Goal: Task Accomplishment & Management: Use online tool/utility

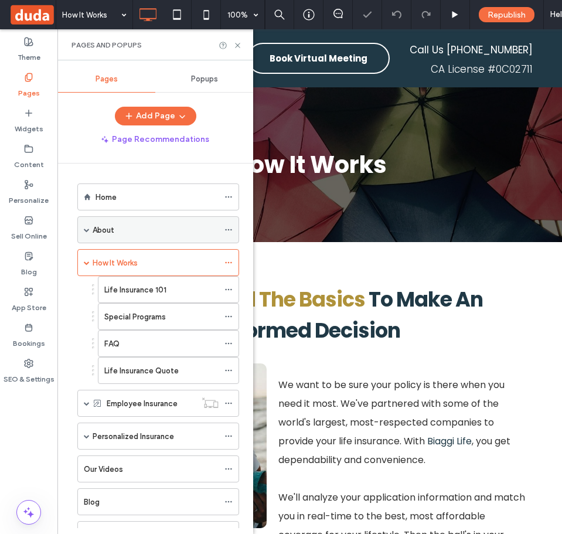
click at [164, 232] on div "About" at bounding box center [156, 230] width 126 height 12
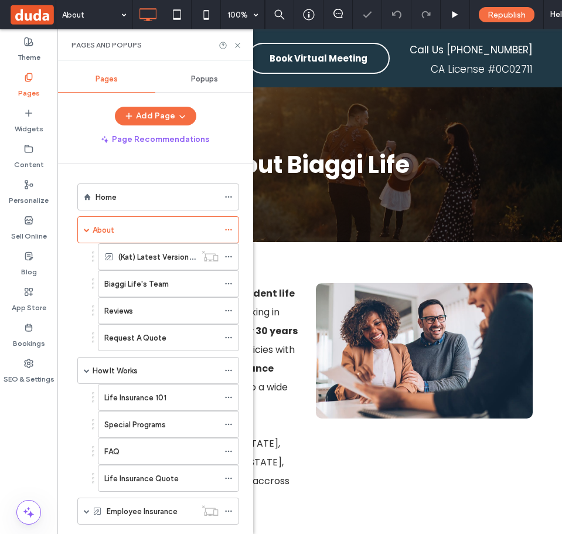
click at [169, 200] on div "Home" at bounding box center [157, 197] width 123 height 12
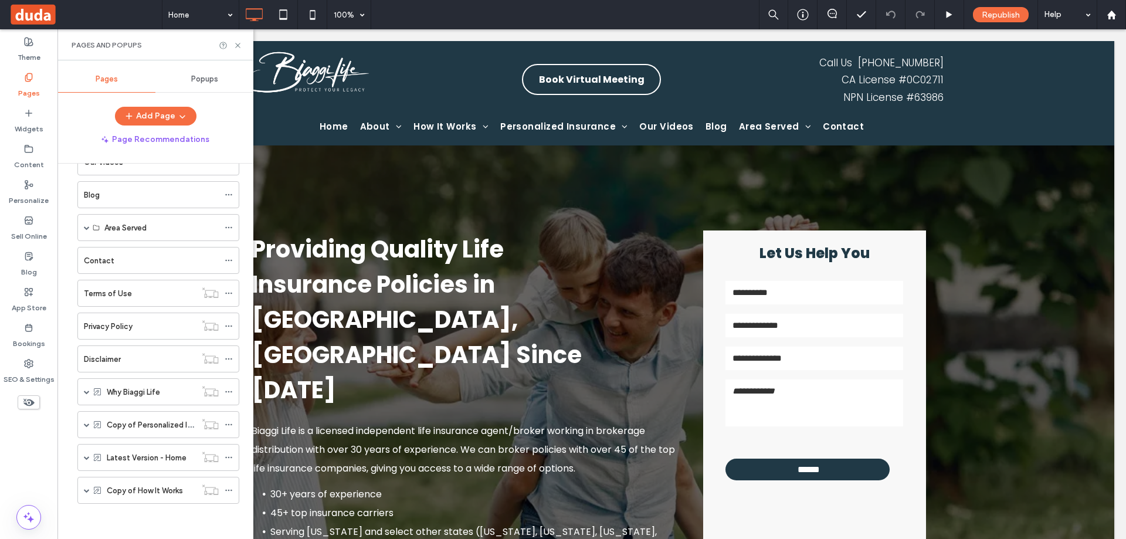
scroll to position [415, 0]
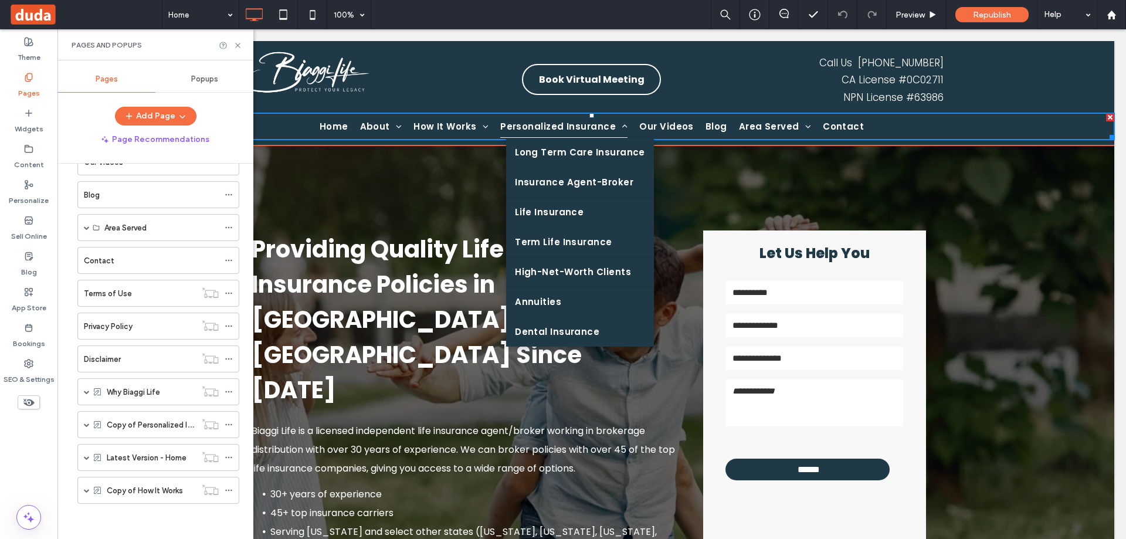
click at [562, 130] on span "Personalized Insurance" at bounding box center [563, 126] width 127 height 23
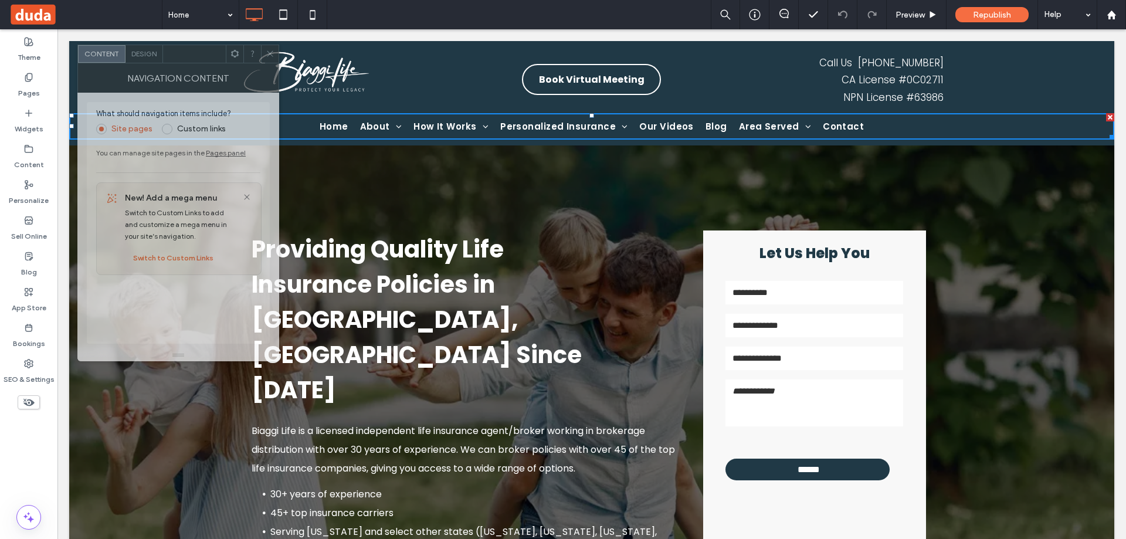
drag, startPoint x: 205, startPoint y: 118, endPoint x: 195, endPoint y: 52, distance: 66.9
click at [195, 52] on div at bounding box center [194, 54] width 63 height 18
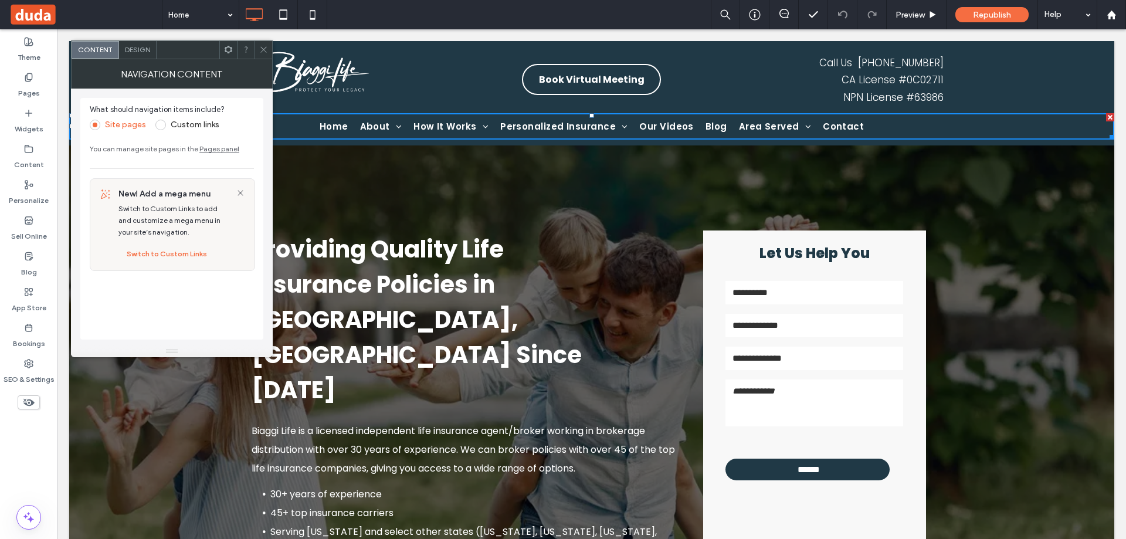
click at [181, 127] on label "Custom links" at bounding box center [195, 125] width 49 height 10
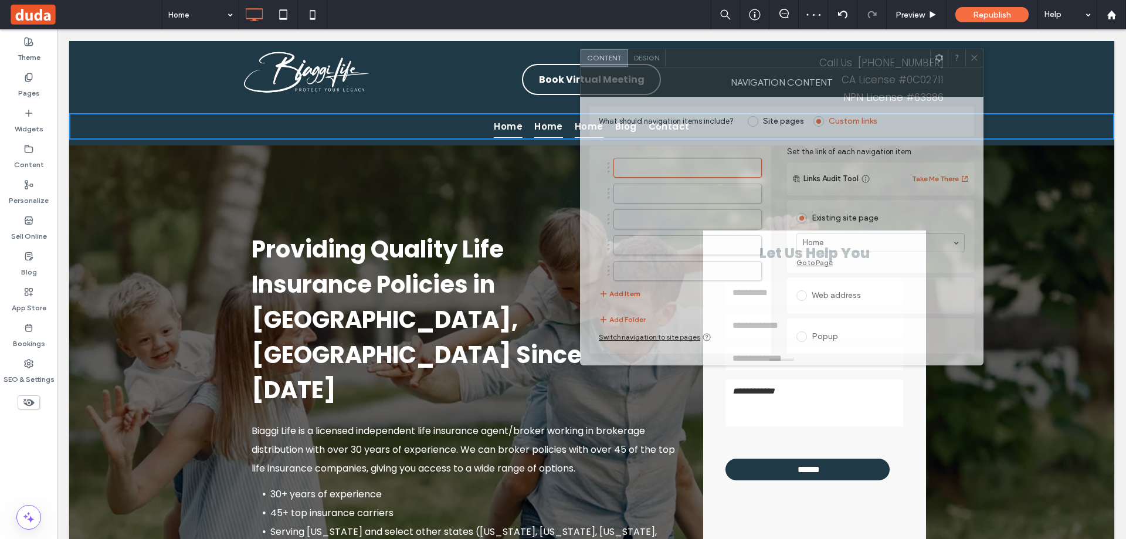
drag, startPoint x: 326, startPoint y: 57, endPoint x: 833, endPoint y: 63, distance: 507.3
click at [562, 63] on div at bounding box center [798, 58] width 265 height 18
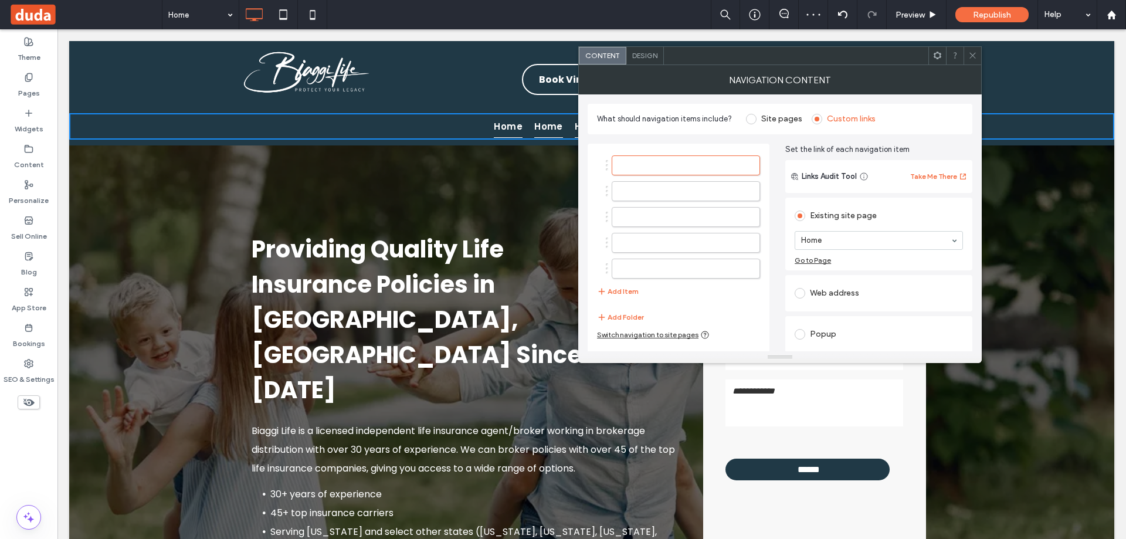
click at [562, 121] on label "Site pages" at bounding box center [781, 119] width 41 height 10
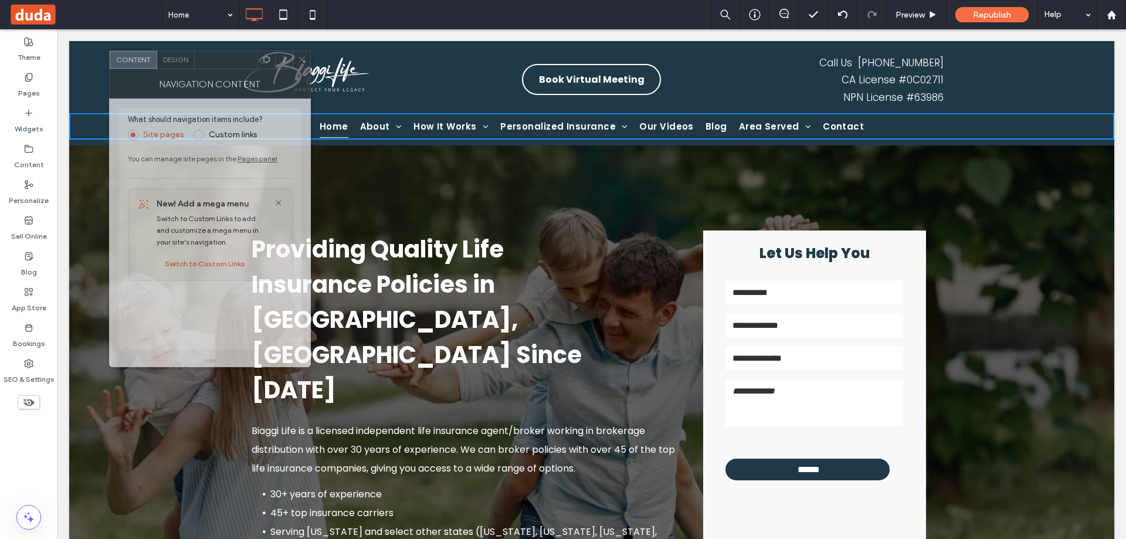
drag, startPoint x: 701, startPoint y: 65, endPoint x: 227, endPoint y: 69, distance: 473.9
click at [227, 69] on div "NAVIGATION CONTENT" at bounding box center [210, 83] width 202 height 29
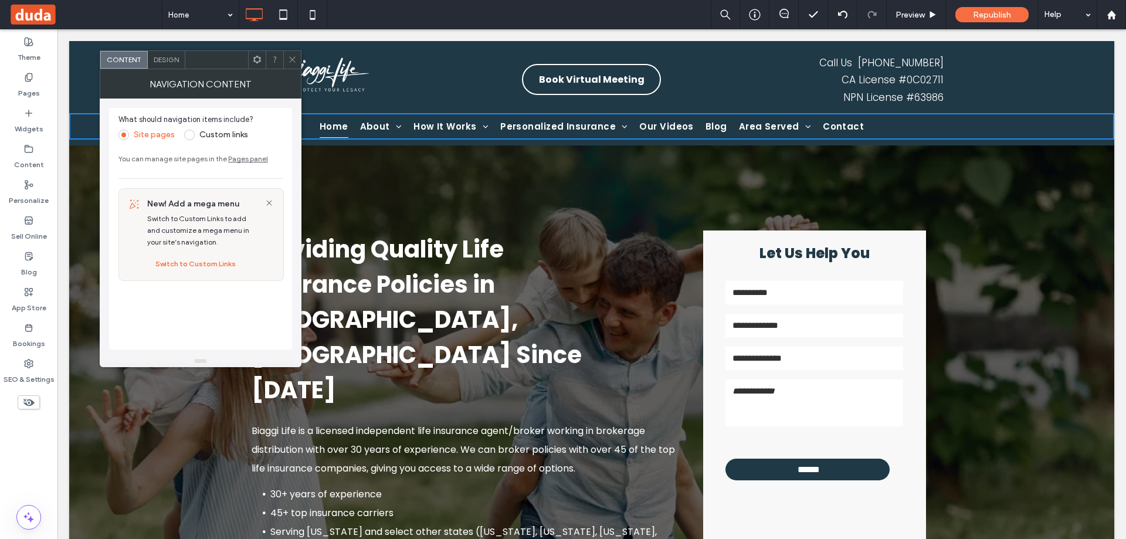
click at [299, 53] on div at bounding box center [292, 60] width 18 height 18
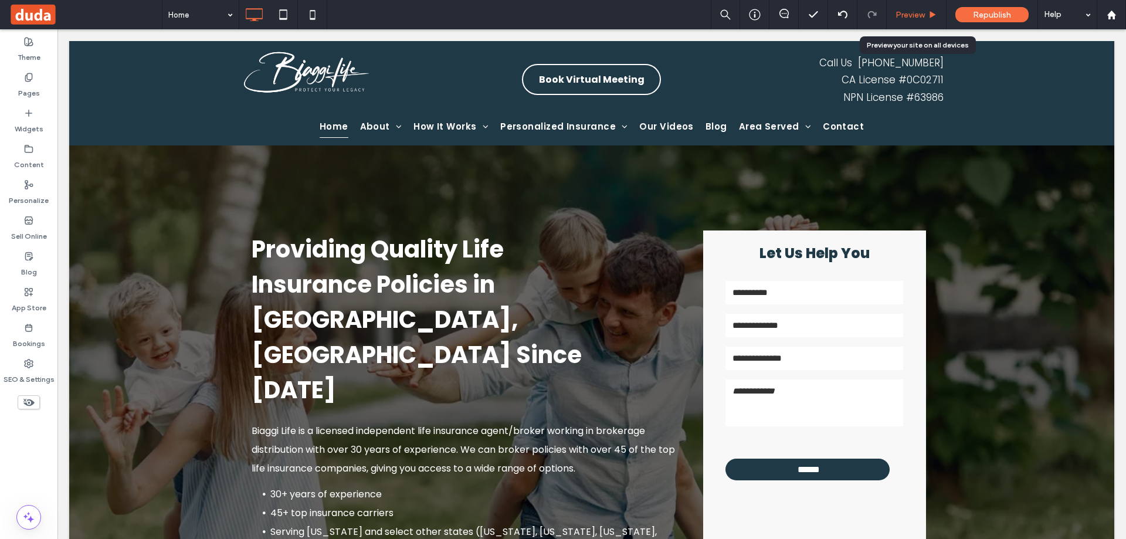
click at [562, 8] on div "Preview" at bounding box center [917, 14] width 60 height 29
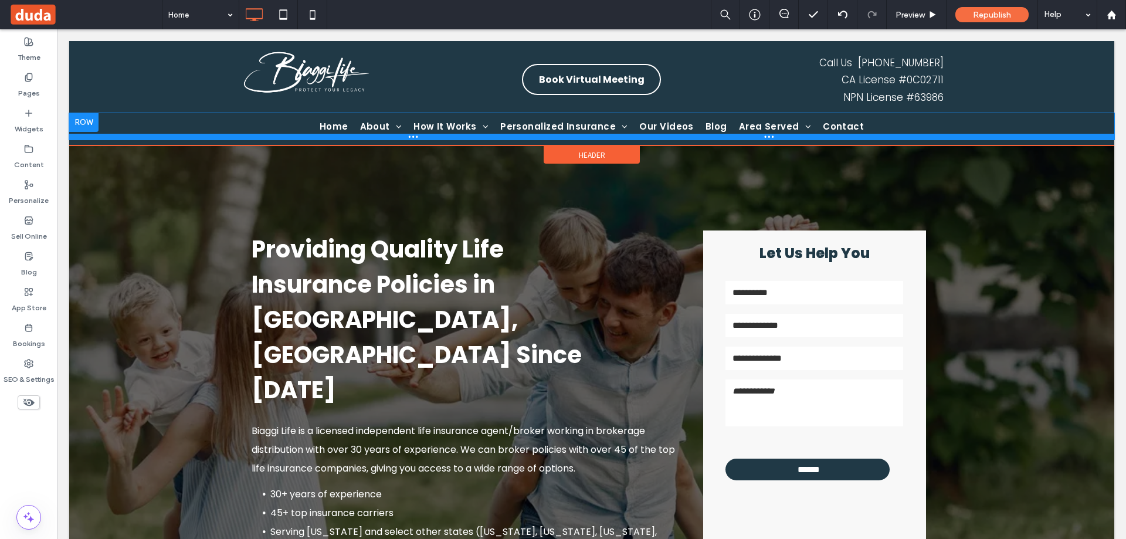
click at [562, 134] on div at bounding box center [591, 137] width 1045 height 6
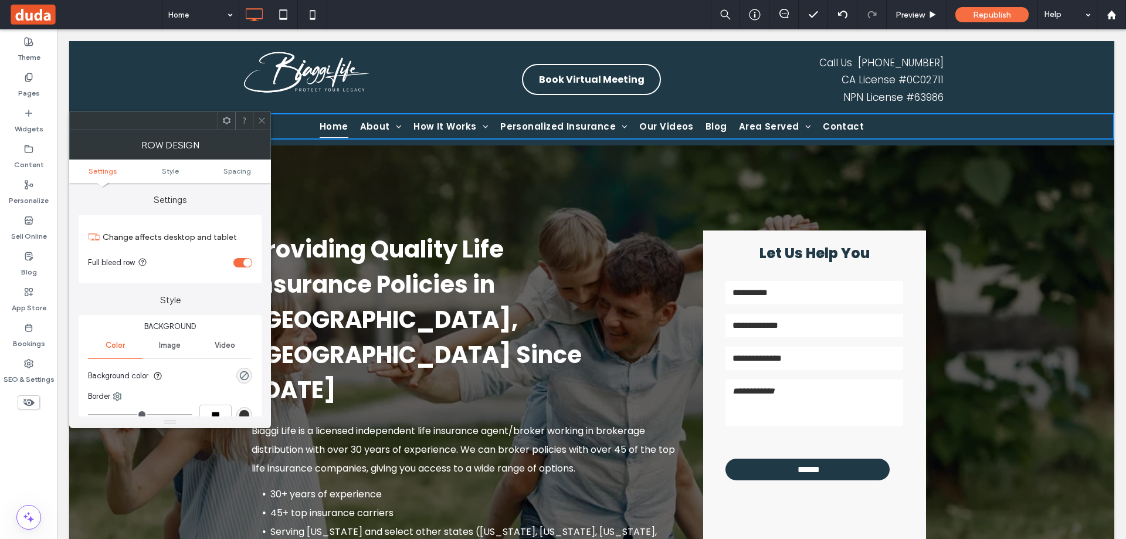
drag, startPoint x: 255, startPoint y: 126, endPoint x: 224, endPoint y: 93, distance: 45.2
click at [255, 126] on div at bounding box center [262, 121] width 18 height 18
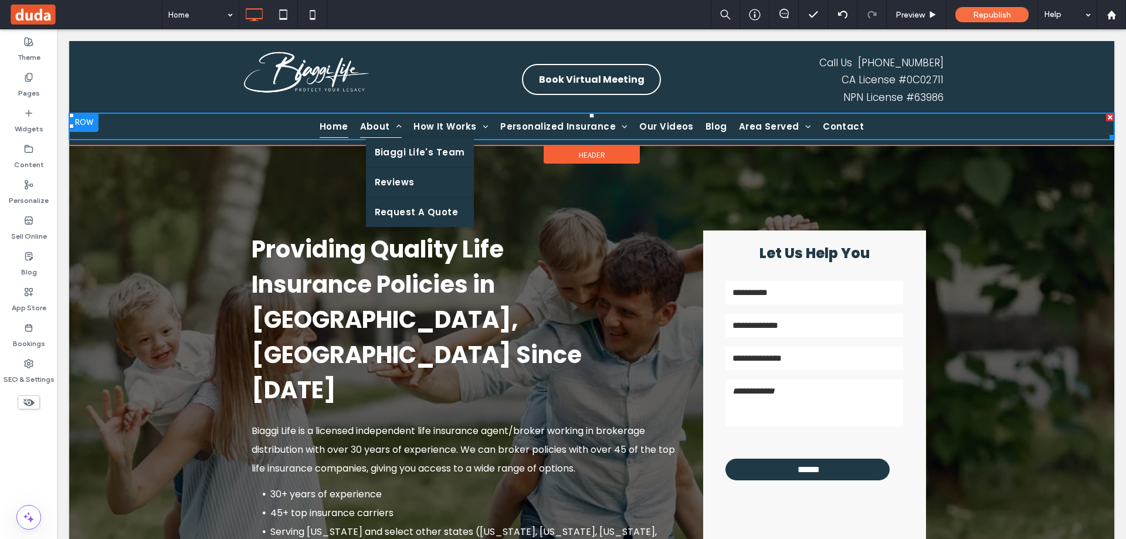
click at [367, 120] on span "About" at bounding box center [381, 126] width 42 height 23
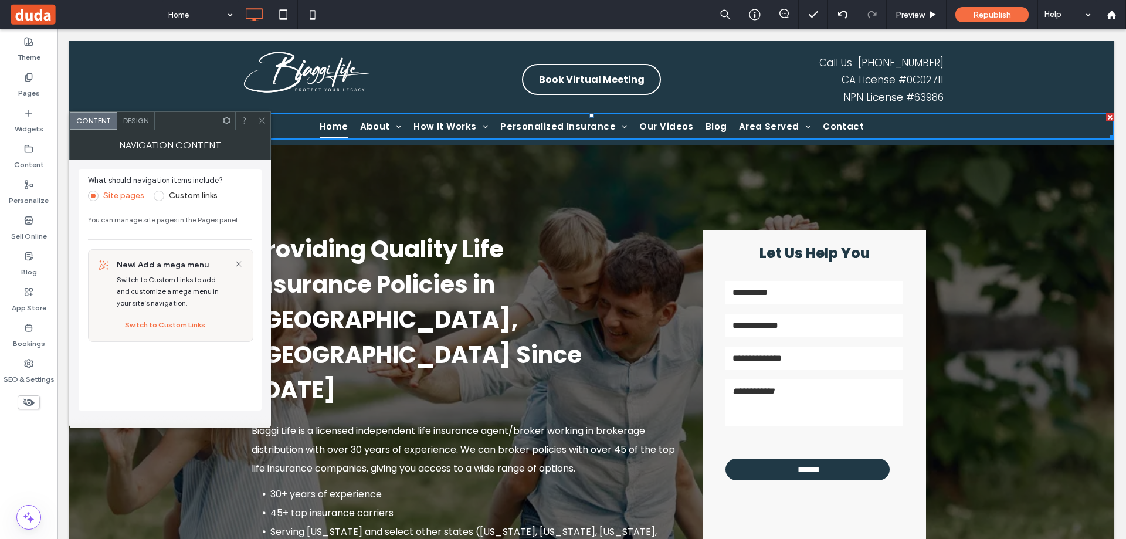
click at [127, 127] on div "Design" at bounding box center [136, 121] width 38 height 18
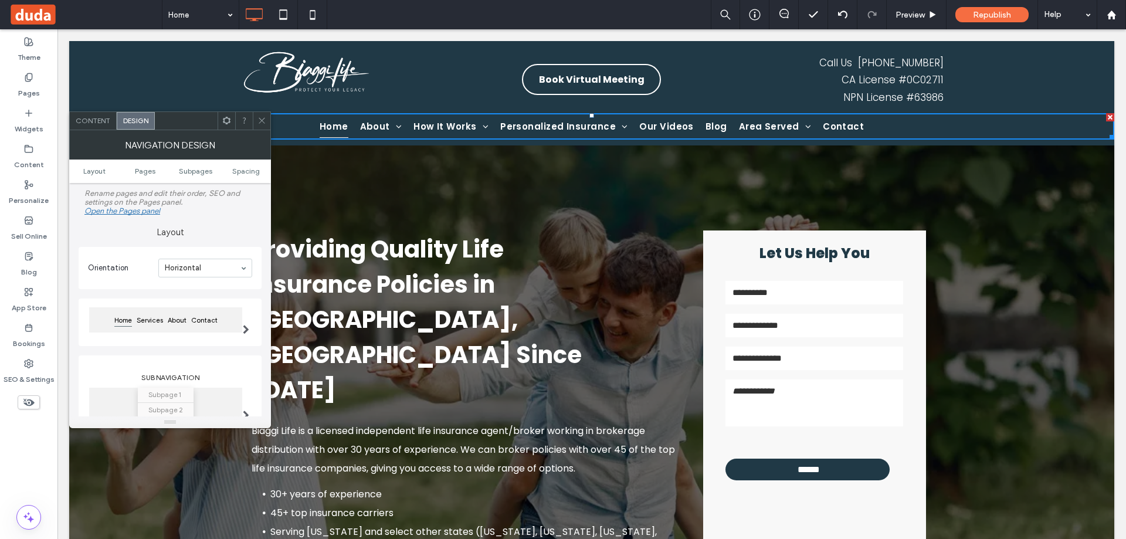
click at [102, 121] on span "Content" at bounding box center [93, 120] width 35 height 9
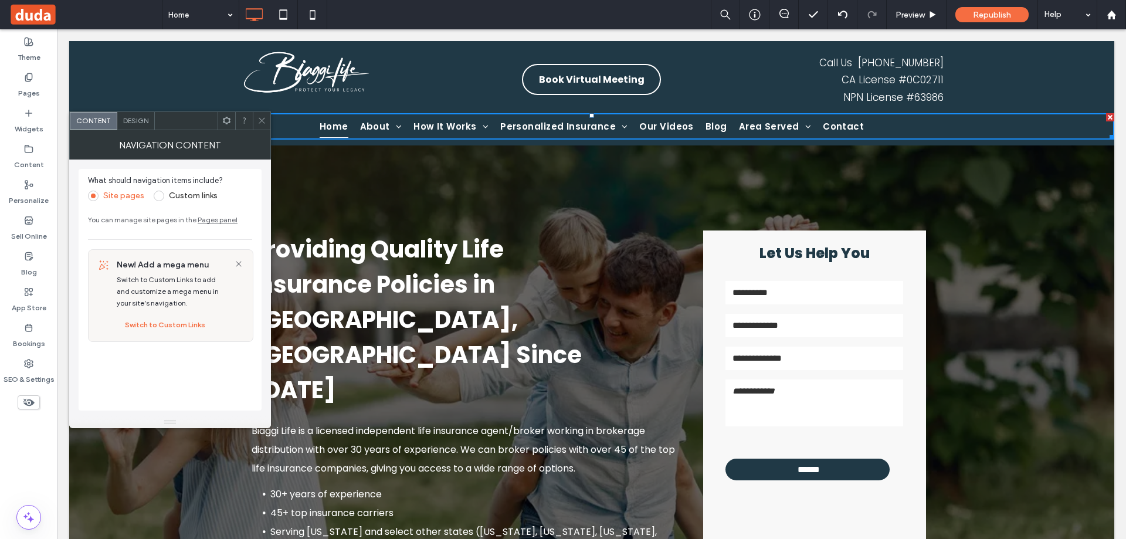
click at [192, 191] on label "Custom links" at bounding box center [193, 196] width 49 height 10
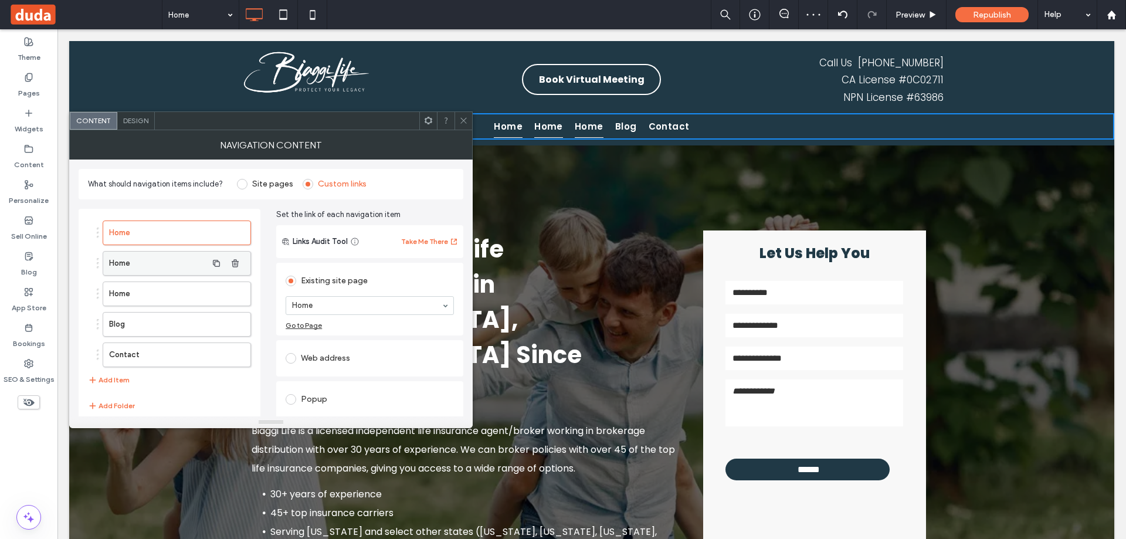
click at [182, 259] on label "Home" at bounding box center [158, 263] width 98 height 23
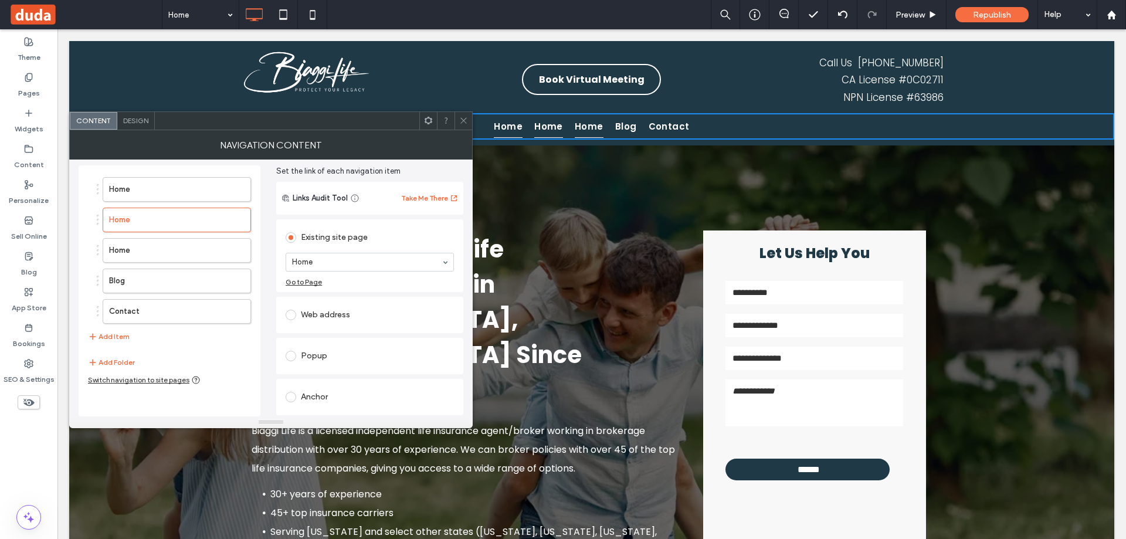
scroll to position [0, 0]
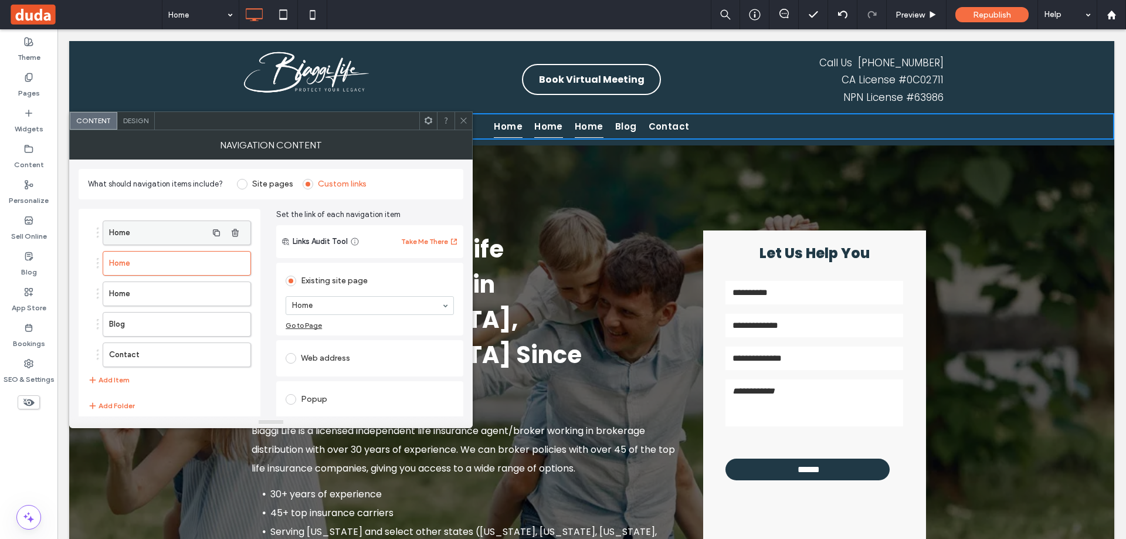
click at [206, 223] on label "Home" at bounding box center [158, 232] width 98 height 23
click at [215, 262] on icon "button" at bounding box center [216, 263] width 9 height 9
click at [347, 306] on input at bounding box center [367, 305] width 150 height 8
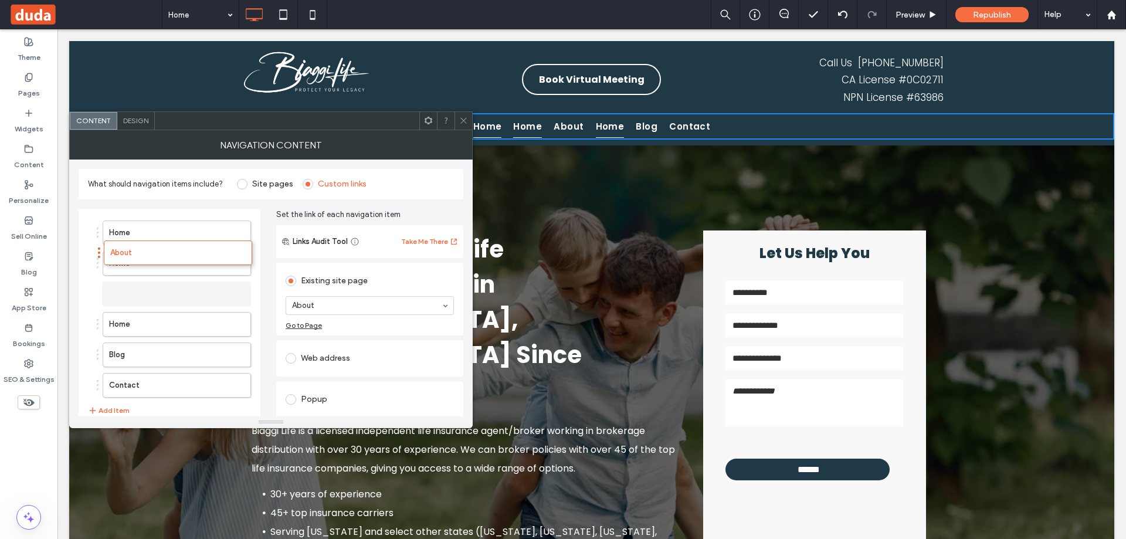
drag, startPoint x: 97, startPoint y: 297, endPoint x: 98, endPoint y: 256, distance: 41.1
click at [238, 262] on use "button" at bounding box center [235, 263] width 7 height 8
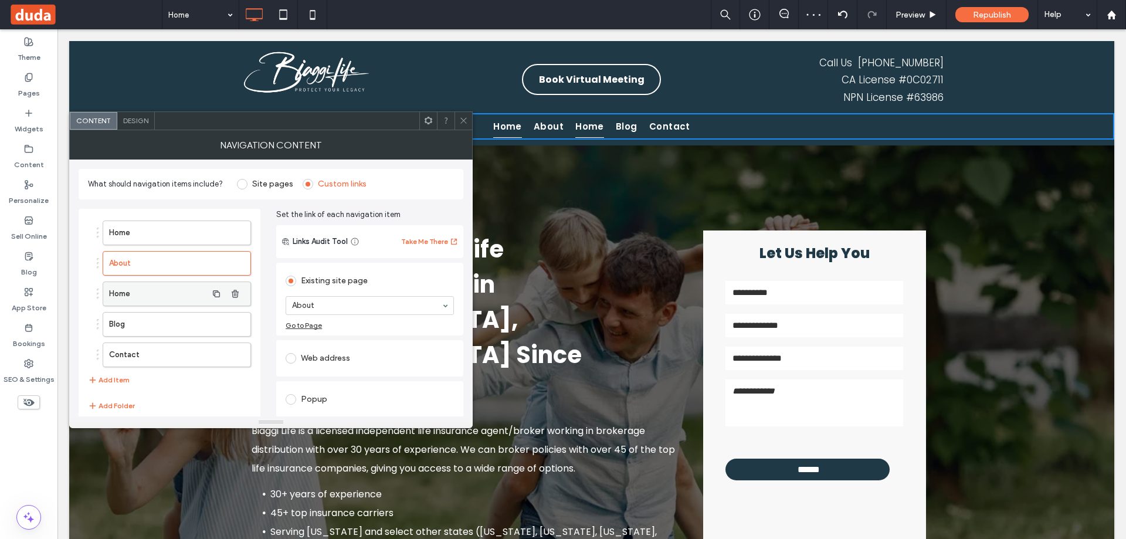
click at [188, 294] on label "Home" at bounding box center [158, 293] width 98 height 23
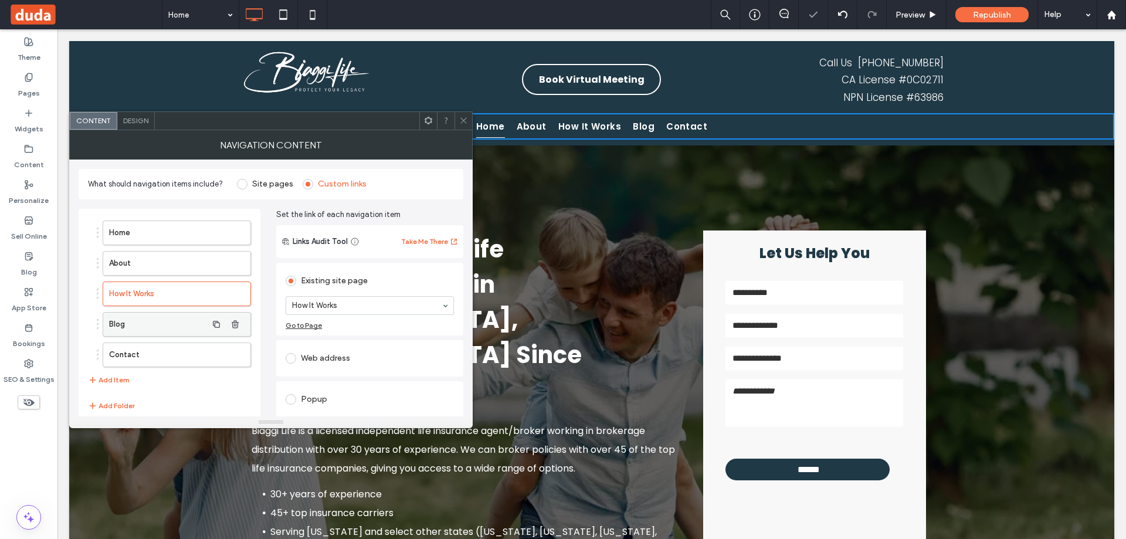
scroll to position [43, 0]
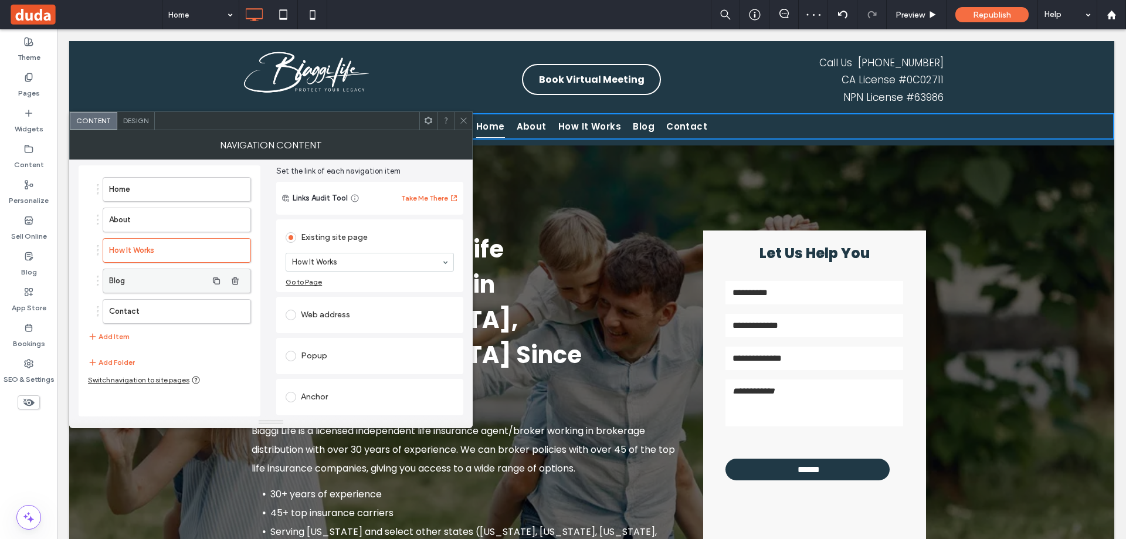
click at [148, 280] on label "Blog" at bounding box center [158, 280] width 98 height 23
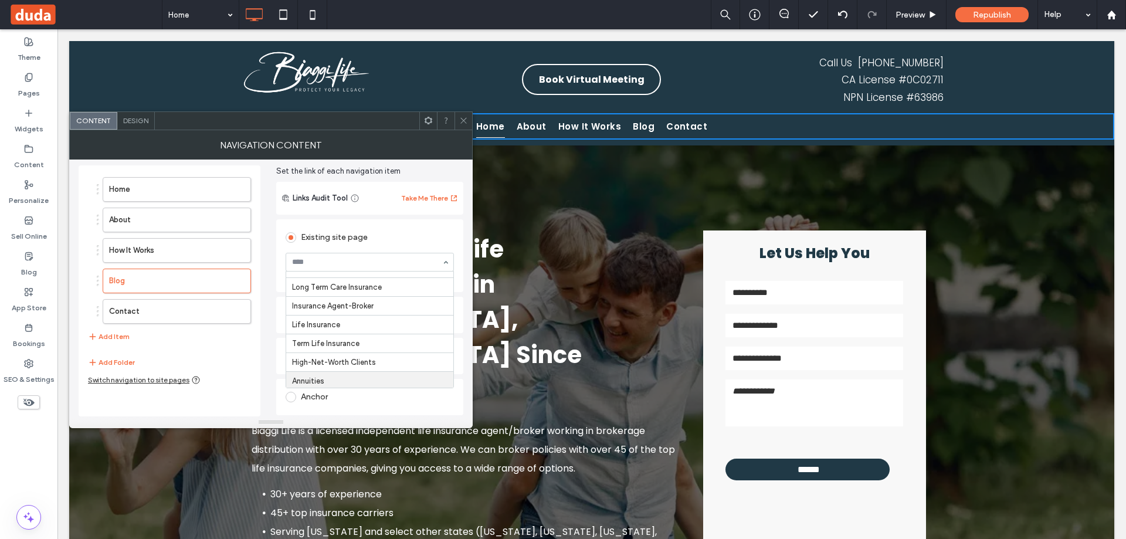
scroll to position [374, 0]
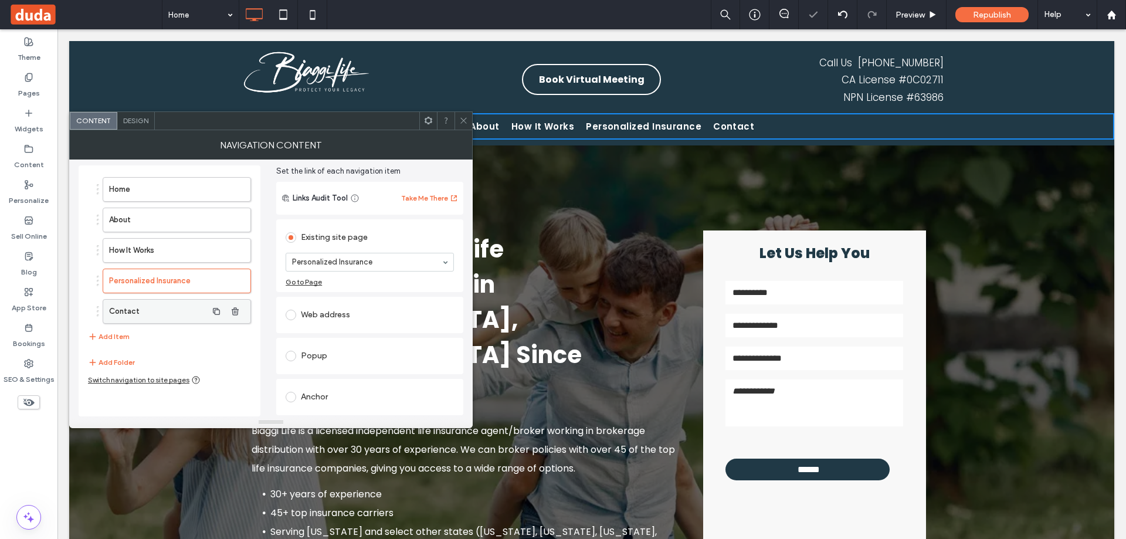
click at [182, 314] on label "Contact" at bounding box center [158, 311] width 98 height 23
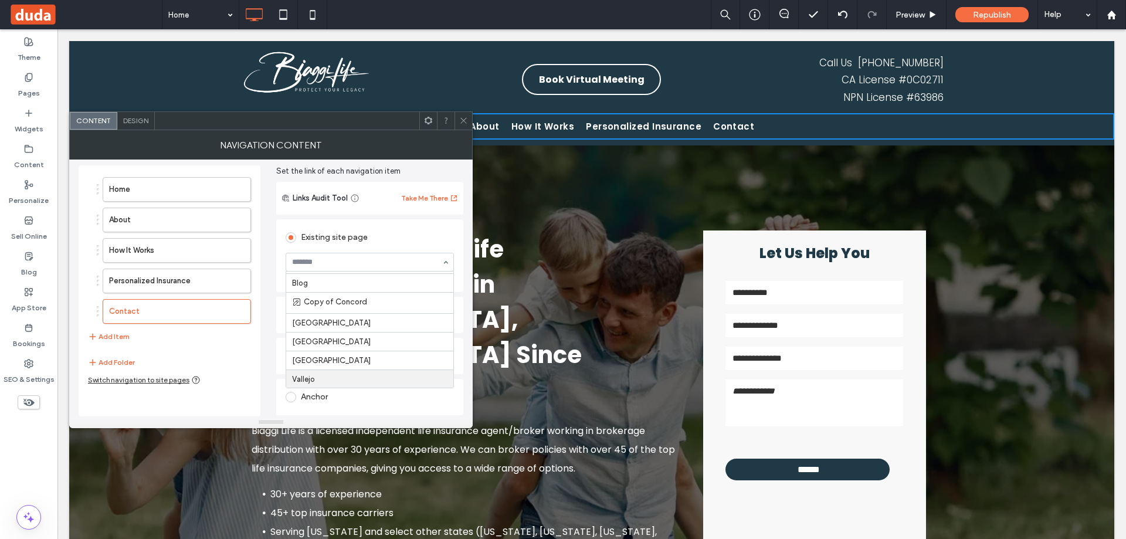
scroll to position [591, 0]
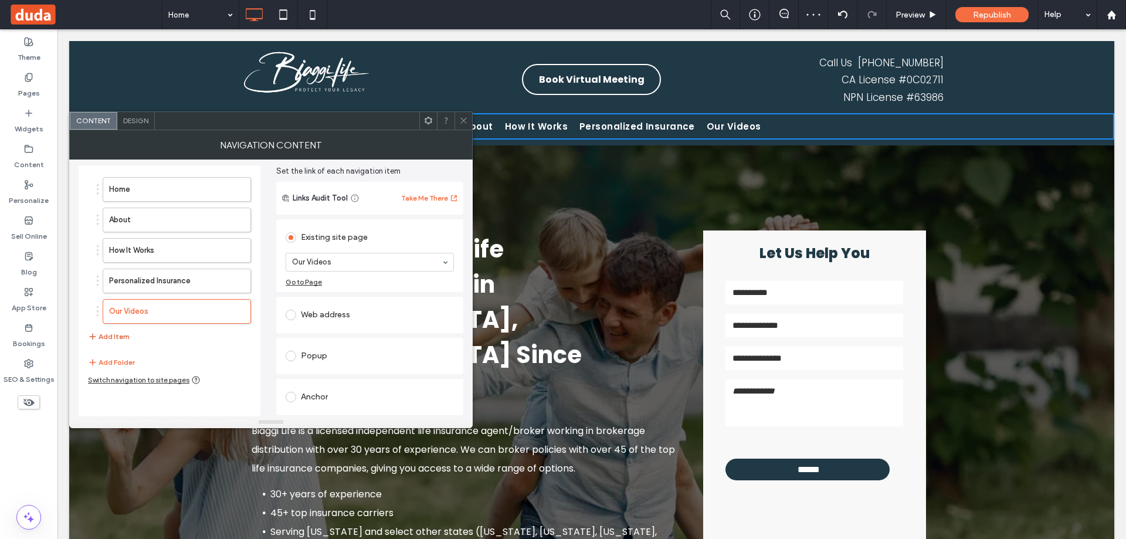
click at [121, 337] on button "Add Item" at bounding box center [109, 337] width 42 height 14
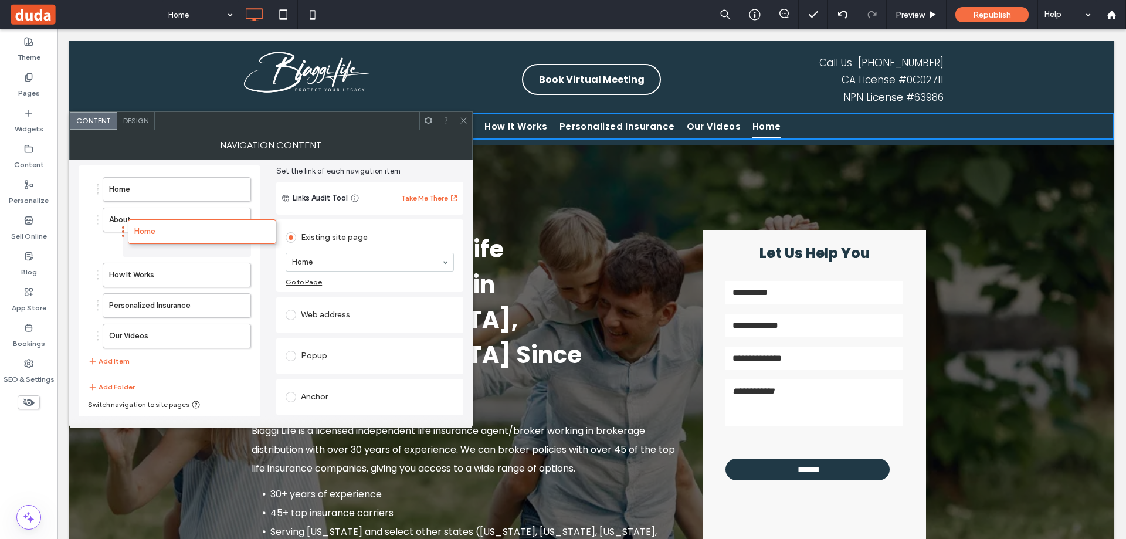
drag, startPoint x: 97, startPoint y: 338, endPoint x: 123, endPoint y: 228, distance: 113.1
click at [98, 358] on span "button" at bounding box center [93, 361] width 11 height 13
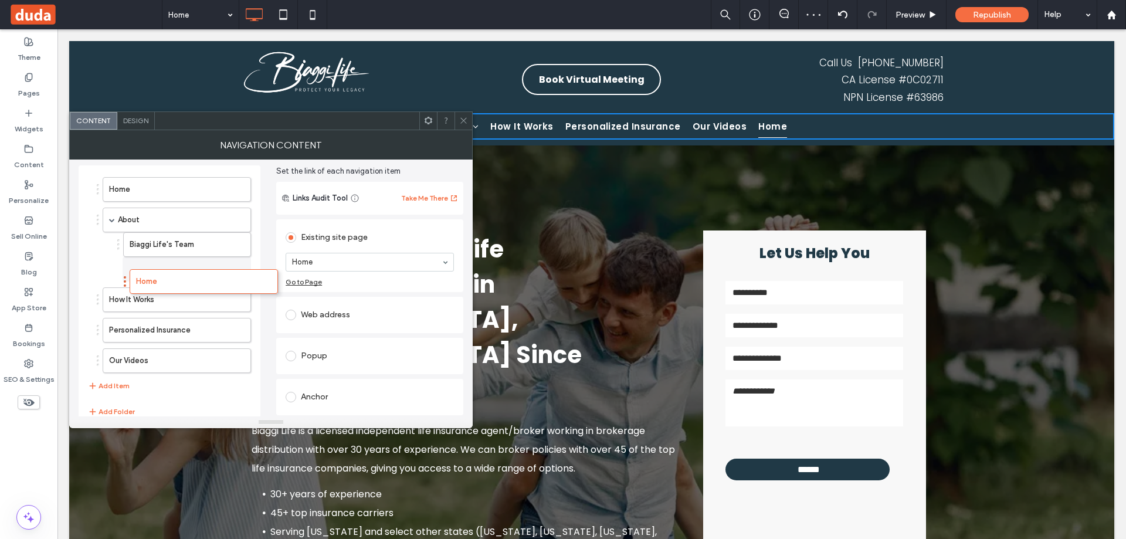
drag, startPoint x: 98, startPoint y: 366, endPoint x: 125, endPoint y: 281, distance: 89.2
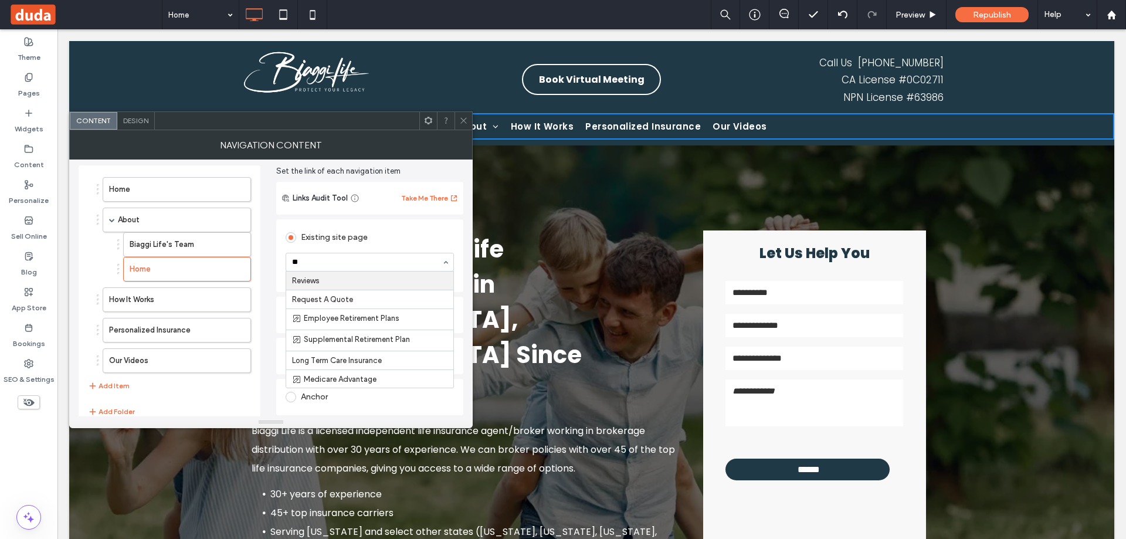
type input "***"
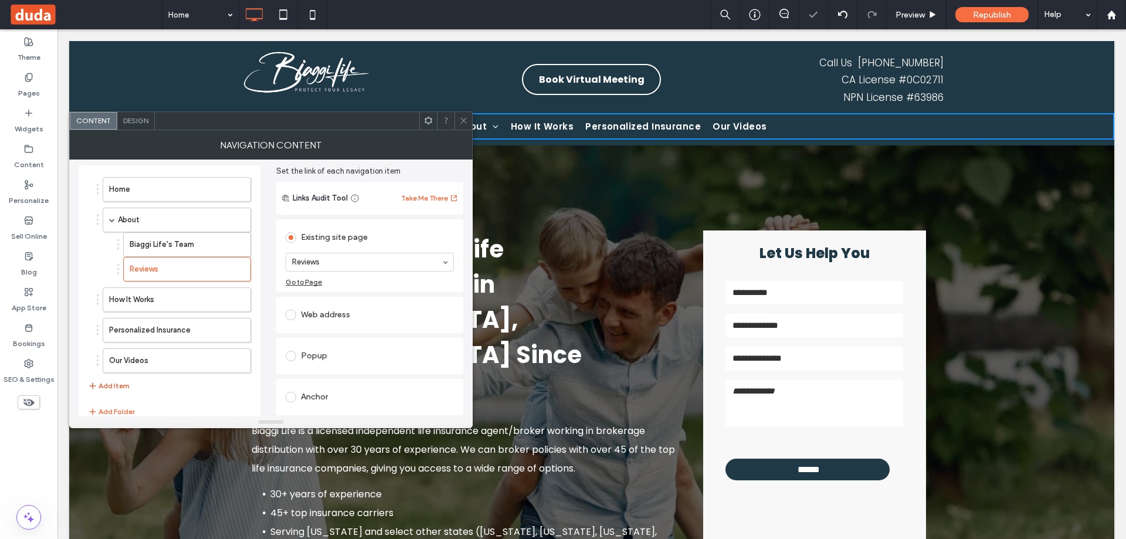
click at [94, 388] on icon "button" at bounding box center [92, 385] width 9 height 9
drag, startPoint x: 97, startPoint y: 388, endPoint x: 122, endPoint y: 303, distance: 88.0
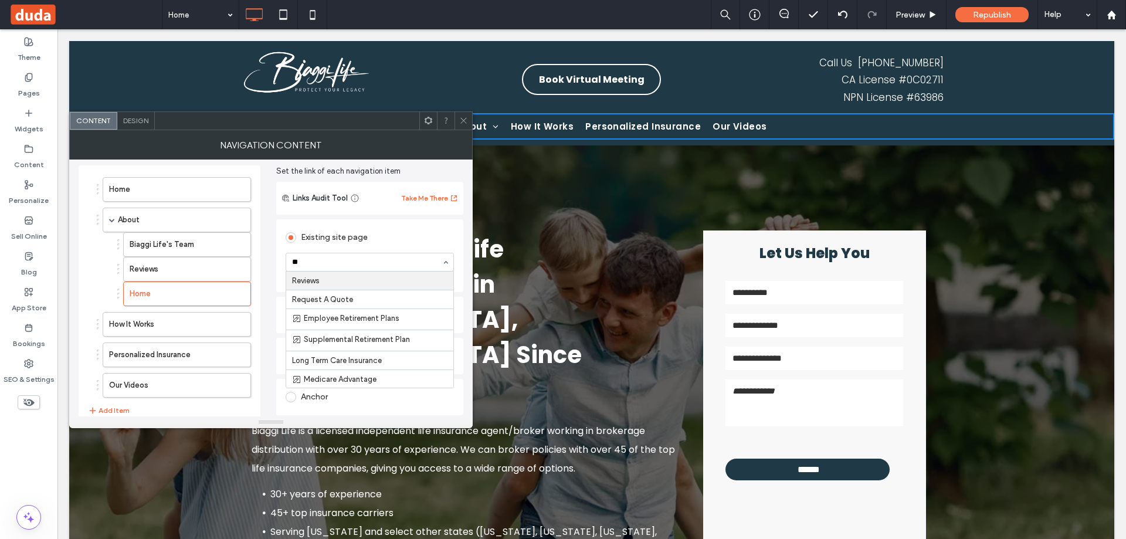
type input "***"
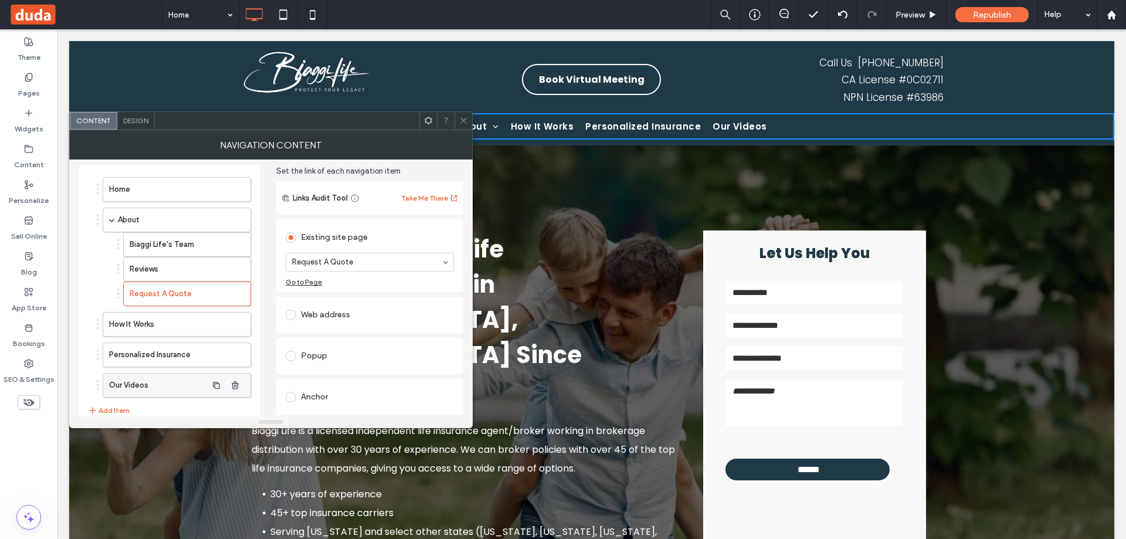
scroll to position [91, 0]
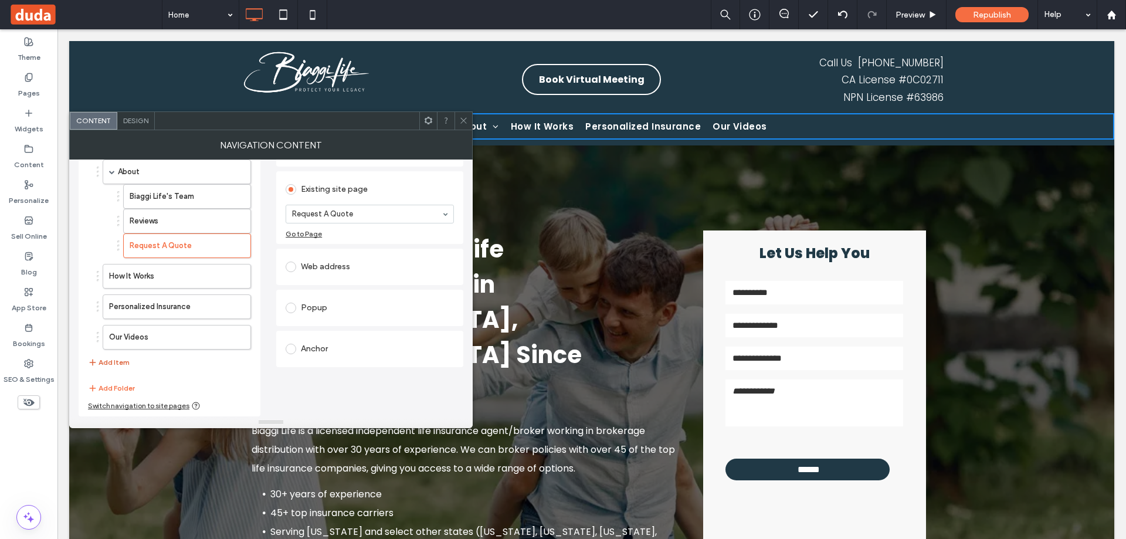
click at [113, 361] on button "Add Item" at bounding box center [109, 362] width 42 height 14
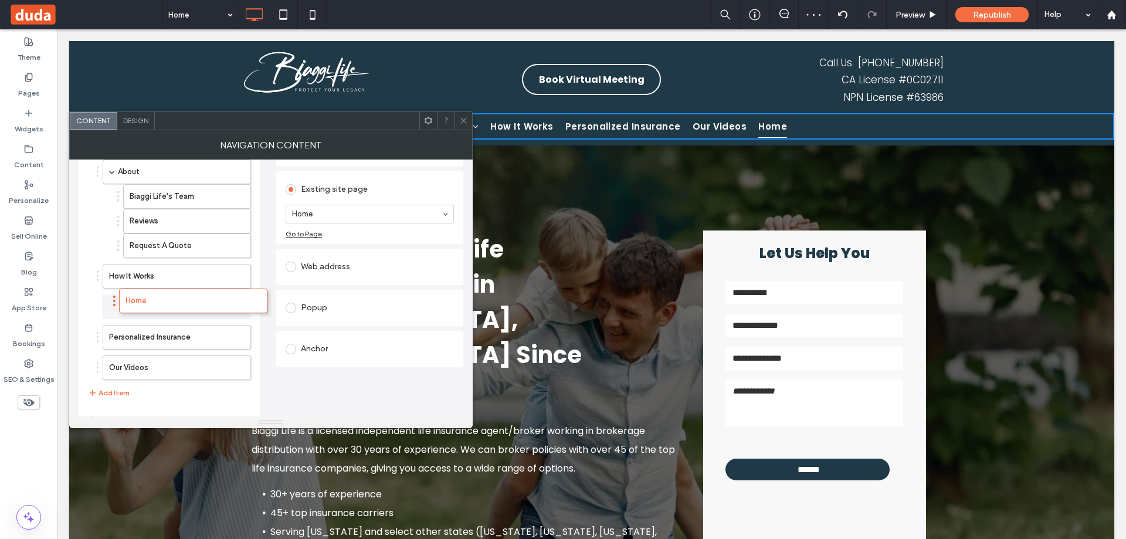
drag, startPoint x: 99, startPoint y: 364, endPoint x: 115, endPoint y: 297, distance: 68.8
drag, startPoint x: 97, startPoint y: 303, endPoint x: 120, endPoint y: 301, distance: 23.6
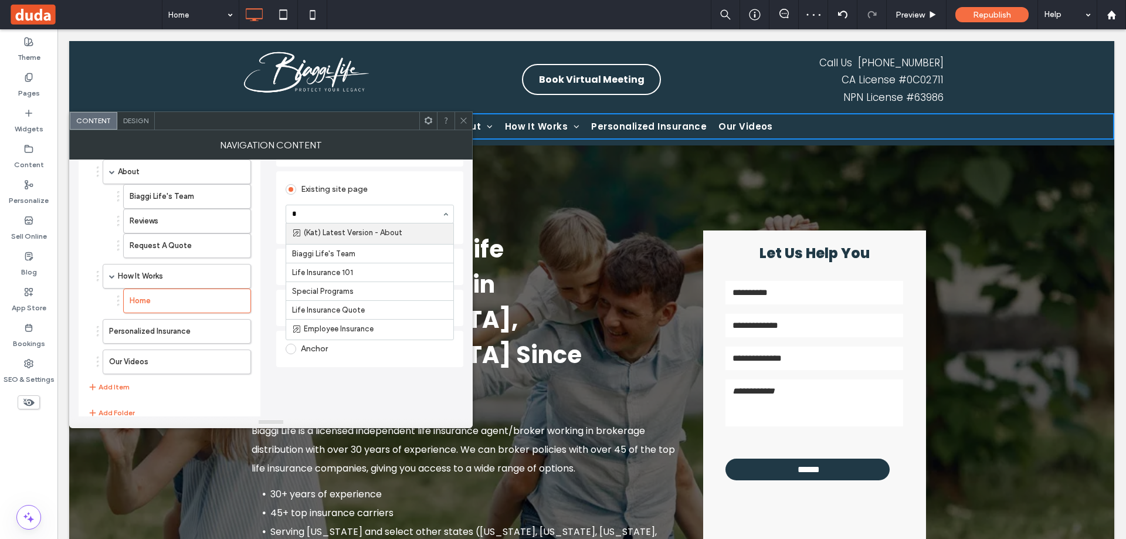
type input "**"
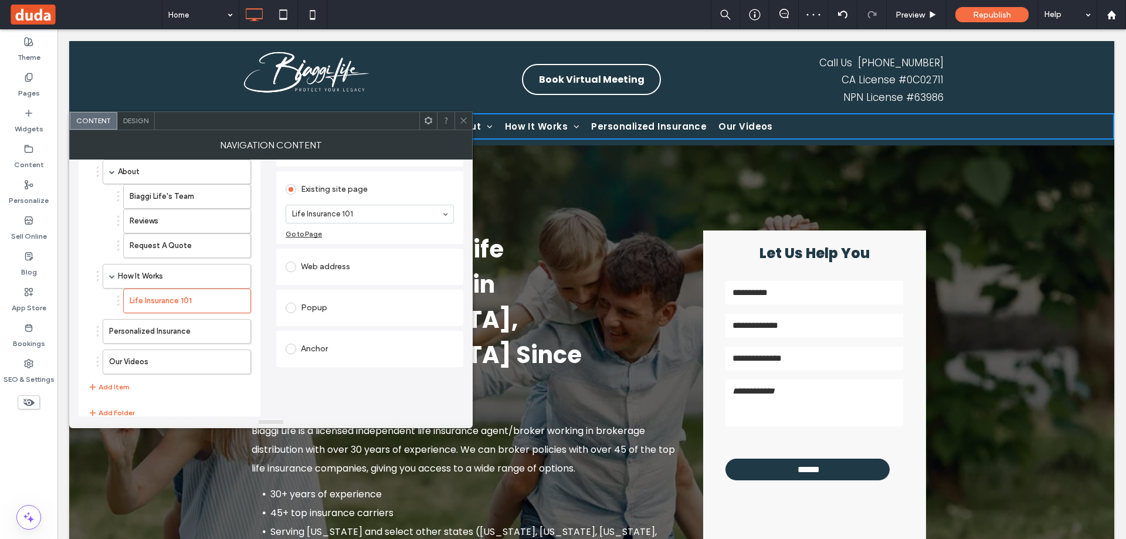
scroll to position [116, 0]
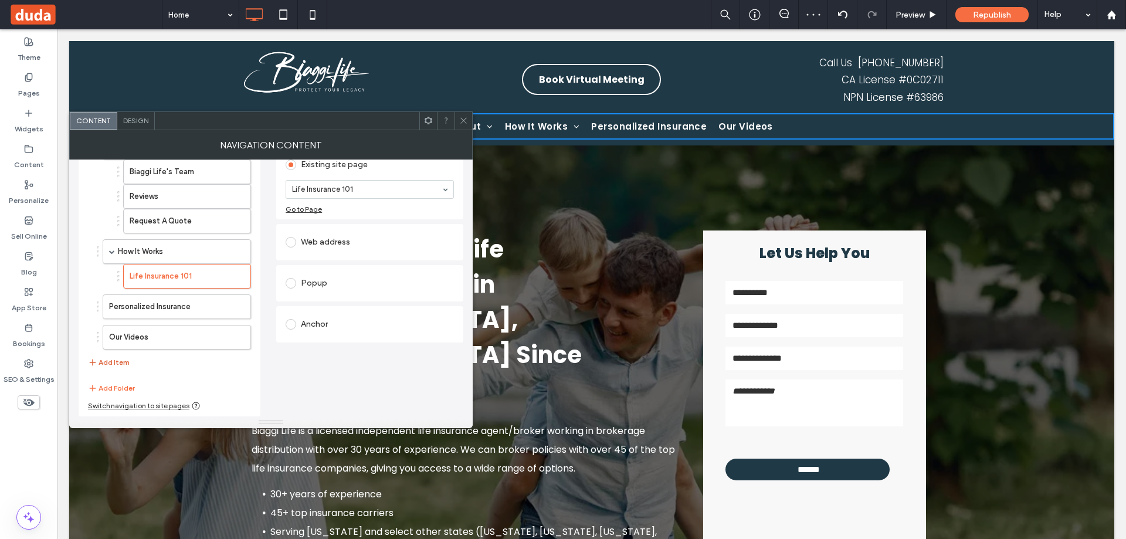
click at [110, 362] on button "Add Item" at bounding box center [109, 362] width 42 height 14
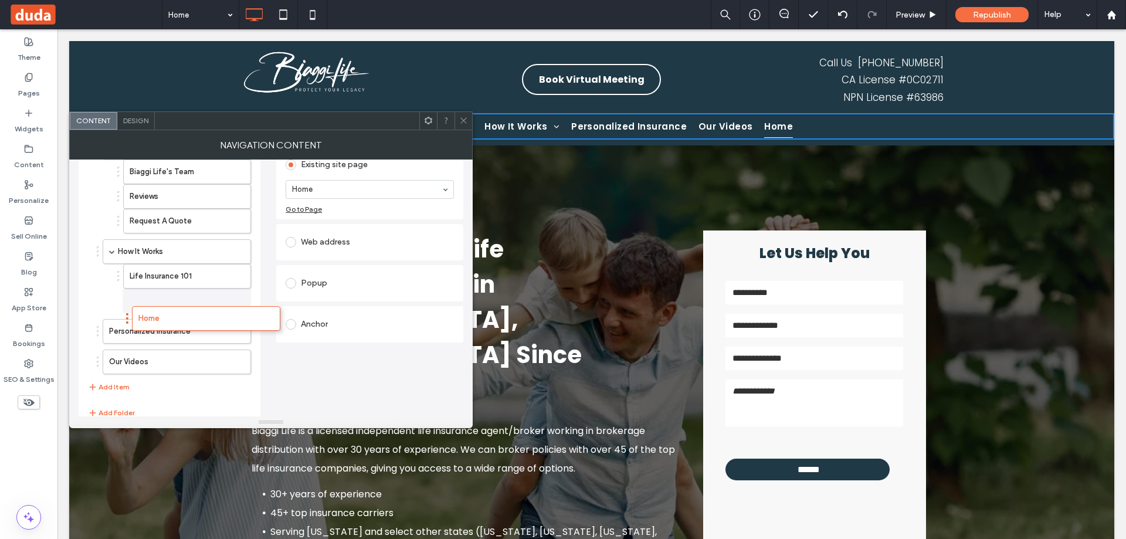
drag, startPoint x: 97, startPoint y: 363, endPoint x: 126, endPoint y: 314, distance: 57.3
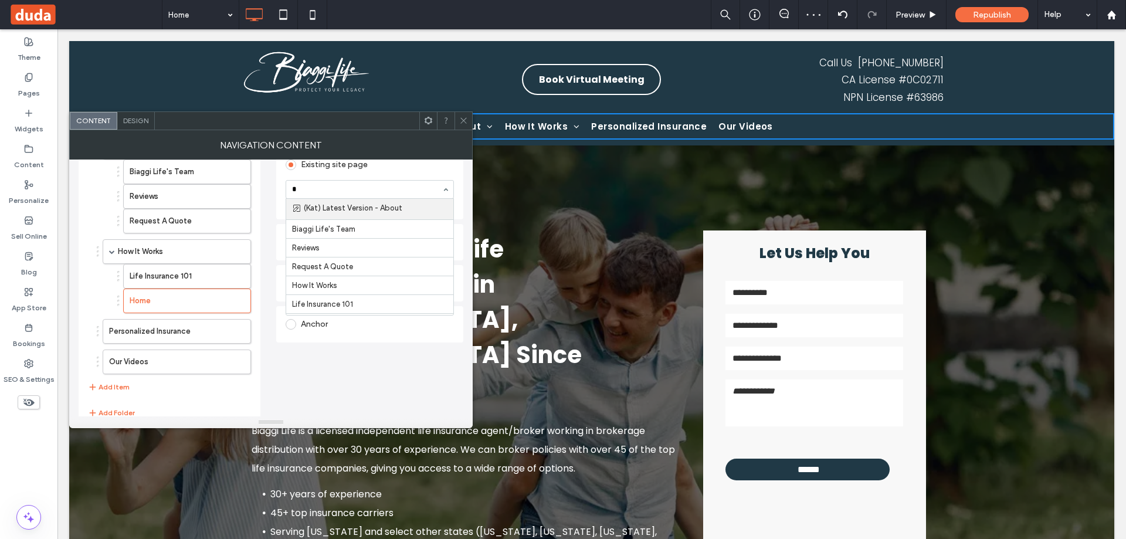
type input "**"
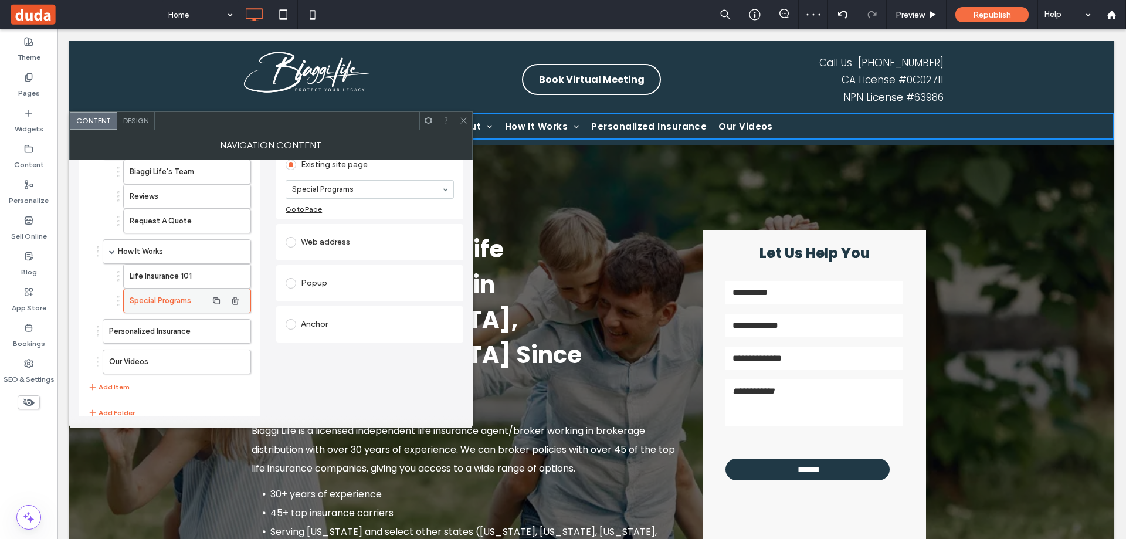
scroll to position [141, 0]
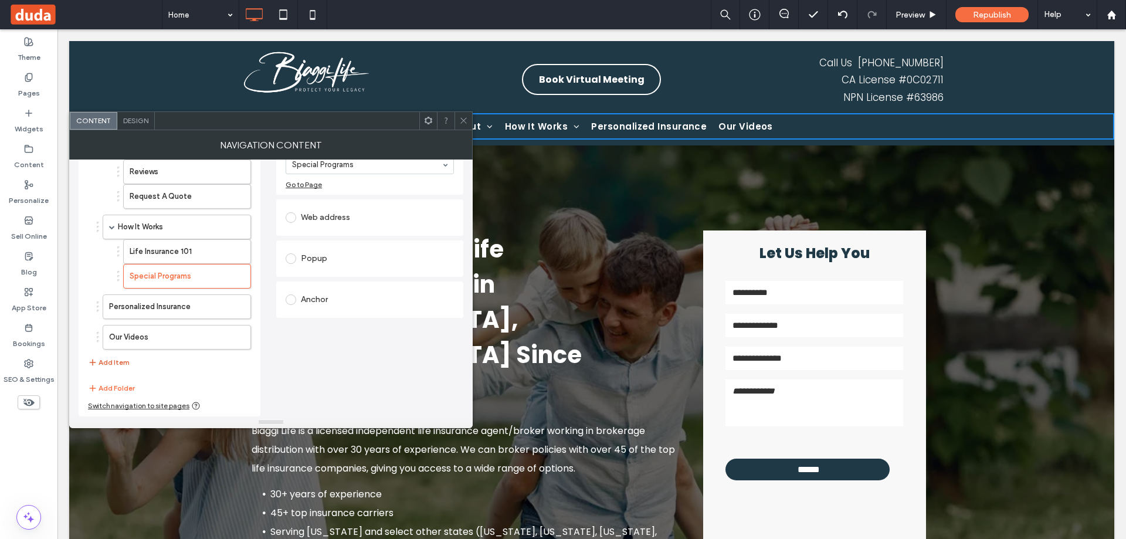
click at [110, 359] on button "Add Item" at bounding box center [109, 362] width 42 height 14
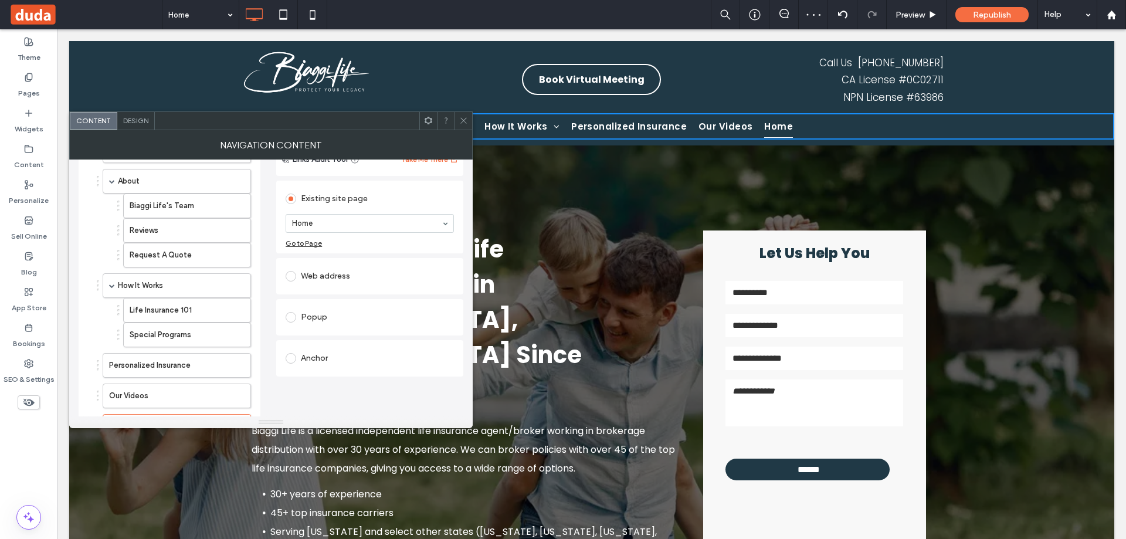
scroll to position [23, 0]
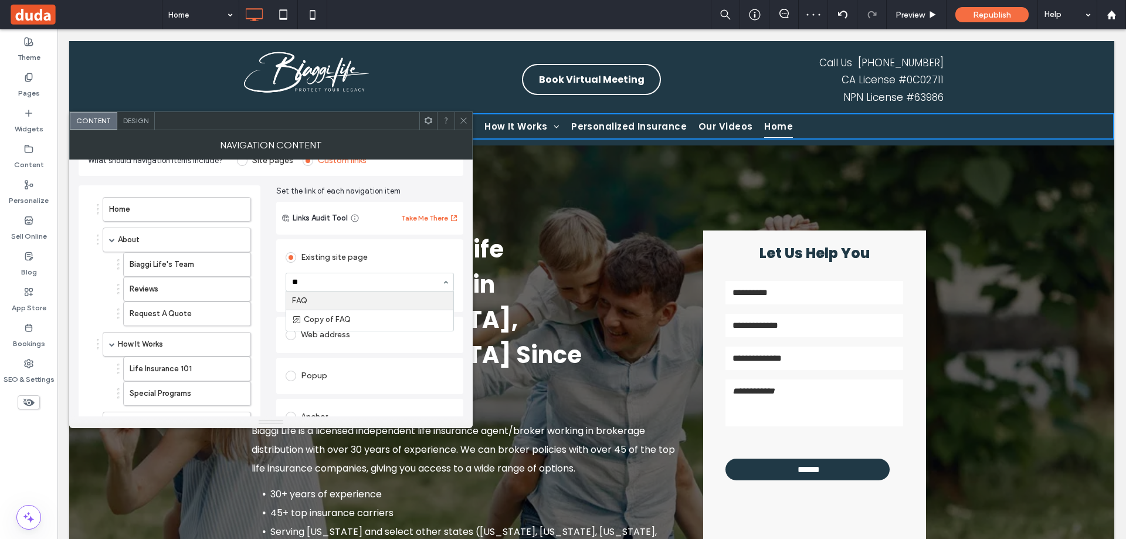
type input "***"
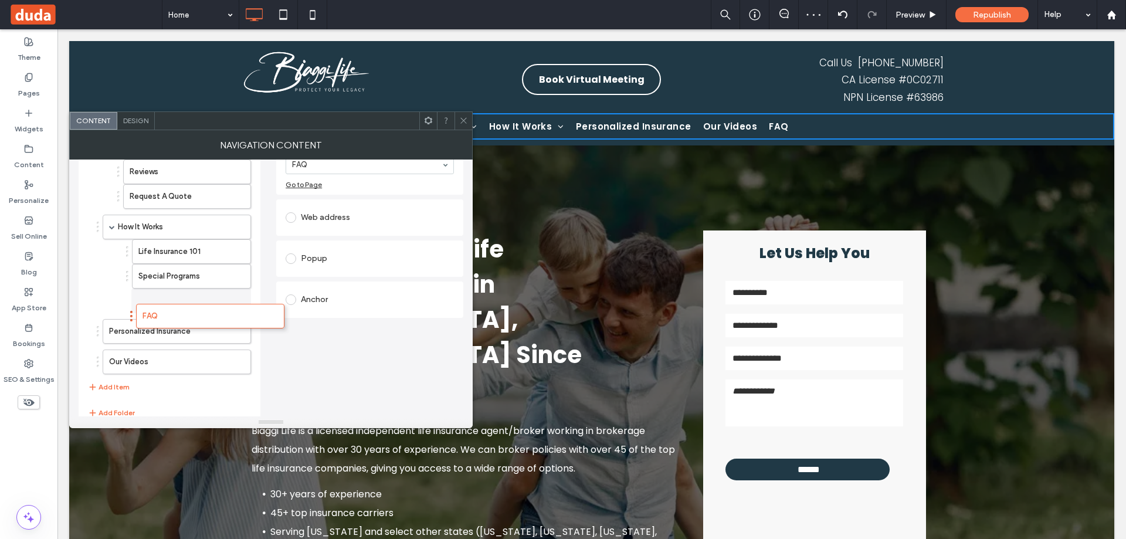
drag, startPoint x: 98, startPoint y: 364, endPoint x: 131, endPoint y: 313, distance: 61.5
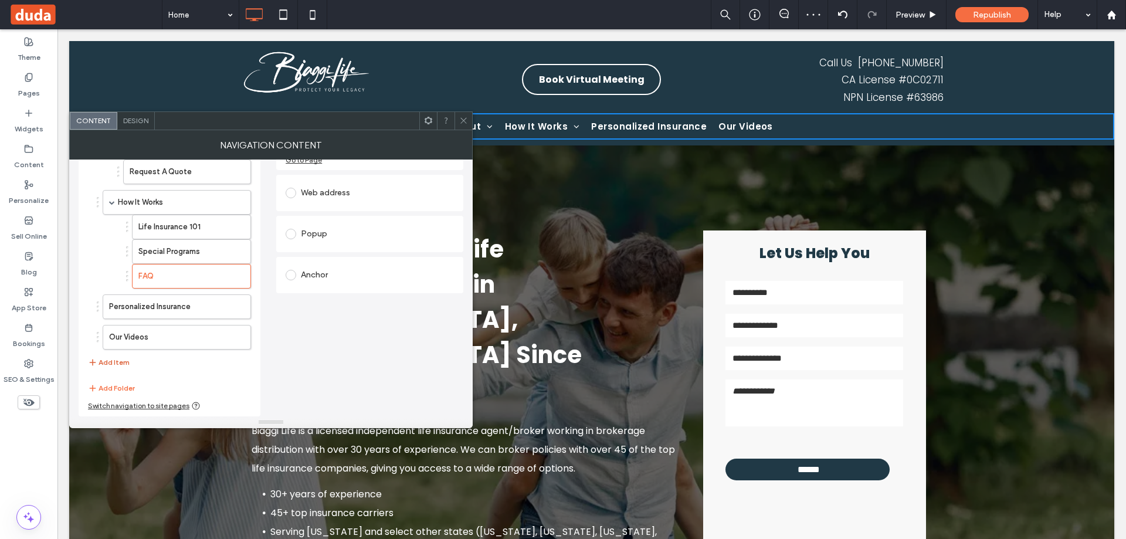
click at [112, 362] on button "Add Item" at bounding box center [109, 362] width 42 height 14
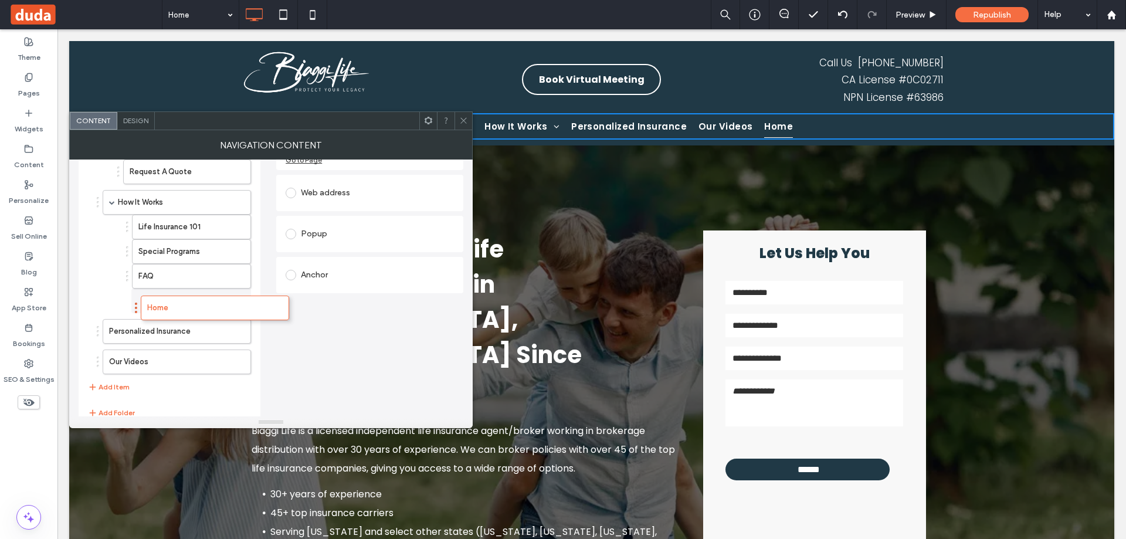
drag, startPoint x: 97, startPoint y: 363, endPoint x: 135, endPoint y: 303, distance: 71.4
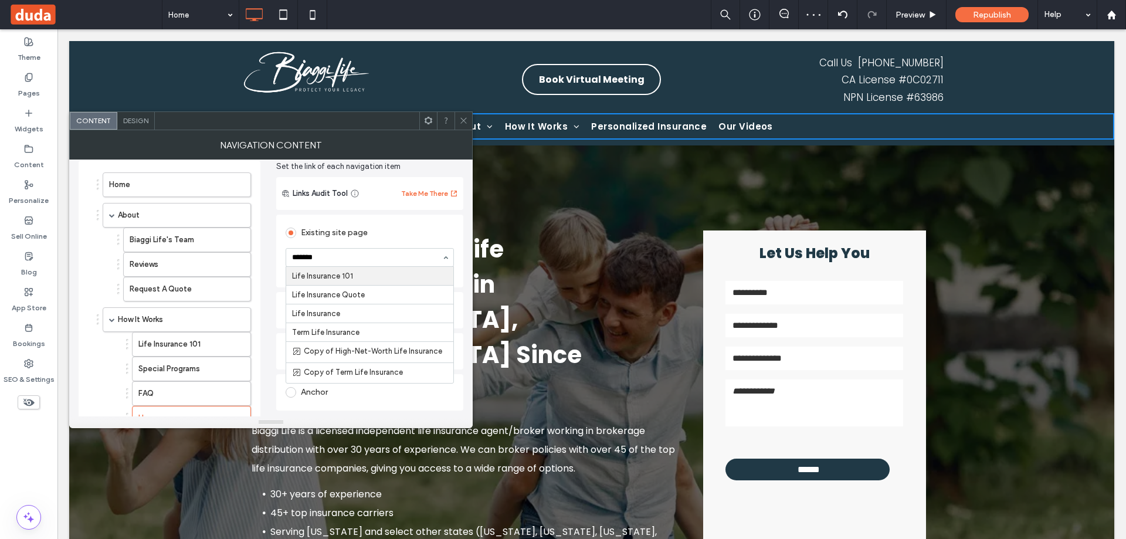
type input "********"
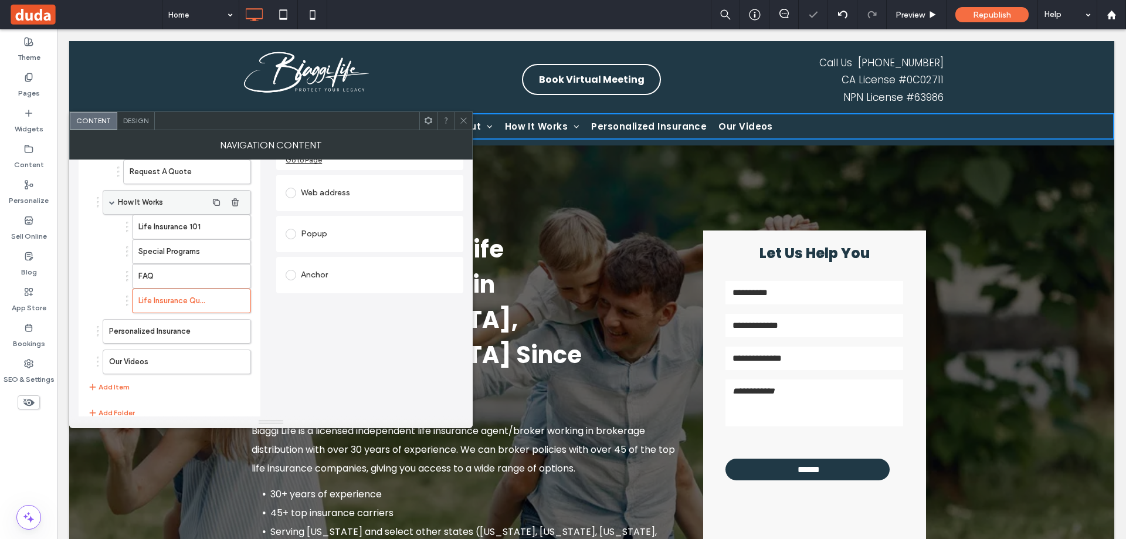
scroll to position [190, 0]
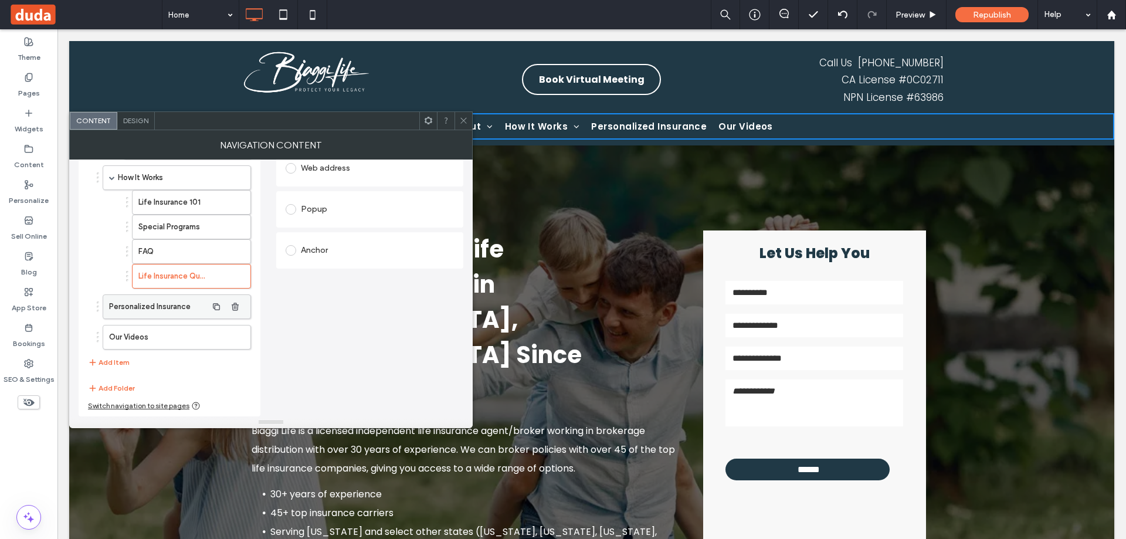
click at [145, 312] on label "Personalized Insurance" at bounding box center [158, 306] width 98 height 23
click at [93, 361] on icon "button" at bounding box center [92, 362] width 9 height 9
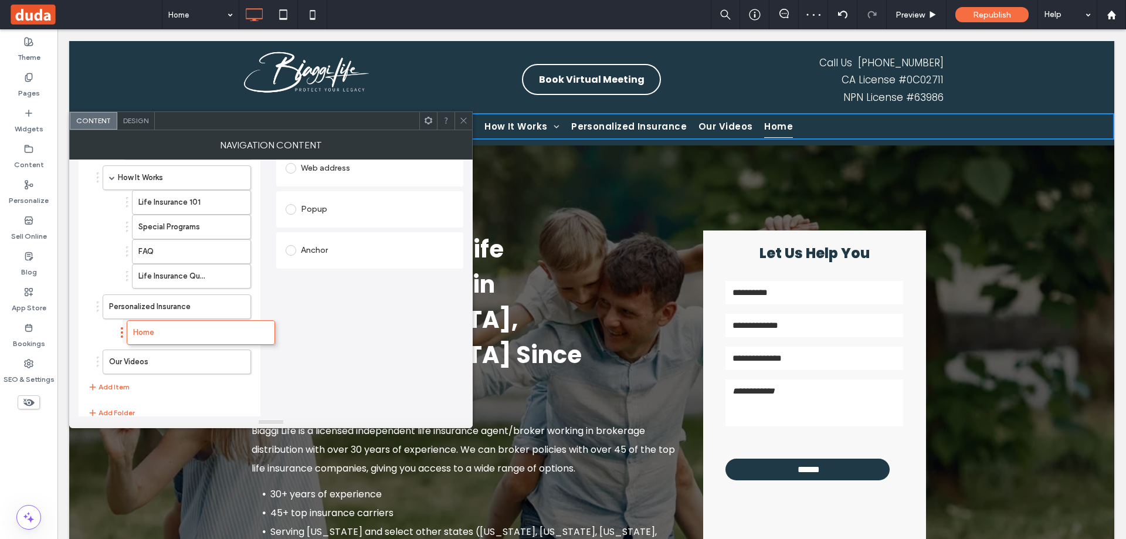
drag, startPoint x: 97, startPoint y: 367, endPoint x: 121, endPoint y: 332, distance: 42.6
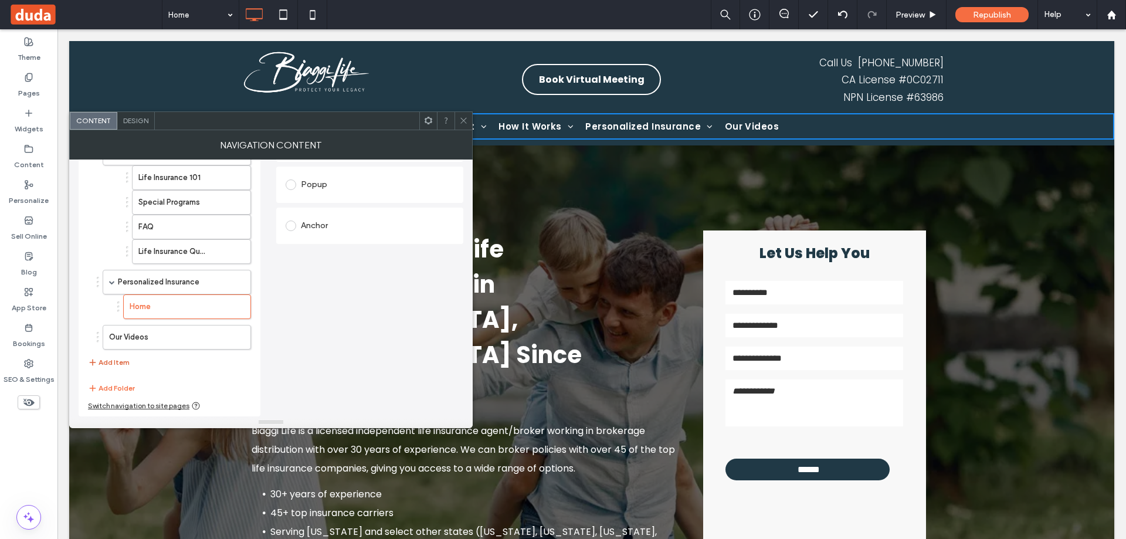
click at [109, 364] on button "Add Item" at bounding box center [109, 362] width 42 height 14
click at [109, 395] on button "Add Item" at bounding box center [109, 393] width 42 height 14
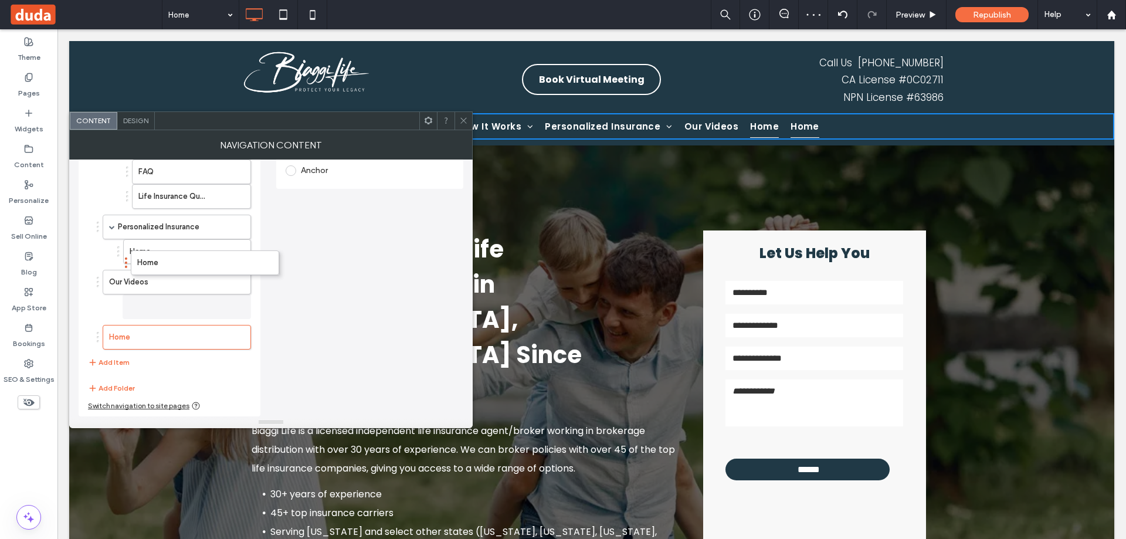
scroll to position [270, 0]
drag, startPoint x: 98, startPoint y: 308, endPoint x: 135, endPoint y: 269, distance: 54.4
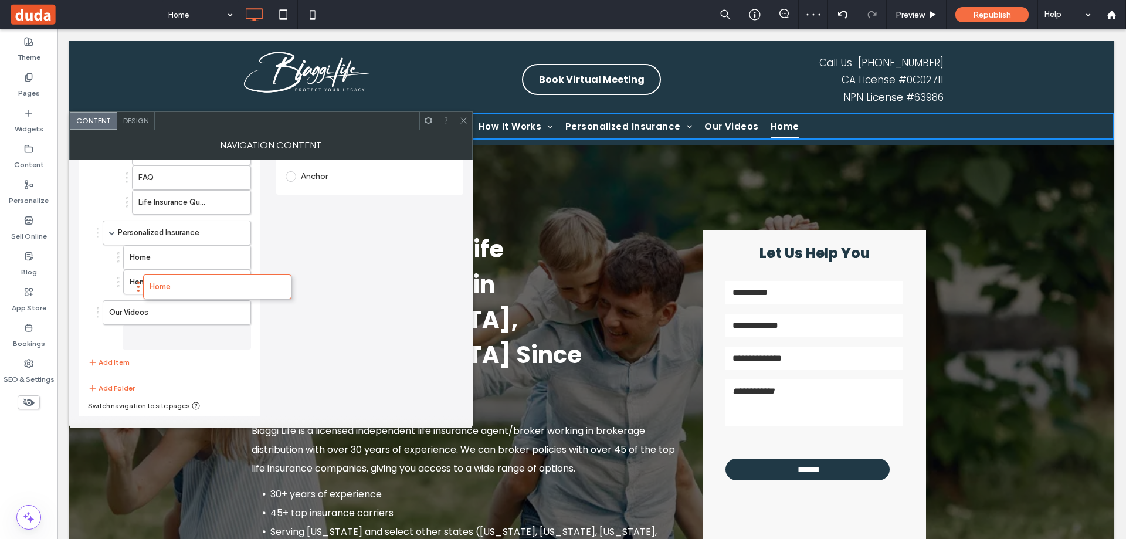
scroll to position [264, 0]
drag, startPoint x: 97, startPoint y: 332, endPoint x: 131, endPoint y: 260, distance: 79.8
click at [97, 360] on icon "button" at bounding box center [92, 362] width 9 height 9
drag, startPoint x: 97, startPoint y: 363, endPoint x: 135, endPoint y: 287, distance: 85.0
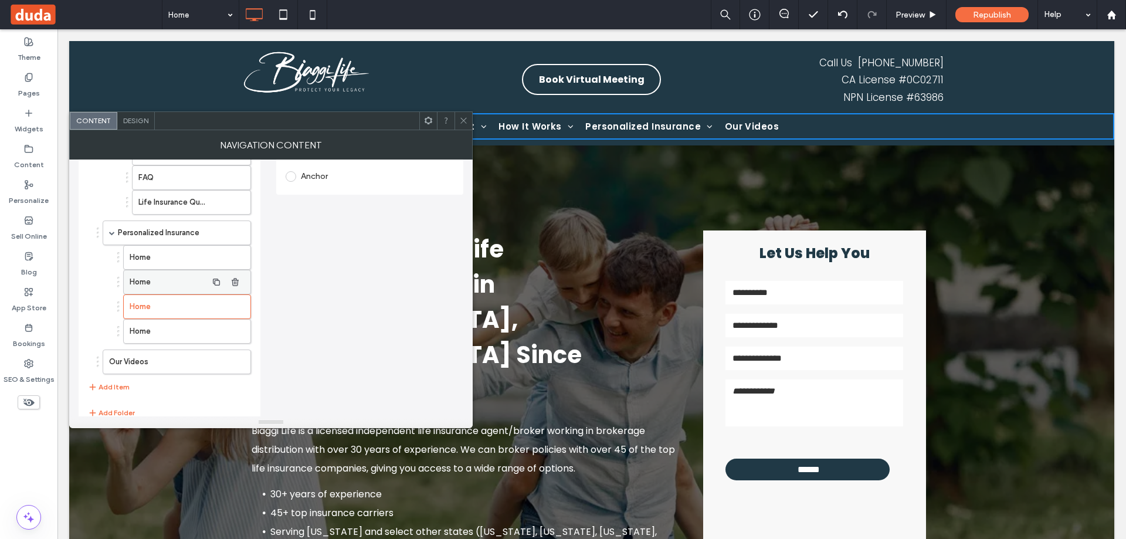
scroll to position [289, 0]
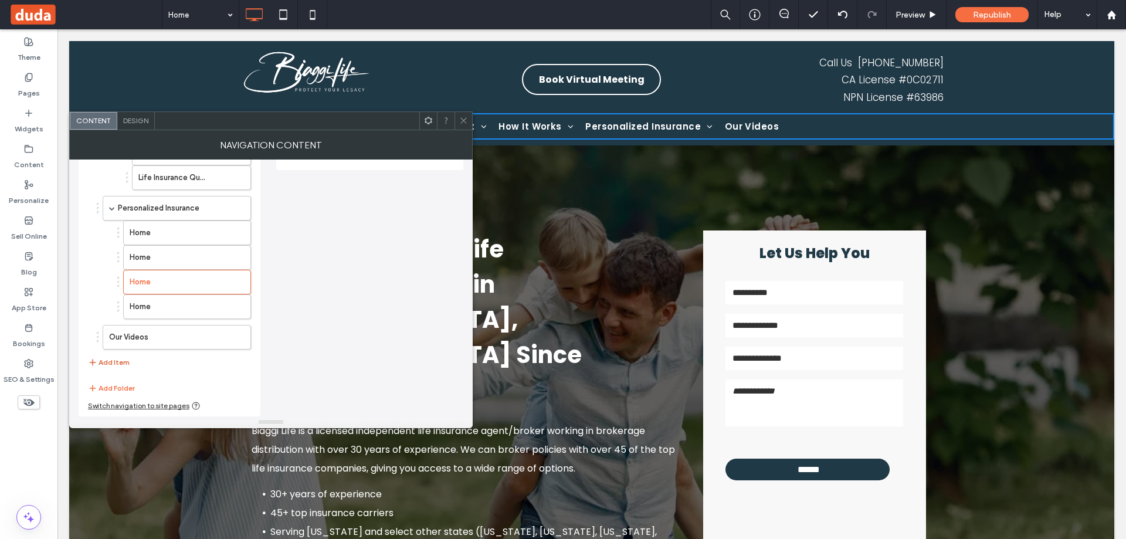
click at [97, 362] on span "button" at bounding box center [93, 362] width 11 height 13
click at [104, 392] on button "Add Item" at bounding box center [109, 393] width 42 height 14
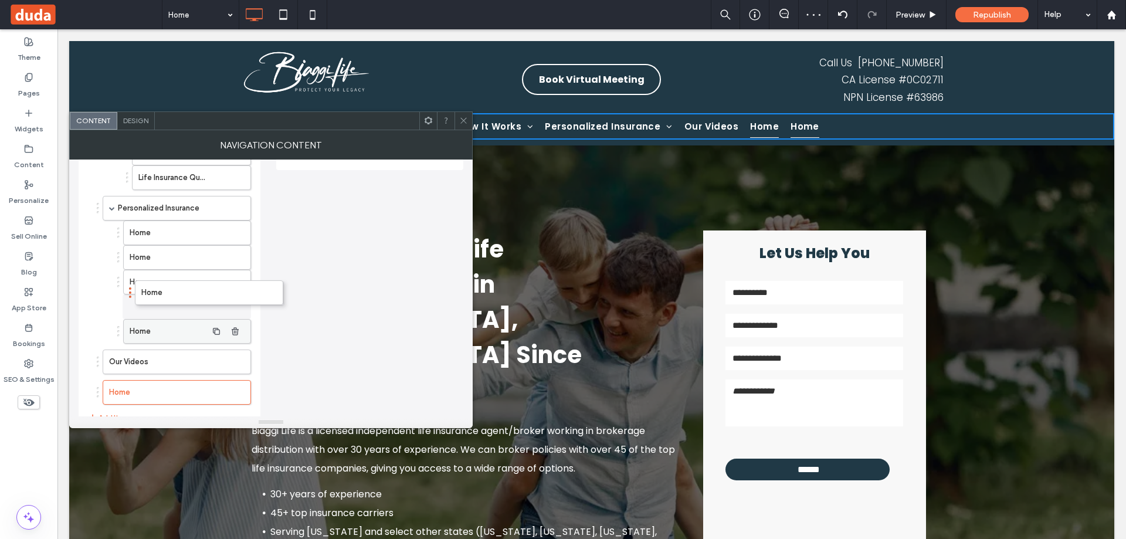
drag, startPoint x: 97, startPoint y: 364, endPoint x: 127, endPoint y: 294, distance: 76.2
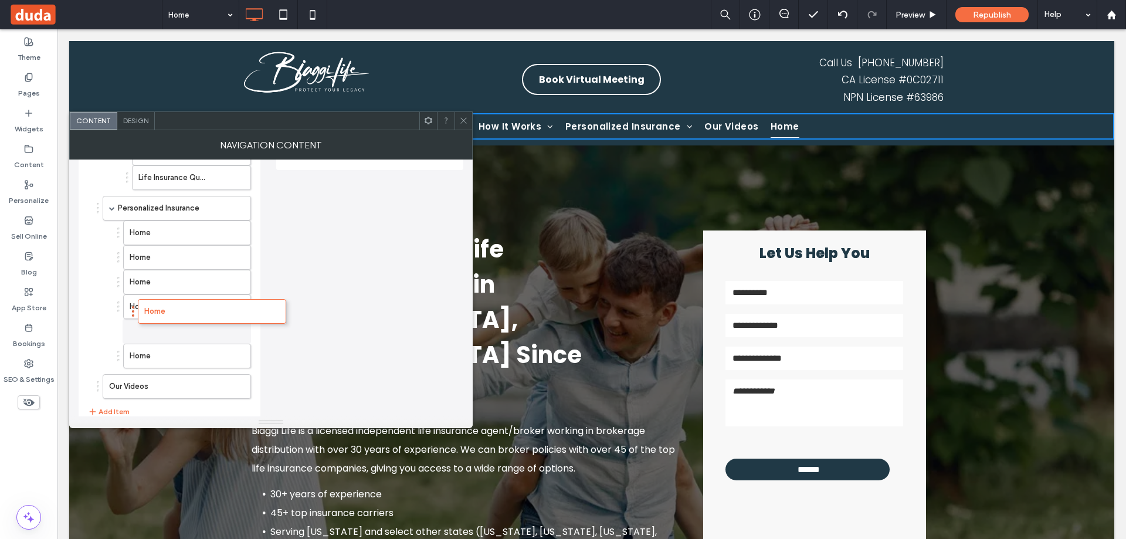
drag, startPoint x: 98, startPoint y: 392, endPoint x: 133, endPoint y: 311, distance: 88.3
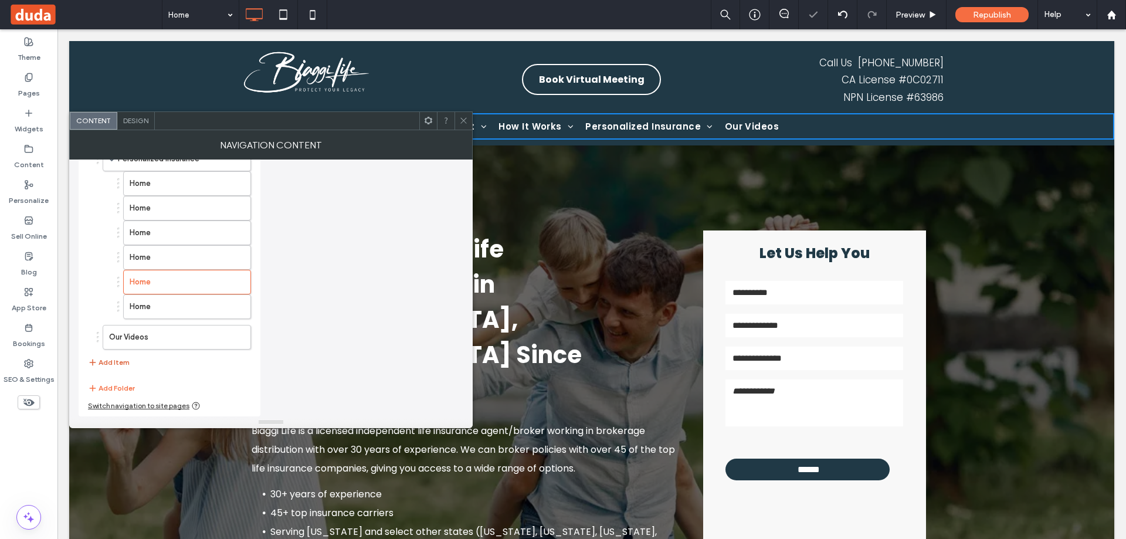
click at [103, 361] on button "Add Item" at bounding box center [109, 362] width 42 height 14
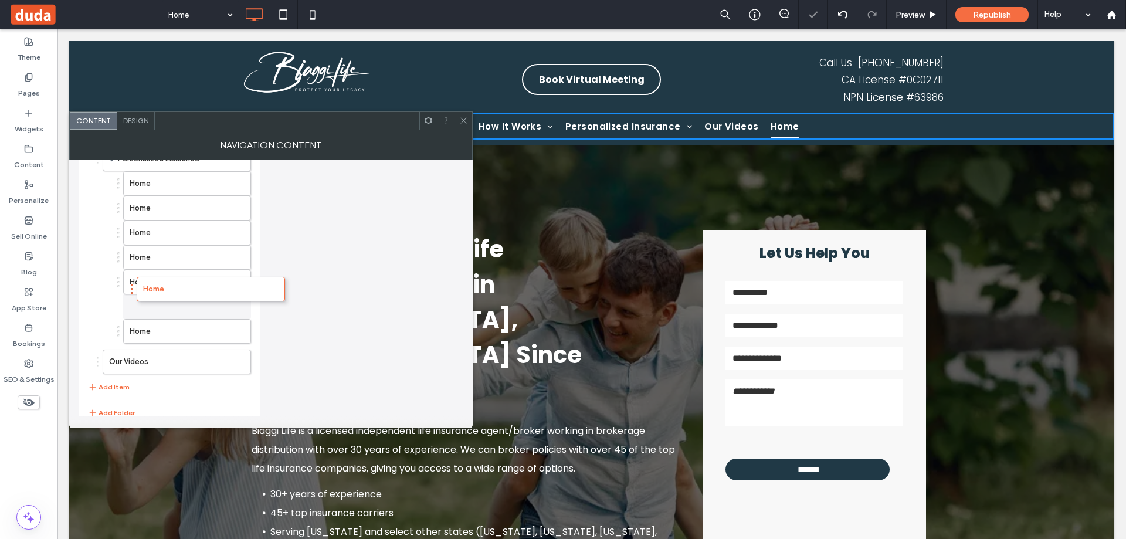
drag, startPoint x: 97, startPoint y: 367, endPoint x: 131, endPoint y: 288, distance: 85.6
click at [93, 390] on icon "button" at bounding box center [92, 386] width 9 height 9
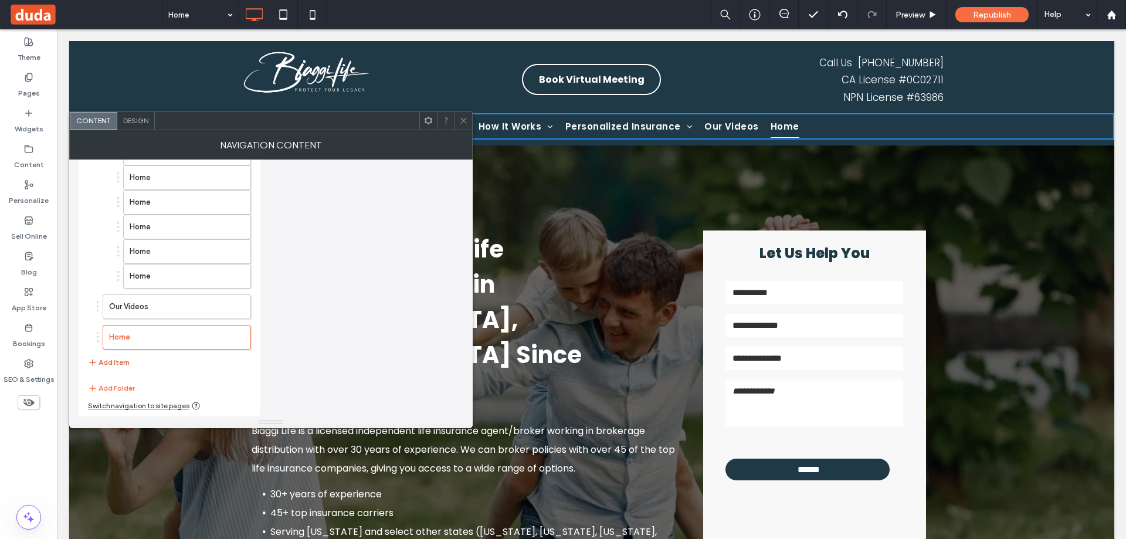
click at [94, 363] on icon "button" at bounding box center [92, 362] width 9 height 9
drag, startPoint x: 182, startPoint y: 371, endPoint x: 411, endPoint y: 358, distance: 229.1
click at [411, 358] on div "Set the link of each navigation item Links Audit Tool Take Me There Existing si…" at bounding box center [369, 131] width 187 height 631
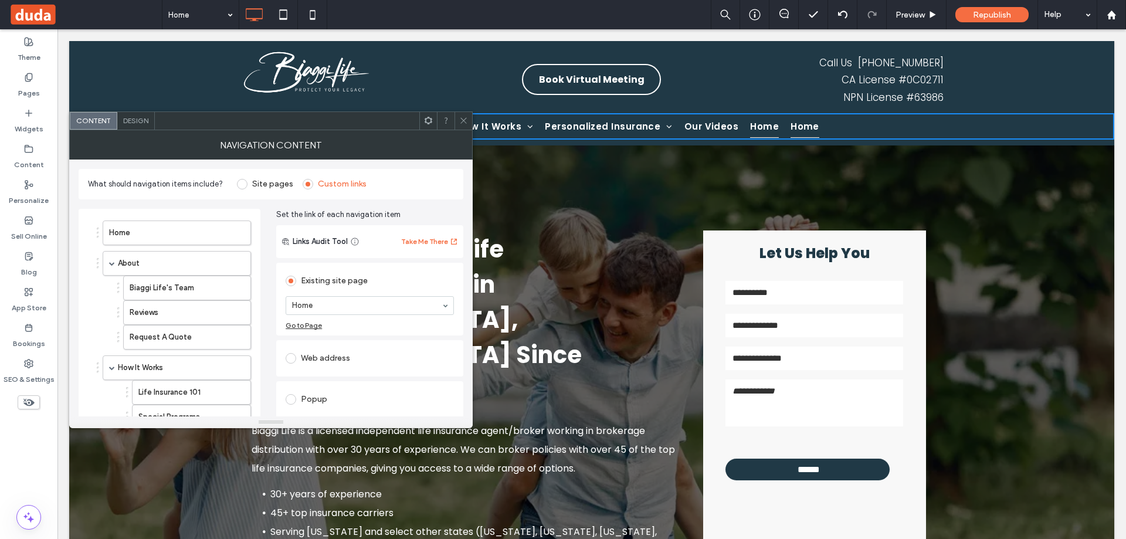
scroll to position [59, 0]
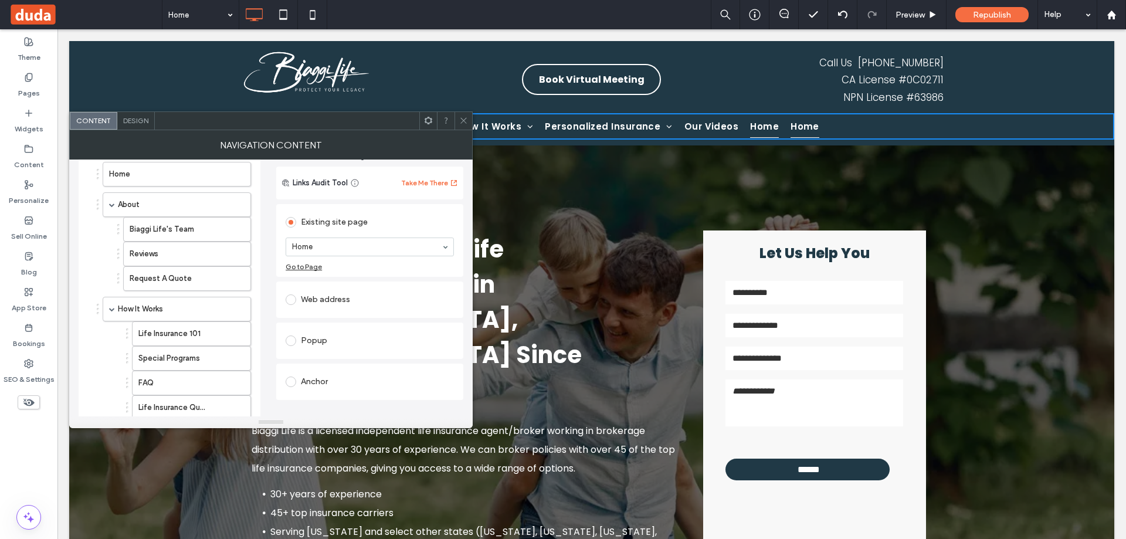
click at [362, 386] on div "Anchor" at bounding box center [370, 381] width 168 height 19
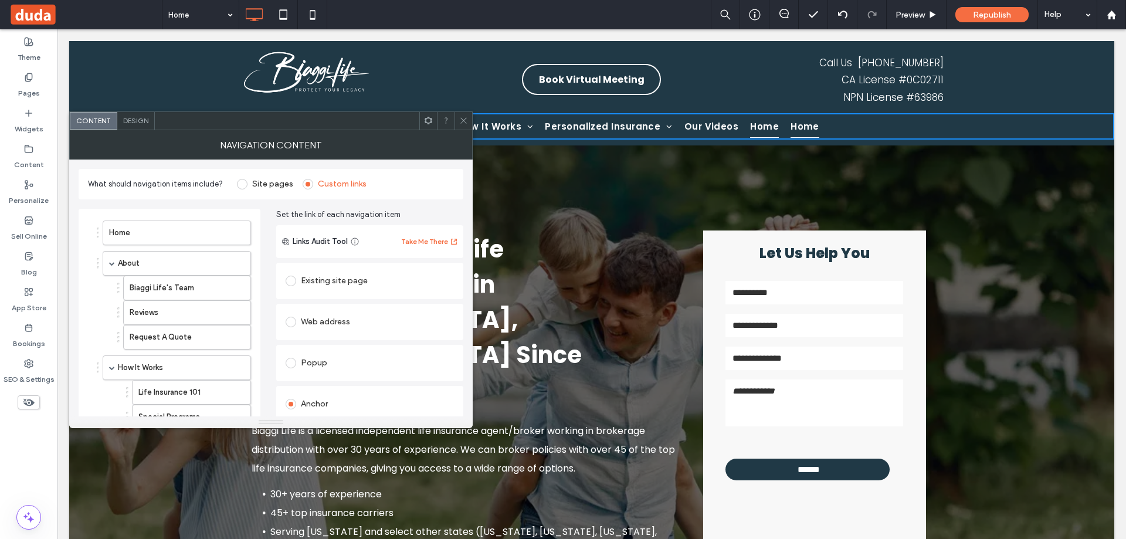
scroll to position [117, 0]
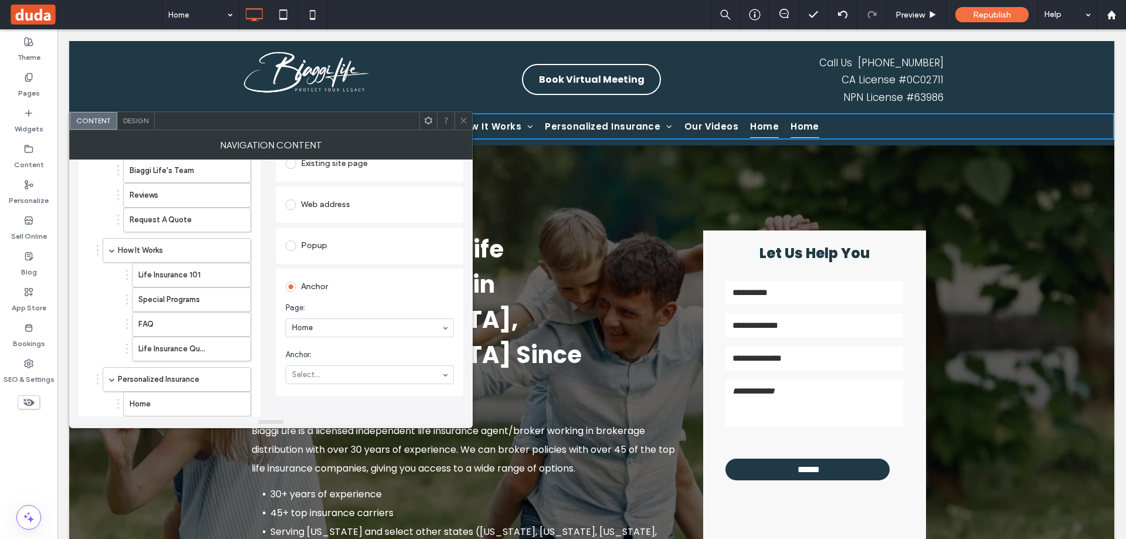
click at [382, 316] on section "Page: Home" at bounding box center [370, 319] width 168 height 47
click at [391, 307] on span "Page:" at bounding box center [368, 308] width 164 height 12
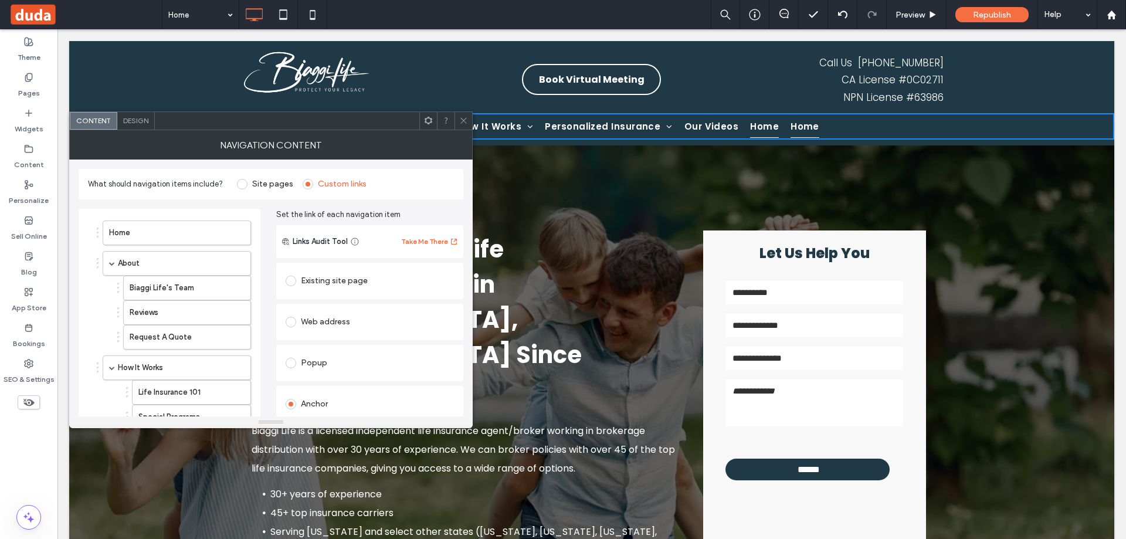
click at [385, 279] on div "Existing site page" at bounding box center [370, 281] width 168 height 19
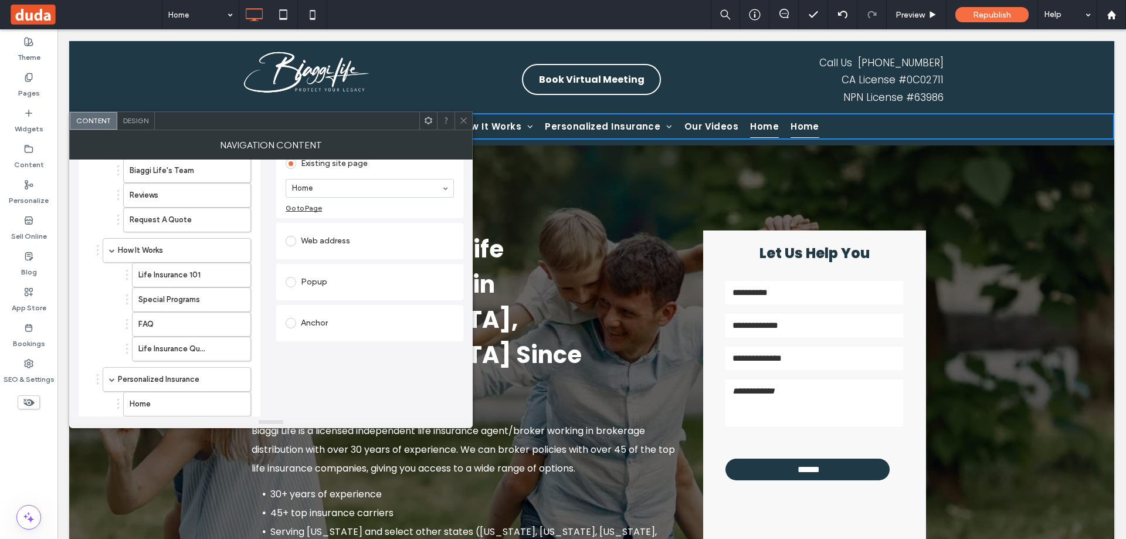
click at [315, 242] on div "Web address" at bounding box center [370, 241] width 168 height 19
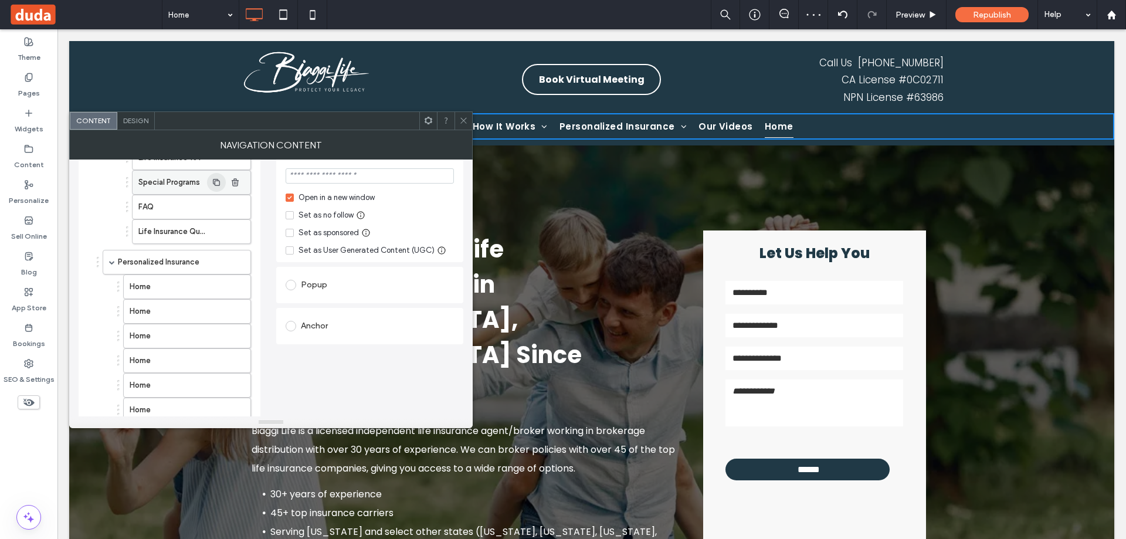
scroll to position [176, 0]
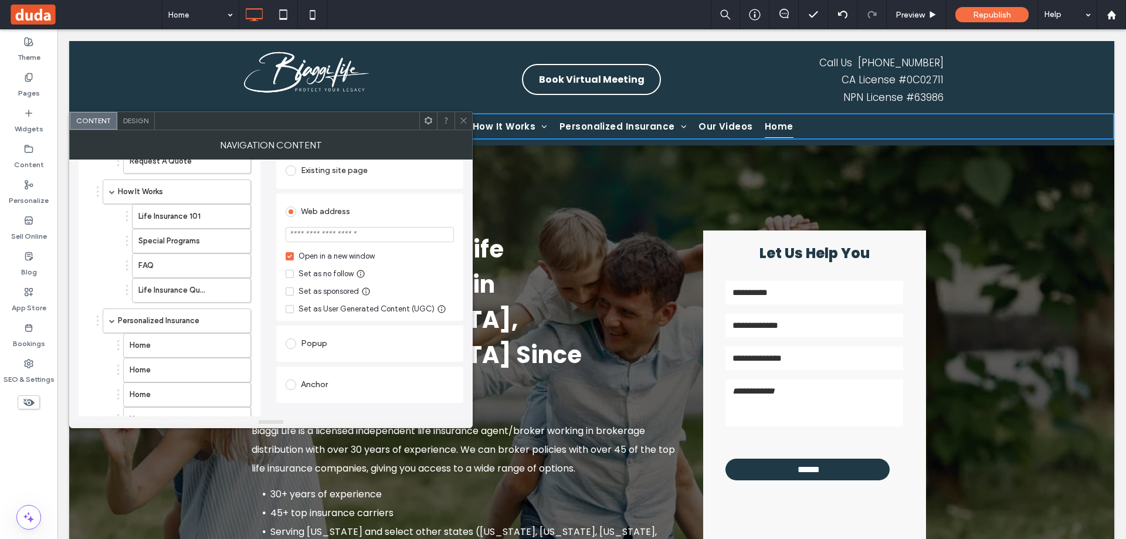
click at [316, 257] on div "Open in a new window" at bounding box center [337, 256] width 76 height 12
click at [368, 233] on input "url" at bounding box center [370, 234] width 168 height 15
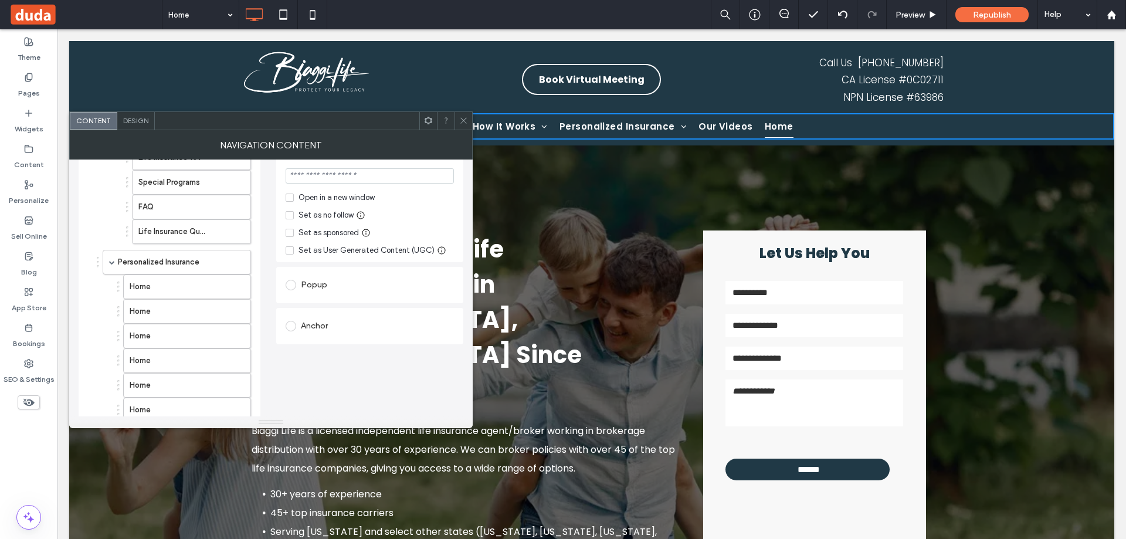
scroll to position [293, 0]
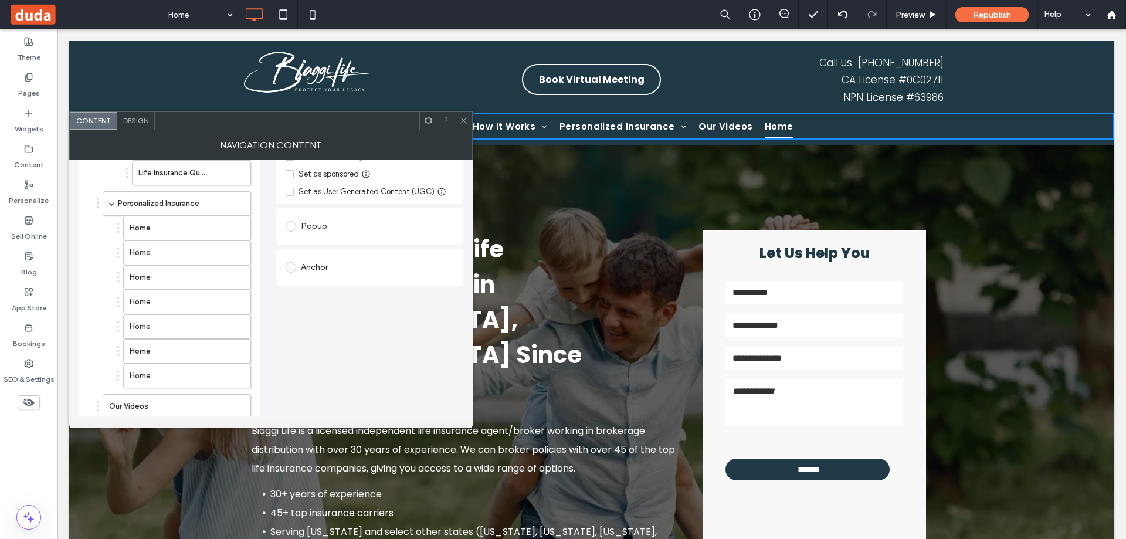
type input "*******"
click at [329, 233] on div "Popup" at bounding box center [370, 226] width 168 height 19
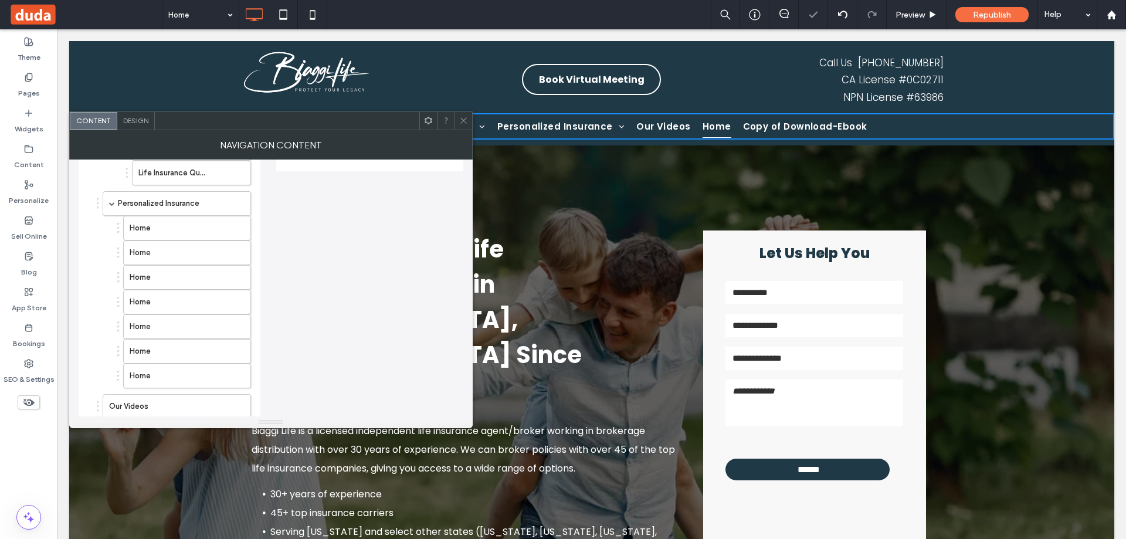
scroll to position [117, 0]
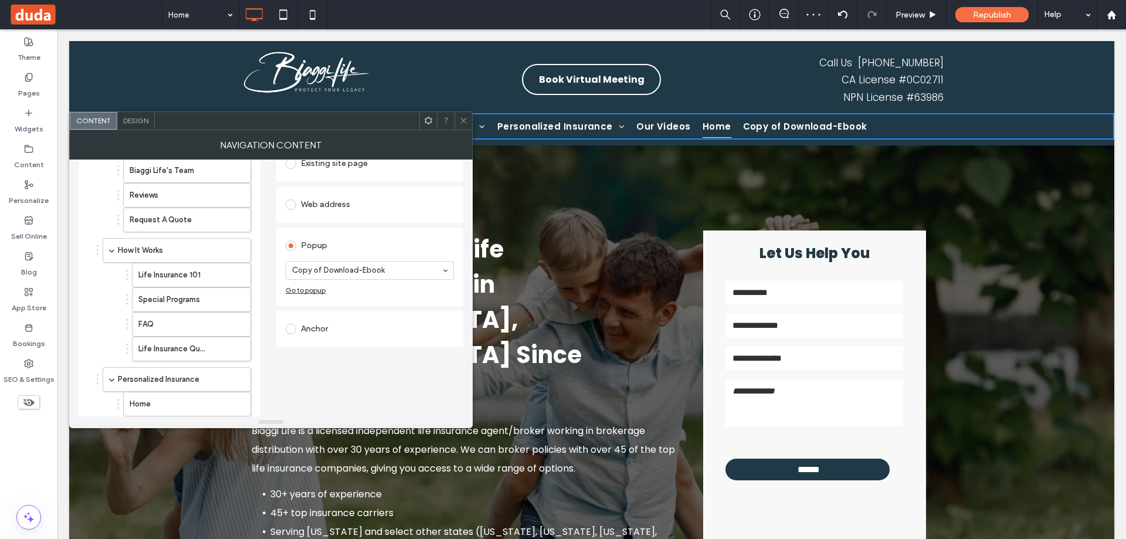
drag, startPoint x: 320, startPoint y: 326, endPoint x: 324, endPoint y: 320, distance: 6.8
click at [321, 326] on div "Anchor" at bounding box center [370, 329] width 168 height 19
click at [360, 245] on div "Popup" at bounding box center [370, 245] width 168 height 19
click at [374, 268] on input at bounding box center [367, 270] width 150 height 8
click at [338, 360] on div "Set the link of each navigation item Links Audit Tool Take Me There Existing si…" at bounding box center [369, 406] width 187 height 631
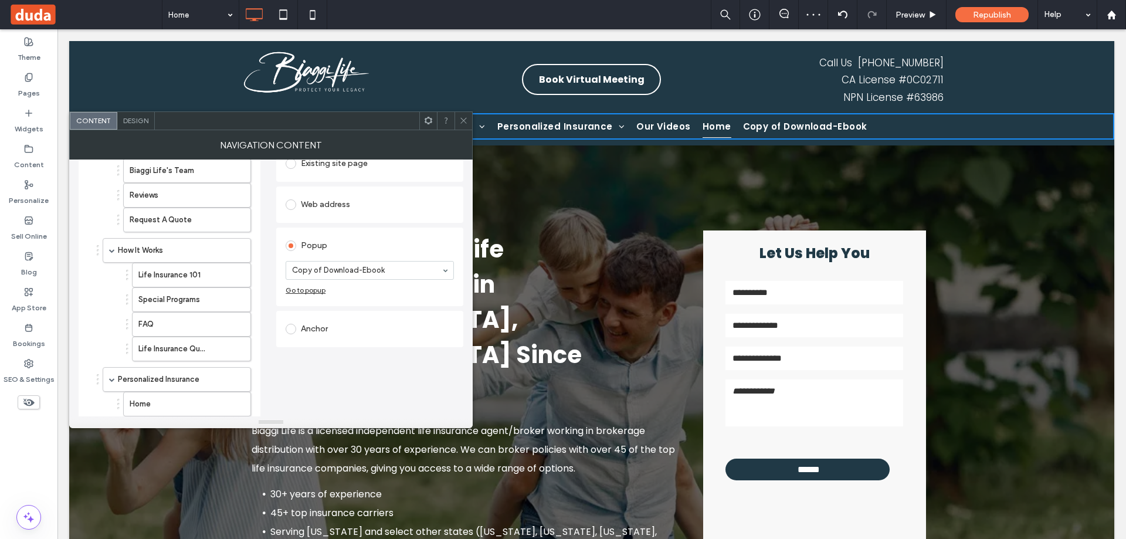
click at [311, 330] on div "Anchor" at bounding box center [370, 329] width 168 height 19
click at [400, 297] on section "Page: Home" at bounding box center [370, 319] width 168 height 47
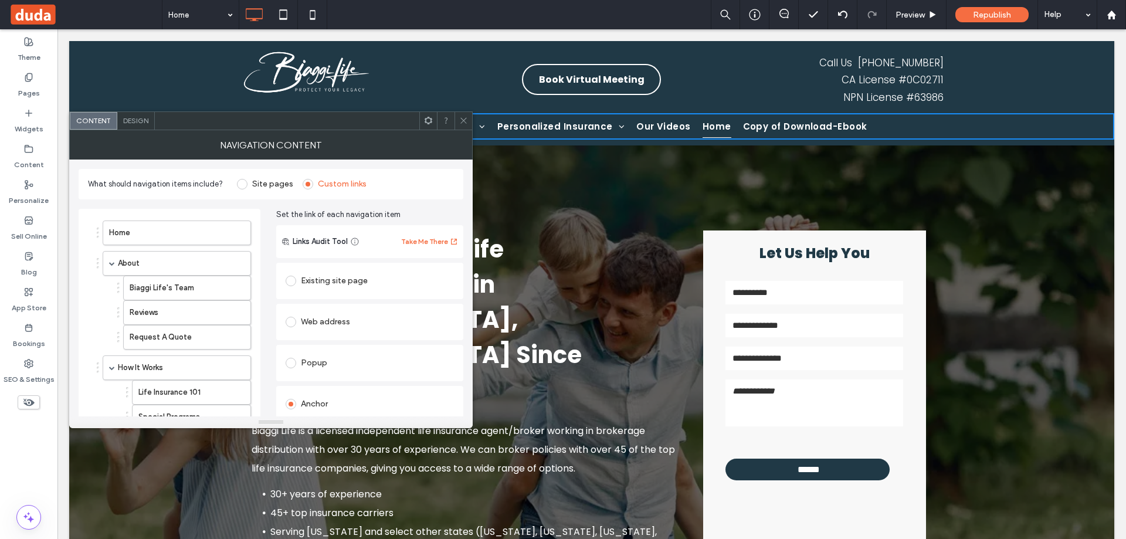
click at [256, 180] on label "Site pages" at bounding box center [272, 184] width 41 height 10
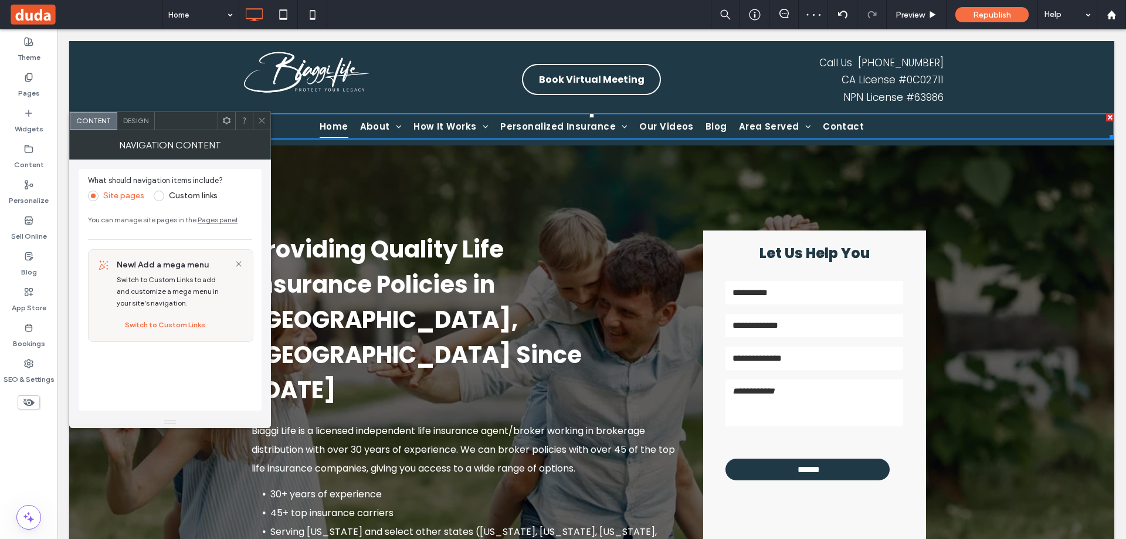
click at [261, 117] on icon at bounding box center [261, 120] width 9 height 9
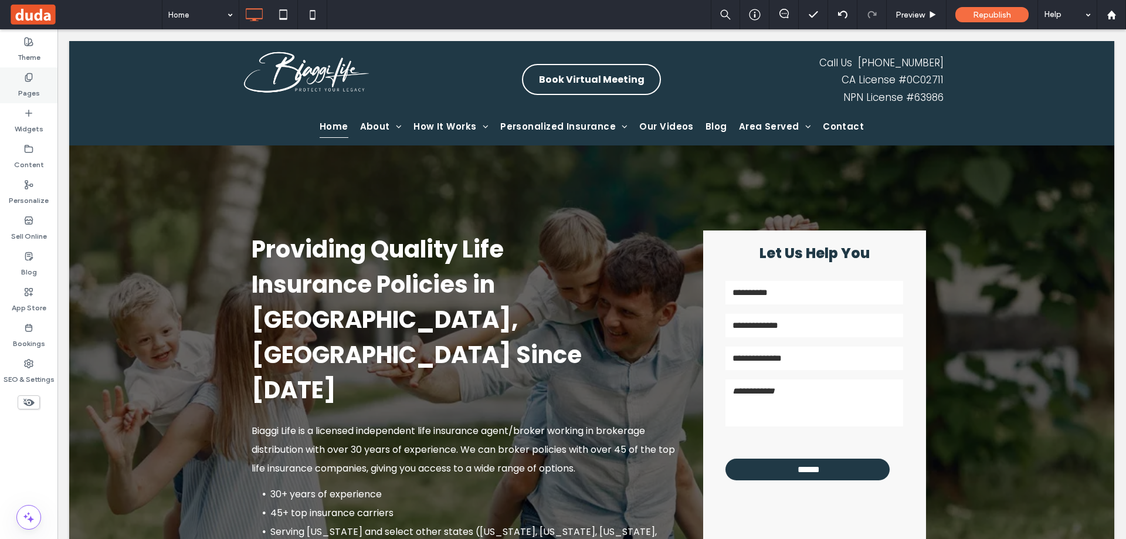
click at [33, 84] on label "Pages" at bounding box center [29, 90] width 22 height 16
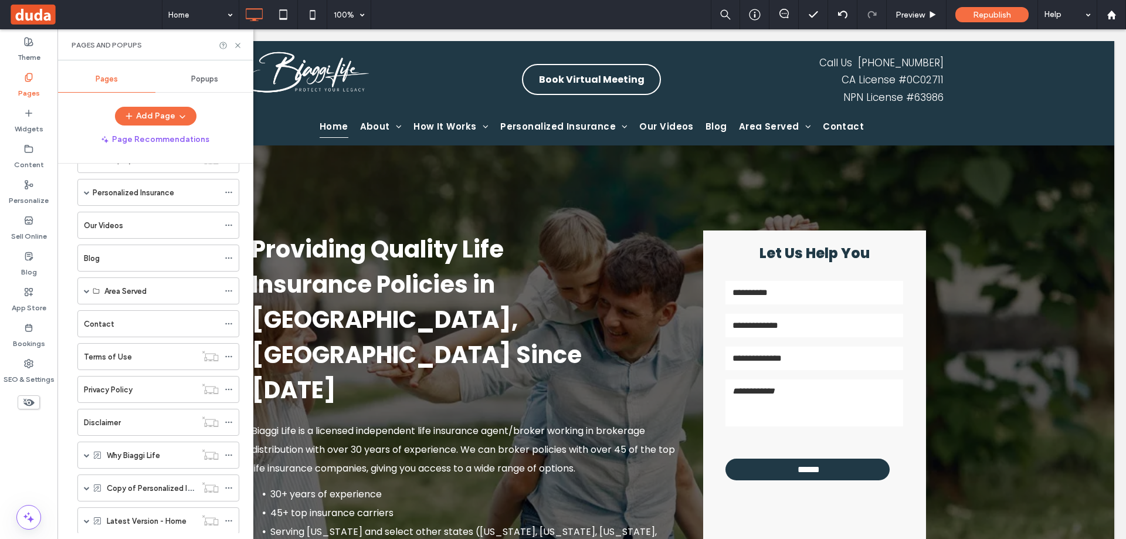
scroll to position [415, 0]
click at [183, 222] on div "Area Served" at bounding box center [161, 228] width 114 height 12
click at [133, 232] on label "Area Served" at bounding box center [125, 228] width 42 height 21
click at [168, 224] on div "Area Served" at bounding box center [161, 228] width 114 height 12
click at [85, 226] on span at bounding box center [87, 228] width 6 height 6
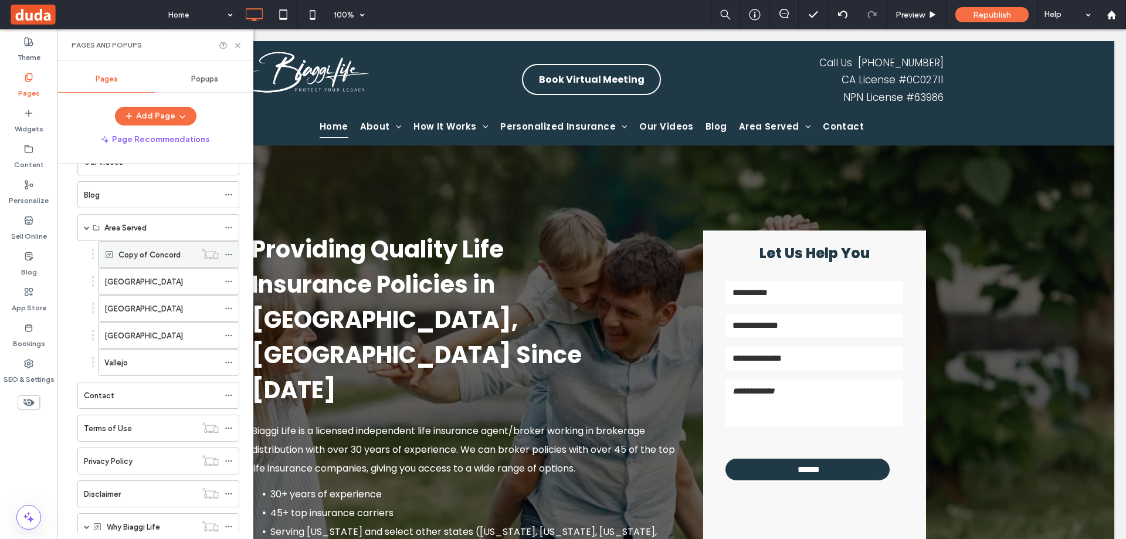
click at [151, 254] on label "Copy of Concord" at bounding box center [149, 255] width 62 height 21
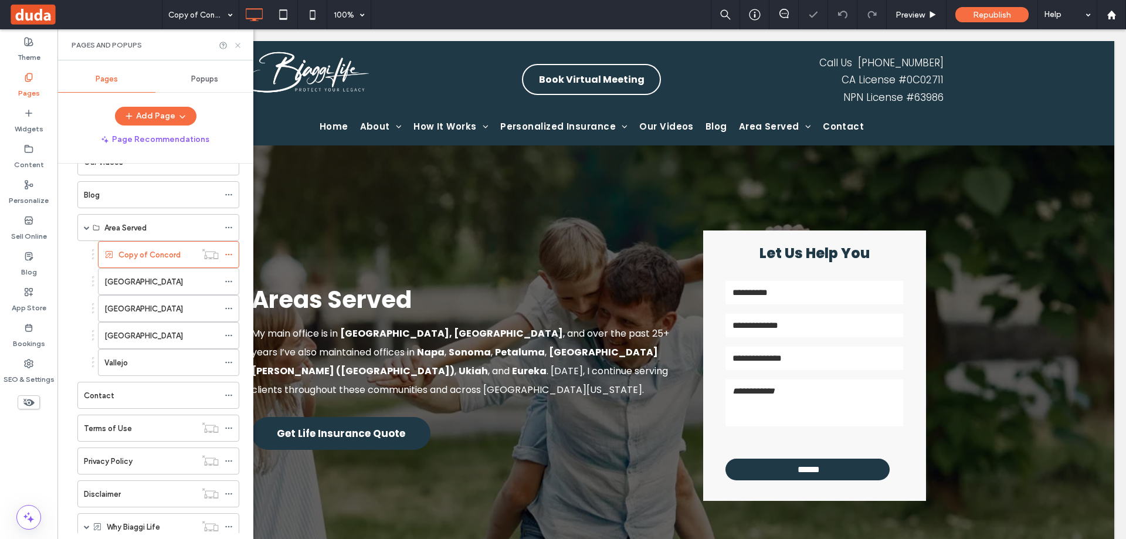
drag, startPoint x: 238, startPoint y: 47, endPoint x: 213, endPoint y: 36, distance: 27.0
click at [238, 47] on icon at bounding box center [237, 45] width 9 height 9
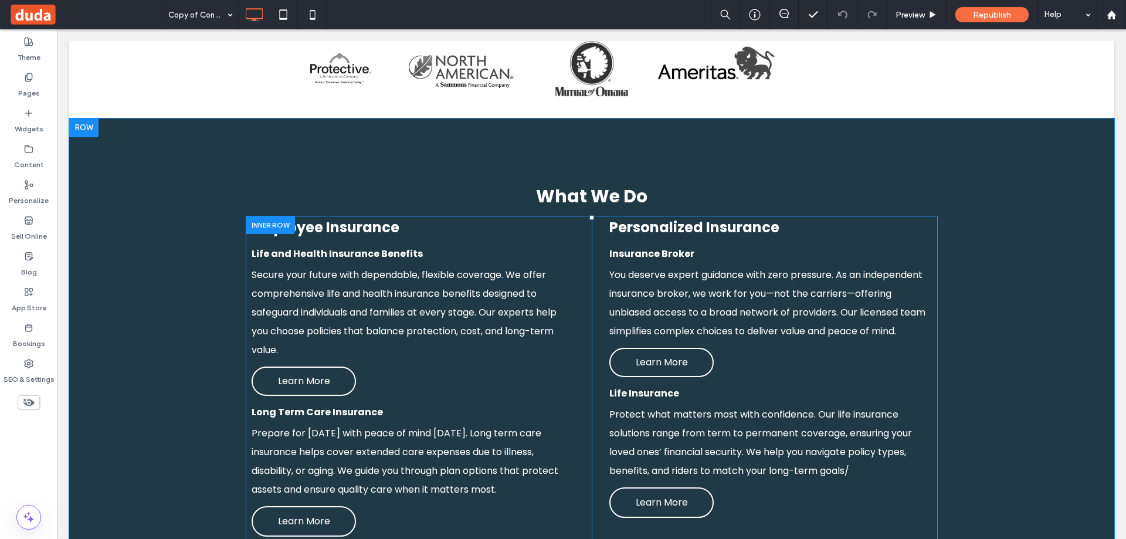
scroll to position [1173, 0]
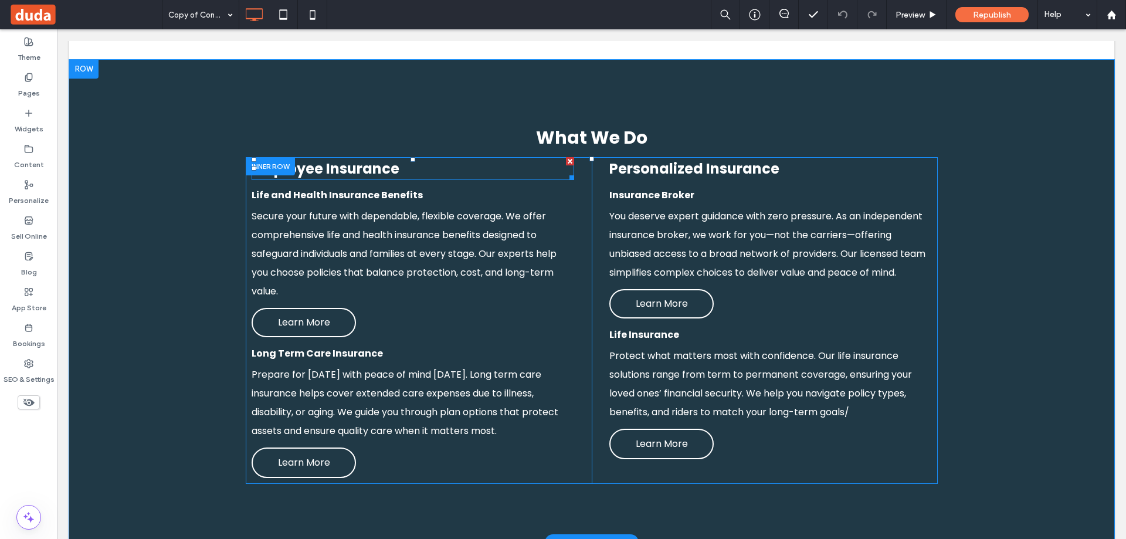
click at [398, 158] on h3 "Employee Insurance" at bounding box center [413, 168] width 323 height 21
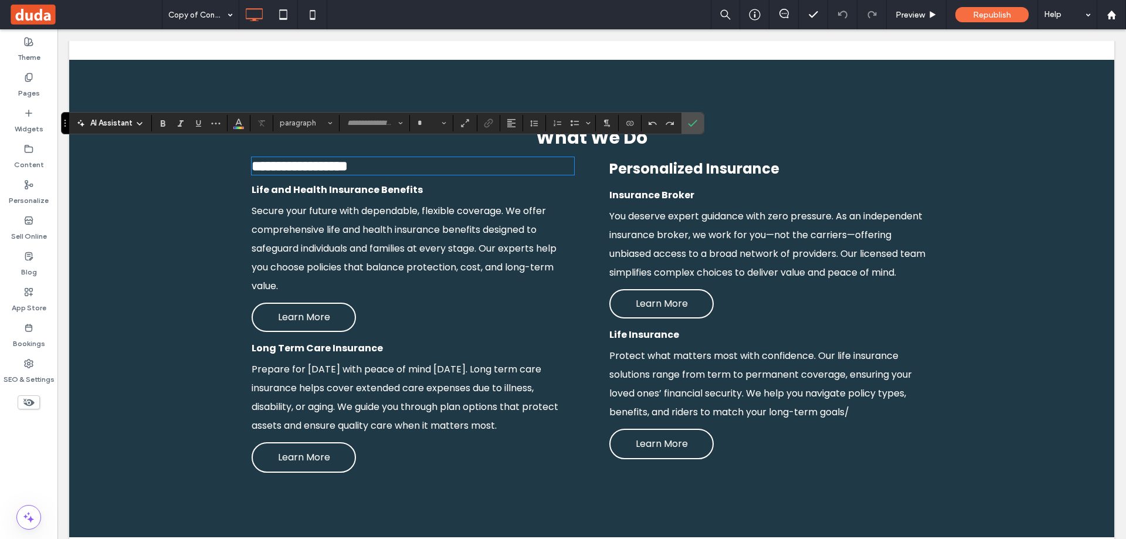
type input "*******"
type input "**"
click at [562, 118] on icon "Confirm" at bounding box center [692, 122] width 9 height 9
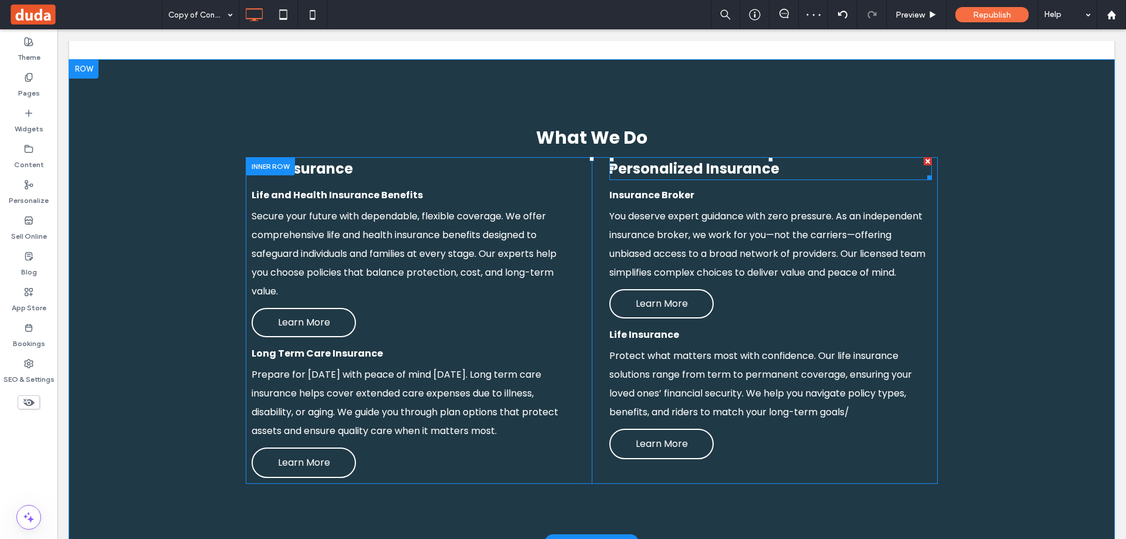
click at [562, 158] on h3 "Personalized Insurance" at bounding box center [770, 168] width 323 height 21
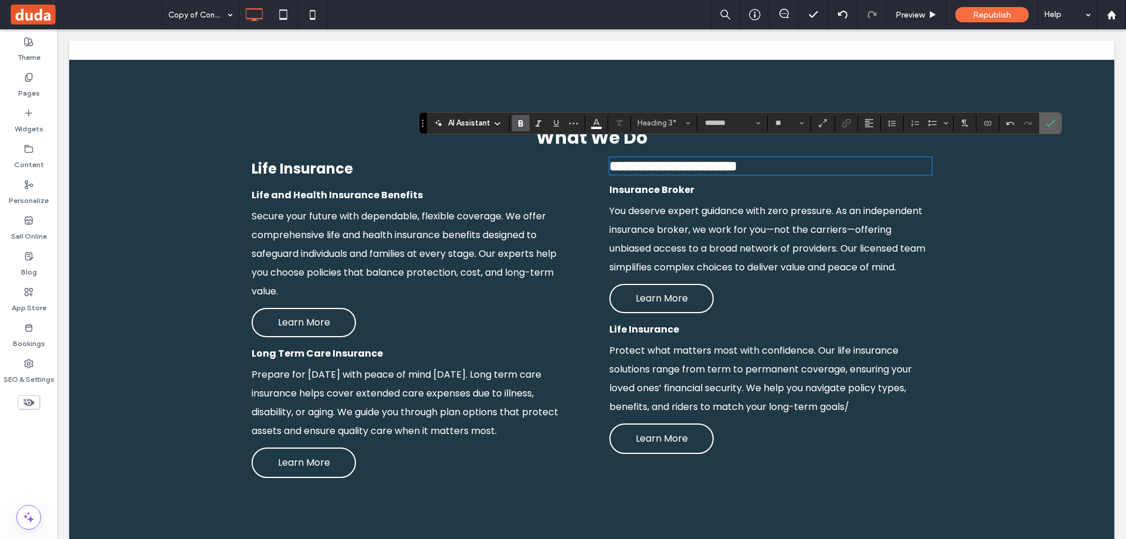
click at [562, 128] on section at bounding box center [1050, 123] width 22 height 21
click at [562, 122] on label "Confirm" at bounding box center [1051, 123] width 18 height 21
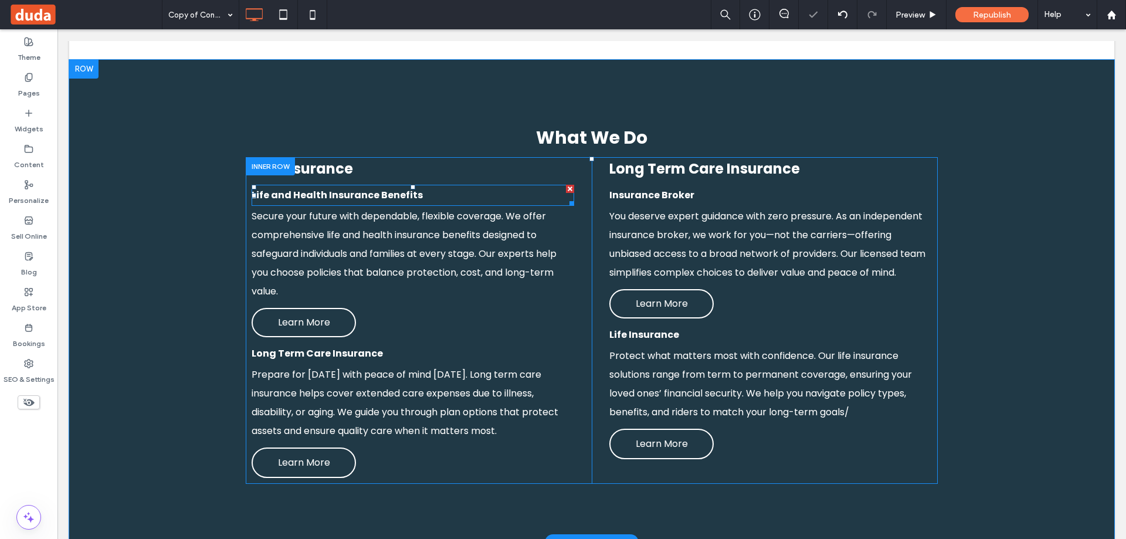
click at [562, 185] on div at bounding box center [570, 189] width 8 height 8
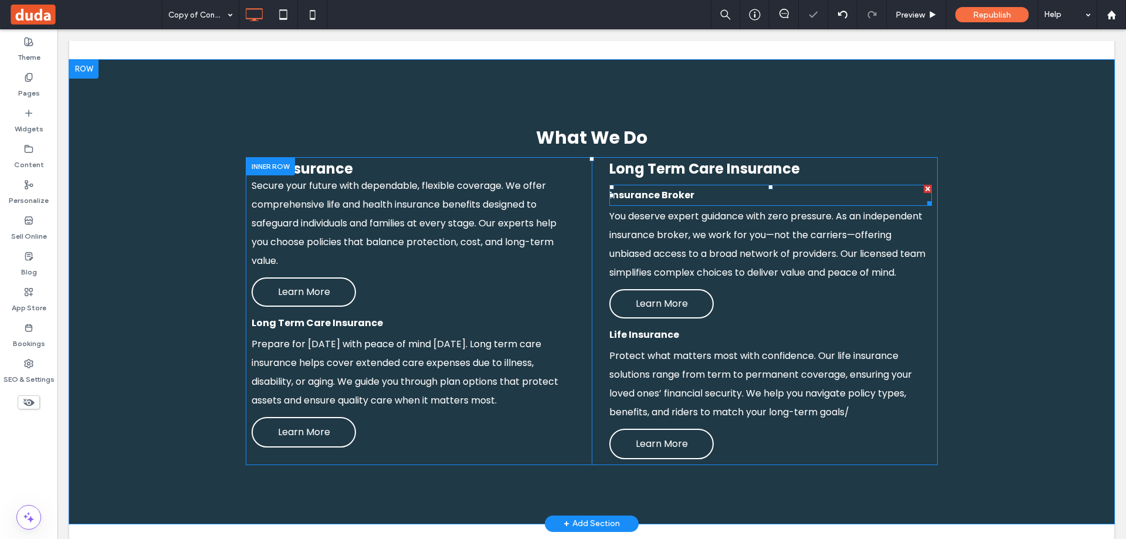
click at [562, 185] on div at bounding box center [928, 189] width 8 height 8
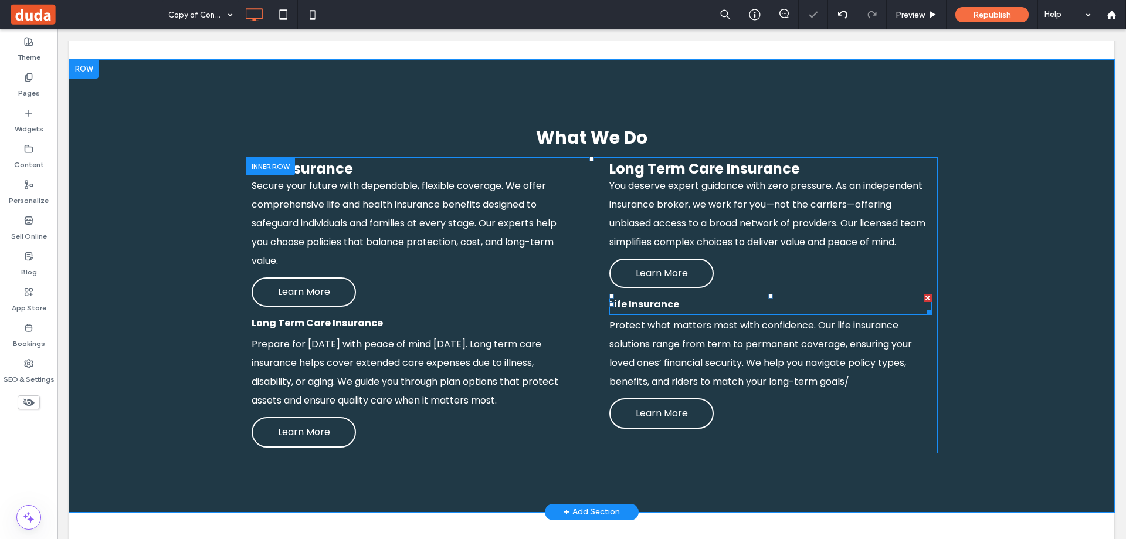
click at [562, 294] on div at bounding box center [928, 298] width 8 height 8
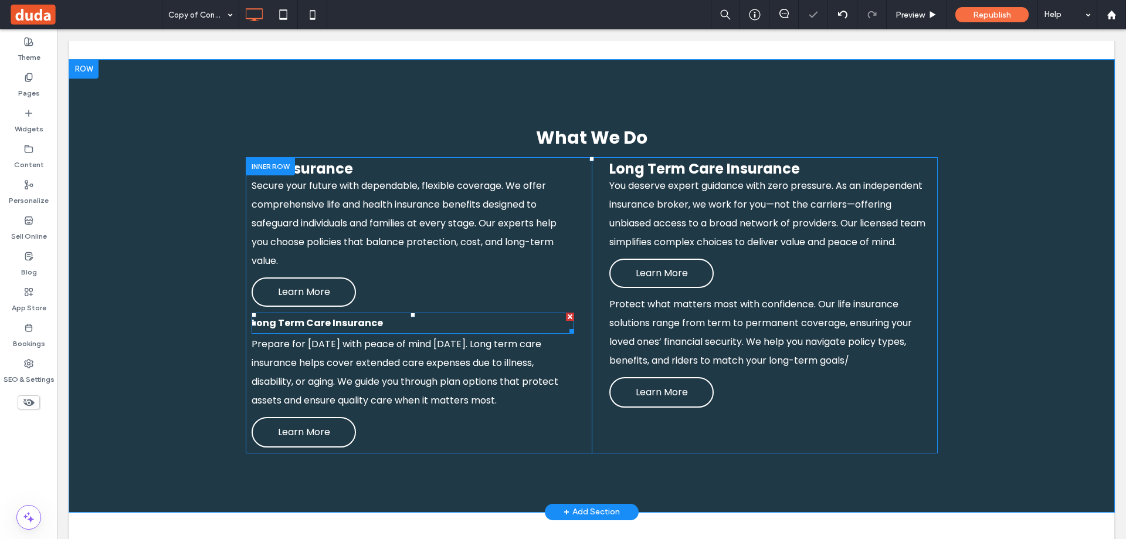
click at [562, 313] on div at bounding box center [570, 317] width 8 height 8
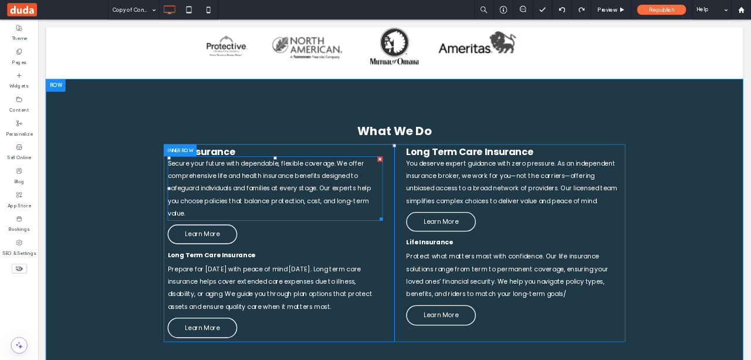
scroll to position [1232, 0]
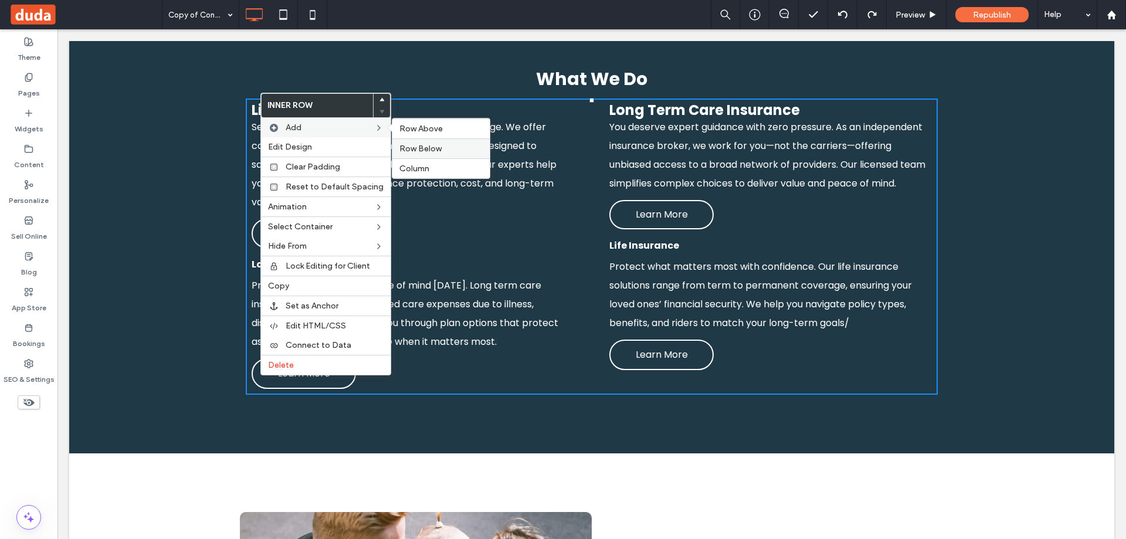
click at [463, 151] on label "Row Below" at bounding box center [440, 149] width 83 height 10
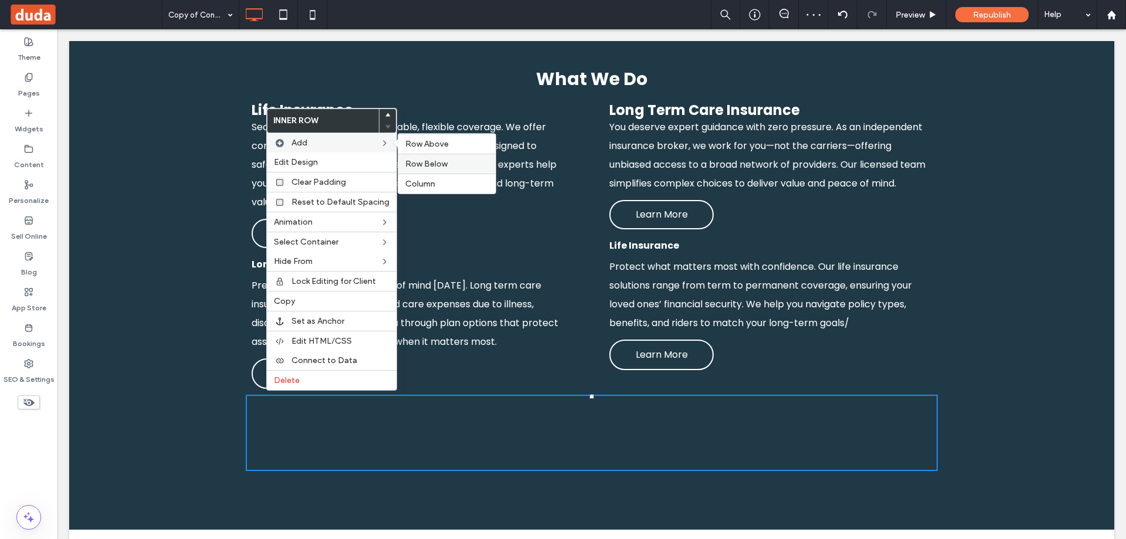
click at [455, 158] on div "Row Below" at bounding box center [446, 164] width 97 height 20
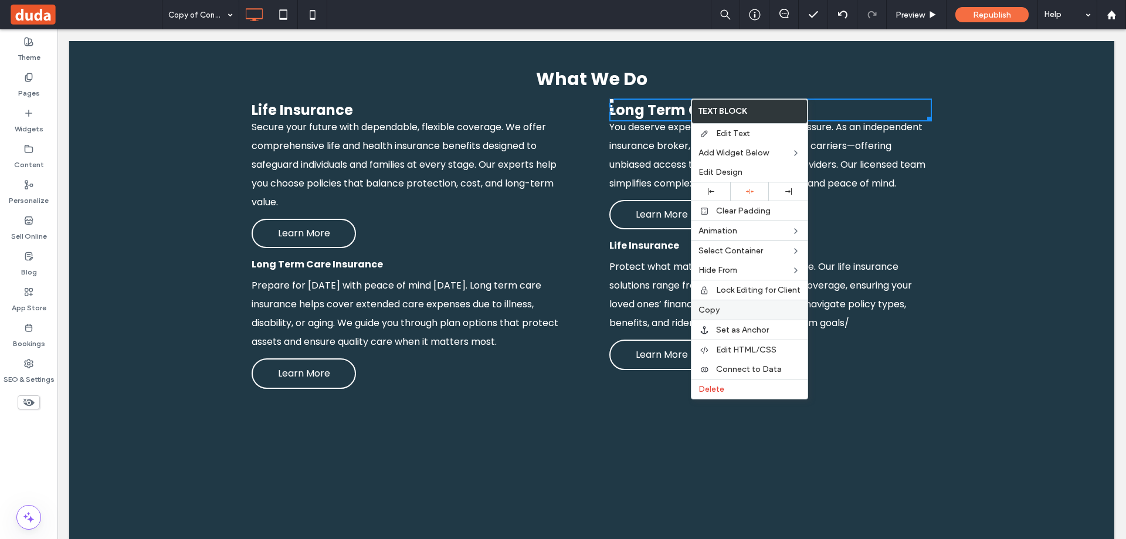
click at [562, 309] on label "Copy" at bounding box center [750, 310] width 102 height 10
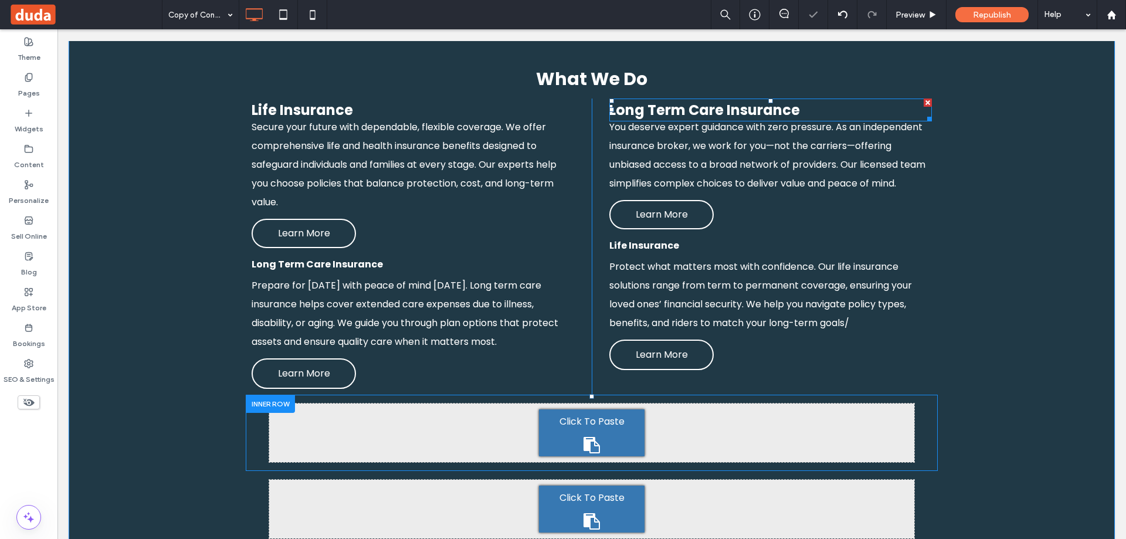
click at [447, 404] on div "Click To Paste Click To Paste" at bounding box center [591, 433] width 645 height 59
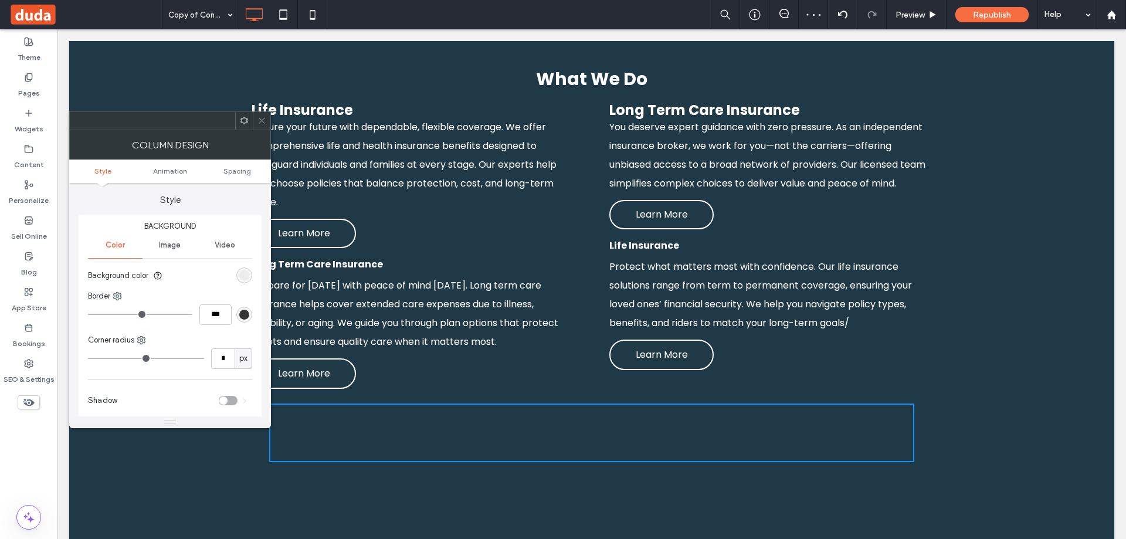
click at [265, 114] on span at bounding box center [261, 121] width 9 height 18
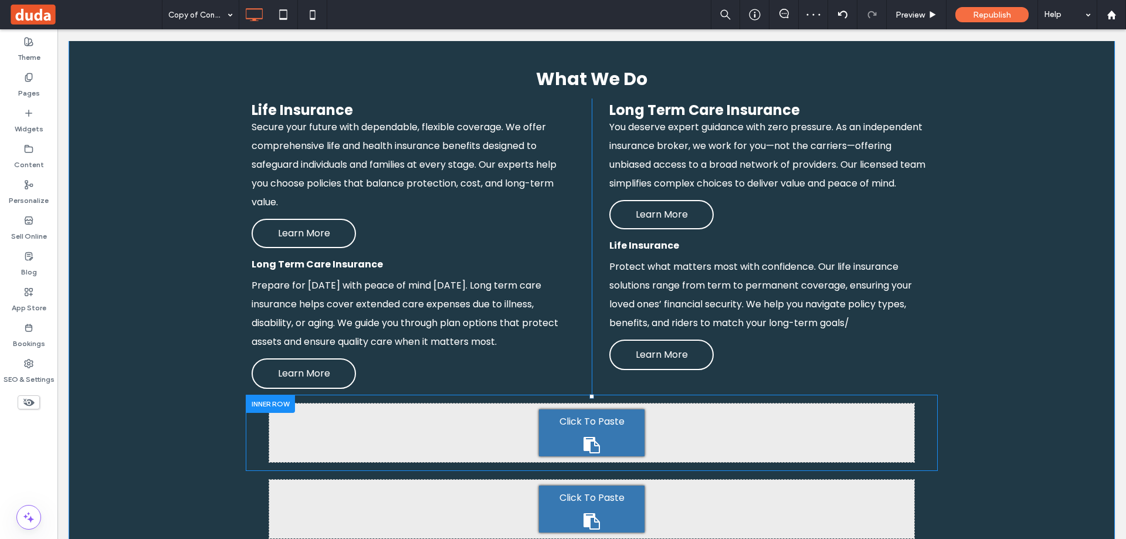
click at [562, 412] on span "Click To Paste" at bounding box center [592, 421] width 65 height 19
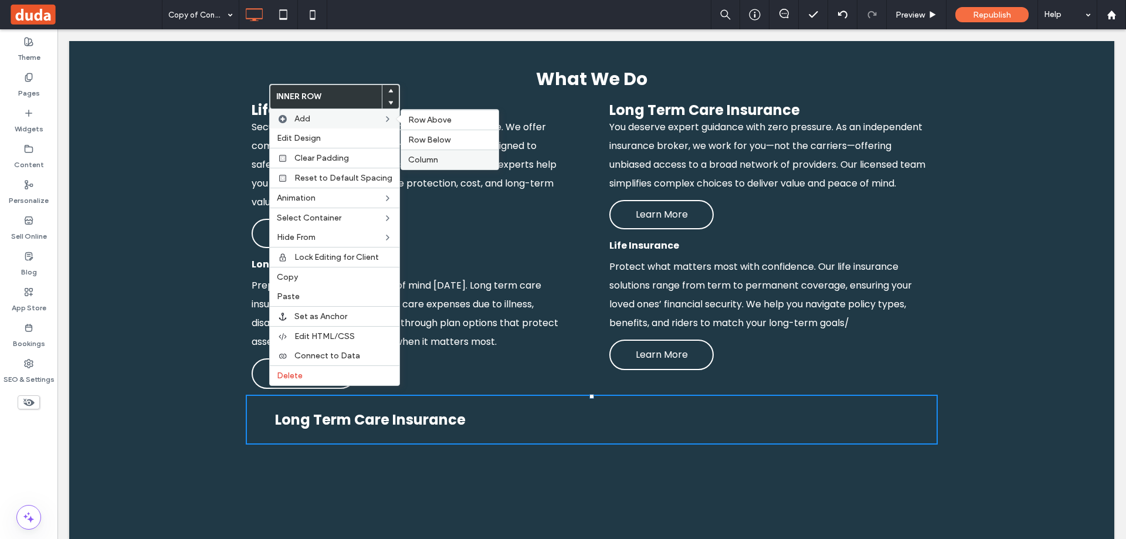
click at [463, 155] on div "Column" at bounding box center [449, 160] width 97 height 20
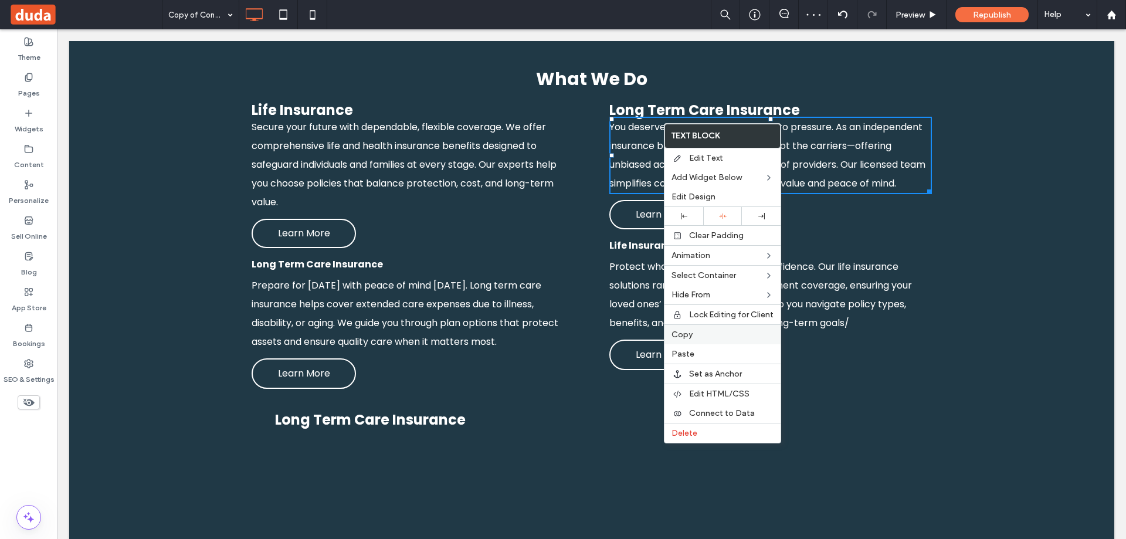
click at [562, 340] on div "Copy" at bounding box center [723, 334] width 116 height 20
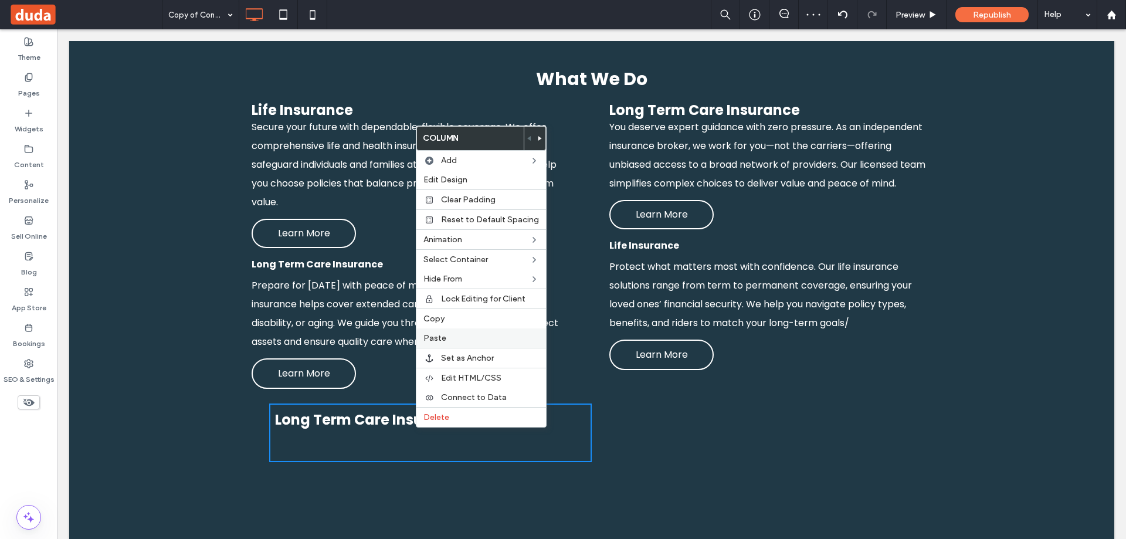
click at [473, 329] on div "Paste" at bounding box center [481, 337] width 130 height 19
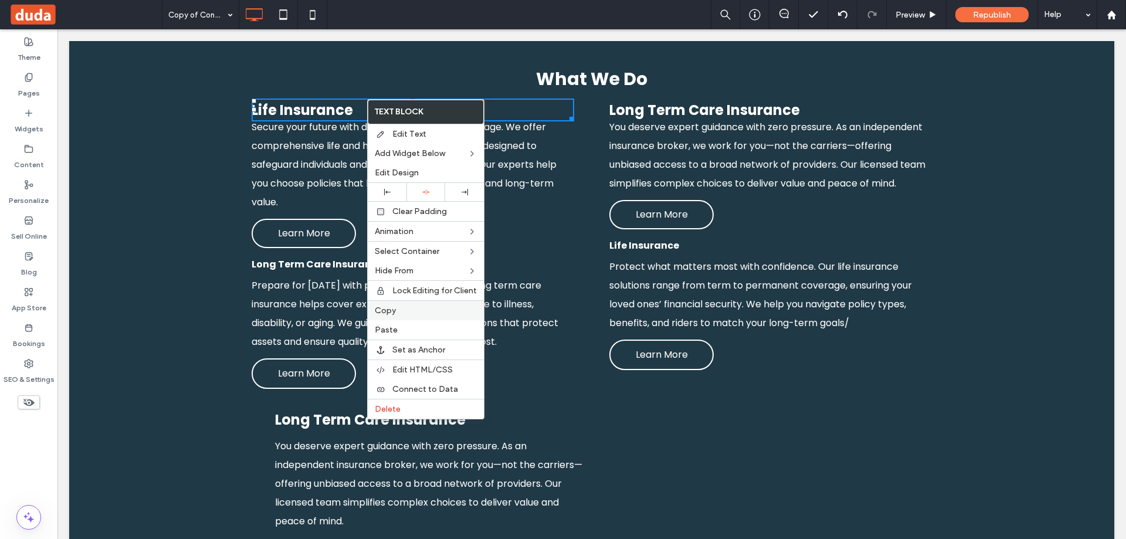
click at [429, 314] on label "Copy" at bounding box center [426, 311] width 102 height 10
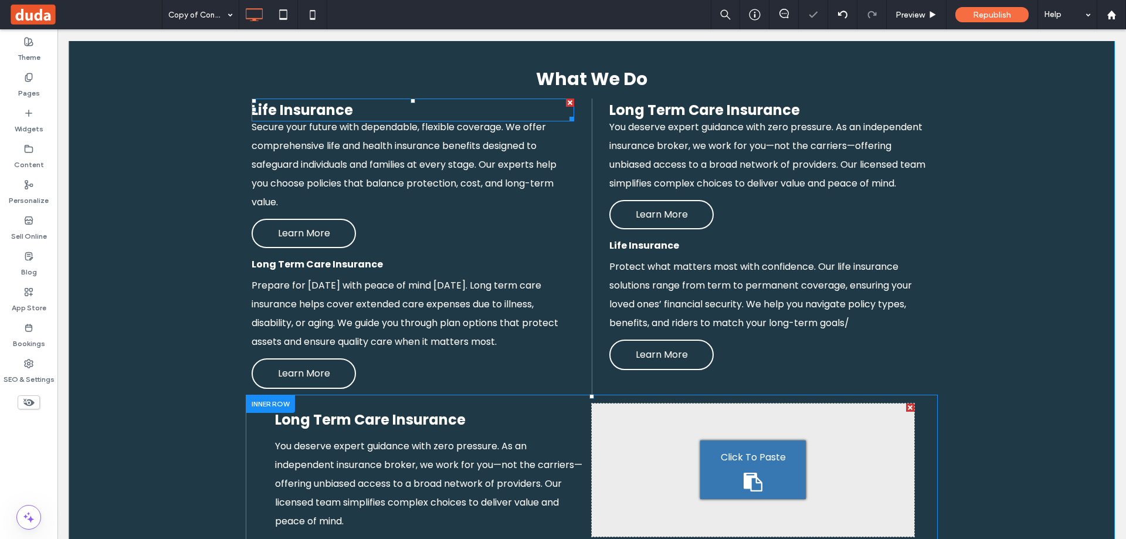
click at [562, 440] on div "Click To Paste" at bounding box center [753, 469] width 106 height 59
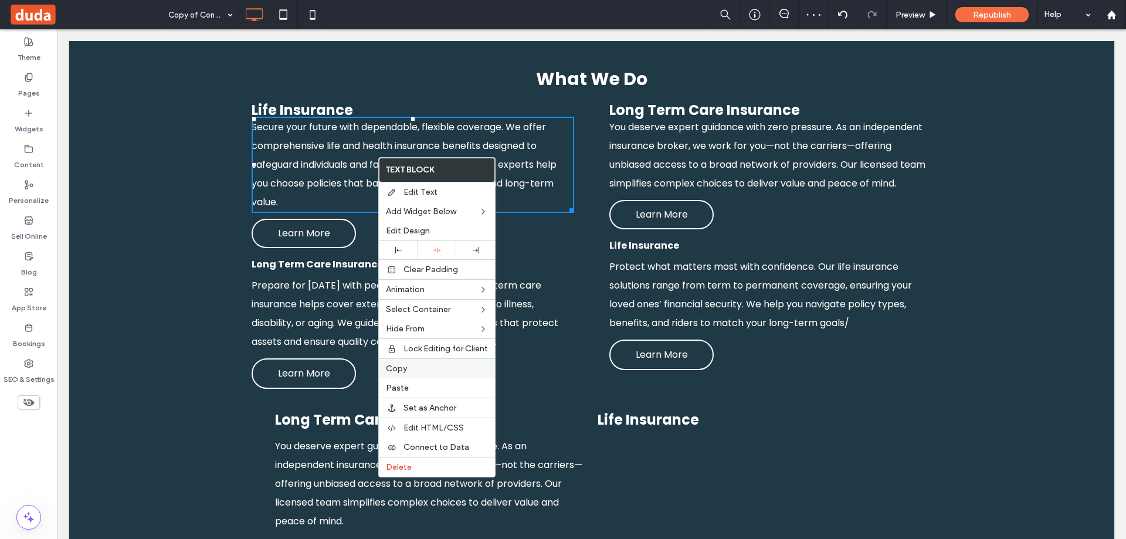
click at [426, 374] on div "Copy" at bounding box center [437, 368] width 116 height 20
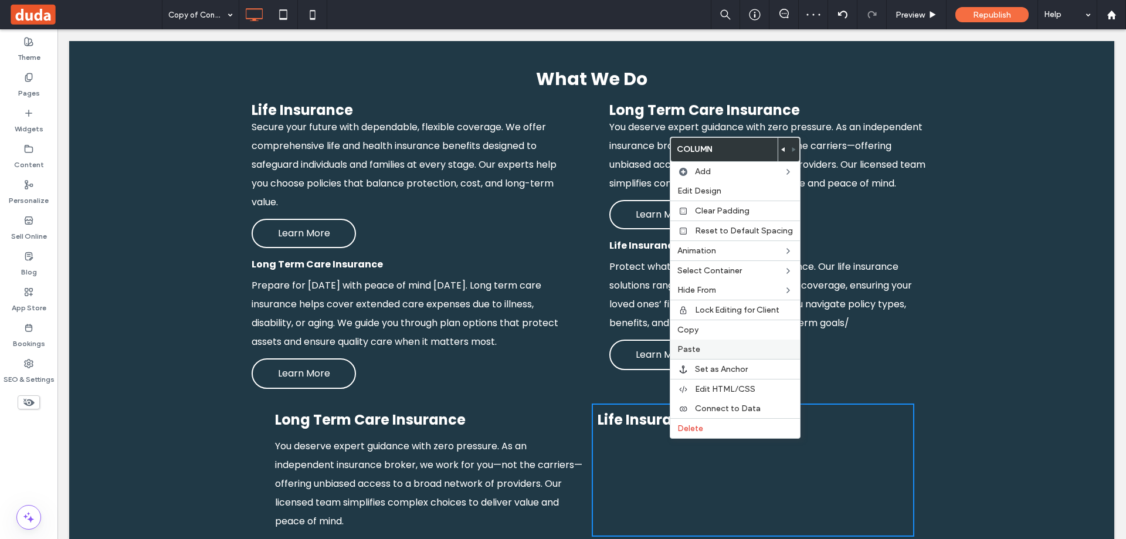
click at [562, 350] on label "Paste" at bounding box center [735, 349] width 116 height 10
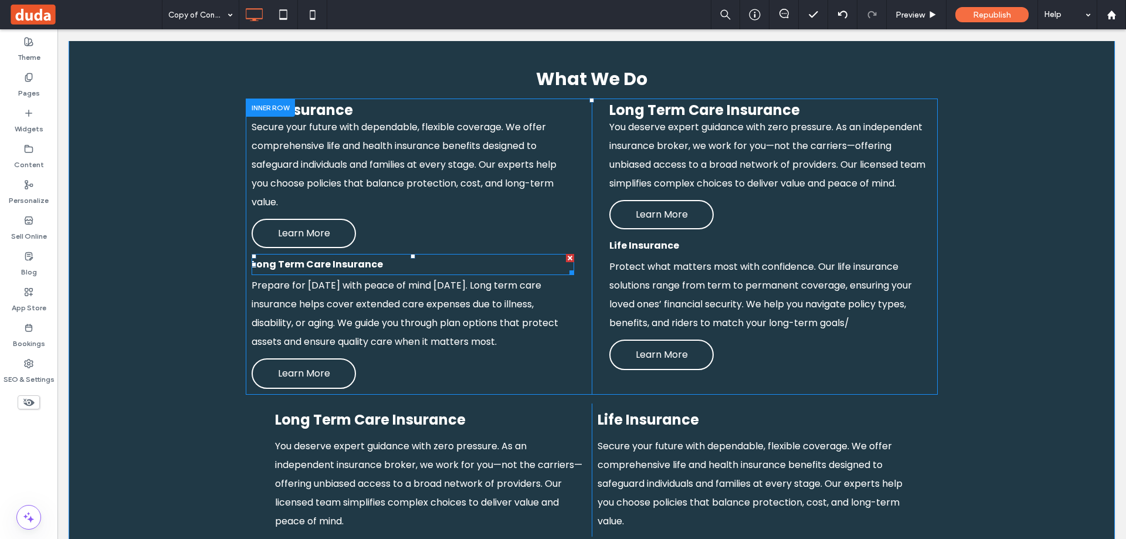
click at [562, 254] on div at bounding box center [570, 258] width 8 height 8
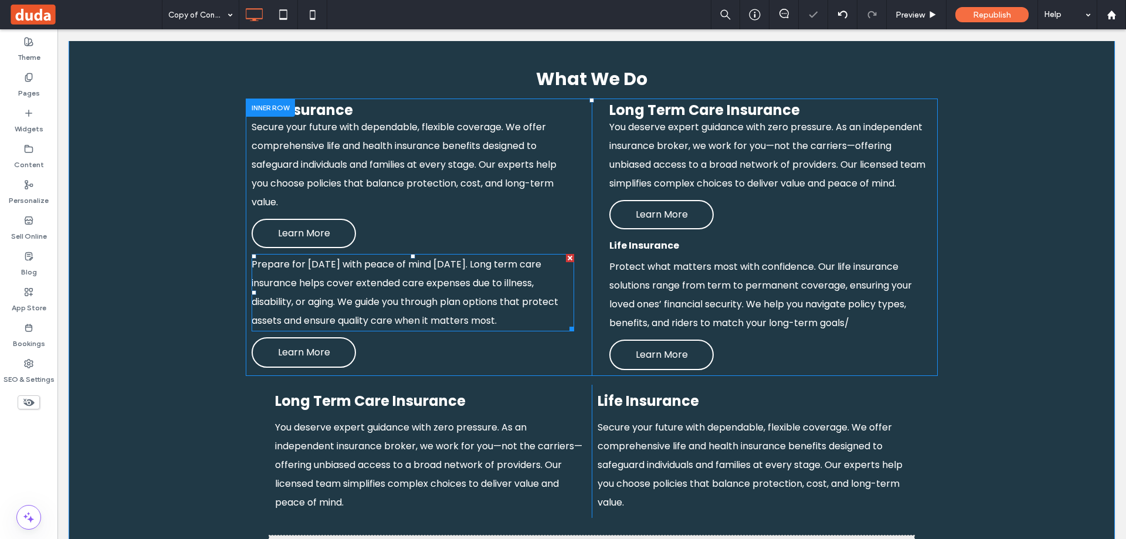
drag, startPoint x: 565, startPoint y: 241, endPoint x: 631, endPoint y: 276, distance: 75.0
click at [562, 254] on div at bounding box center [570, 258] width 8 height 8
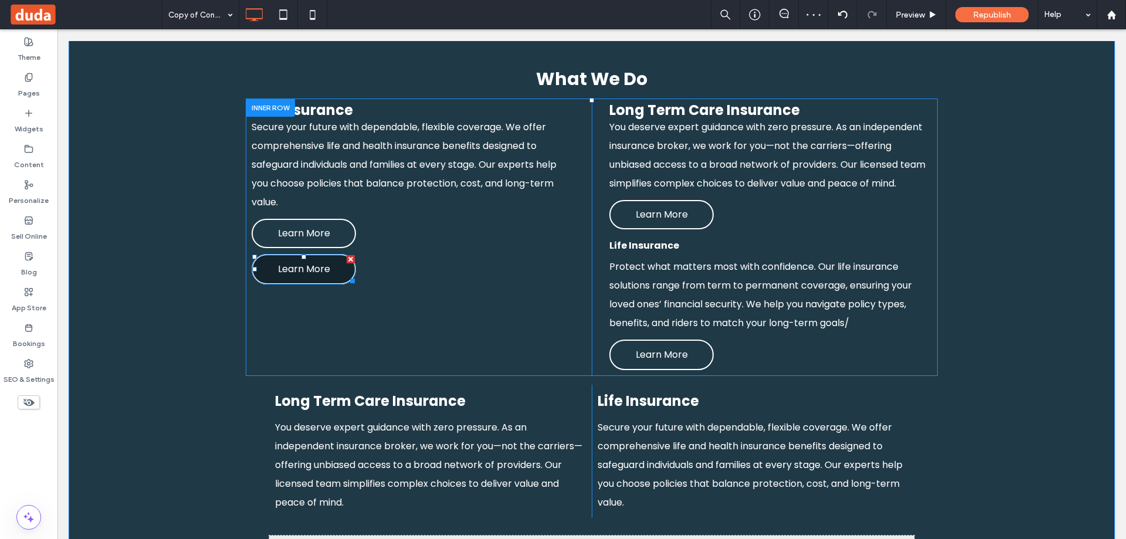
drag, startPoint x: 346, startPoint y: 245, endPoint x: 427, endPoint y: 274, distance: 86.1
click at [347, 255] on div at bounding box center [351, 259] width 8 height 8
click at [562, 235] on div at bounding box center [928, 239] width 8 height 8
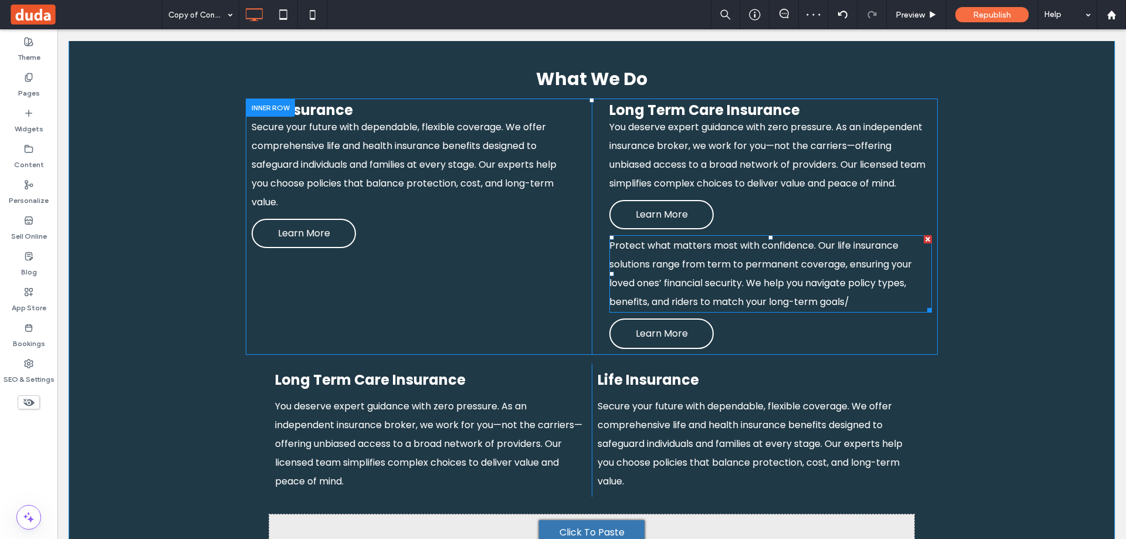
click at [562, 235] on div at bounding box center [928, 239] width 8 height 8
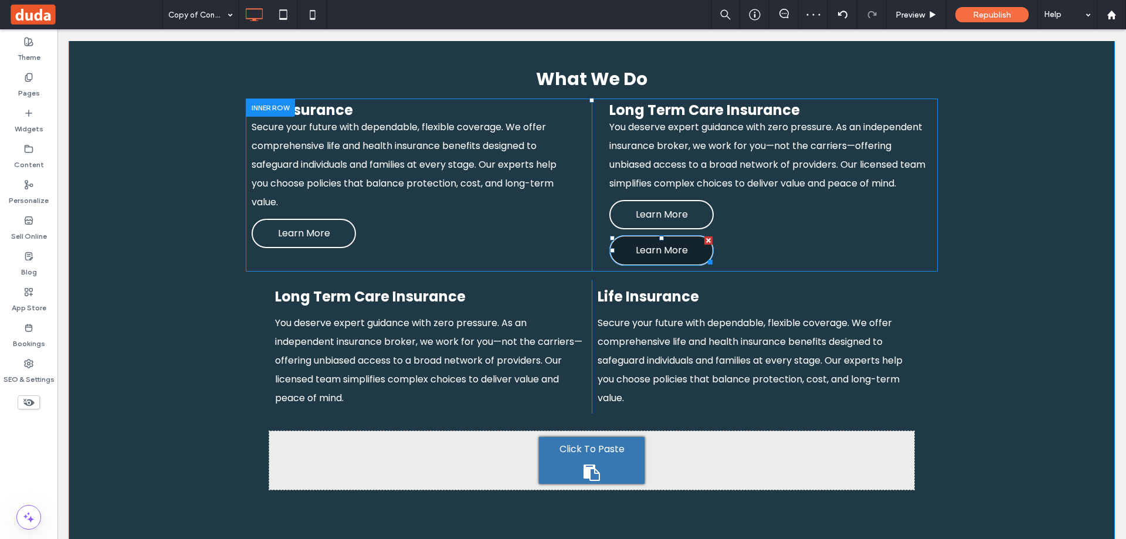
click at [562, 236] on div at bounding box center [708, 240] width 8 height 8
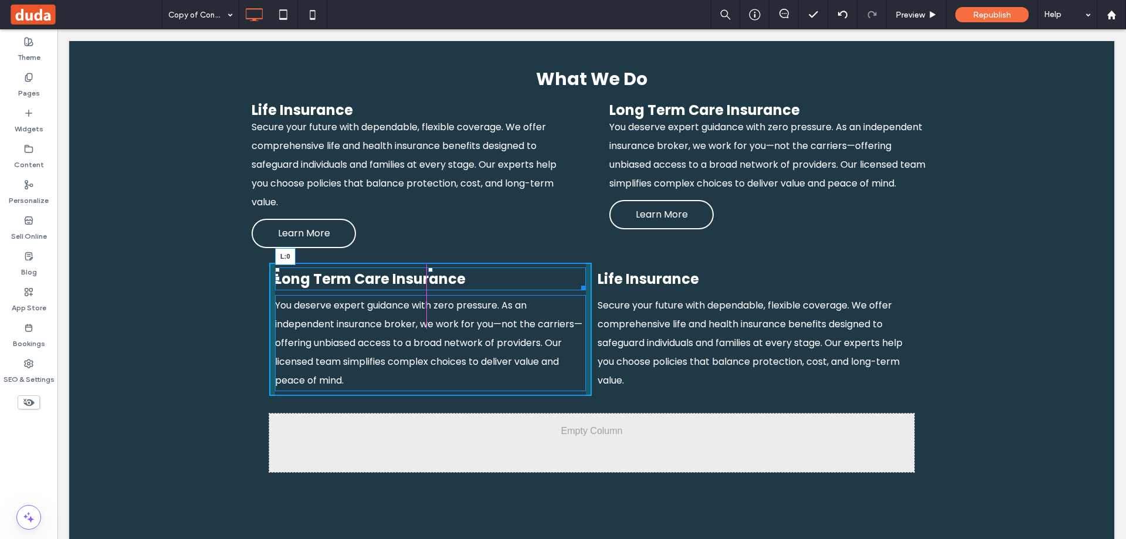
drag, startPoint x: 274, startPoint y: 263, endPoint x: 241, endPoint y: 263, distance: 33.4
click at [246, 263] on div "Click To Paste Click To Paste Long Term Care Insurance L:0 You deserve expert g…" at bounding box center [592, 329] width 692 height 151
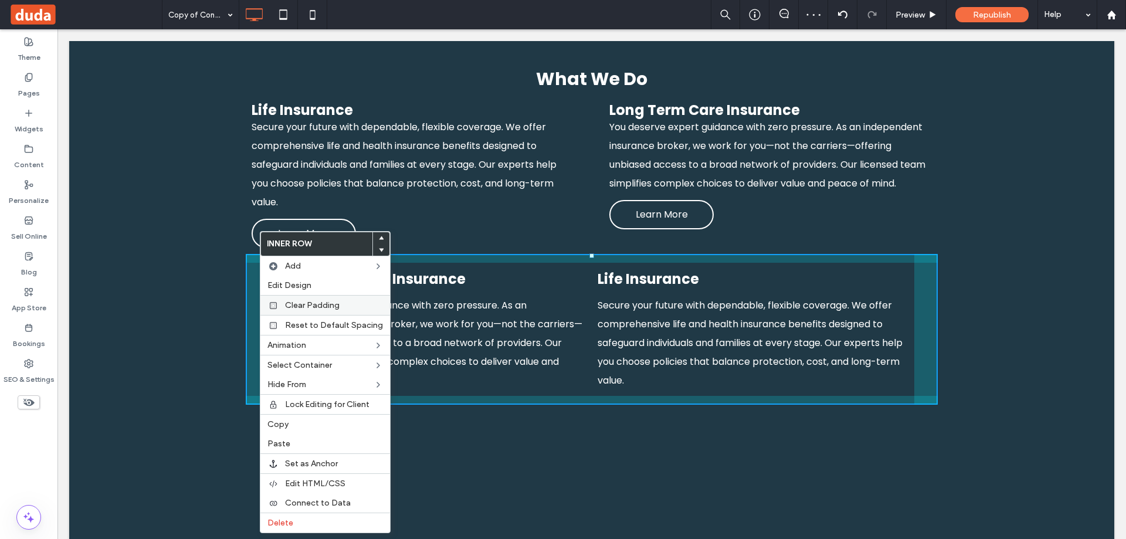
click at [347, 308] on label "Clear Padding" at bounding box center [334, 305] width 98 height 10
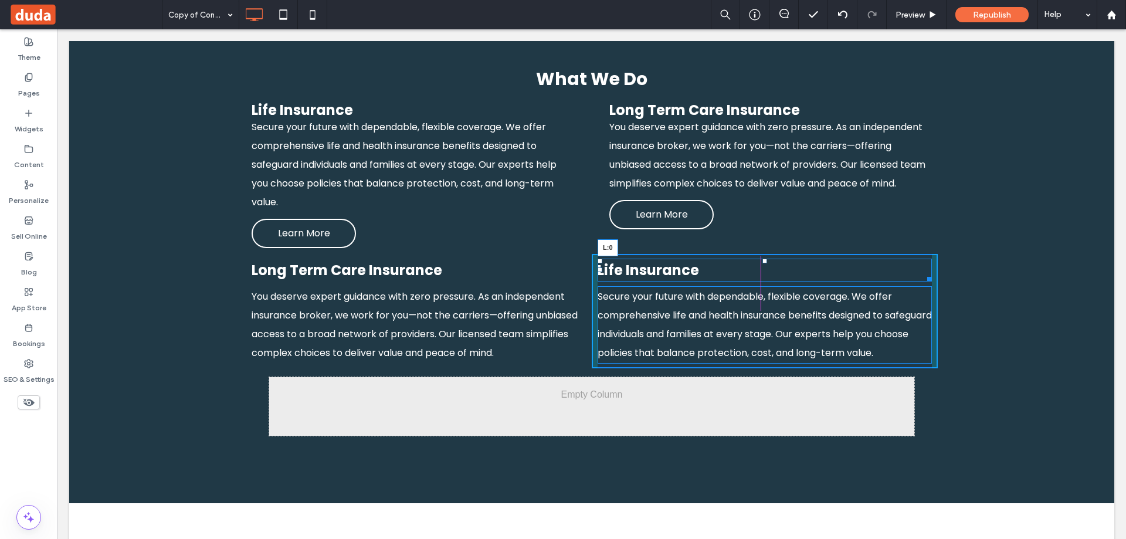
drag, startPoint x: 596, startPoint y: 253, endPoint x: 833, endPoint y: 282, distance: 238.0
click at [562, 259] on div "Life Insurance L:0" at bounding box center [765, 270] width 334 height 23
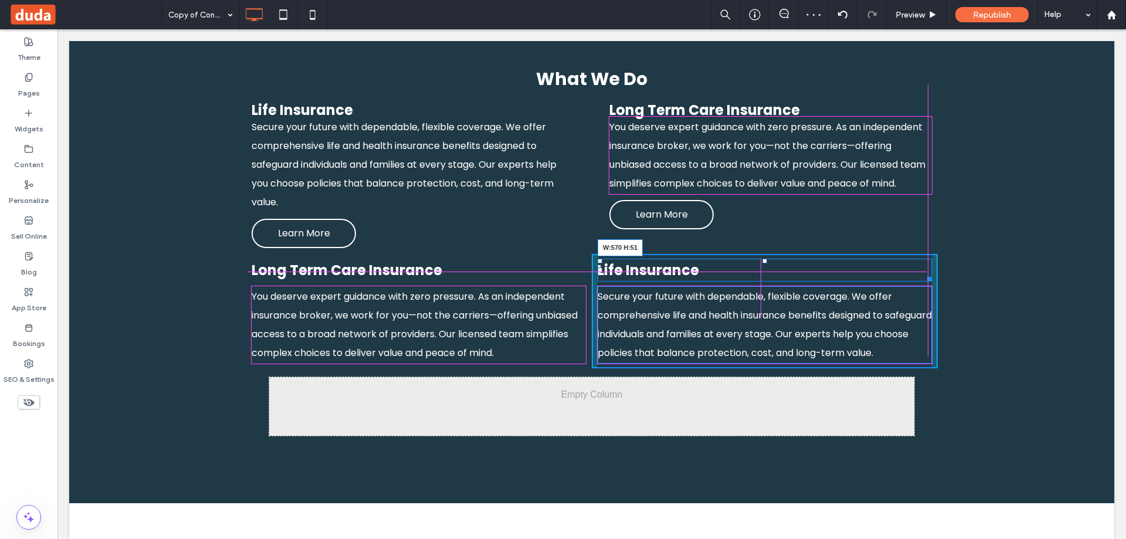
drag, startPoint x: 922, startPoint y: 264, endPoint x: 870, endPoint y: 300, distance: 63.1
click at [562, 273] on div at bounding box center [927, 277] width 9 height 9
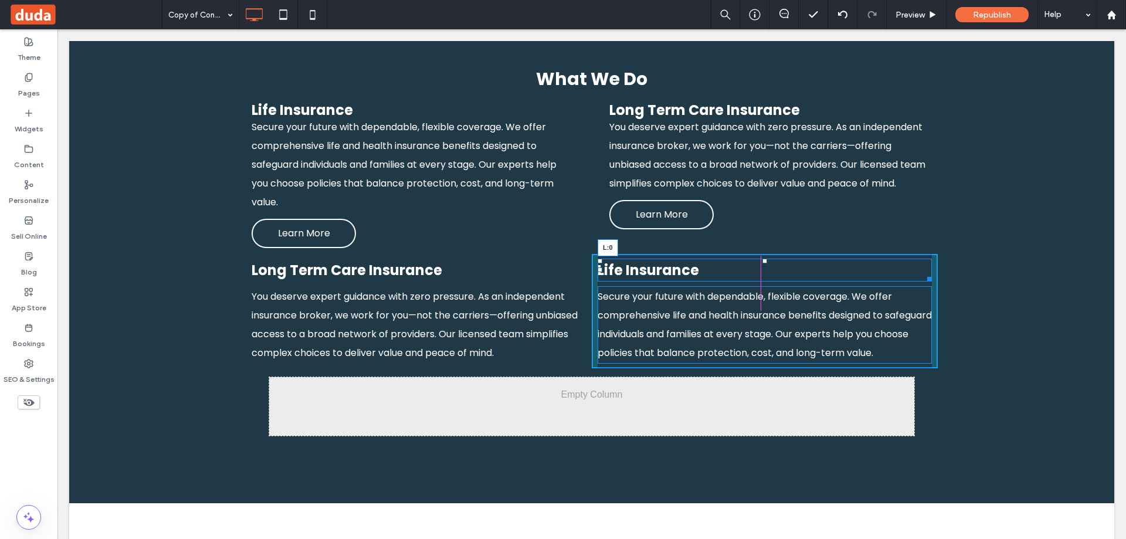
drag, startPoint x: 595, startPoint y: 255, endPoint x: 695, endPoint y: 282, distance: 103.4
click at [562, 259] on div "Life Insurance L:0" at bounding box center [765, 270] width 334 height 23
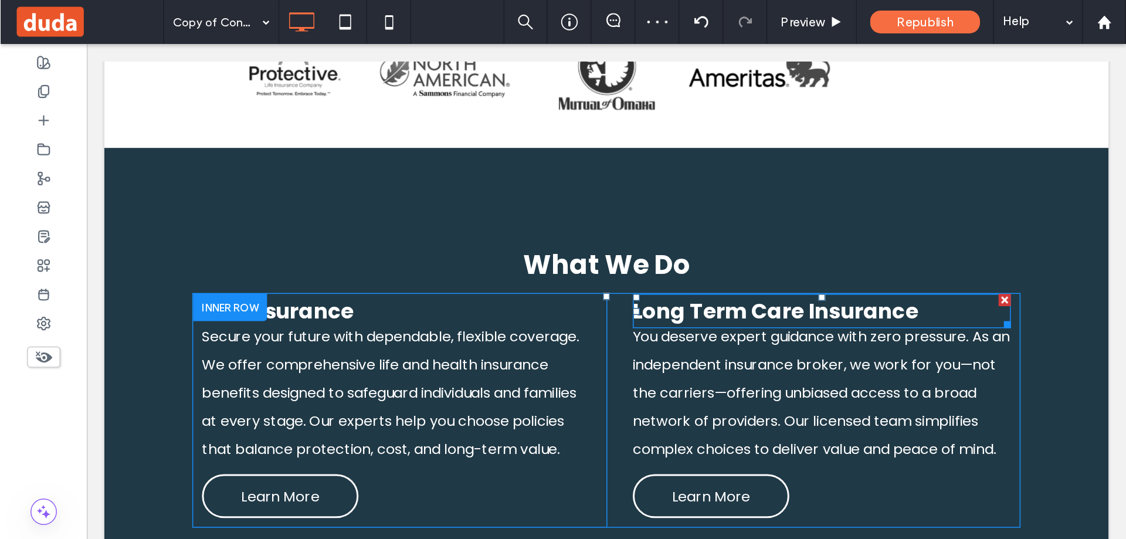
scroll to position [1310, 0]
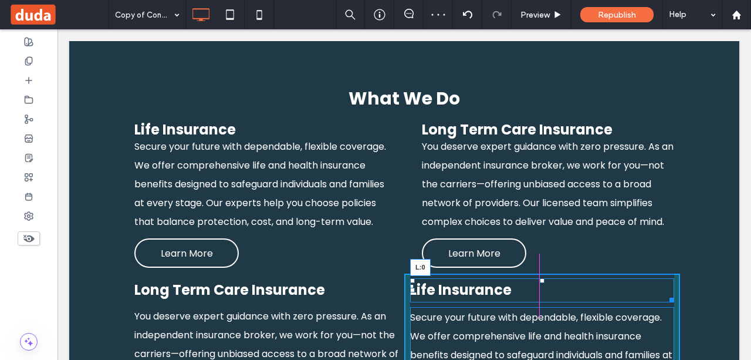
drag, startPoint x: 413, startPoint y: 252, endPoint x: 448, endPoint y: 250, distance: 35.3
click at [448, 278] on div "Life Insurance L:0" at bounding box center [542, 290] width 264 height 24
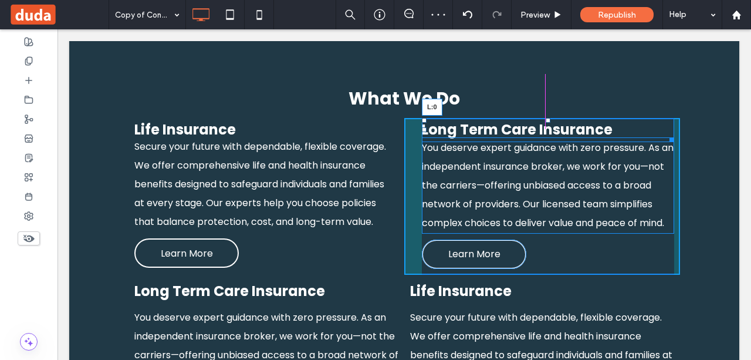
drag, startPoint x: 420, startPoint y: 72, endPoint x: 371, endPoint y: 74, distance: 48.7
click at [371, 118] on div "Life Insurance Secure your future with dependable, flexible coverage. We offer …" at bounding box center [403, 196] width 551 height 157
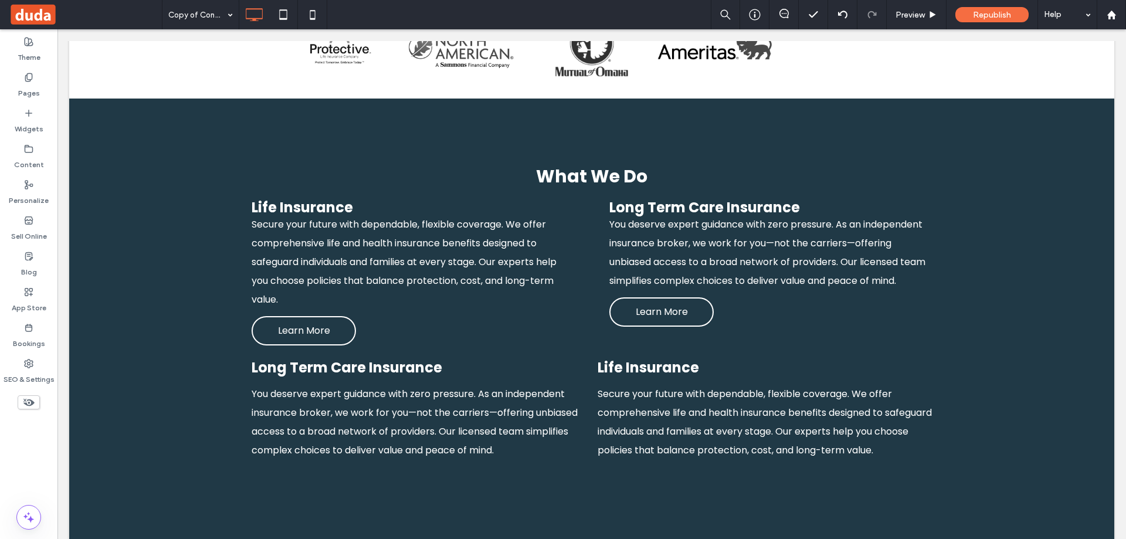
scroll to position [1193, 0]
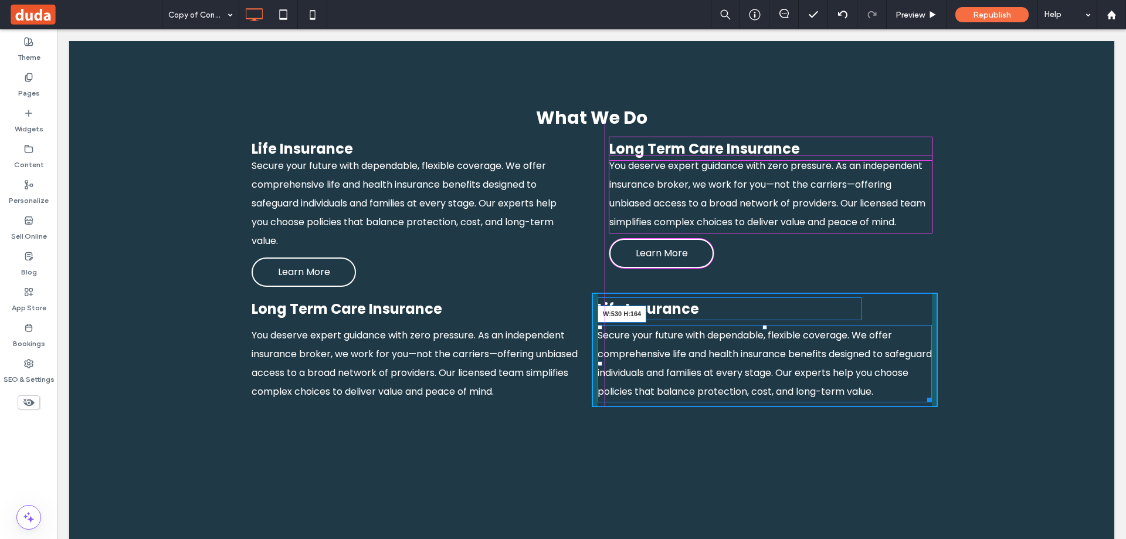
drag, startPoint x: 925, startPoint y: 380, endPoint x: 936, endPoint y: 405, distance: 26.8
click at [562, 381] on div "Secure your future with dependable, flexible coverage. We offer comprehensive l…" at bounding box center [765, 363] width 334 height 77
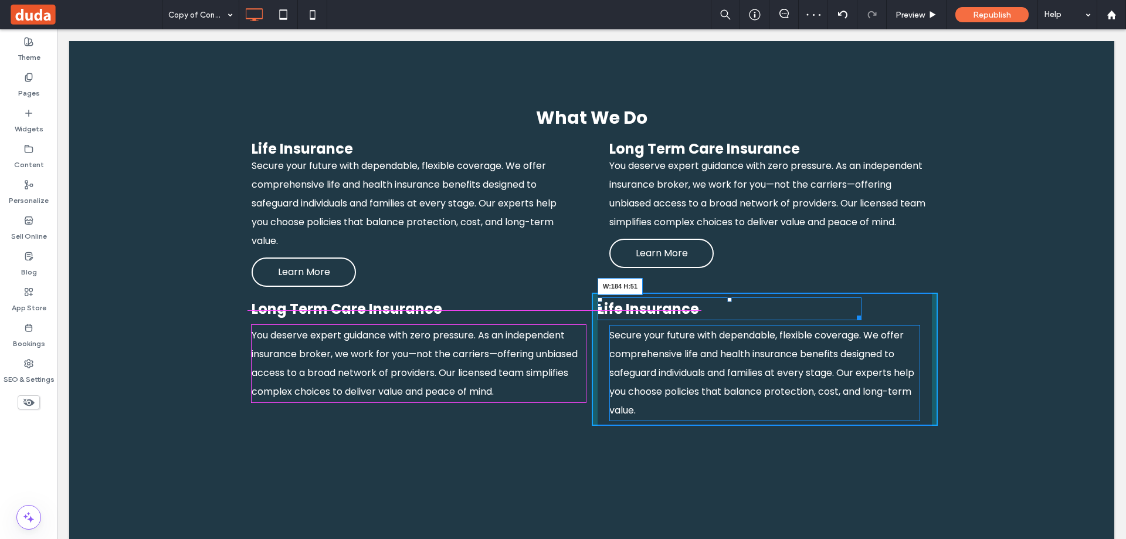
drag, startPoint x: 856, startPoint y: 303, endPoint x: 732, endPoint y: 331, distance: 126.9
click at [562, 301] on div "Life Insurance W:184 H:51" at bounding box center [730, 308] width 264 height 23
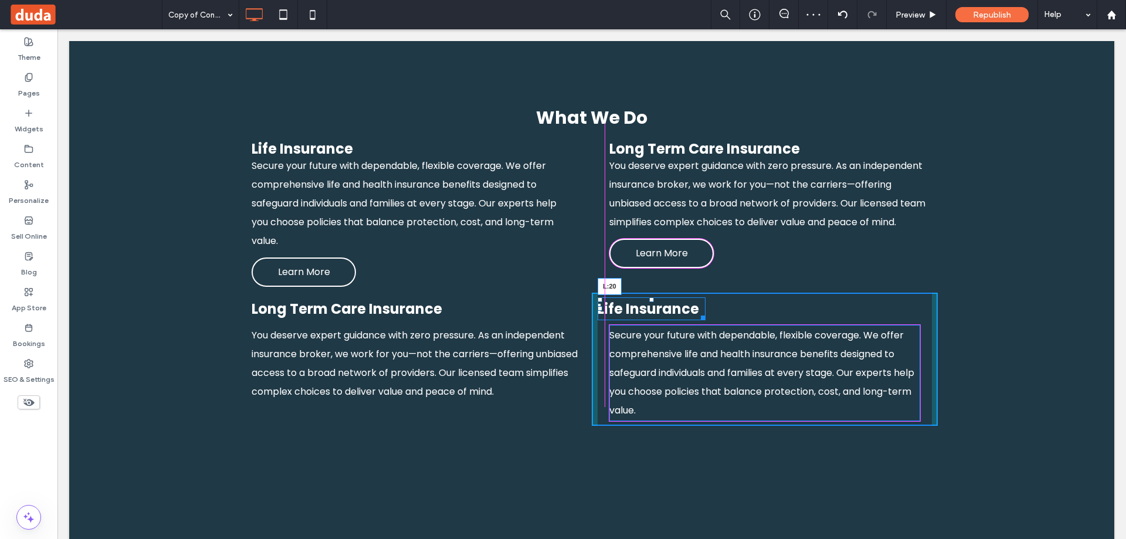
drag, startPoint x: 595, startPoint y: 294, endPoint x: 608, endPoint y: 297, distance: 13.2
click at [562, 297] on div "Life Insurance L:20" at bounding box center [652, 308] width 108 height 23
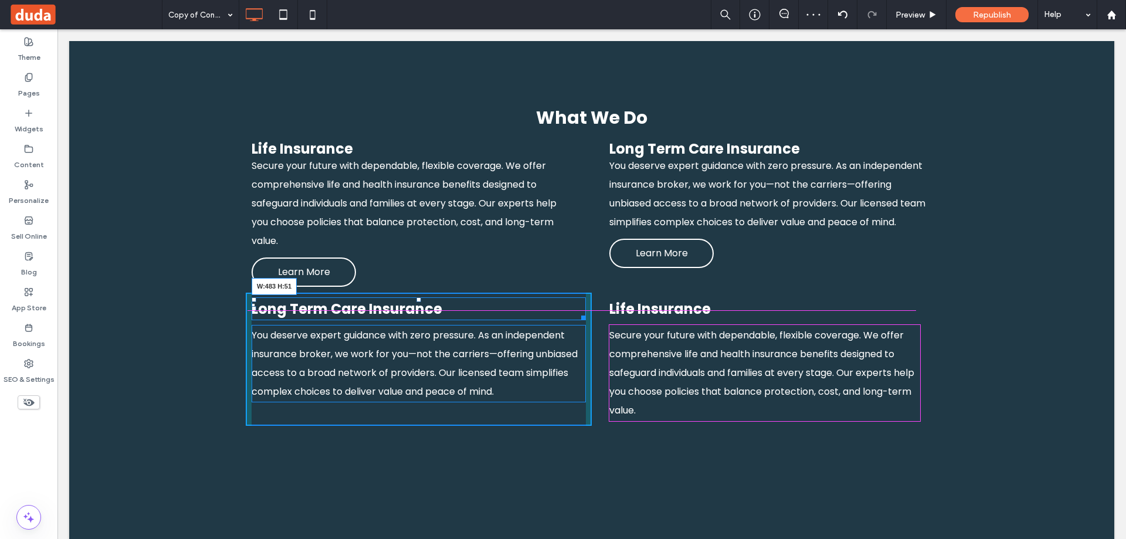
drag, startPoint x: 578, startPoint y: 303, endPoint x: 651, endPoint y: 342, distance: 82.4
click at [562, 311] on div at bounding box center [581, 315] width 9 height 9
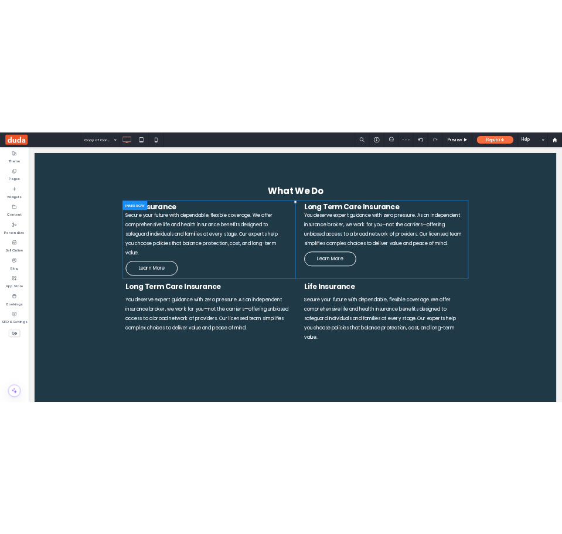
scroll to position [1310, 0]
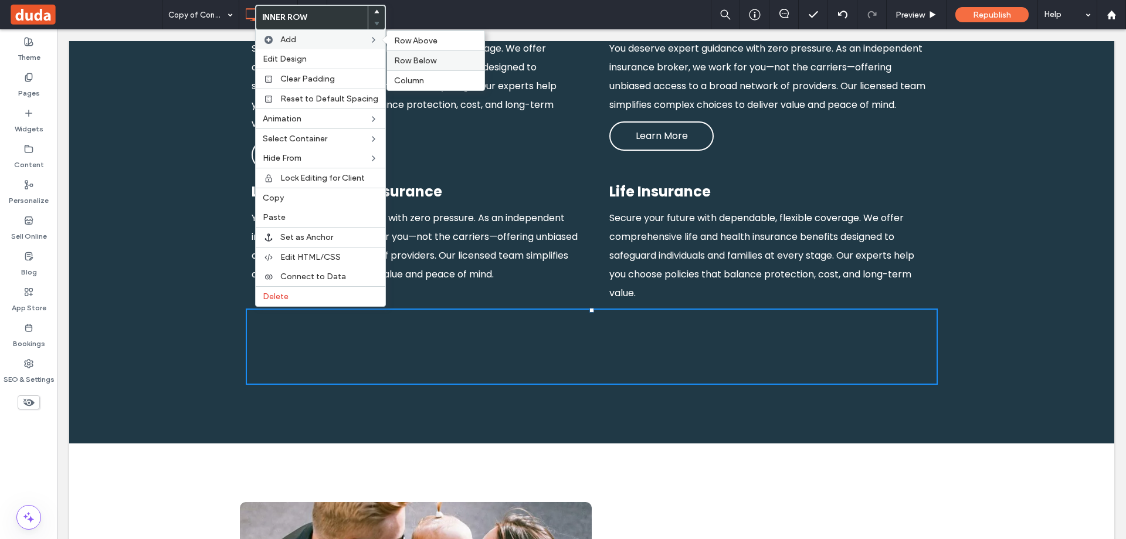
click at [425, 62] on span "Row Below" at bounding box center [415, 61] width 42 height 10
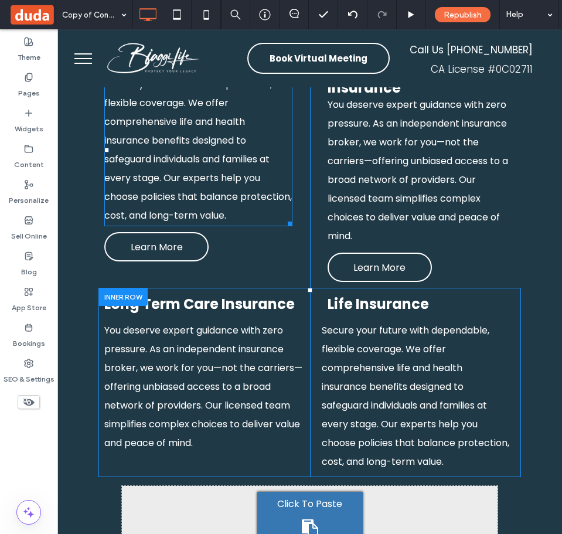
scroll to position [1486, 0]
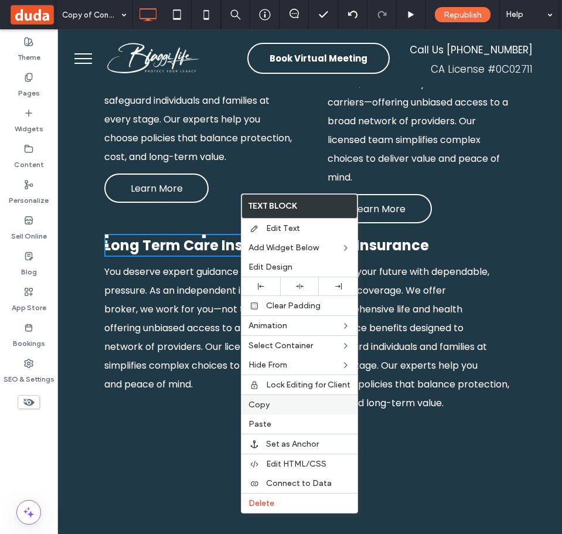
click at [280, 401] on label "Copy" at bounding box center [300, 405] width 102 height 10
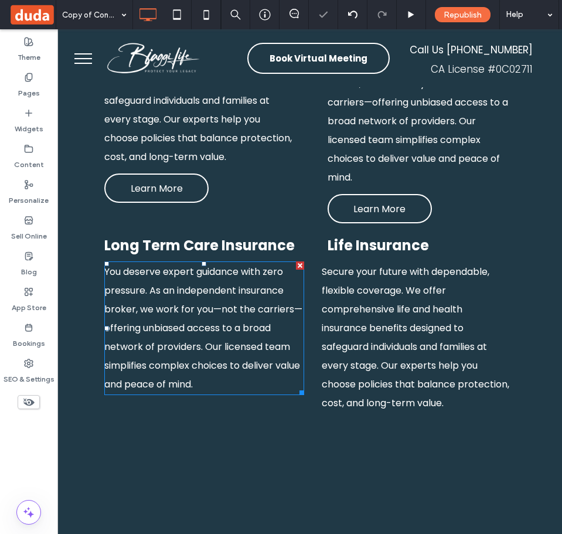
scroll to position [1603, 0]
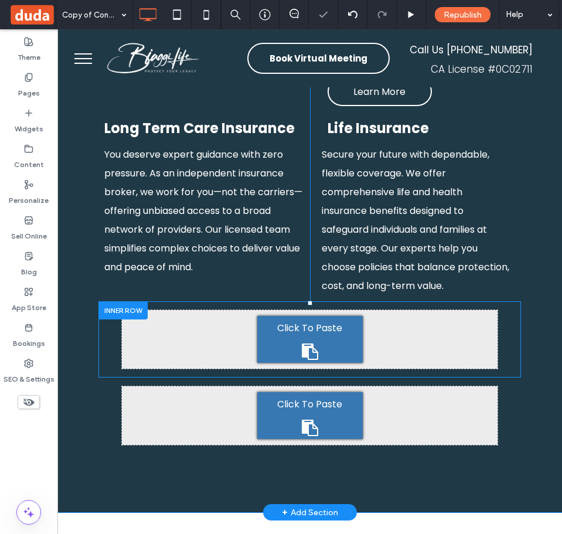
click at [212, 310] on div "Click To Paste Click To Paste" at bounding box center [310, 339] width 376 height 59
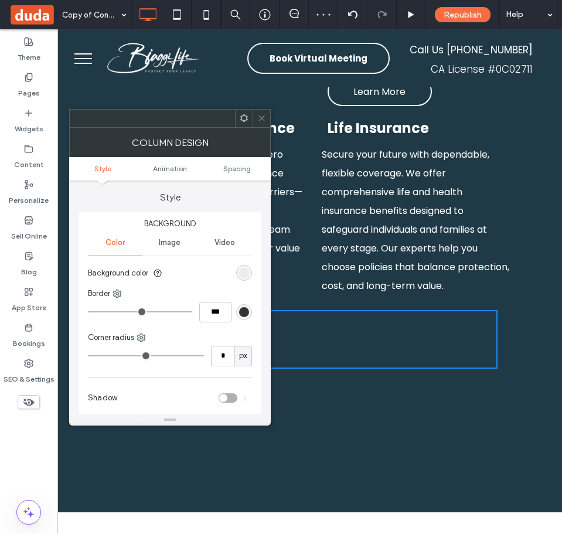
click at [259, 119] on icon at bounding box center [261, 118] width 9 height 9
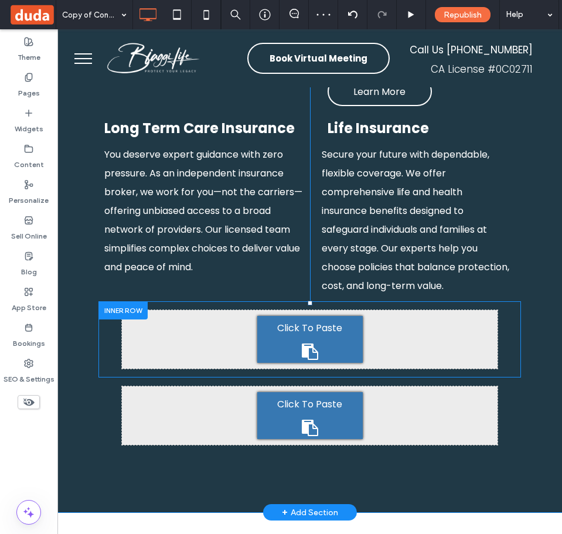
click at [307, 344] on icon at bounding box center [310, 352] width 16 height 16
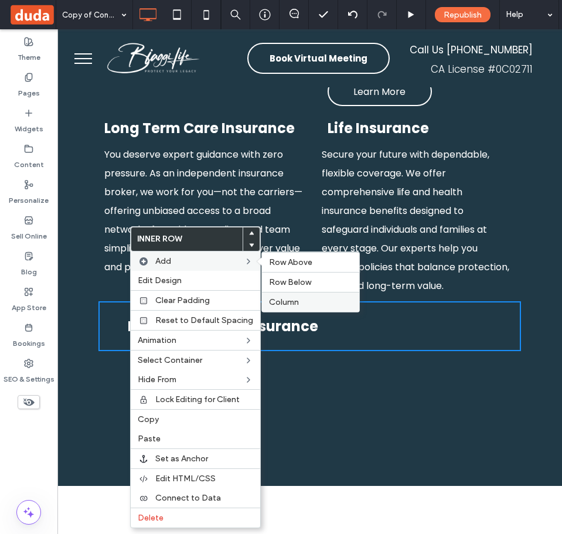
click at [314, 297] on label "Column" at bounding box center [310, 302] width 83 height 10
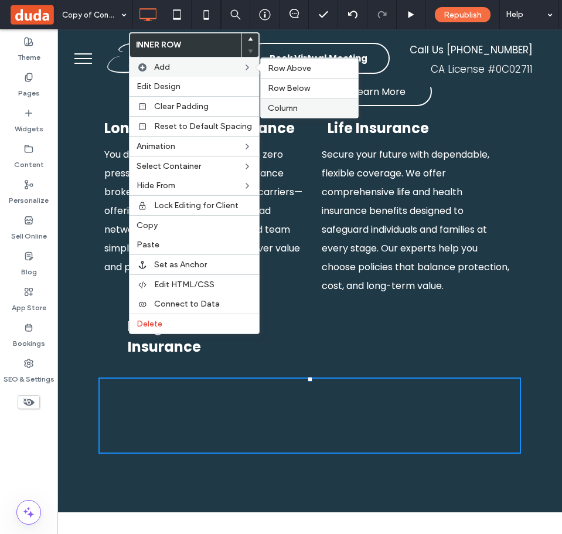
click at [313, 108] on label "Column" at bounding box center [309, 108] width 83 height 10
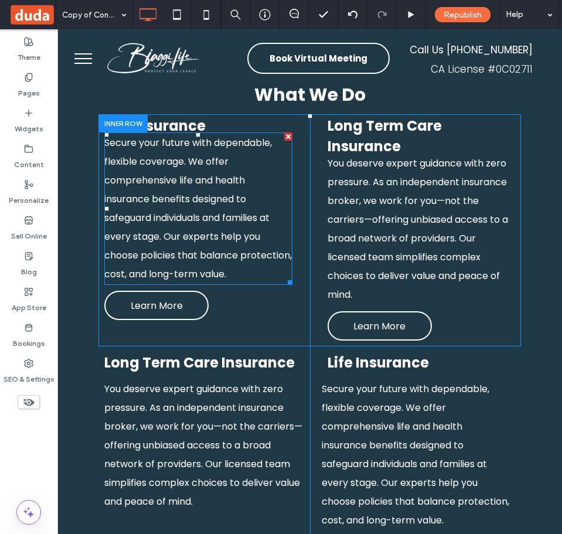
scroll to position [1545, 0]
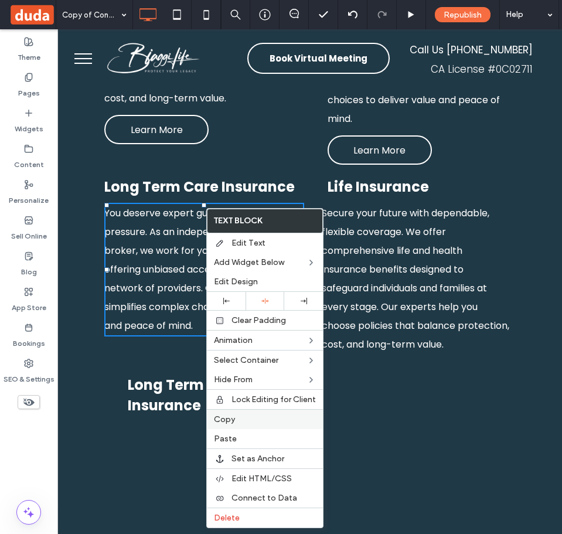
click at [250, 416] on label "Copy" at bounding box center [265, 420] width 102 height 10
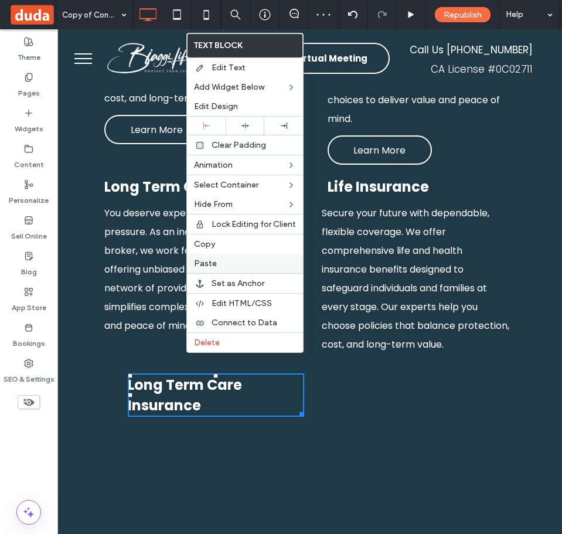
click at [225, 267] on label "Paste" at bounding box center [245, 264] width 102 height 10
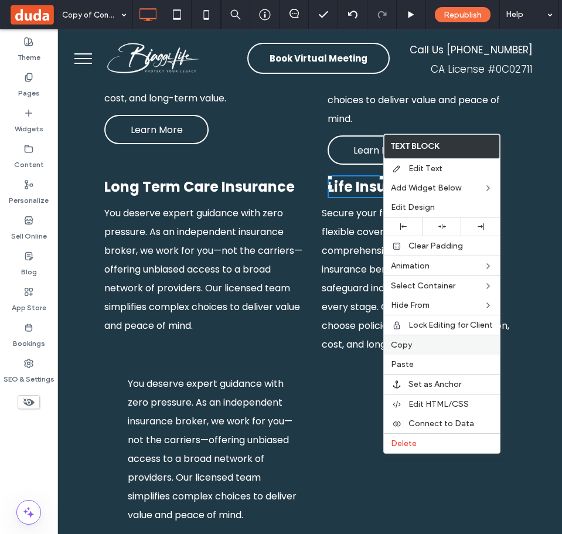
click at [413, 344] on label "Copy" at bounding box center [442, 345] width 102 height 10
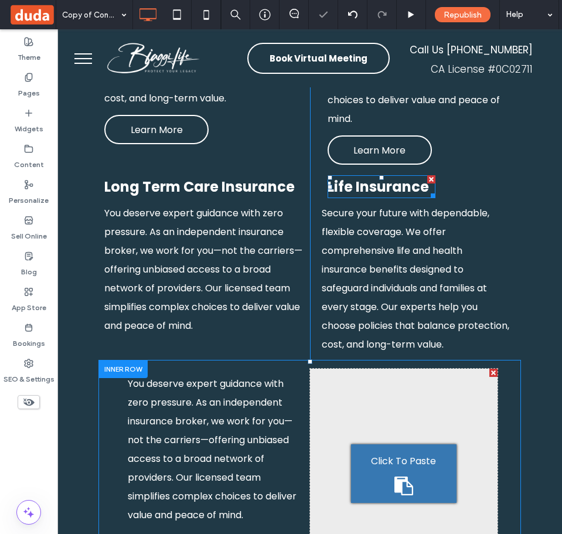
click at [369, 369] on div "Click To Paste Click To Paste" at bounding box center [404, 474] width 188 height 210
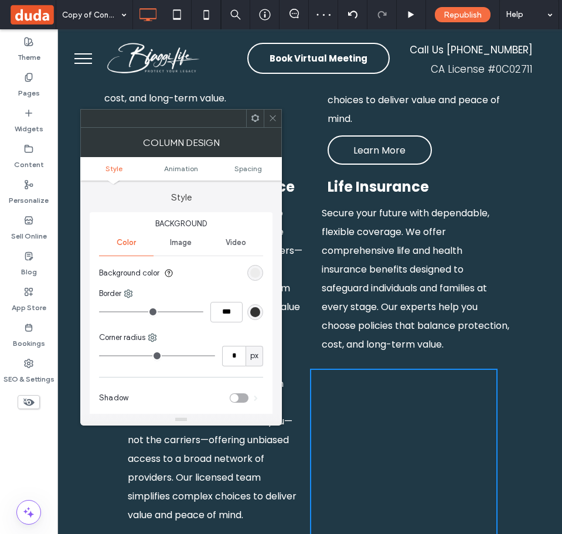
click at [273, 113] on span at bounding box center [273, 119] width 9 height 18
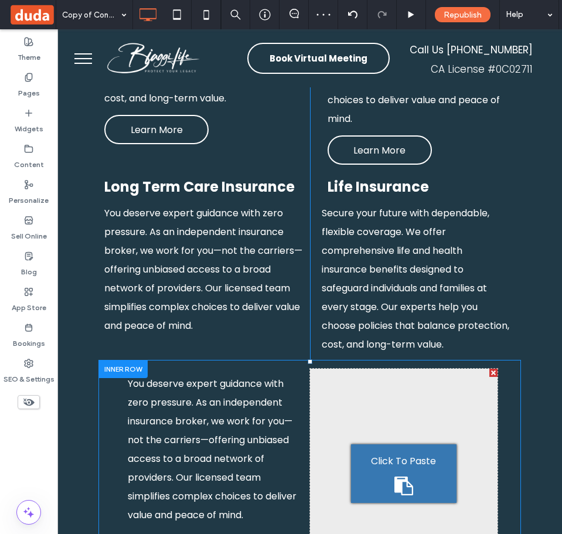
drag, startPoint x: 374, startPoint y: 405, endPoint x: 442, endPoint y: 408, distance: 68.7
click at [374, 452] on span "Click To Paste" at bounding box center [403, 461] width 65 height 19
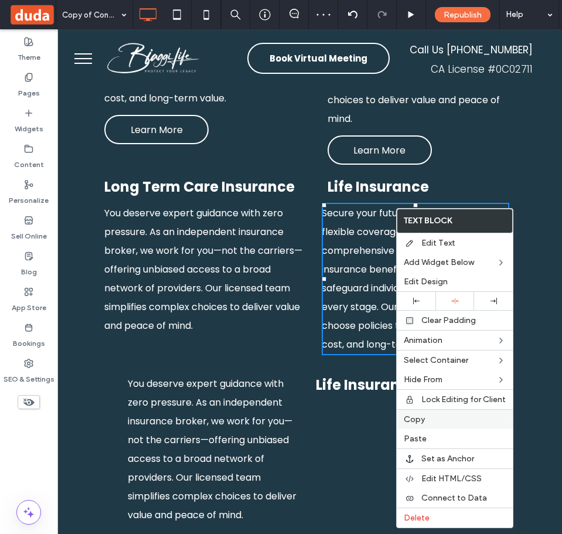
click at [422, 418] on span "Copy" at bounding box center [414, 420] width 21 height 10
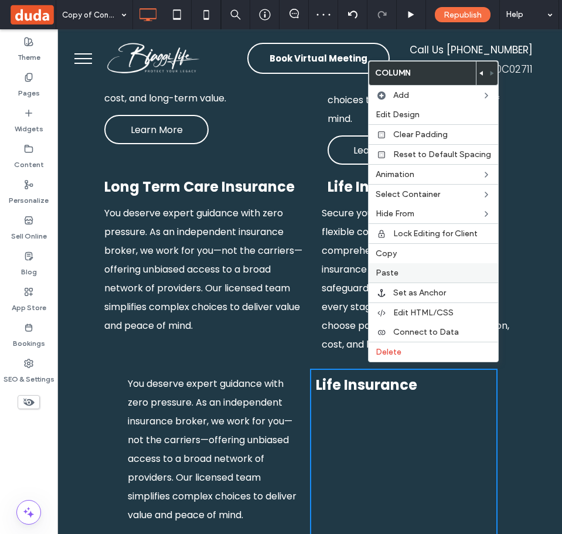
click at [413, 276] on label "Paste" at bounding box center [434, 273] width 116 height 10
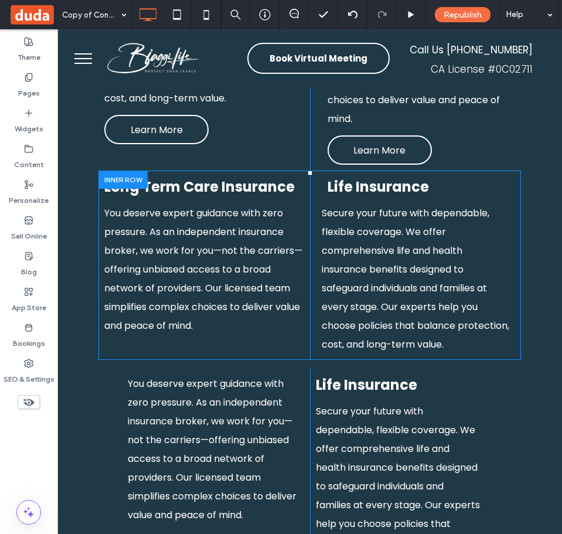
scroll to position [1721, 0]
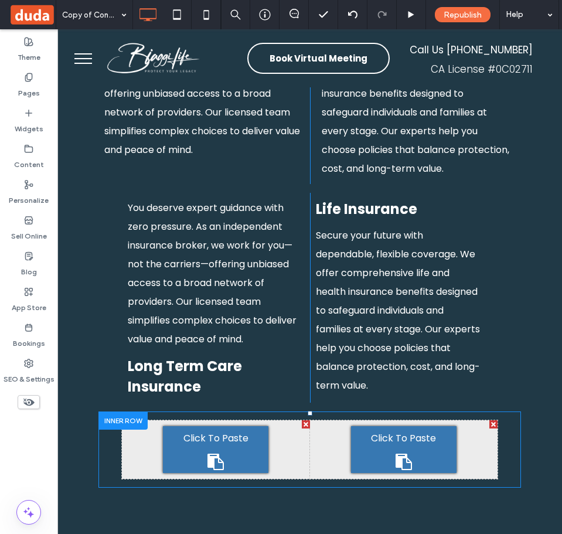
click at [302, 421] on div at bounding box center [306, 425] width 8 height 8
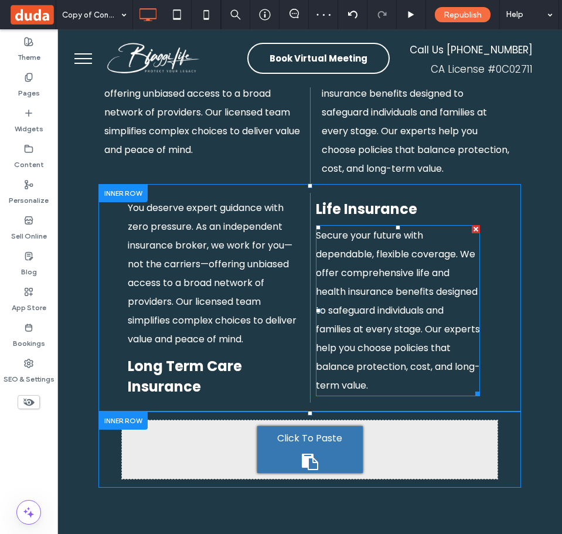
scroll to position [1779, 0]
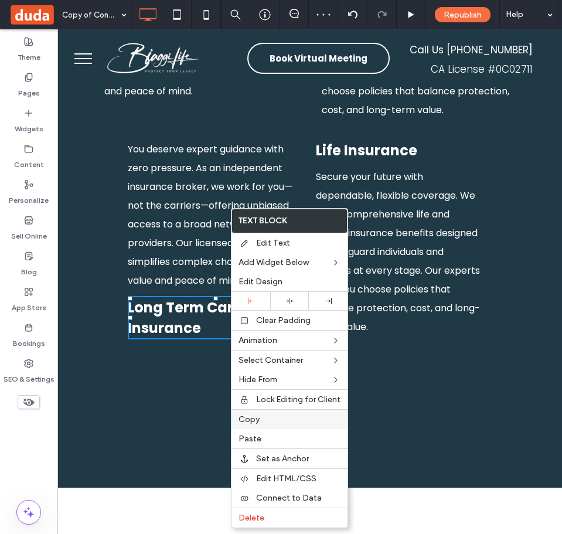
click at [284, 418] on label "Copy" at bounding box center [290, 420] width 102 height 10
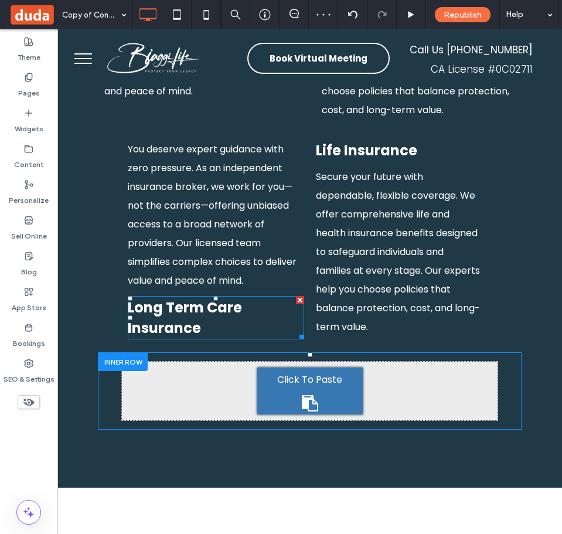
drag, startPoint x: 308, startPoint y: 316, endPoint x: 364, endPoint y: 346, distance: 64.0
click at [307, 371] on span "Click To Paste" at bounding box center [309, 380] width 65 height 19
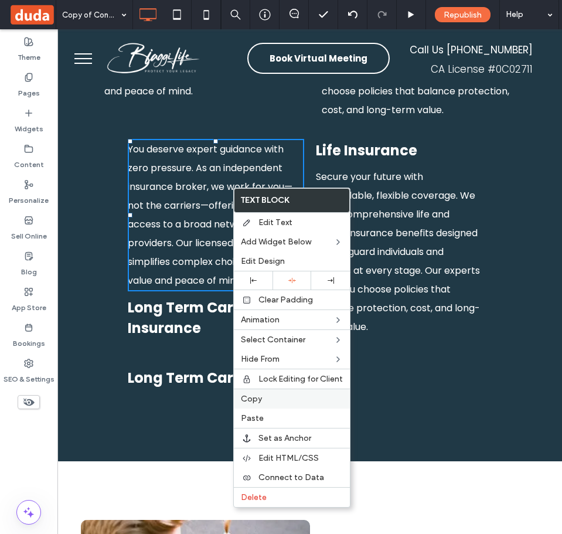
click at [273, 394] on label "Copy" at bounding box center [292, 399] width 102 height 10
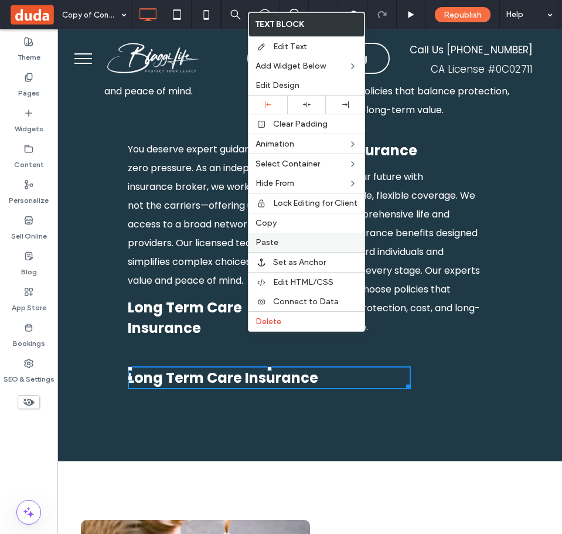
click at [301, 245] on label "Paste" at bounding box center [307, 243] width 102 height 10
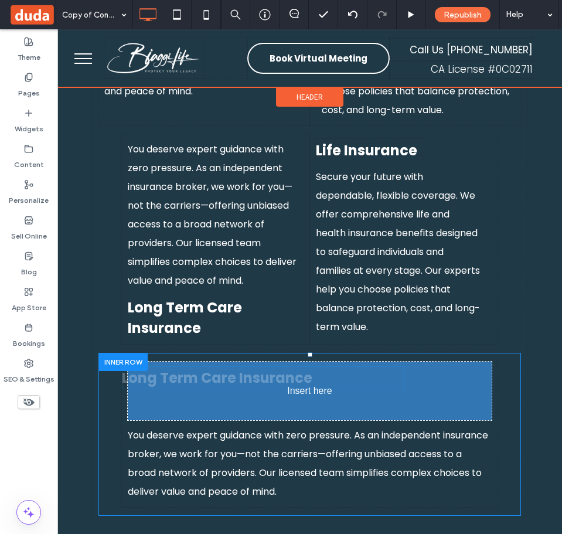
drag, startPoint x: 273, startPoint y: 409, endPoint x: 325, endPoint y: 344, distance: 83.1
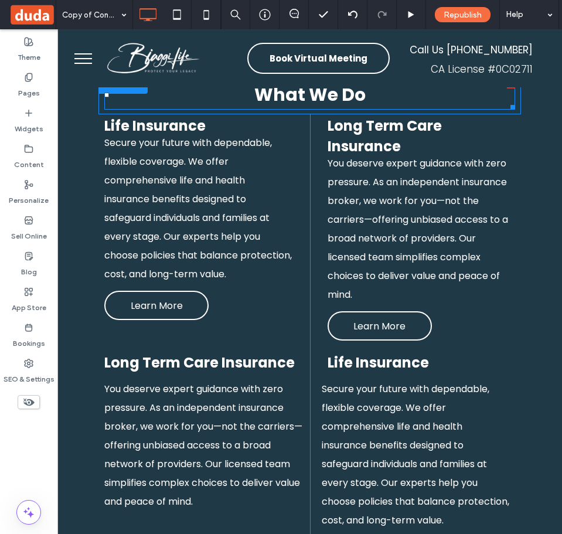
scroll to position [1486, 0]
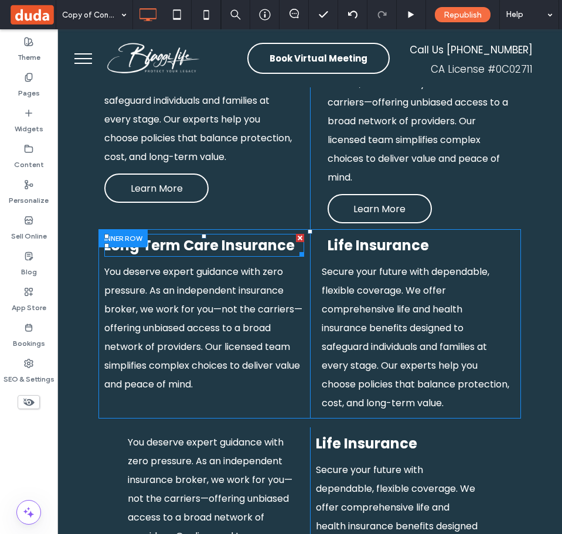
click at [226, 236] on span "Long Term Care Insurance" at bounding box center [199, 245] width 191 height 19
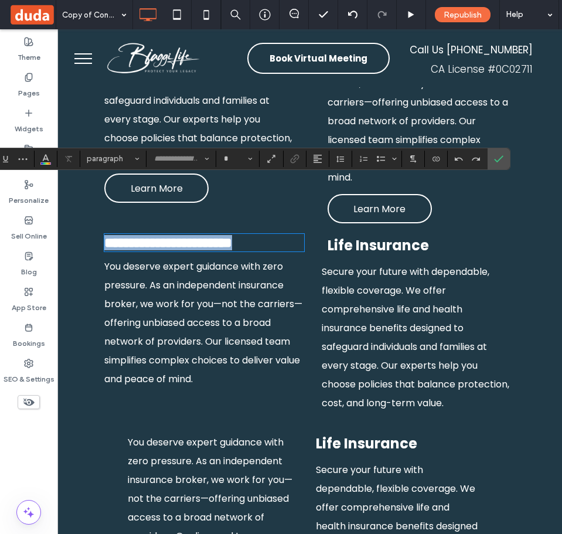
type input "*******"
type input "**"
click at [389, 236] on span "Life Insurance" at bounding box center [378, 245] width 101 height 19
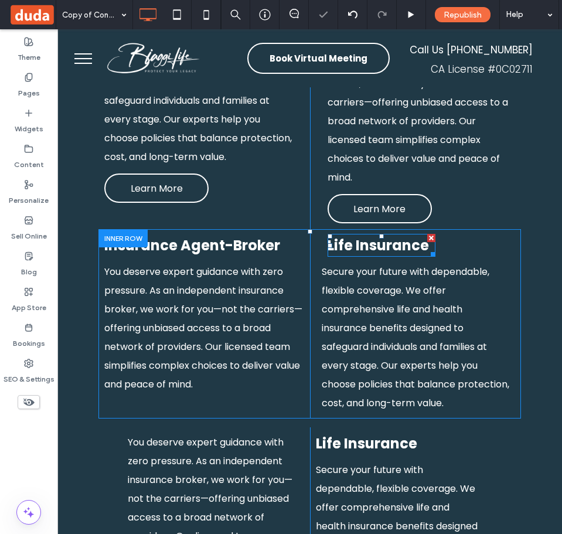
click at [389, 236] on span "Life Insurance" at bounding box center [378, 245] width 101 height 19
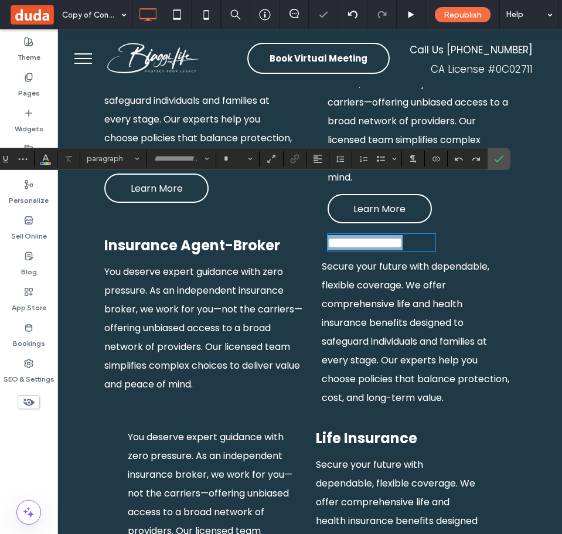
type input "*******"
type input "**"
click at [505, 163] on label "Confirm" at bounding box center [499, 158] width 18 height 21
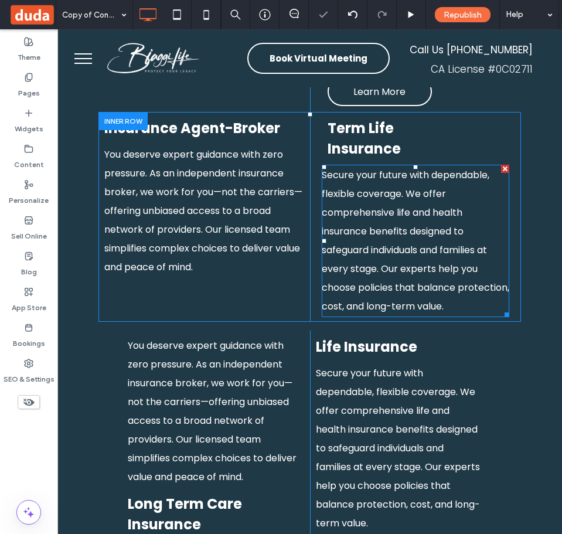
scroll to position [1721, 0]
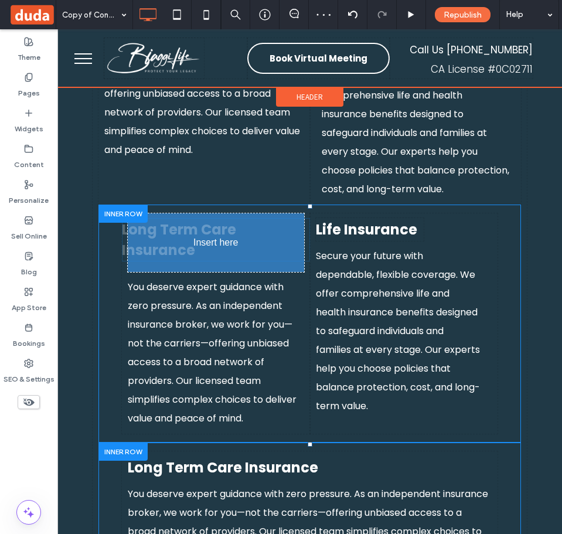
drag, startPoint x: 219, startPoint y: 335, endPoint x: 282, endPoint y: 204, distance: 145.1
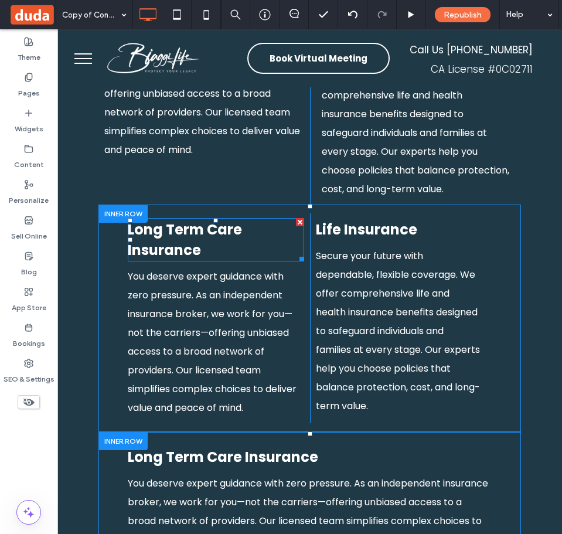
click at [223, 220] on span "Long Term Care Insurance" at bounding box center [185, 240] width 114 height 40
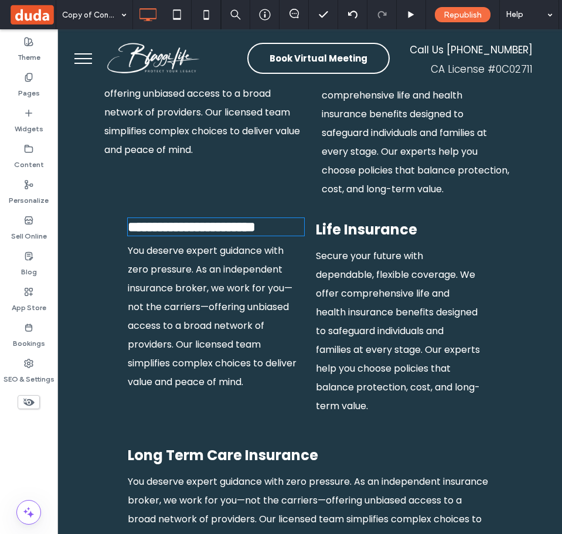
type input "*******"
type input "**"
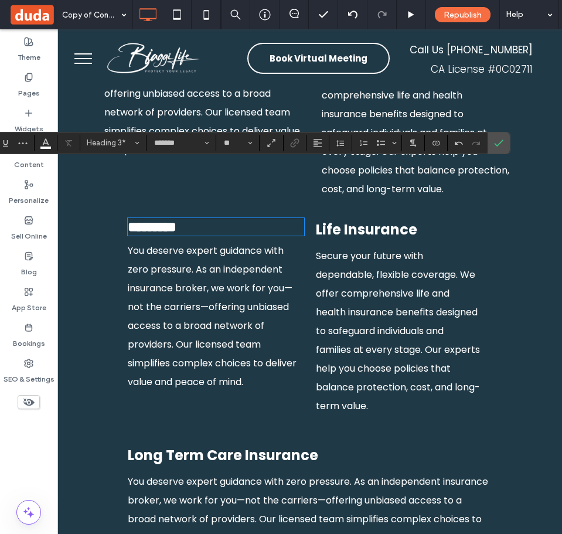
click at [410, 220] on span "Life Insurance" at bounding box center [366, 229] width 101 height 19
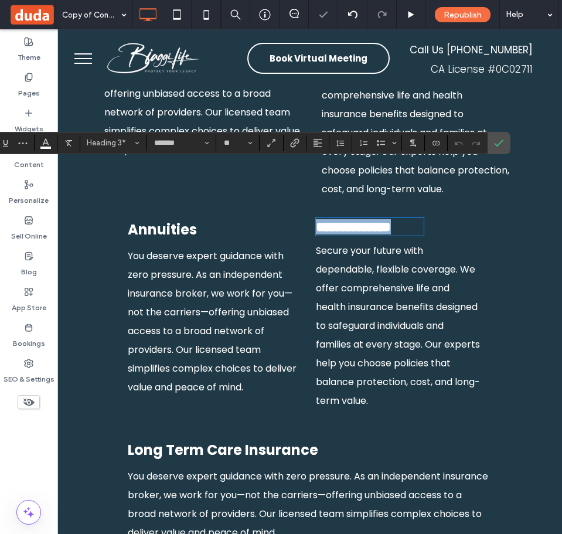
click at [325, 220] on span "**********" at bounding box center [353, 227] width 75 height 14
drag, startPoint x: 335, startPoint y: 177, endPoint x: 292, endPoint y: 173, distance: 43.6
click at [292, 213] on div "**********" at bounding box center [310, 314] width 376 height 203
click at [503, 145] on icon "Confirm" at bounding box center [498, 142] width 9 height 9
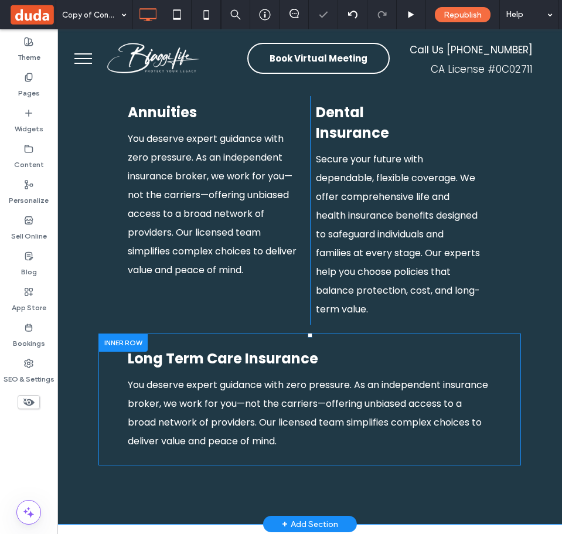
scroll to position [1897, 0]
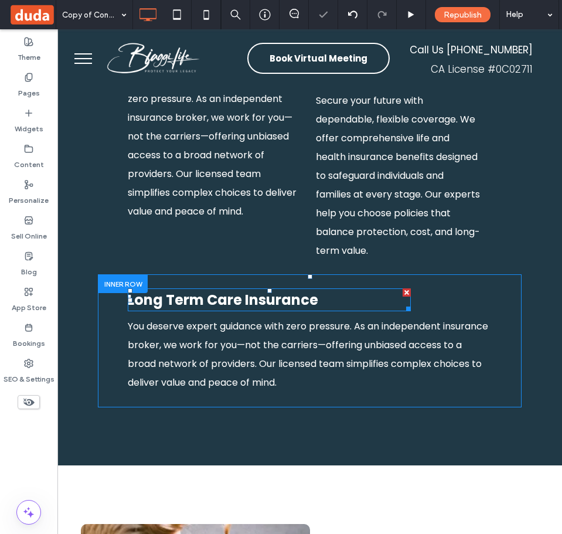
click at [331, 290] on h3 "Long Term Care Insurance" at bounding box center [269, 300] width 283 height 21
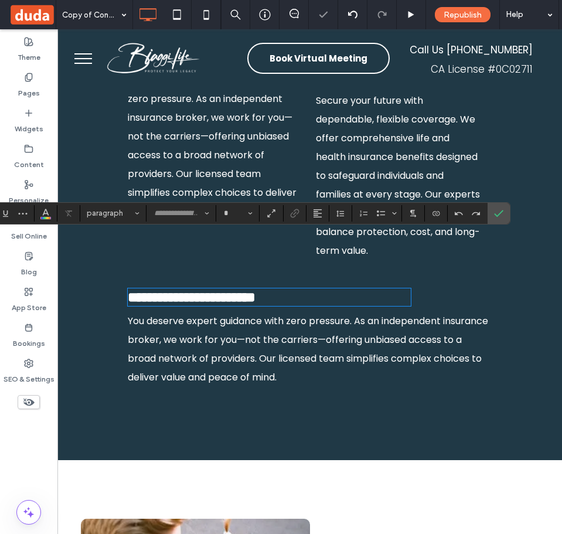
type input "*******"
type input "**"
click at [499, 215] on icon "Confirm" at bounding box center [498, 213] width 9 height 9
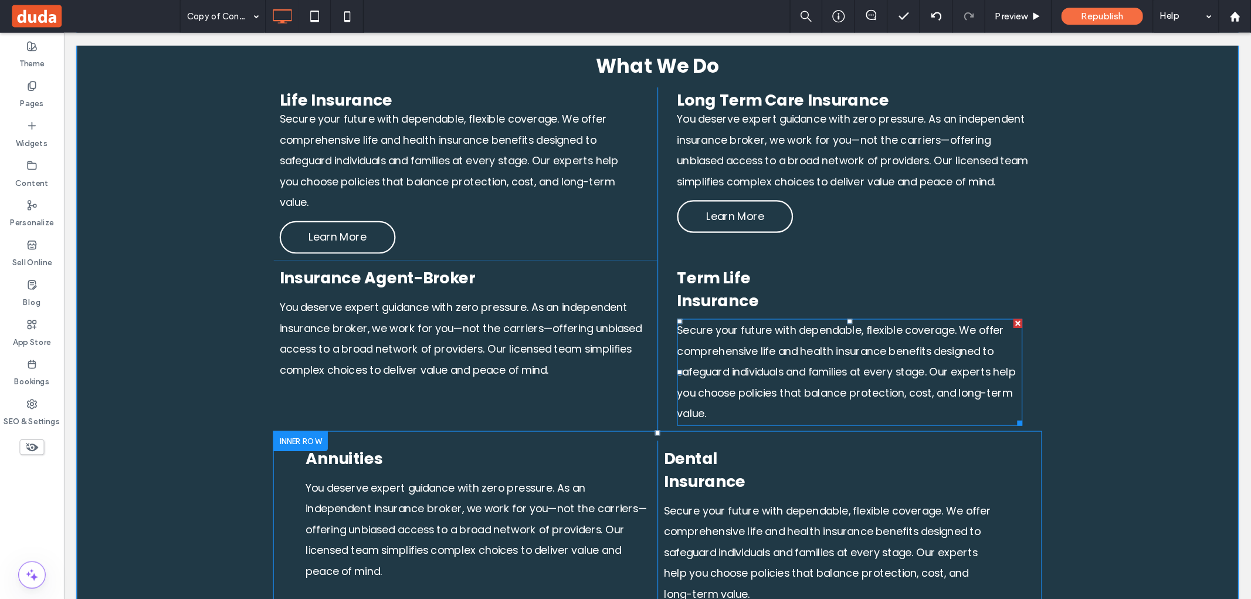
scroll to position [1252, 0]
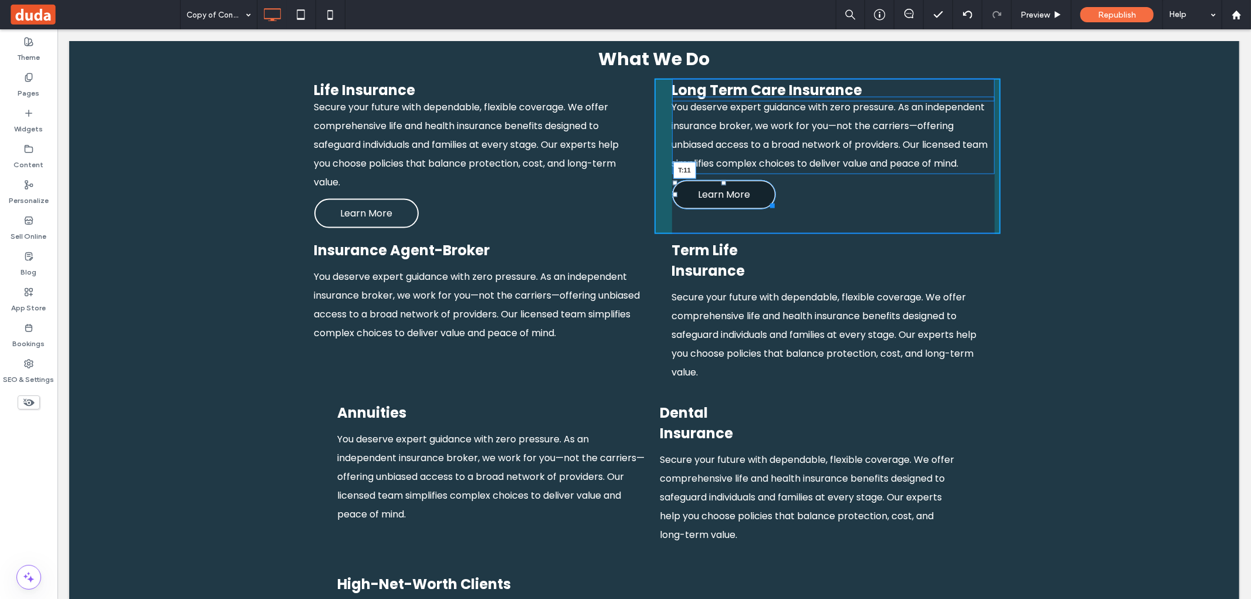
drag, startPoint x: 717, startPoint y: 167, endPoint x: 743, endPoint y: 196, distance: 39.9
click at [562, 167] on div "Long Term Care Insurance You deserve expert guidance with zero pressure. As an …" at bounding box center [827, 155] width 346 height 155
drag, startPoint x: 874, startPoint y: 189, endPoint x: 937, endPoint y: 217, distance: 68.8
click at [562, 199] on div at bounding box center [878, 203] width 9 height 9
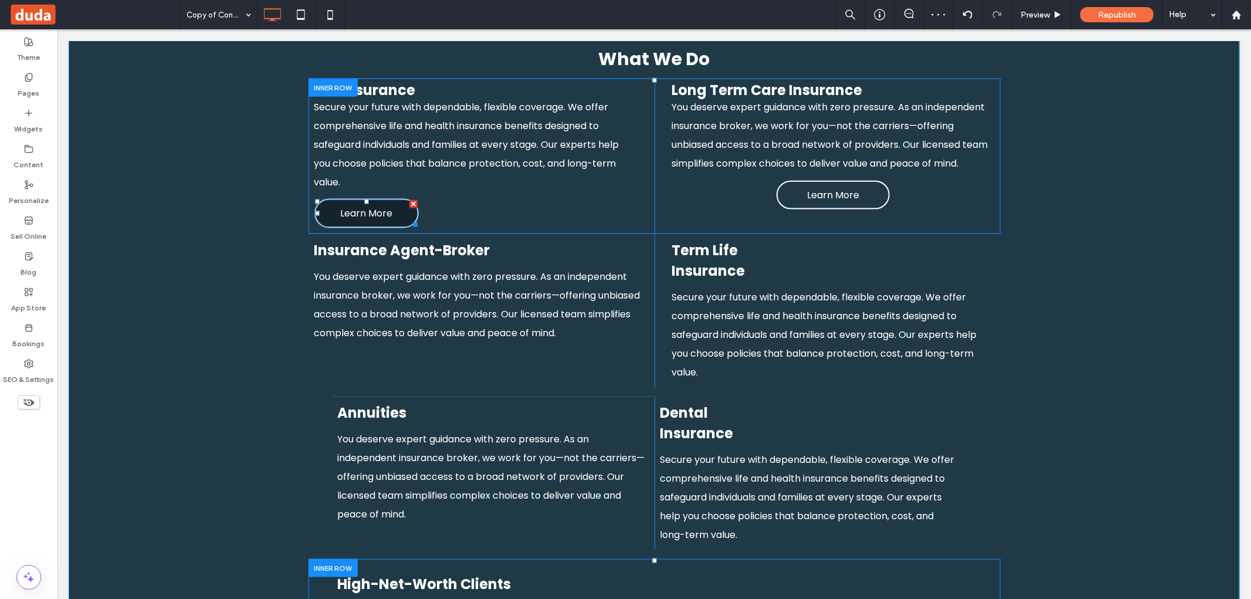
drag, startPoint x: 407, startPoint y: 185, endPoint x: 663, endPoint y: 222, distance: 259.0
click at [409, 199] on div at bounding box center [413, 203] width 8 height 8
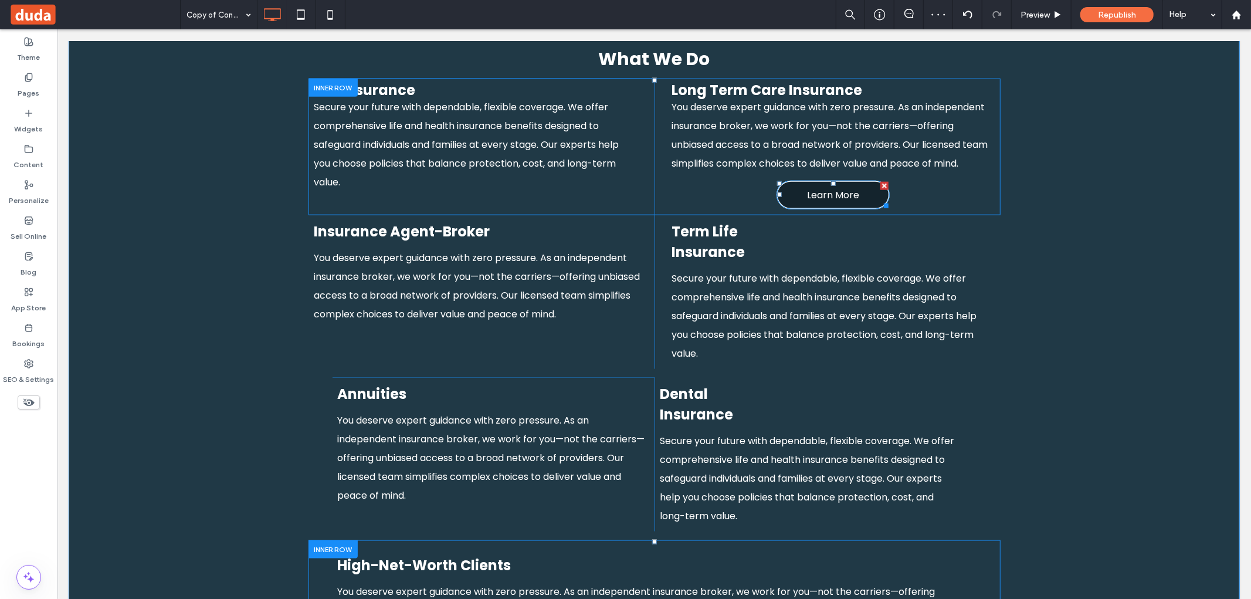
click at [562, 181] on div at bounding box center [884, 185] width 8 height 8
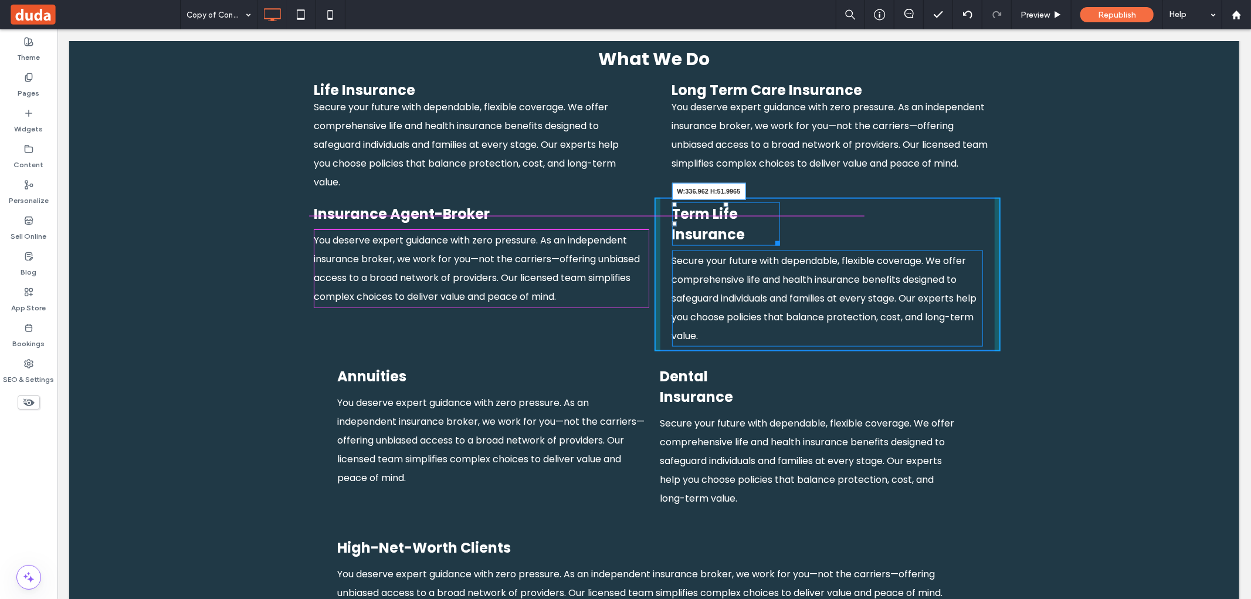
drag, startPoint x: 774, startPoint y: 228, endPoint x: 921, endPoint y: 253, distance: 149.3
click at [562, 223] on div "Click To Paste Click To Paste Term Life Insurance W:336.962 H:51.9965 Secure yo…" at bounding box center [827, 274] width 346 height 154
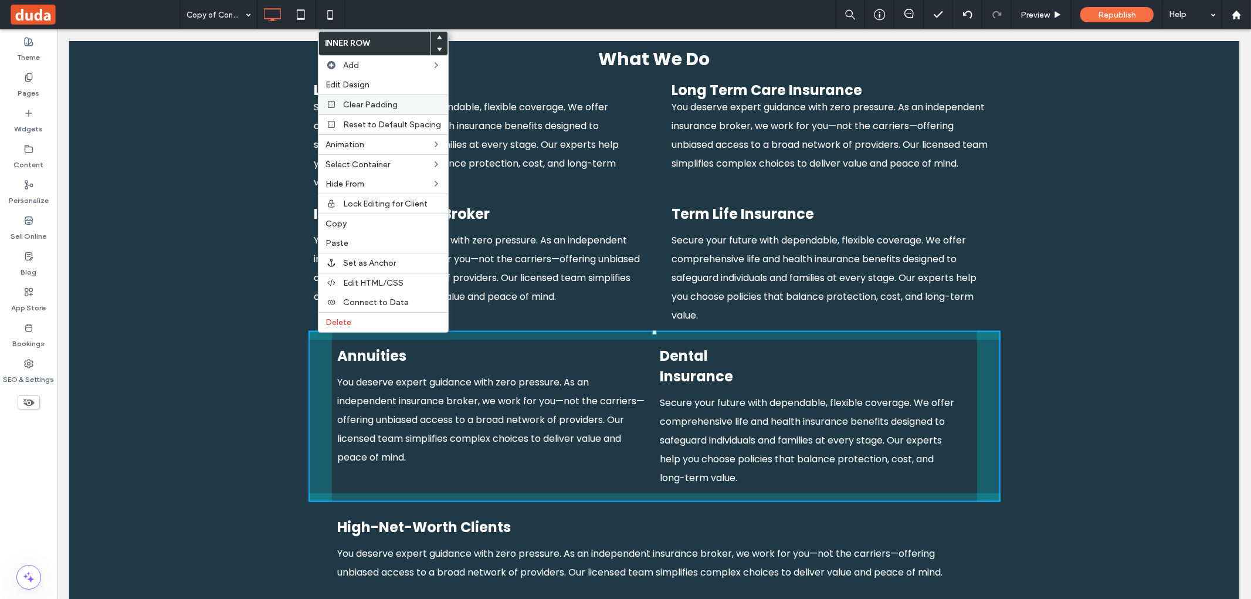
click at [374, 103] on span "Clear Padding" at bounding box center [370, 105] width 55 height 10
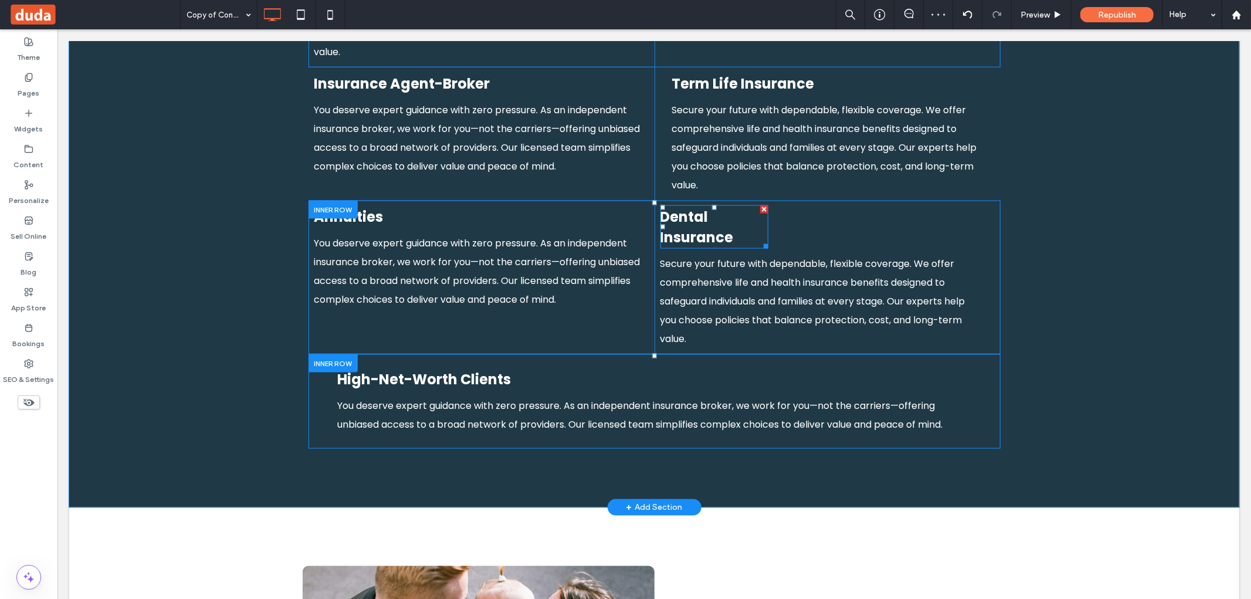
scroll to position [1317, 0]
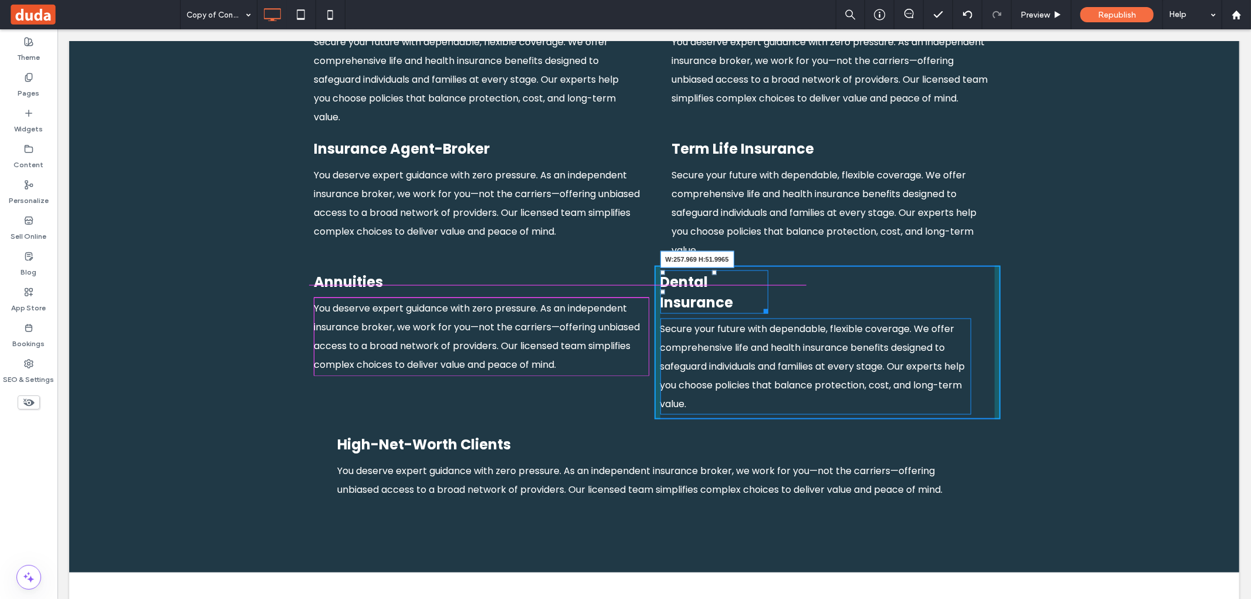
drag, startPoint x: 758, startPoint y: 296, endPoint x: 859, endPoint y: 317, distance: 103.1
click at [562, 288] on div "Click To Paste Click To Paste Dental Insurance W:257.969 H:51.9965 Secure your …" at bounding box center [827, 342] width 346 height 154
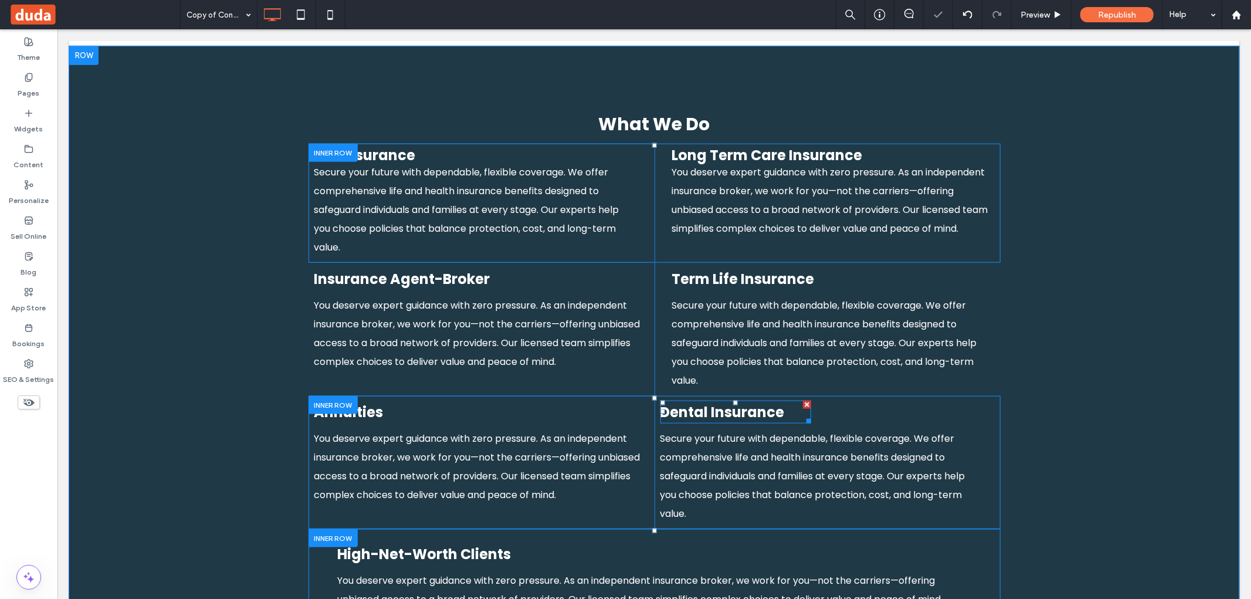
scroll to position [1121, 0]
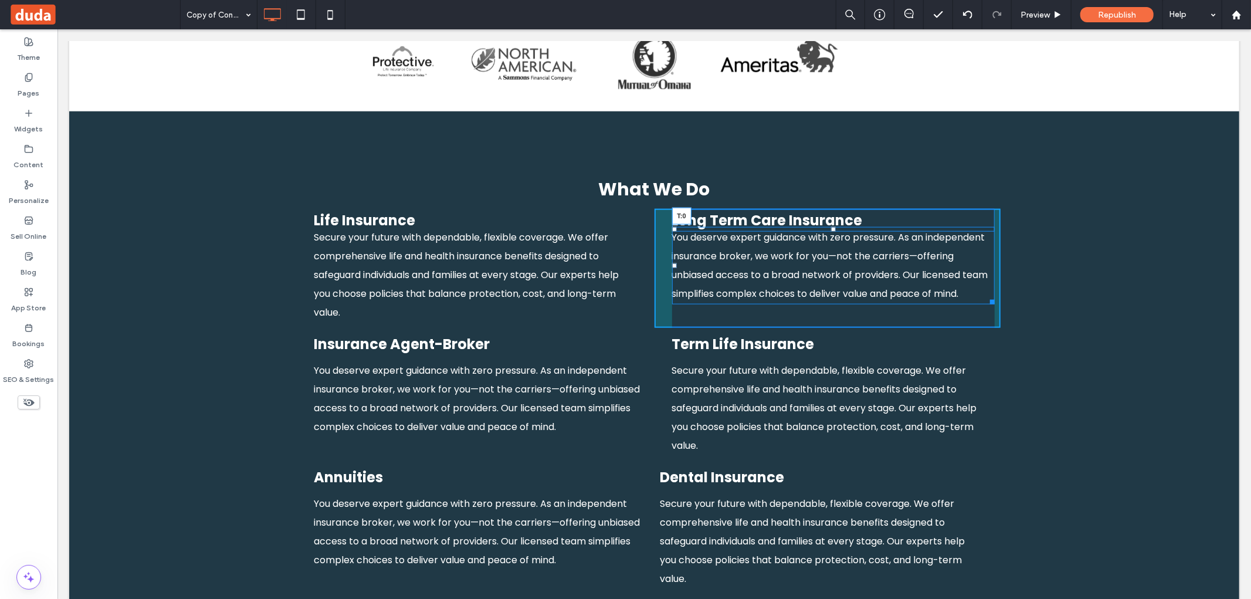
drag, startPoint x: 828, startPoint y: 213, endPoint x: 886, endPoint y: 246, distance: 66.5
click at [562, 226] on div at bounding box center [832, 228] width 5 height 5
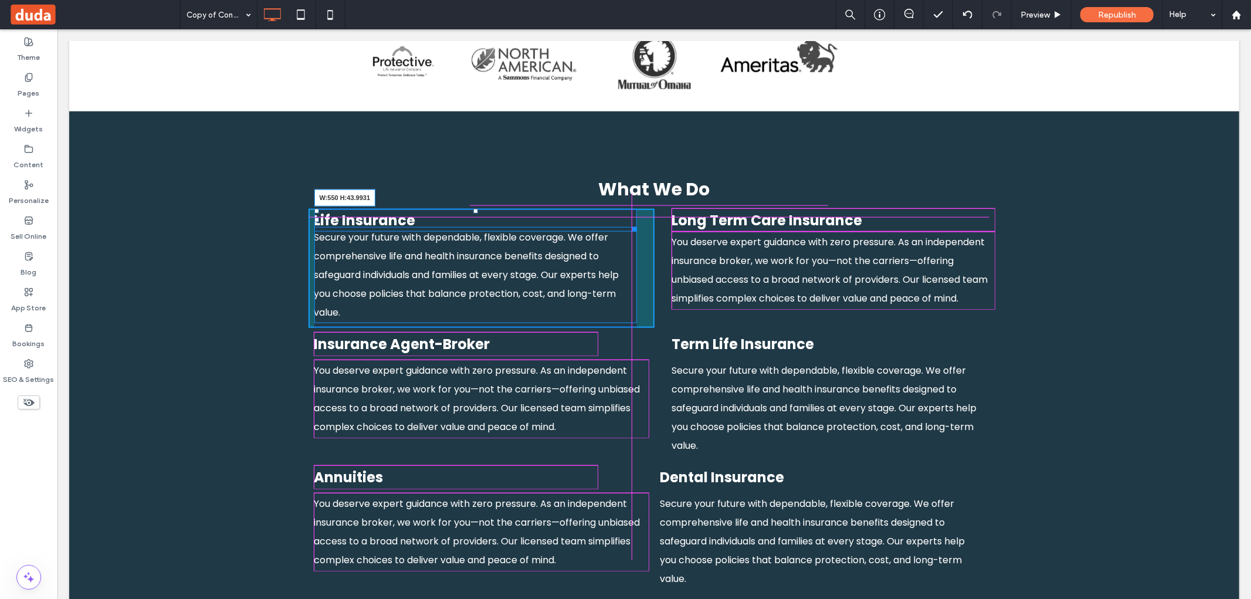
drag, startPoint x: 629, startPoint y: 209, endPoint x: 688, endPoint y: 239, distance: 65.8
click at [562, 209] on div "Click To Paste Row Get Life Insurance Quote Home About Biaggi Life's Team Revie…" at bounding box center [654, 577] width 1170 height 3317
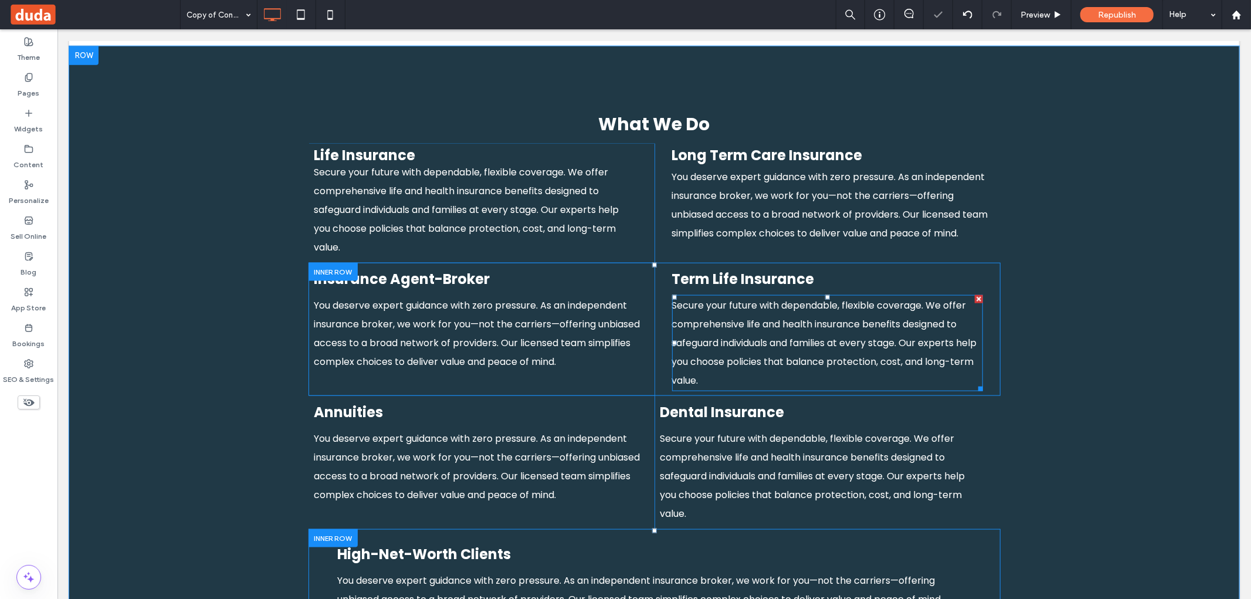
scroll to position [1252, 0]
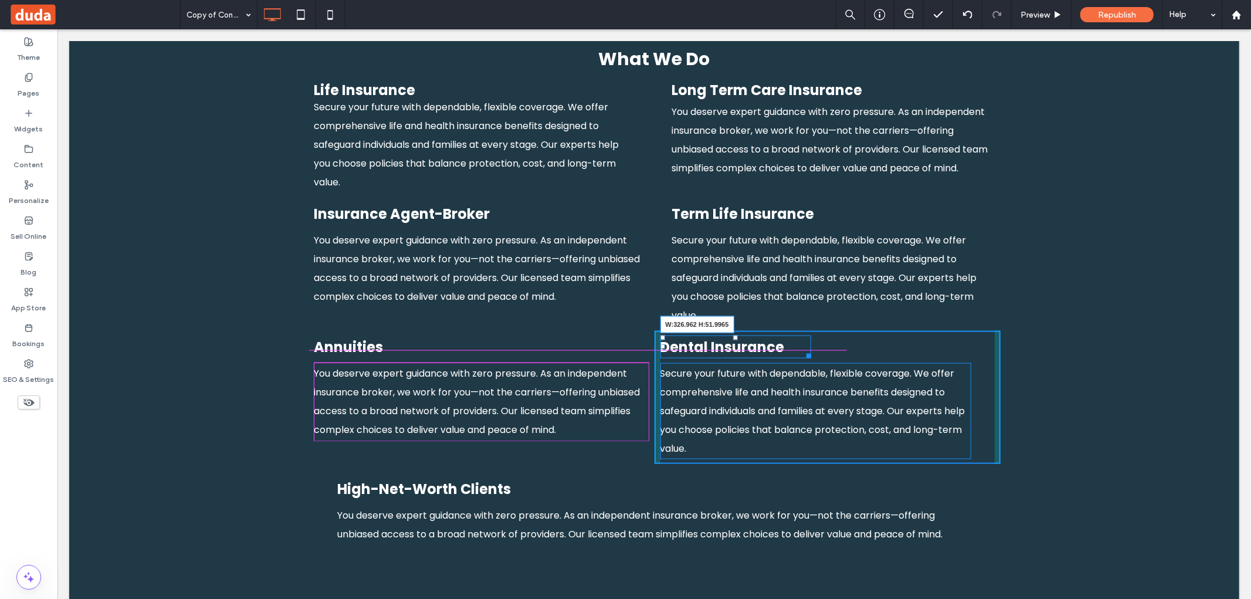
drag, startPoint x: 805, startPoint y: 343, endPoint x: 884, endPoint y: 371, distance: 84.4
click at [562, 341] on div "Dental Insurance W:326.962 H:51.9965" at bounding box center [735, 346] width 151 height 23
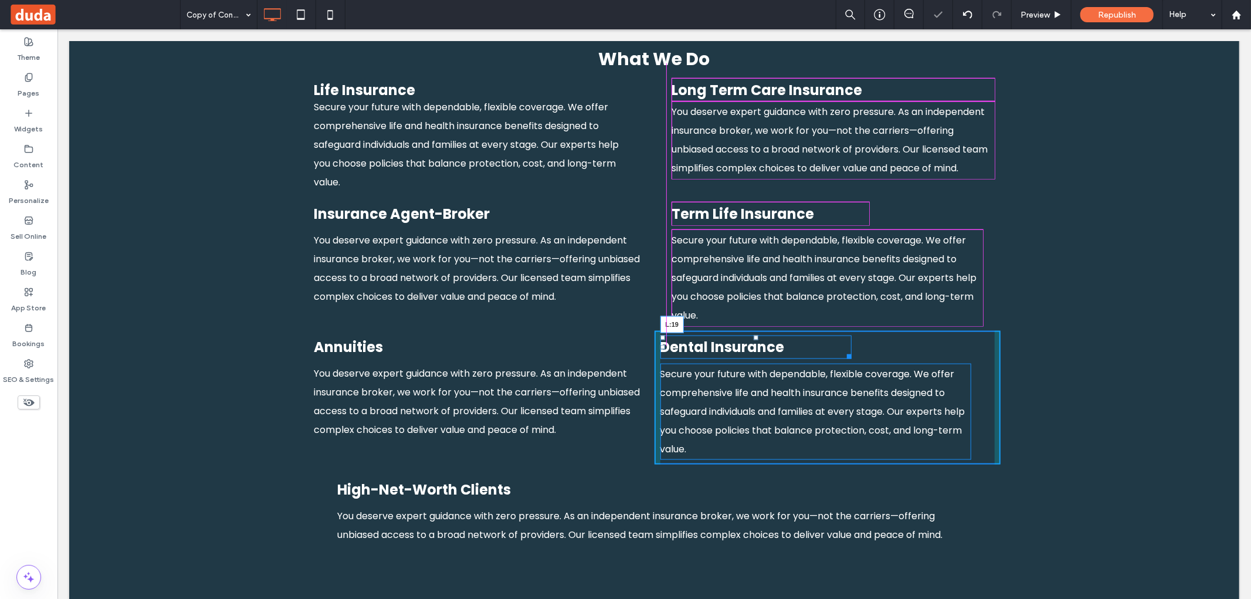
drag, startPoint x: 659, startPoint y: 331, endPoint x: 729, endPoint y: 361, distance: 76.5
click at [562, 335] on div "Dental Insurance L:19" at bounding box center [756, 347] width 192 height 24
drag, startPoint x: 655, startPoint y: 398, endPoint x: 723, endPoint y: 425, distance: 72.4
click at [562, 396] on div "Click To Paste Row Get Life Insurance Quote Home About Biaggi Life's Team Revie…" at bounding box center [654, 447] width 1170 height 3317
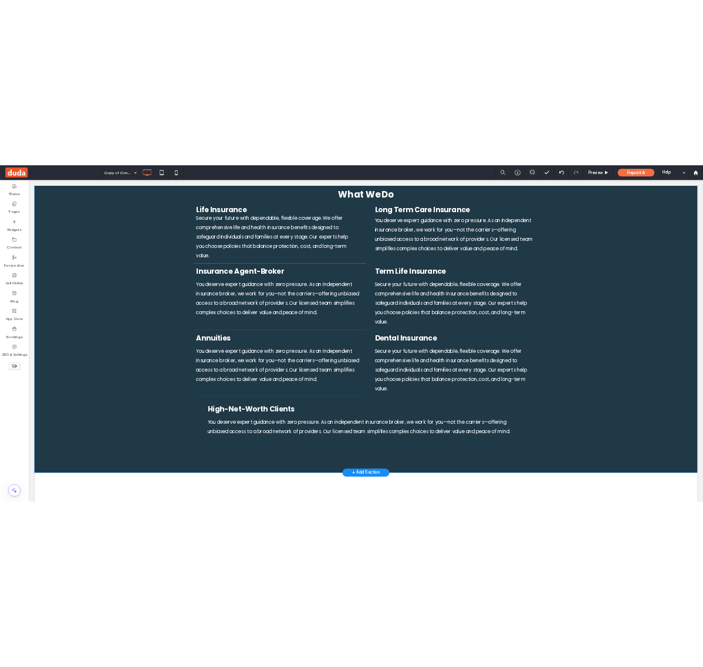
scroll to position [1179, 0]
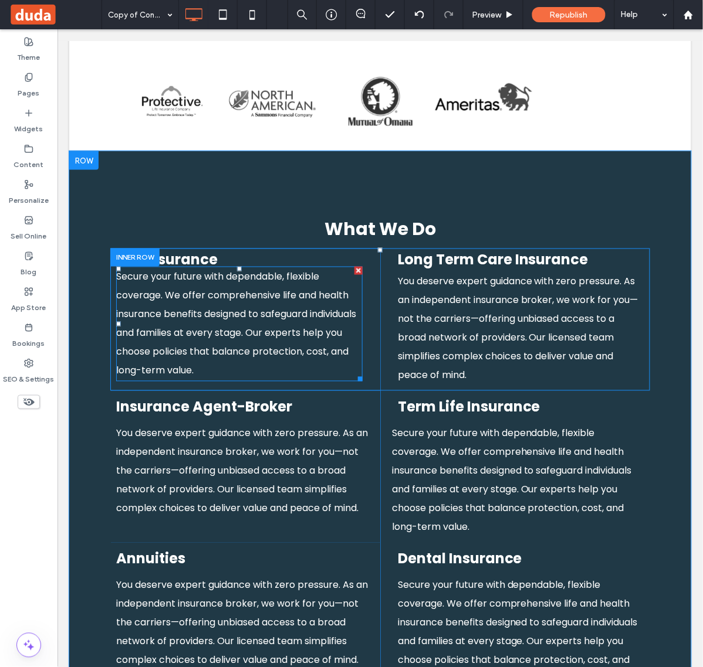
click at [223, 297] on span "Secure your future with dependable, flexible coverage. We offer comprehensive l…" at bounding box center [236, 323] width 240 height 107
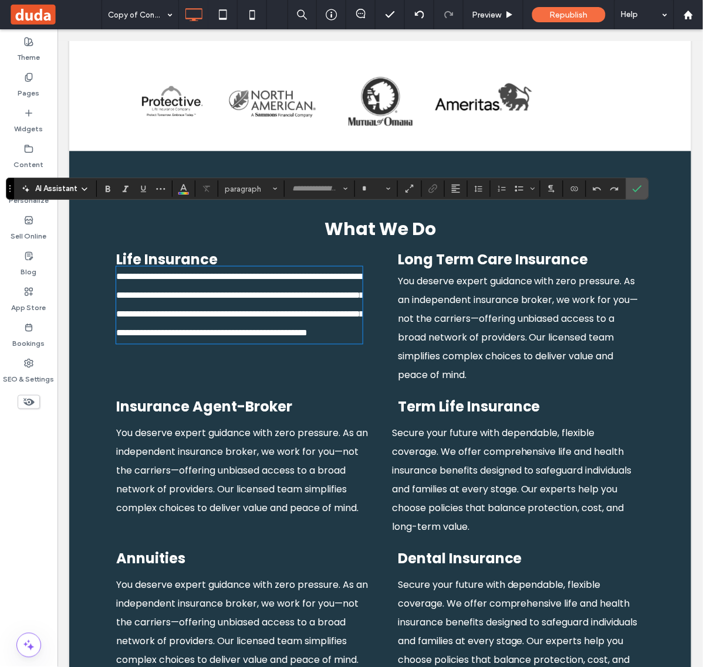
type input "*******"
type input "**"
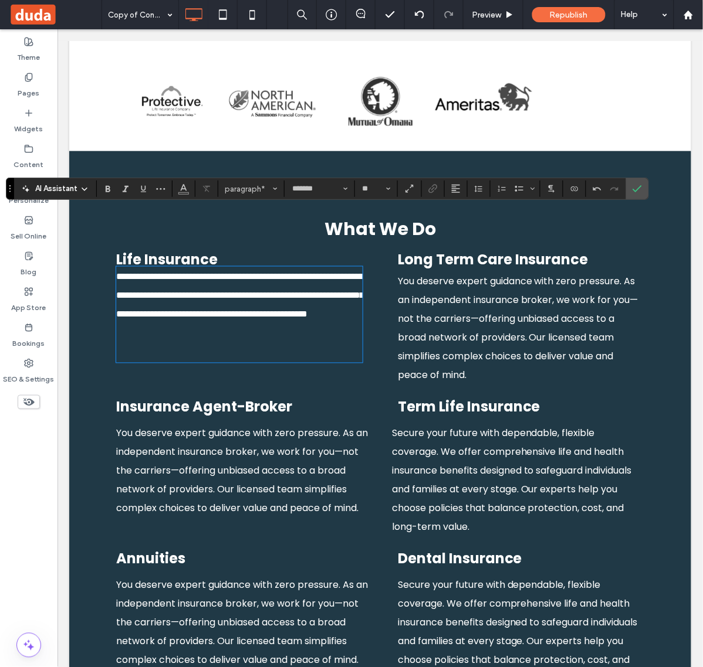
click at [214, 343] on p "﻿" at bounding box center [239, 352] width 246 height 19
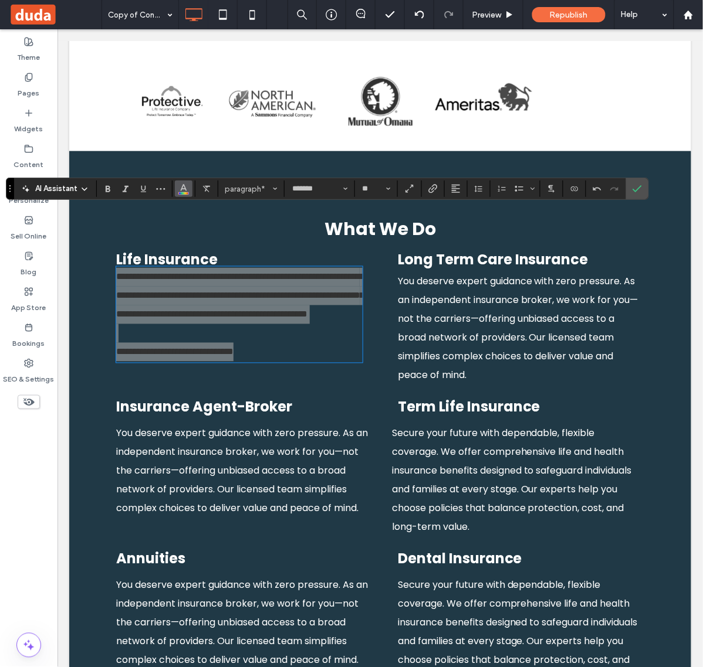
click at [184, 188] on icon "Color" at bounding box center [183, 187] width 9 height 9
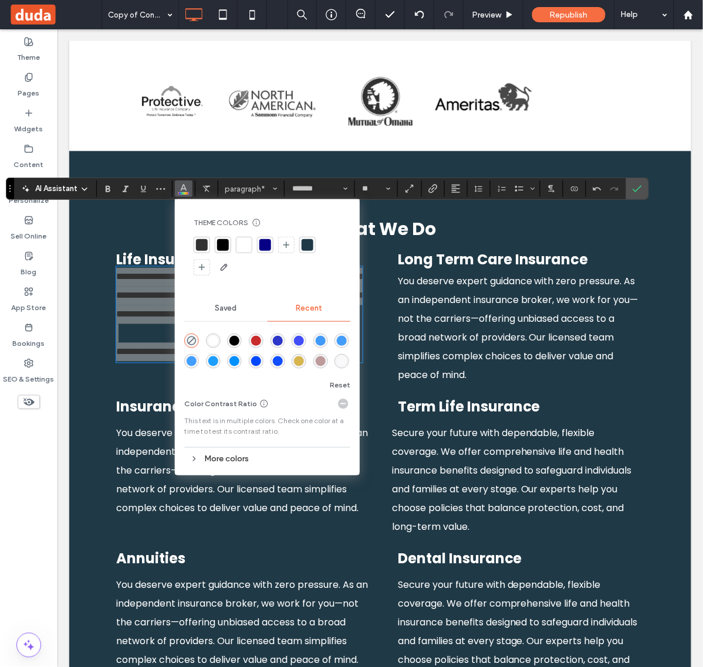
click at [245, 249] on div at bounding box center [244, 245] width 12 height 12
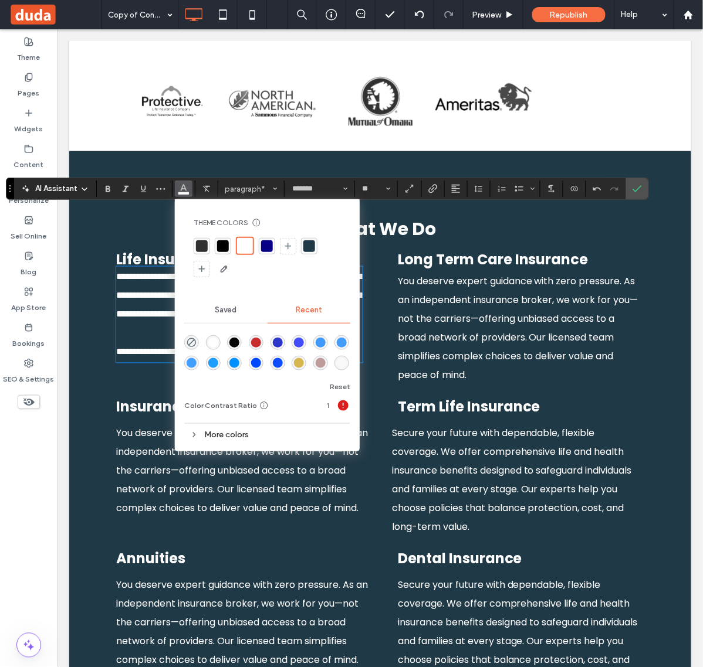
click at [475, 274] on span "You deserve expert guidance with zero pressure. As an independent insurance bro…" at bounding box center [517, 327] width 240 height 107
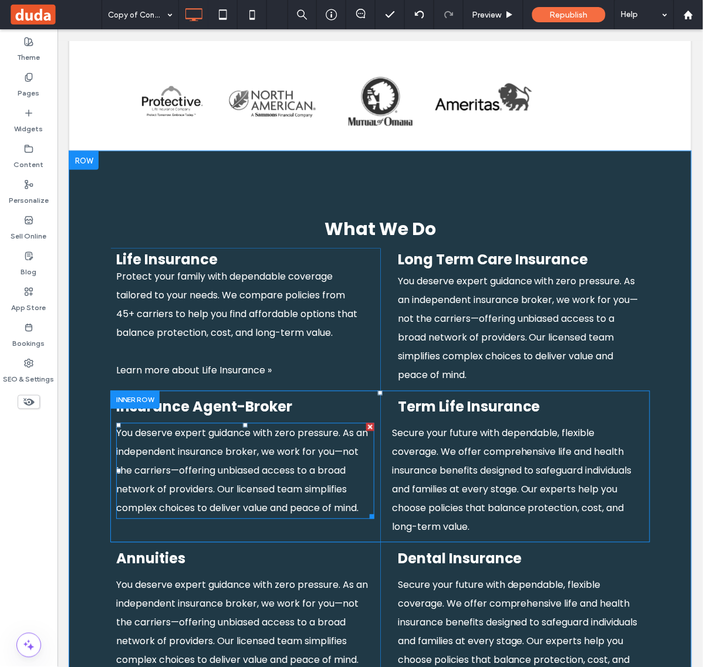
click at [243, 424] on p "You deserve expert guidance with zero pressure. As an independent insurance bro…" at bounding box center [245, 471] width 258 height 94
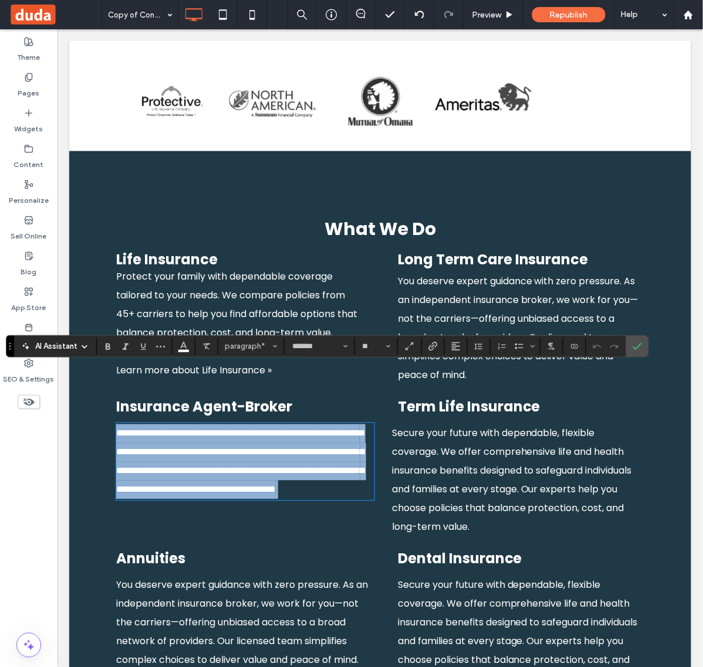
paste div
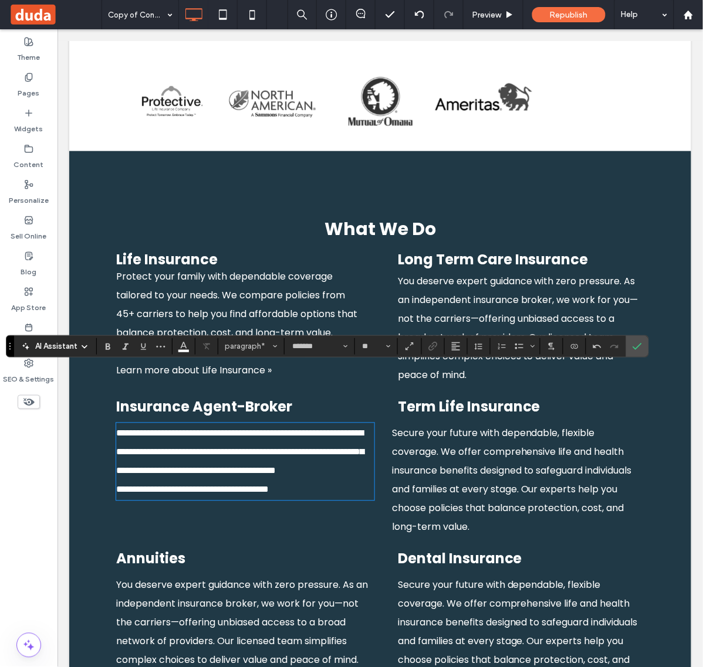
click at [332, 436] on p "**********" at bounding box center [245, 452] width 258 height 56
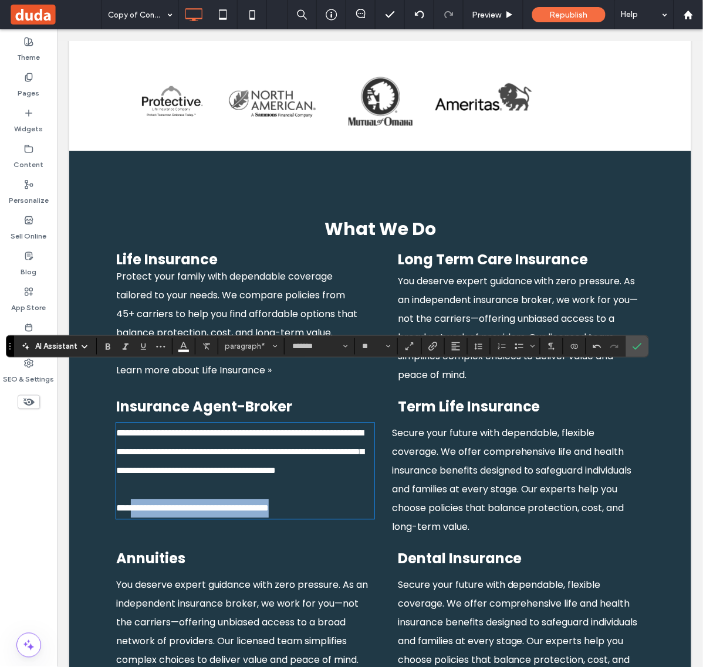
drag, startPoint x: 338, startPoint y: 467, endPoint x: 138, endPoint y: 467, distance: 199.4
click at [138, 499] on p "**********" at bounding box center [245, 508] width 258 height 19
click at [350, 480] on p at bounding box center [245, 489] width 258 height 19
click at [637, 347] on icon "Confirm" at bounding box center [636, 346] width 9 height 9
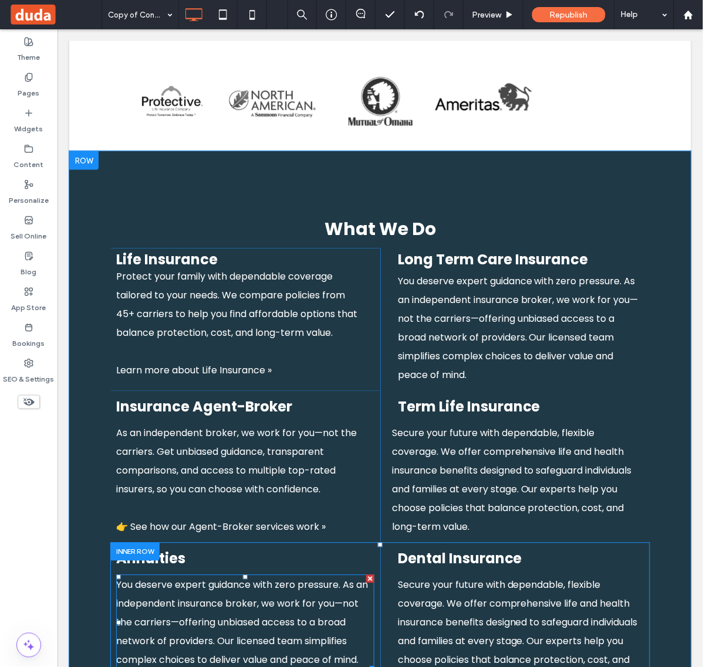
click at [161, 576] on p "You deserve expert guidance with zero pressure. As an independent insurance bro…" at bounding box center [245, 623] width 258 height 94
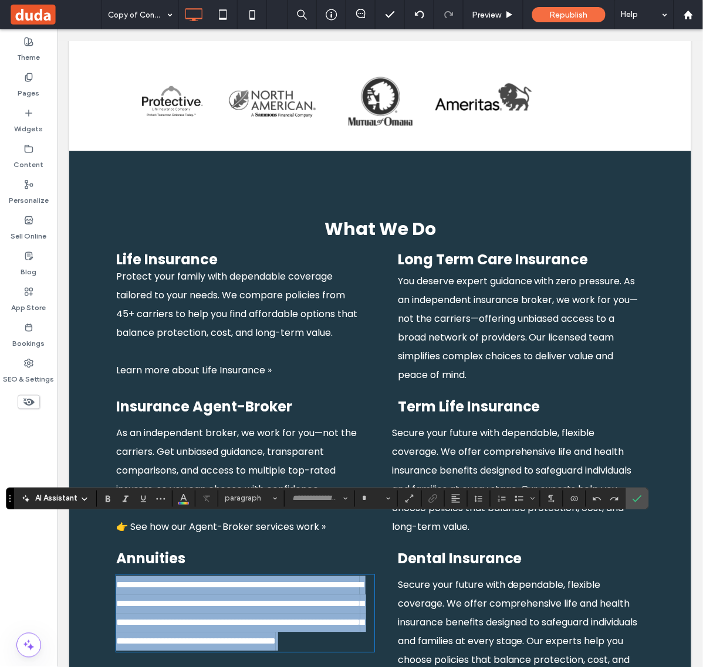
type input "*******"
type input "**"
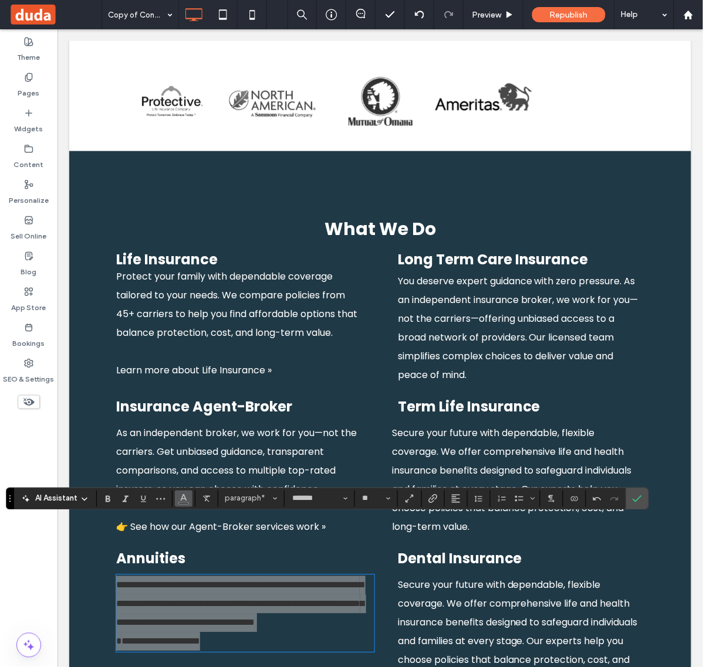
click at [183, 501] on icon "Color" at bounding box center [183, 497] width 9 height 9
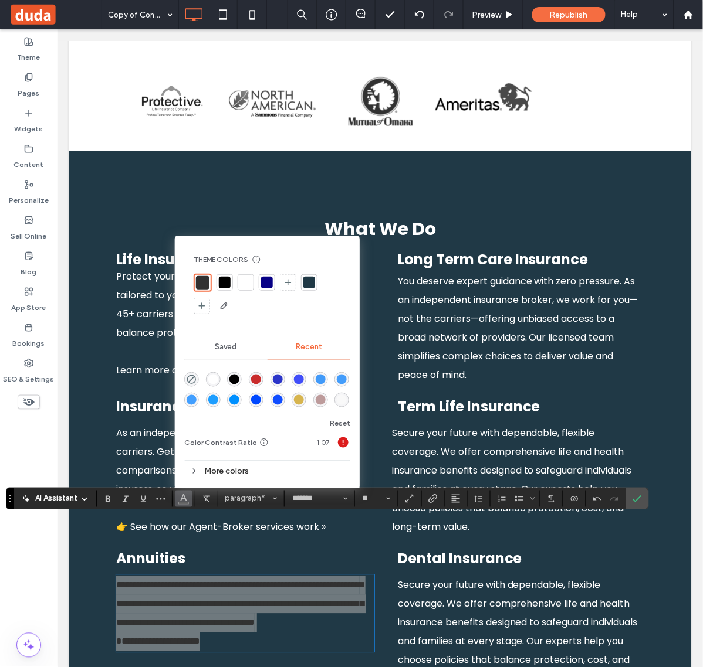
click at [238, 280] on div at bounding box center [246, 282] width 16 height 16
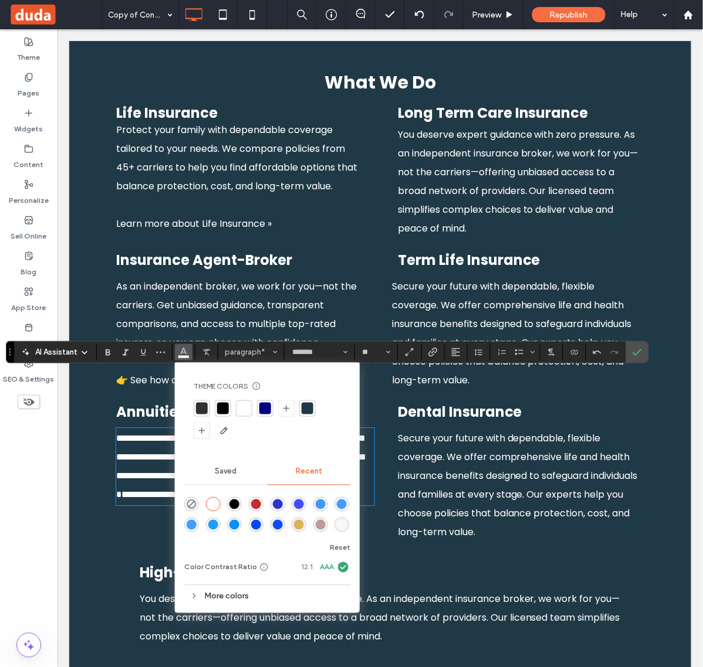
click at [460, 432] on span "Secure your future with dependable, flexible coverage. We offer comprehensive l…" at bounding box center [517, 485] width 240 height 107
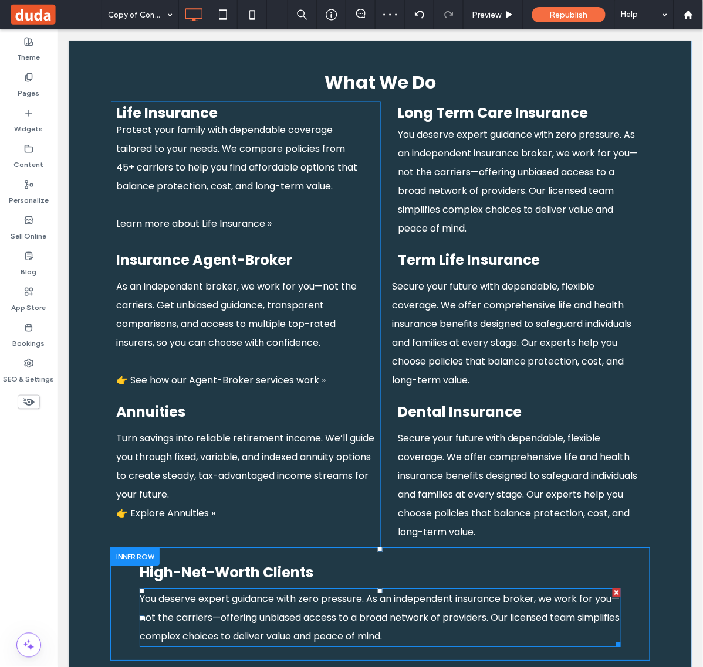
click at [334, 590] on p "You deserve expert guidance with zero pressure. As an independent insurance bro…" at bounding box center [379, 618] width 481 height 56
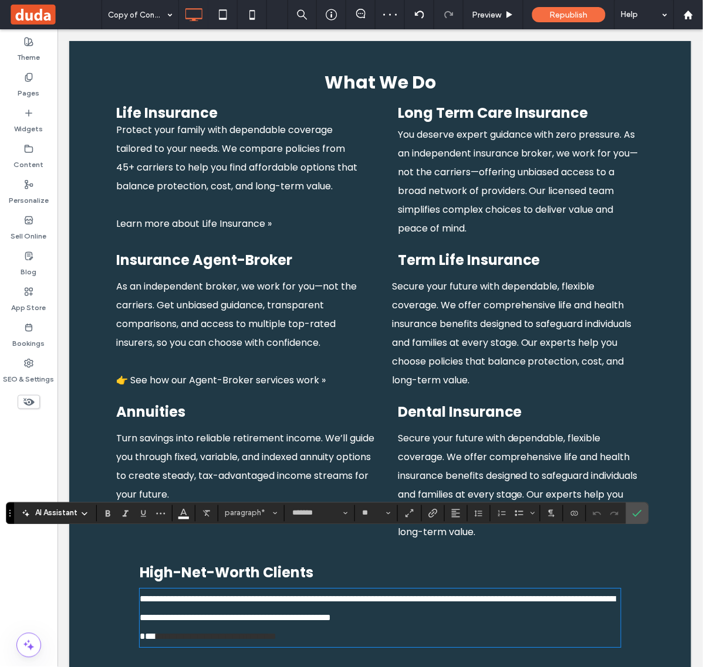
scroll to position [0, 0]
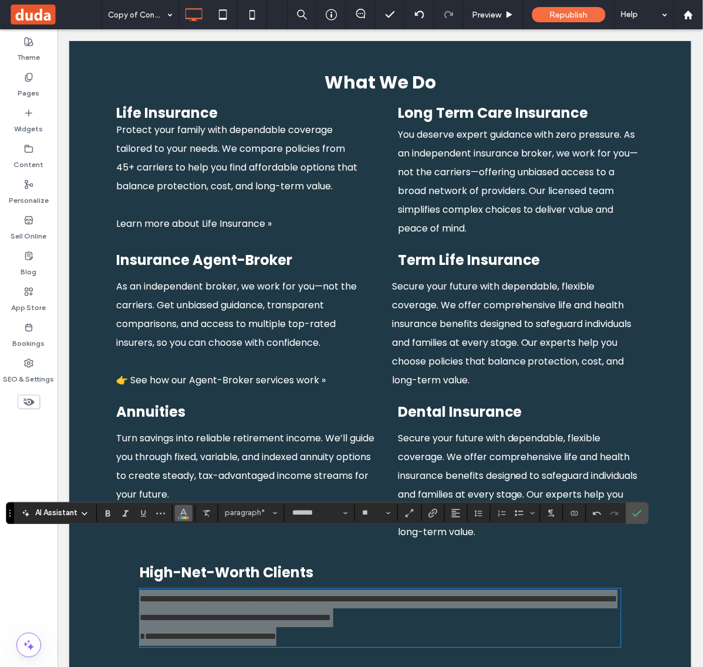
click at [187, 510] on icon "Color" at bounding box center [183, 512] width 9 height 9
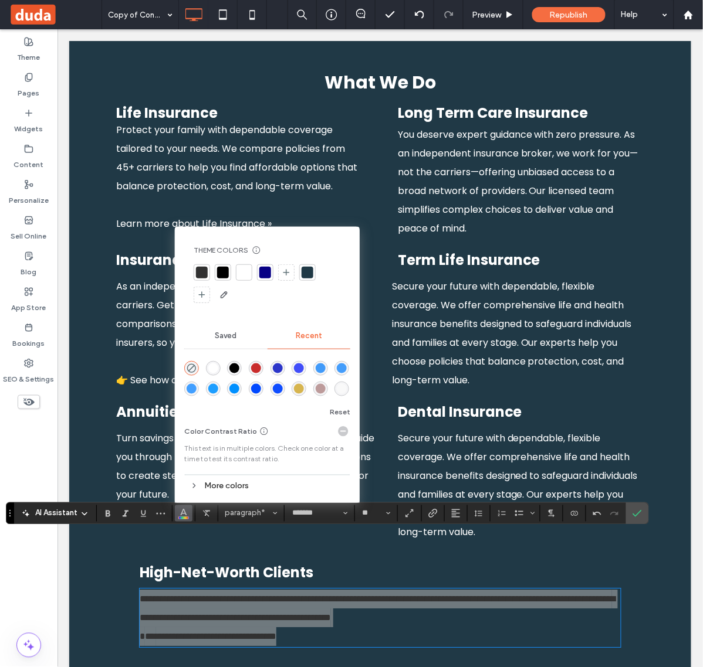
click at [216, 367] on div "rgba(255, 255, 255, 1)" at bounding box center [213, 369] width 10 height 10
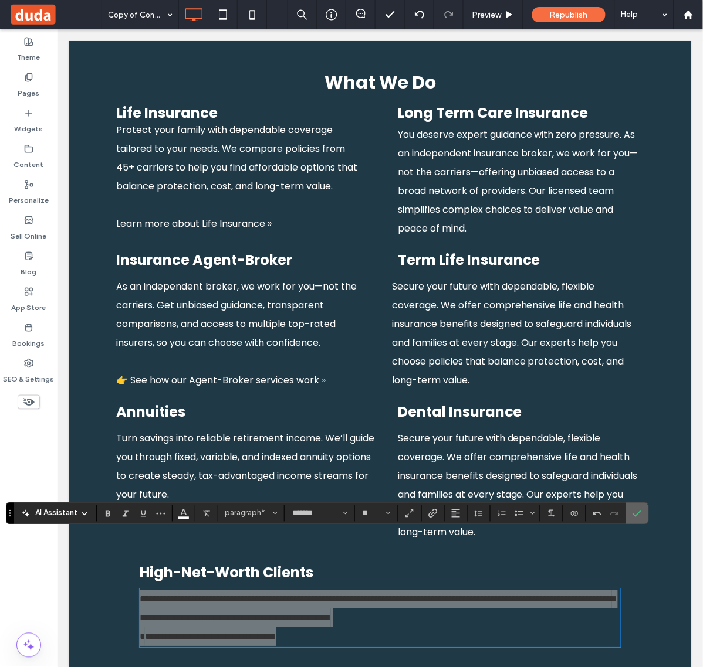
click at [638, 509] on icon "Confirm" at bounding box center [636, 513] width 9 height 9
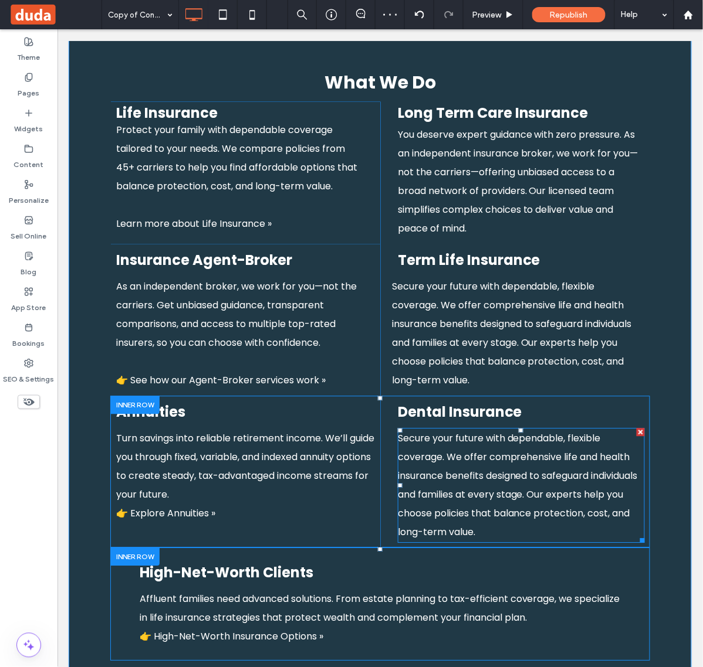
scroll to position [1179, 0]
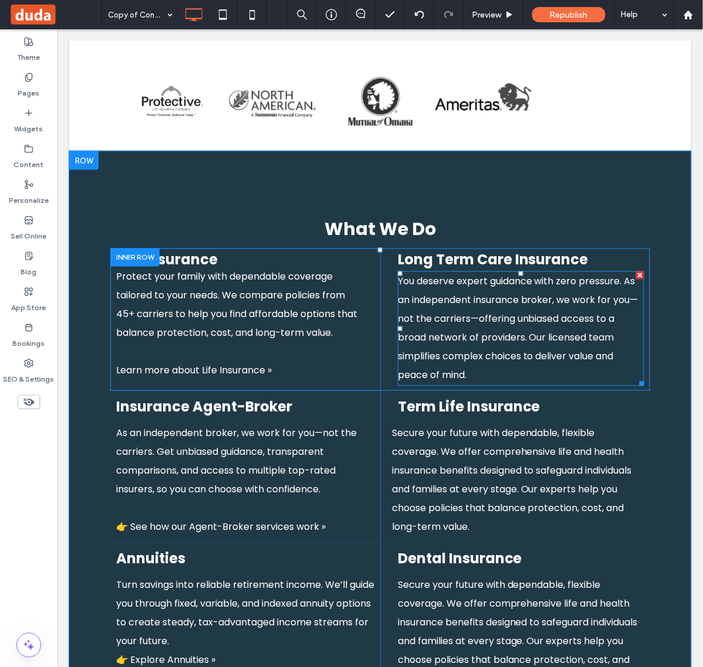
click at [486, 272] on p "You deserve expert guidance with zero pressure. As an independent insurance bro…" at bounding box center [520, 328] width 246 height 113
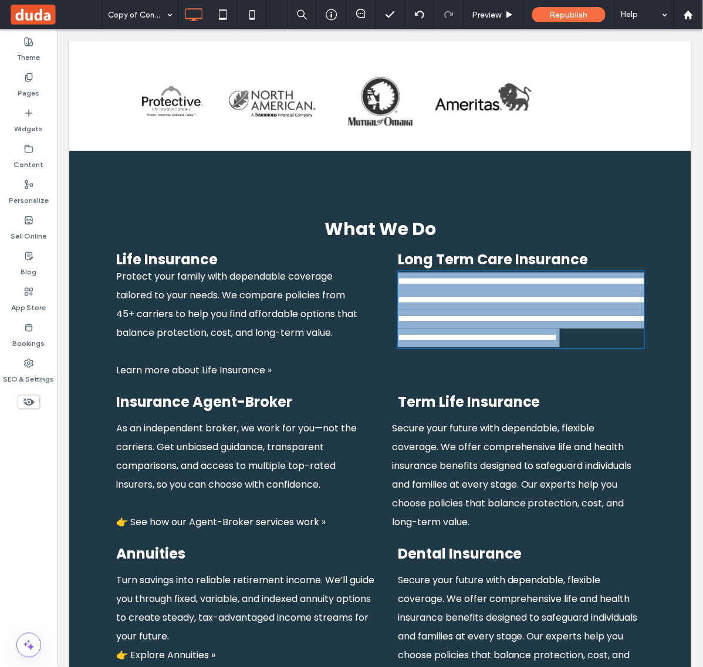
type input "*******"
type input "**"
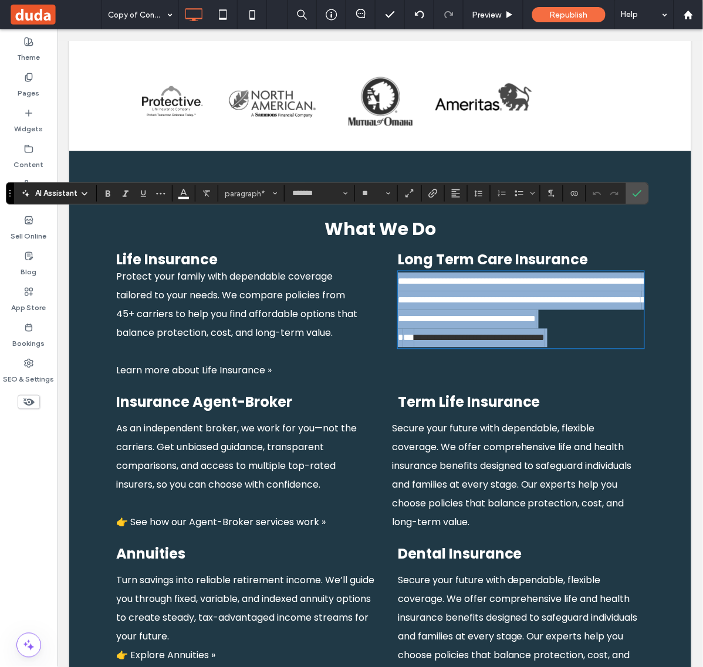
scroll to position [0, 0]
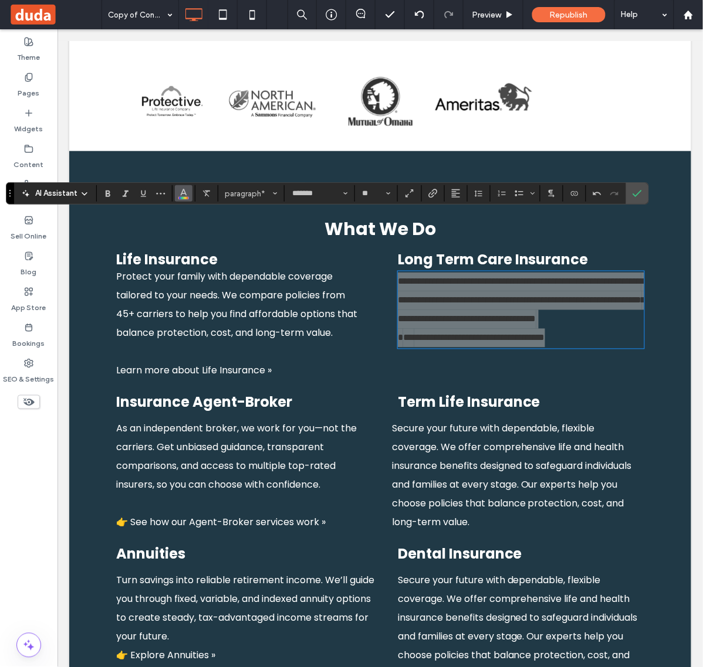
click at [189, 194] on button "Color" at bounding box center [184, 193] width 18 height 16
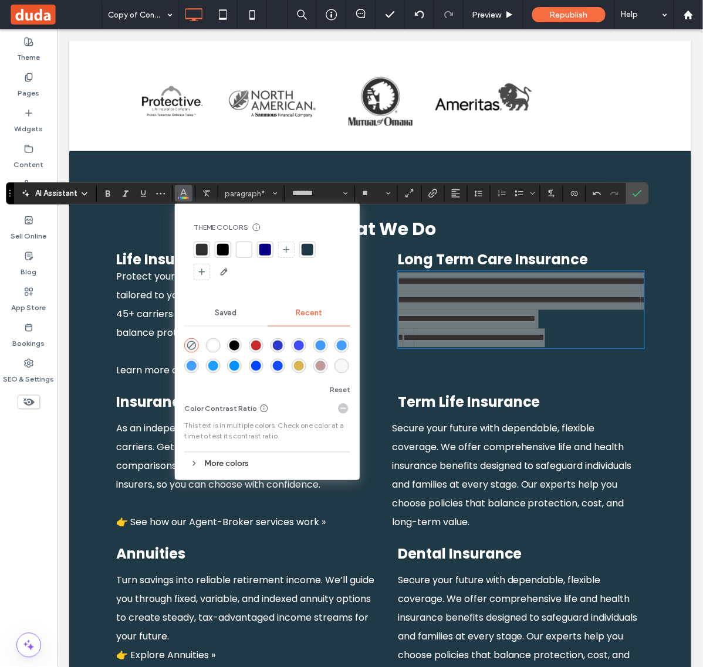
click at [243, 250] on div at bounding box center [244, 250] width 12 height 12
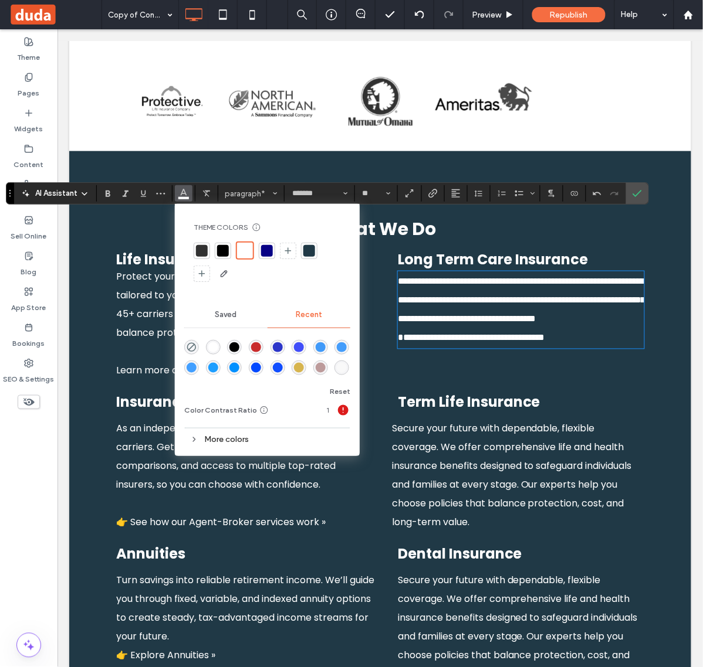
click at [558, 392] on h3 "Term Life Insurance" at bounding box center [496, 402] width 198 height 21
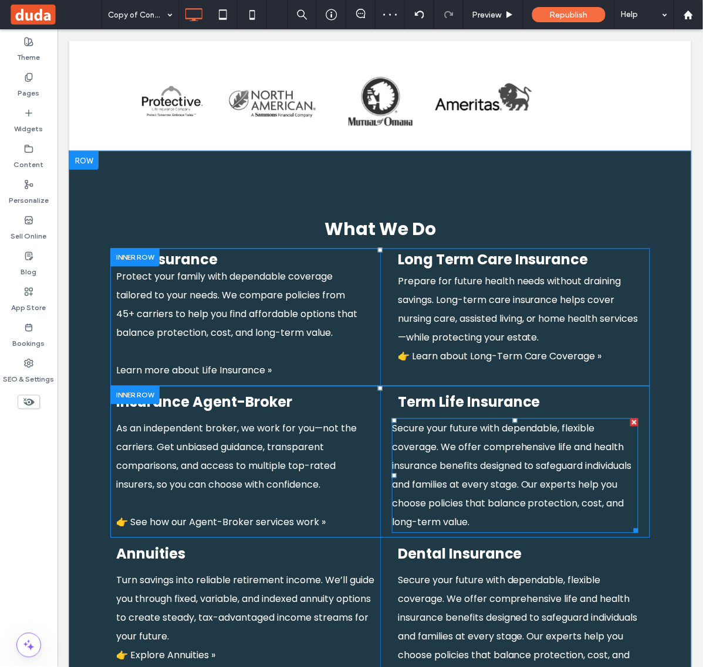
click at [442, 422] on span "Secure your future with dependable, flexible coverage. We offer comprehensive l…" at bounding box center [511, 475] width 240 height 107
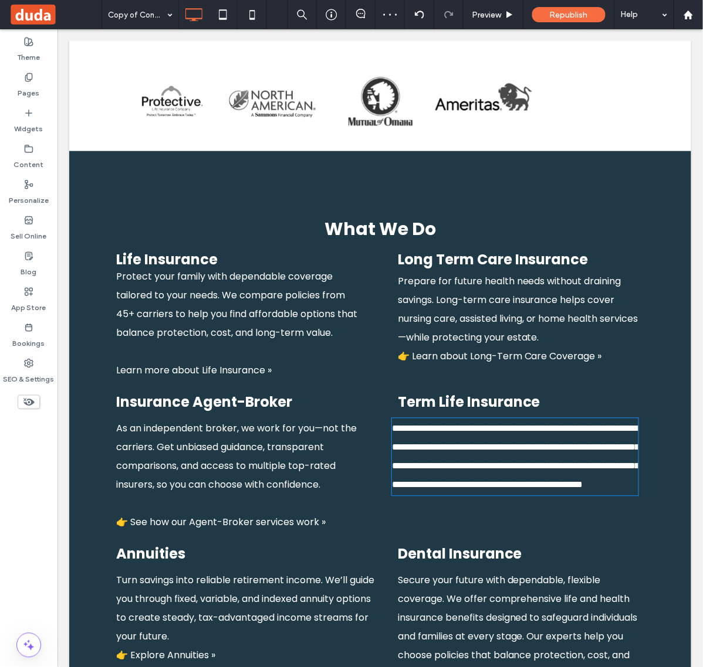
type input "*******"
type input "**"
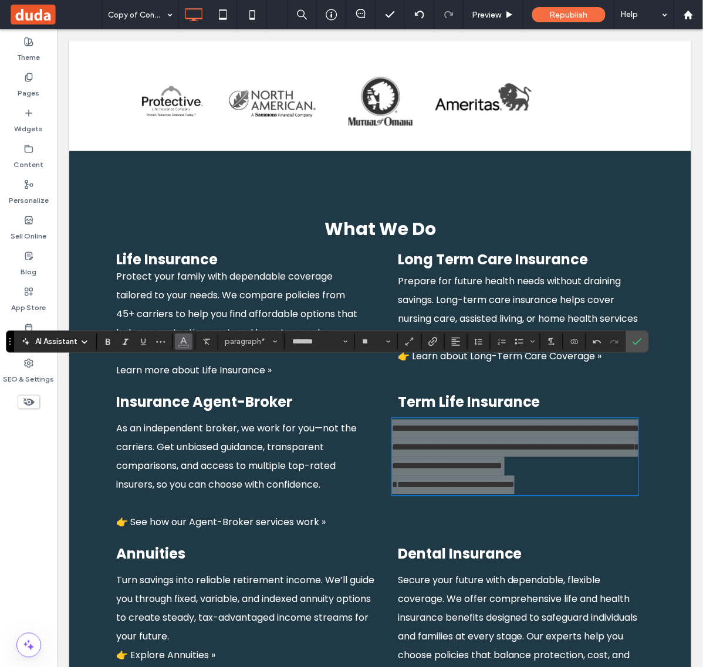
click at [191, 341] on button "Color" at bounding box center [184, 342] width 18 height 16
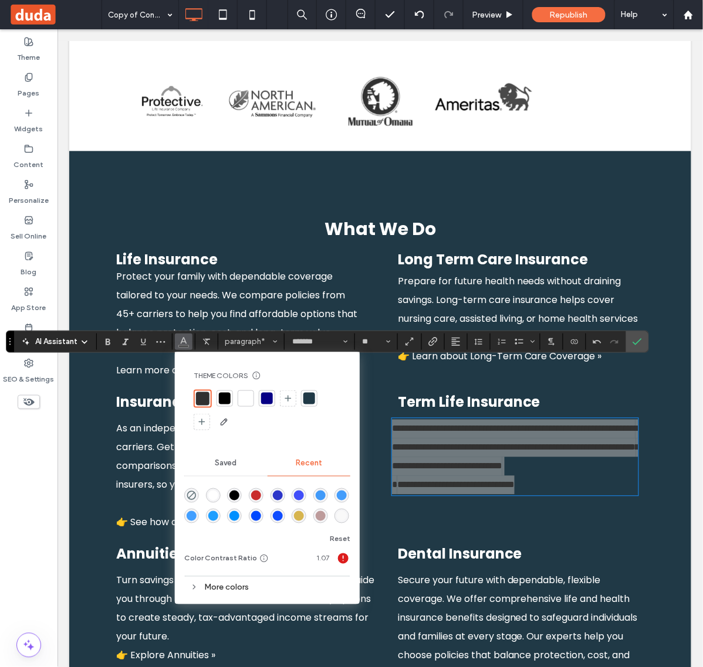
click at [244, 402] on div at bounding box center [246, 399] width 12 height 12
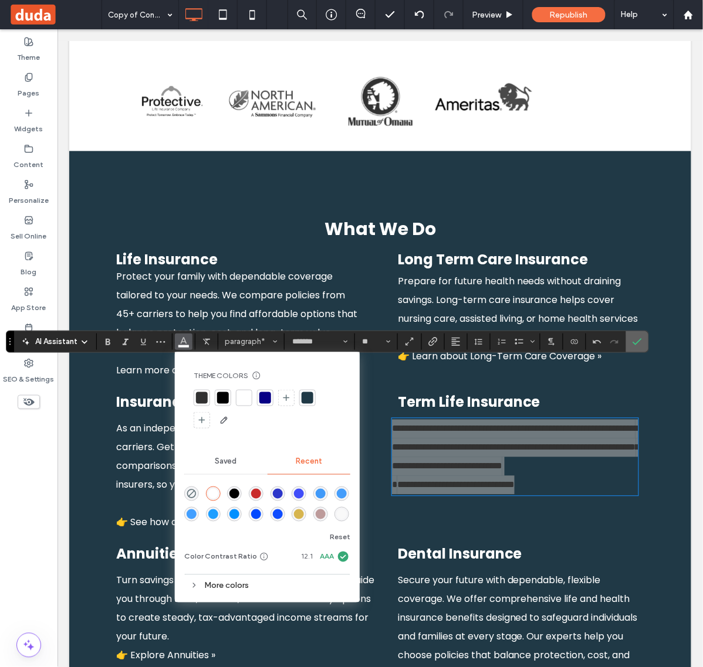
drag, startPoint x: 637, startPoint y: 341, endPoint x: 579, endPoint y: 311, distance: 64.8
click at [637, 341] on icon "Confirm" at bounding box center [636, 341] width 9 height 9
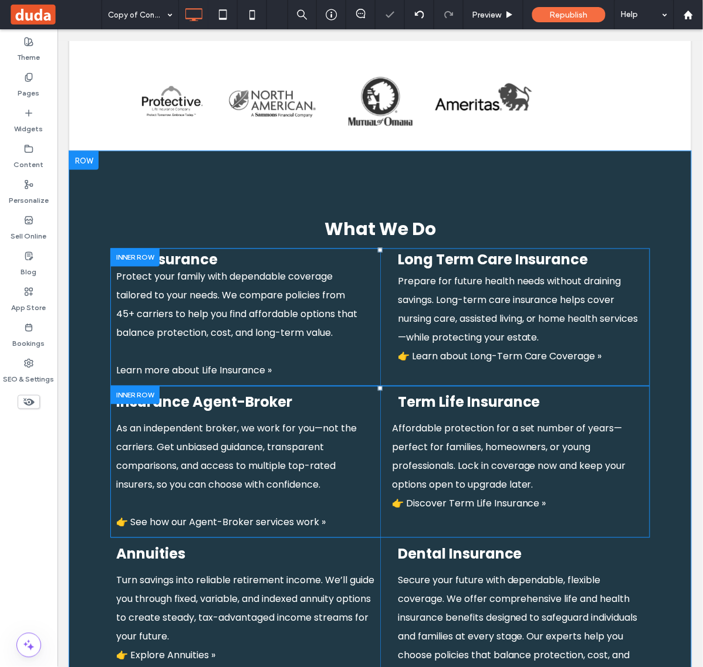
scroll to position [1325, 0]
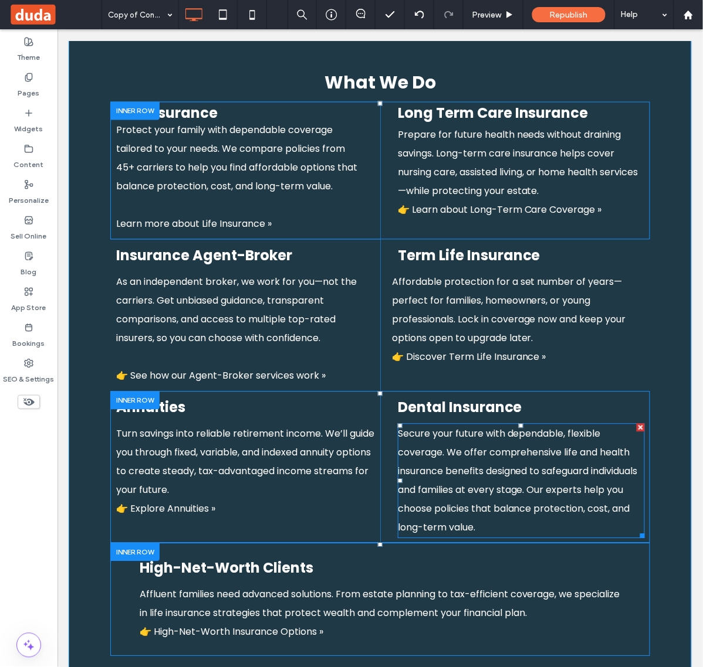
click at [497, 427] on span "Secure your future with dependable, flexible coverage. We offer comprehensive l…" at bounding box center [517, 480] width 240 height 107
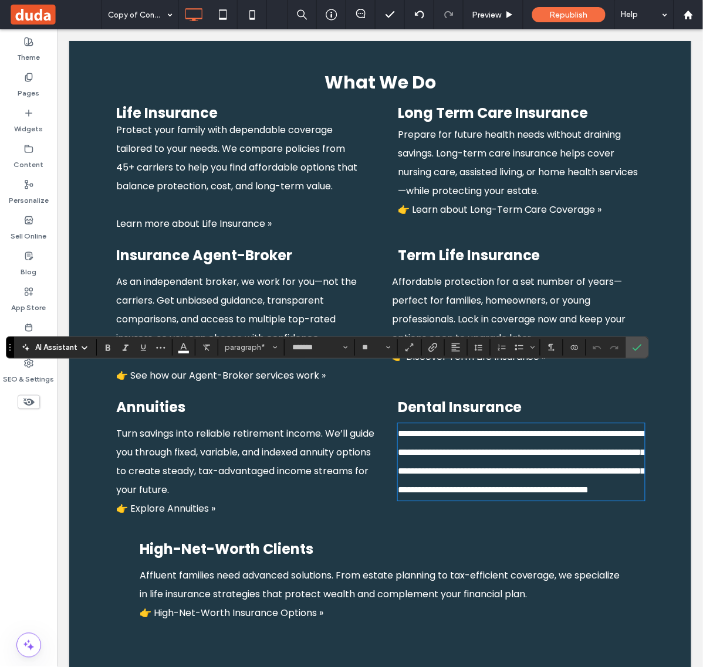
scroll to position [0, 0]
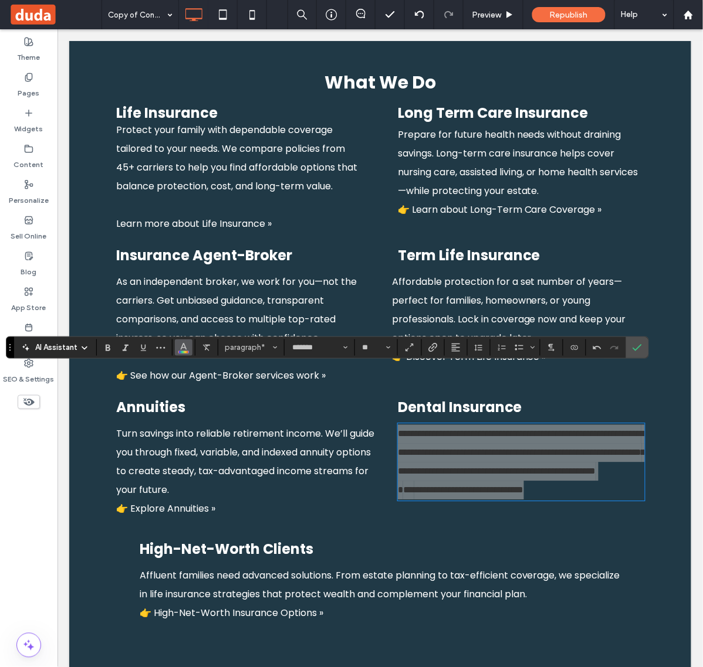
click at [188, 346] on icon "Color" at bounding box center [183, 346] width 9 height 9
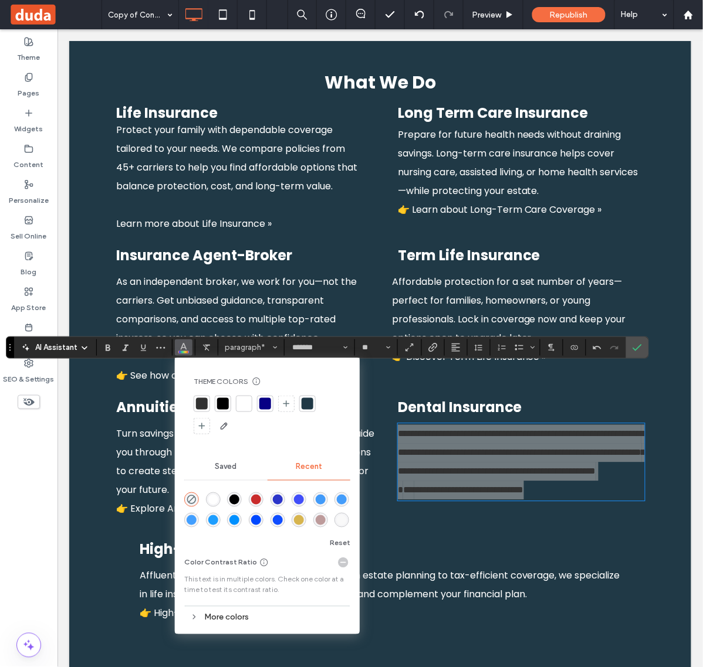
click at [242, 406] on div at bounding box center [244, 404] width 12 height 12
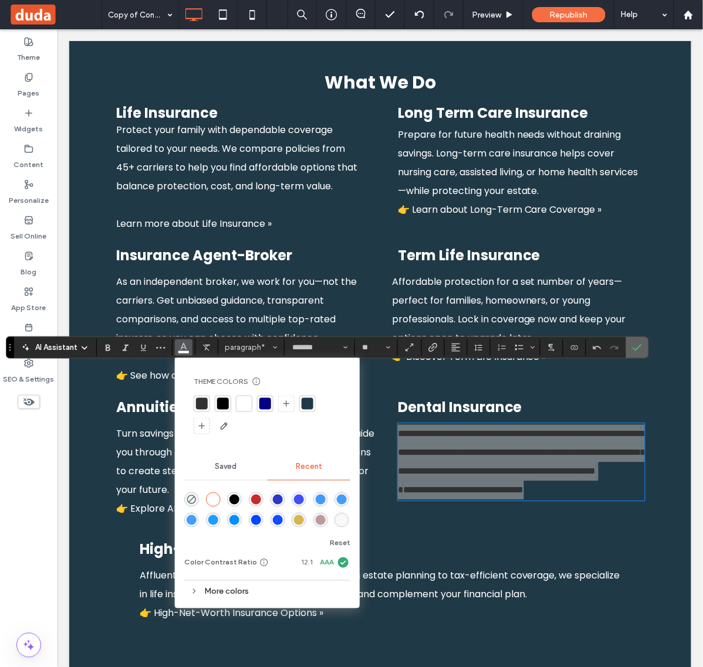
click at [638, 349] on use "Confirm" at bounding box center [637, 347] width 9 height 7
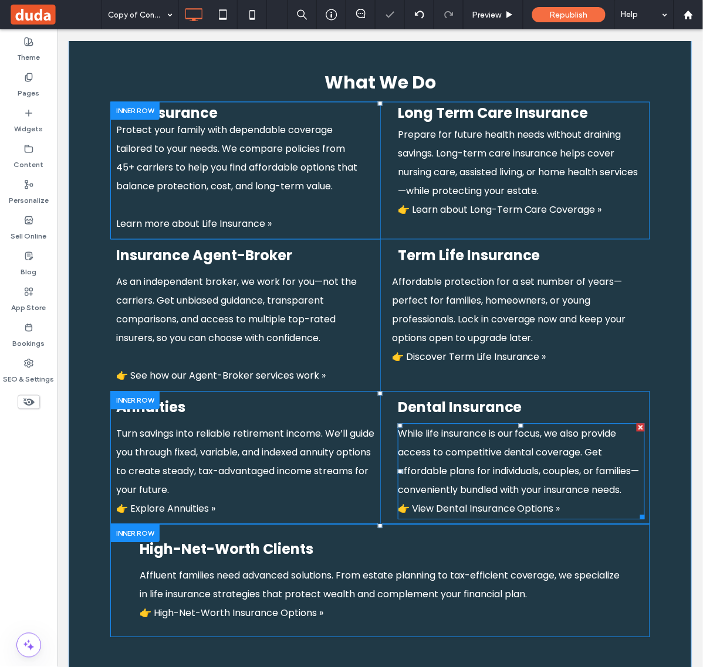
scroll to position [1179, 0]
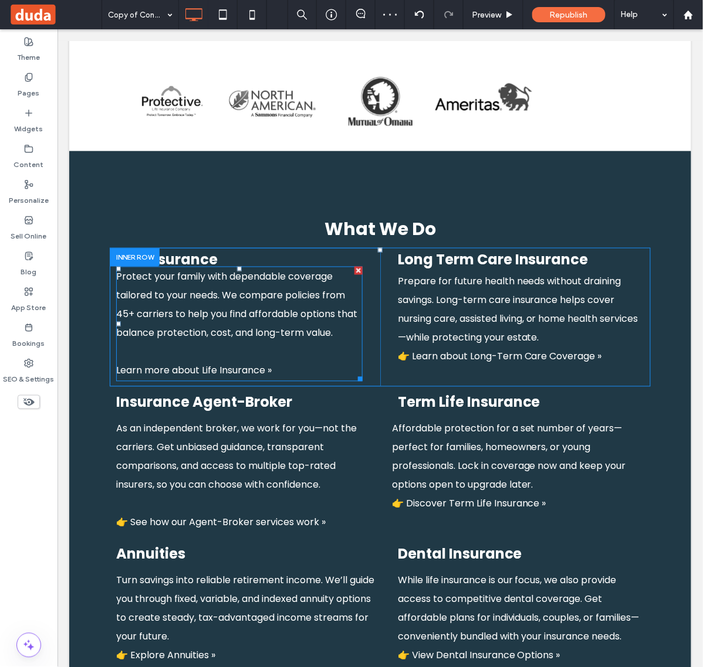
click at [266, 283] on p "Protect your family with dependable coverage tailored to your needs. We compare…" at bounding box center [239, 304] width 246 height 75
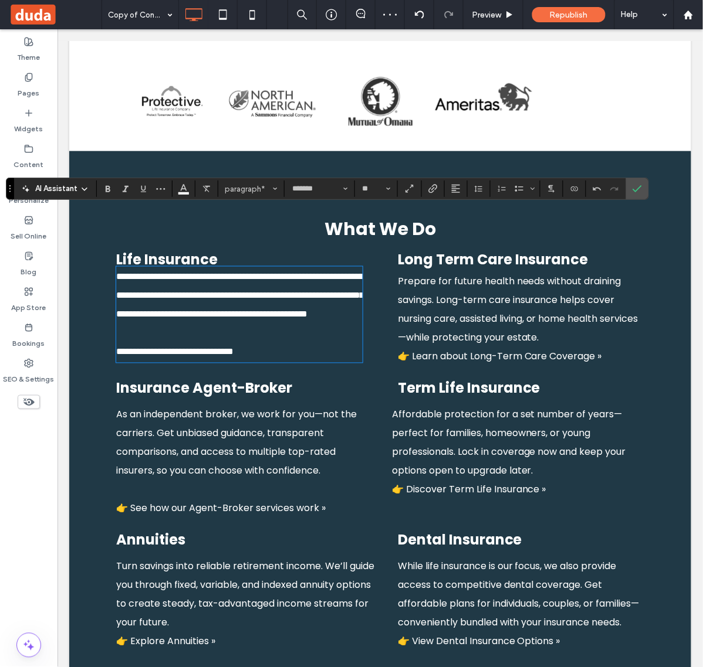
click at [299, 343] on p "**********" at bounding box center [239, 352] width 246 height 19
click at [411, 299] on span "Prepare for future health needs without draining savings. Long-term care insura…" at bounding box center [517, 318] width 240 height 89
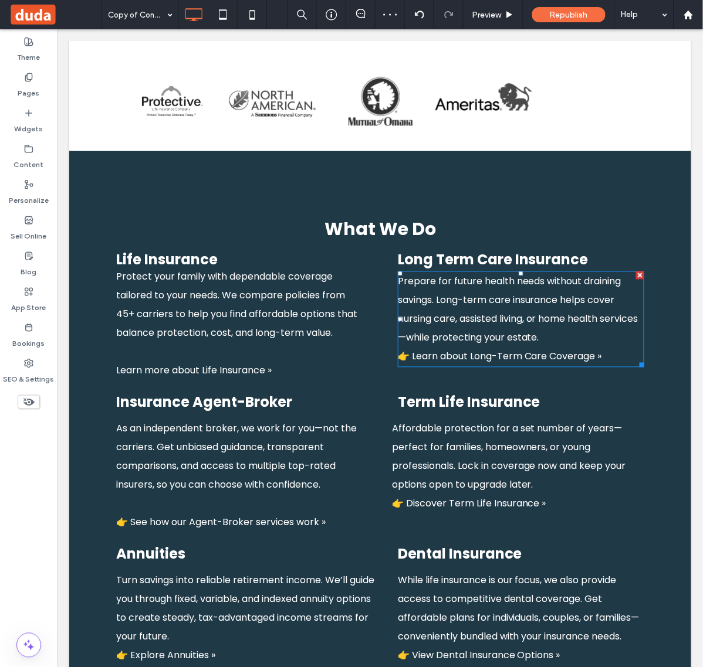
click at [411, 299] on span "Prepare for future health needs without draining savings. Long-term care insura…" at bounding box center [517, 318] width 240 height 89
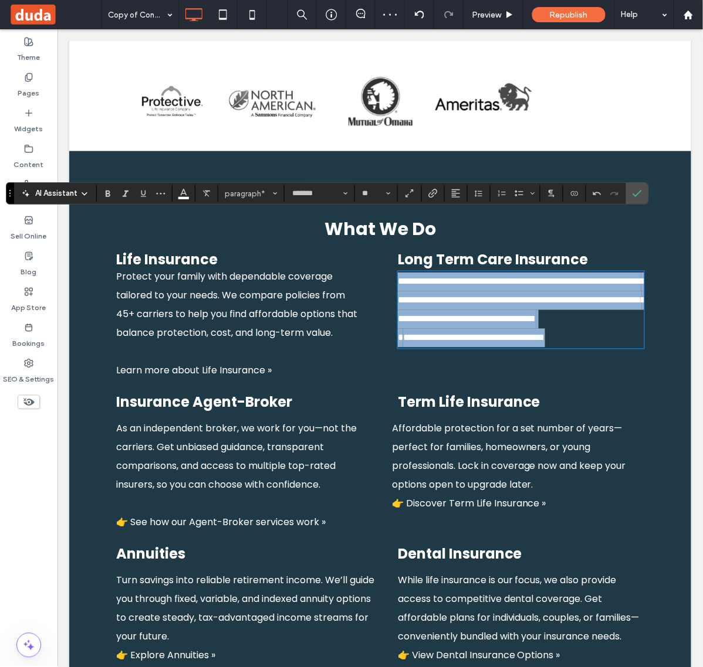
click at [401, 297] on span "**********" at bounding box center [521, 309] width 248 height 65
click at [402, 303] on span "**********" at bounding box center [521, 309] width 248 height 65
click at [408, 299] on span "**********" at bounding box center [521, 309] width 248 height 65
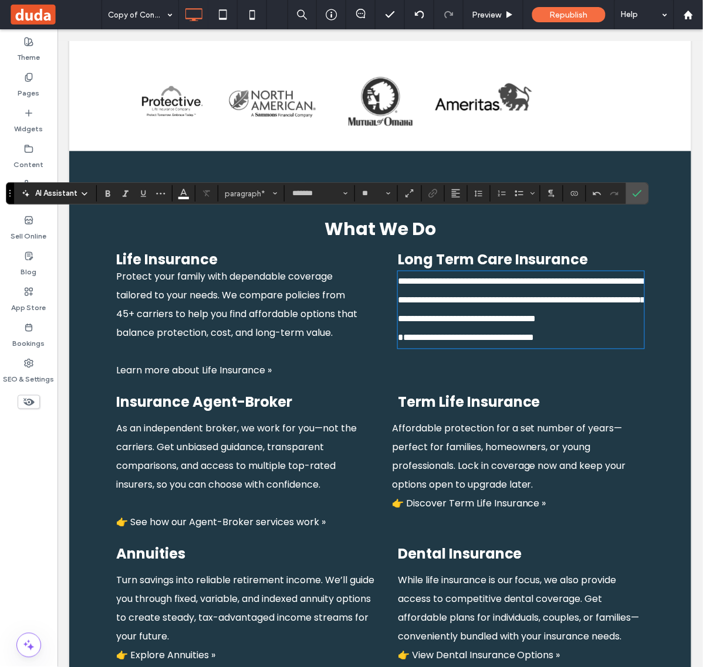
scroll to position [1252, 0]
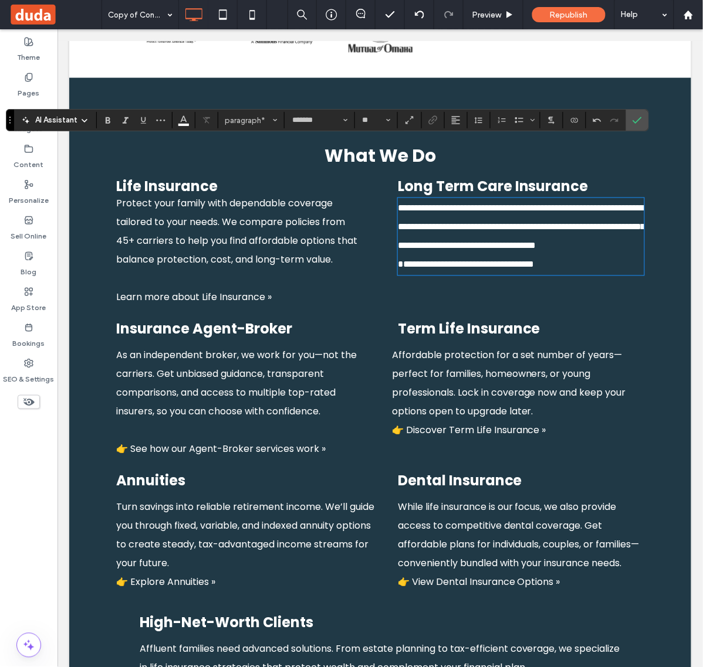
click at [218, 421] on p "﻿" at bounding box center [245, 430] width 258 height 19
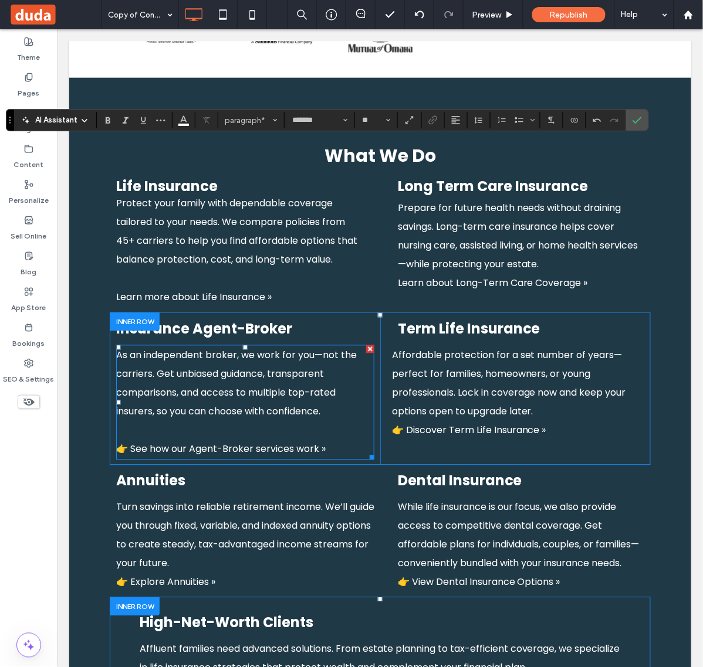
click at [218, 421] on p "﻿" at bounding box center [245, 430] width 258 height 19
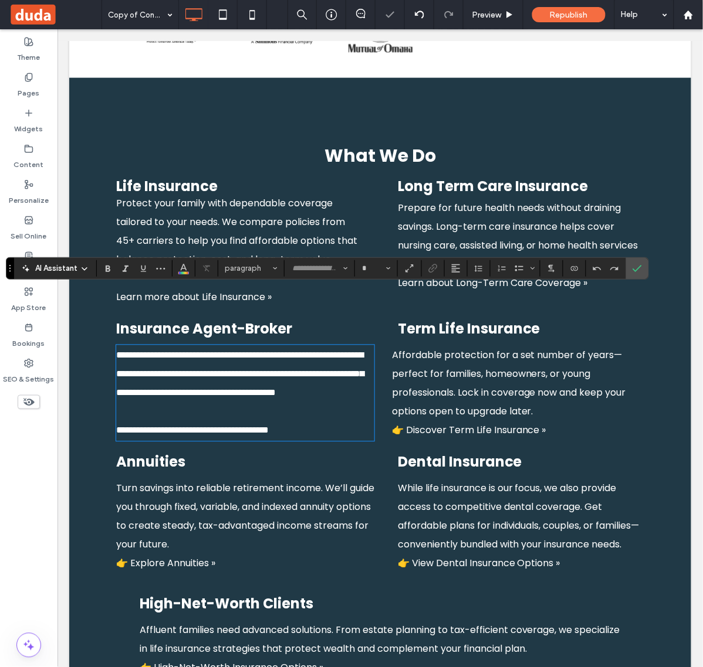
type input "*******"
type input "**"
click at [130, 426] on span "**********" at bounding box center [192, 430] width 152 height 9
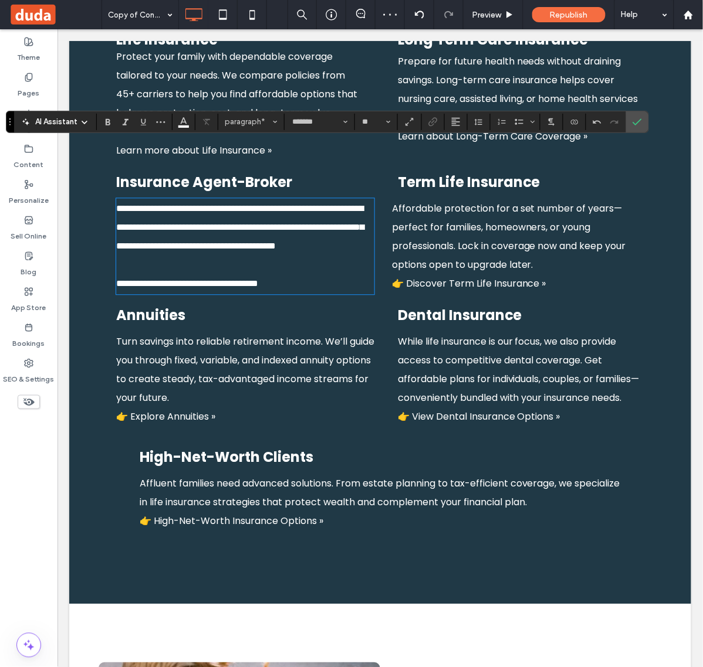
click at [429, 221] on span "Affordable protection for a set number of years—perfect for families, homeowner…" at bounding box center [508, 246] width 234 height 89
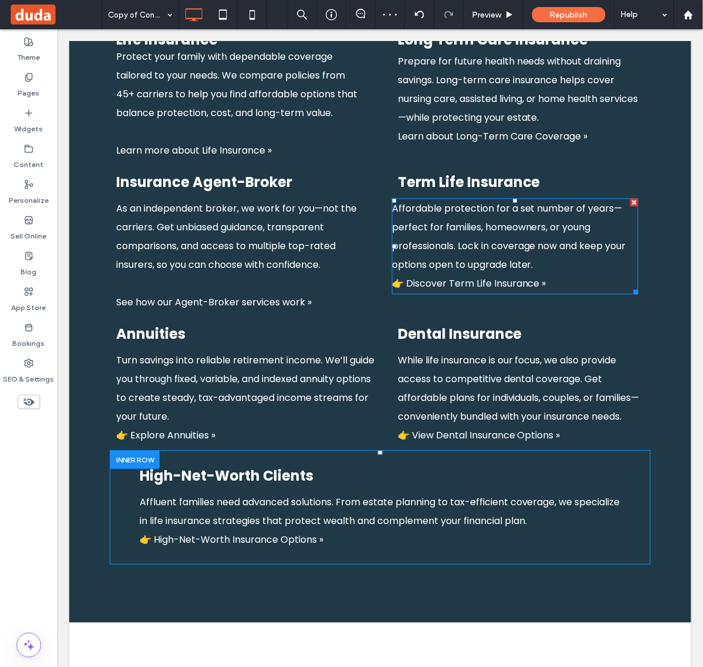
click at [428, 221] on span "Affordable protection for a set number of years—perfect for families, homeowner…" at bounding box center [508, 246] width 234 height 89
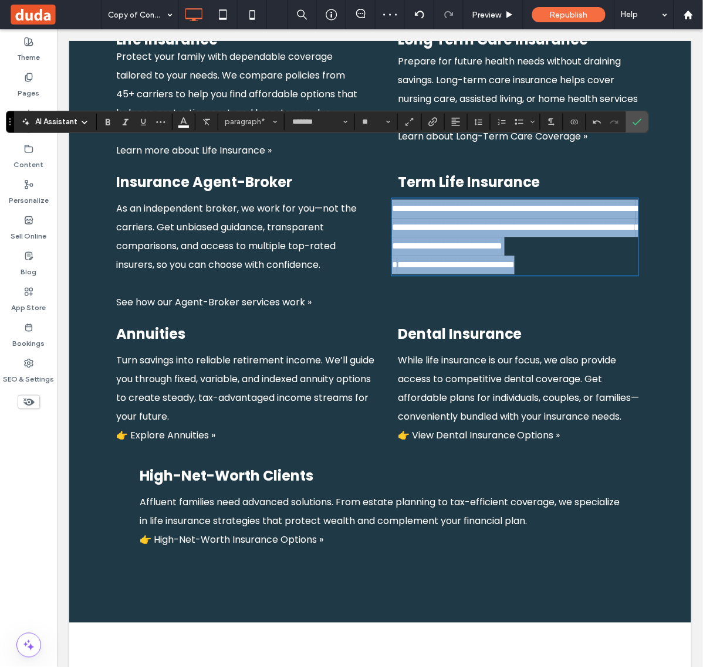
click at [399, 226] on span "**********" at bounding box center [515, 236] width 248 height 65
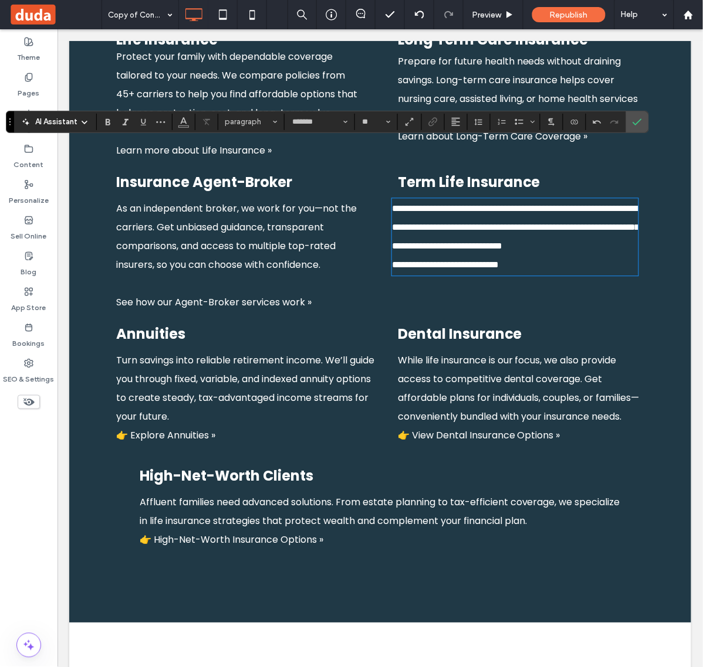
click at [120, 372] on span "Turn savings into reliable retirement income. We’ll guide you through fixed, va…" at bounding box center [245, 398] width 258 height 89
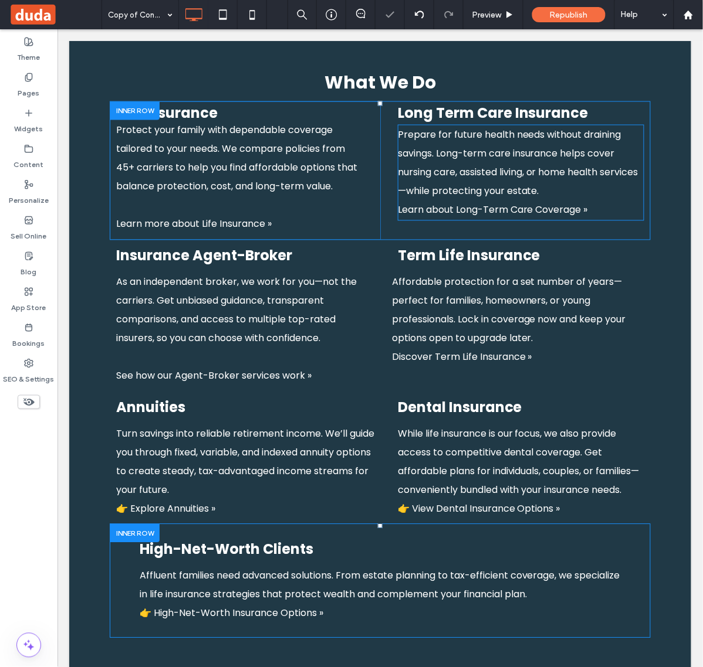
scroll to position [1179, 0]
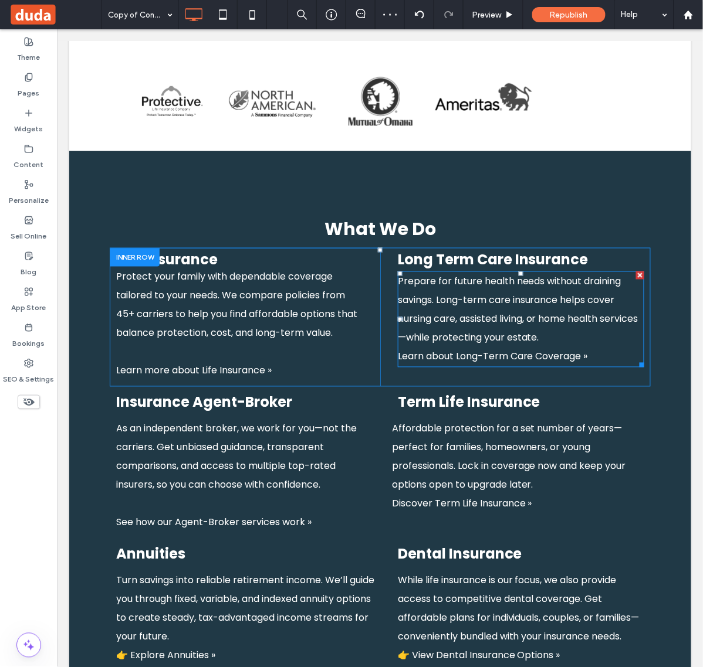
click at [572, 273] on p "Prepare for future health needs without draining savings. Long-term care insura…" at bounding box center [520, 319] width 246 height 94
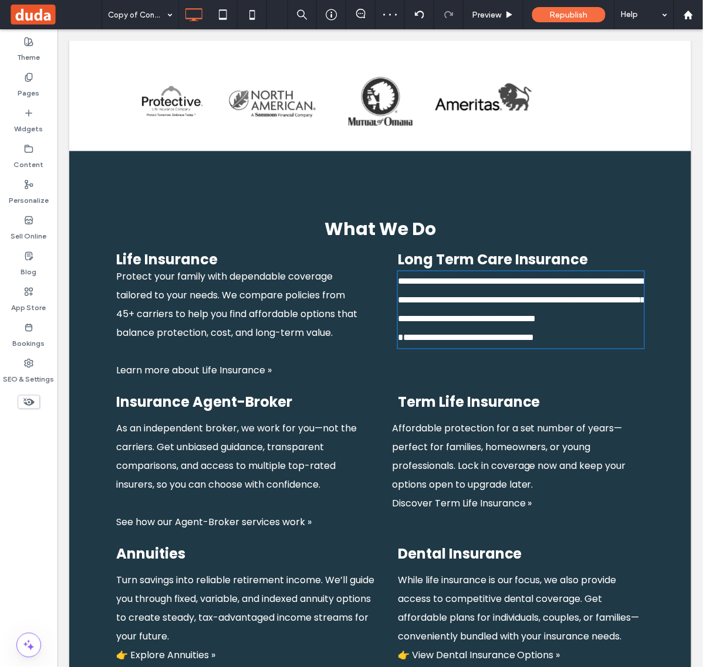
type input "*******"
type input "**"
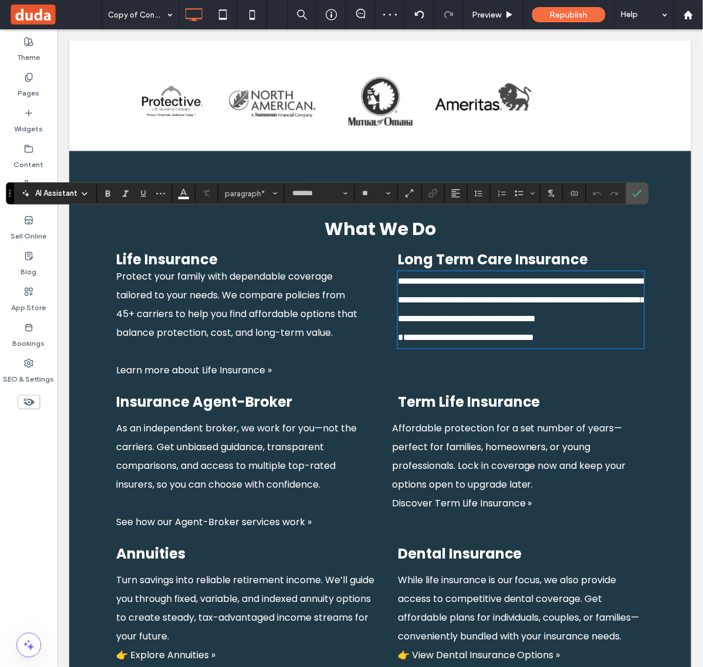
click at [593, 279] on p "**********" at bounding box center [520, 309] width 246 height 75
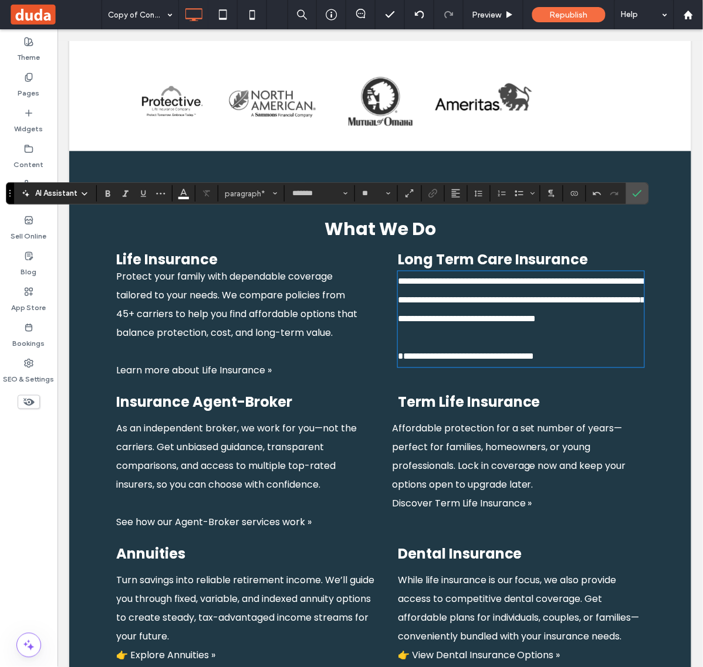
click at [397, 352] on span "**********" at bounding box center [465, 356] width 137 height 9
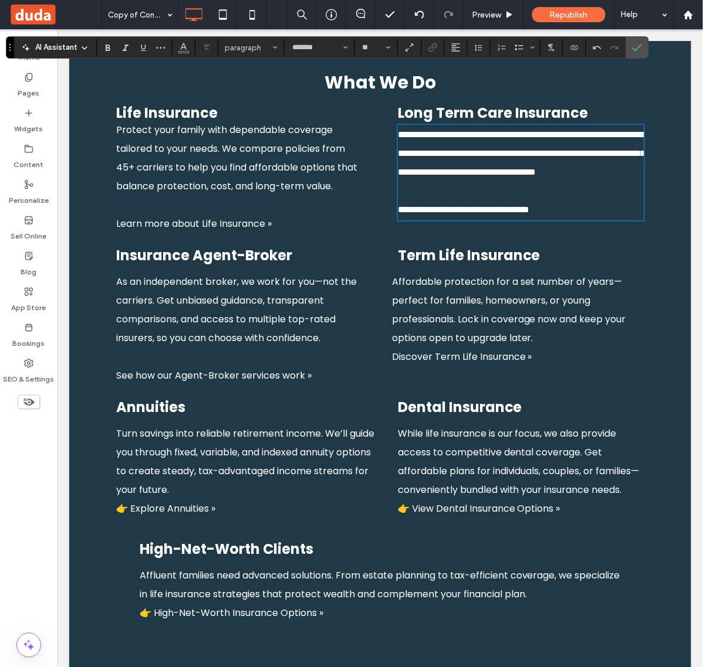
click at [221, 348] on p at bounding box center [245, 357] width 258 height 19
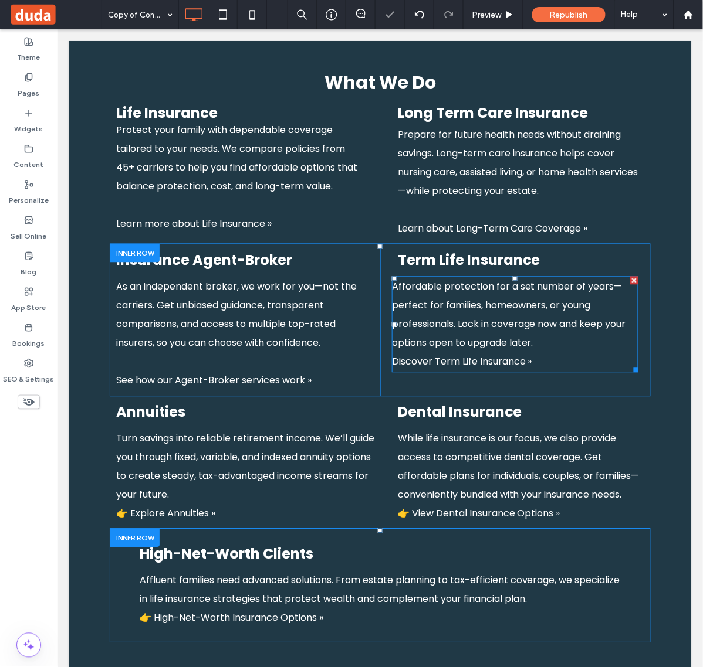
click at [457, 304] on span "Affordable protection for a set number of years—perfect for families, homeowner…" at bounding box center [508, 324] width 234 height 89
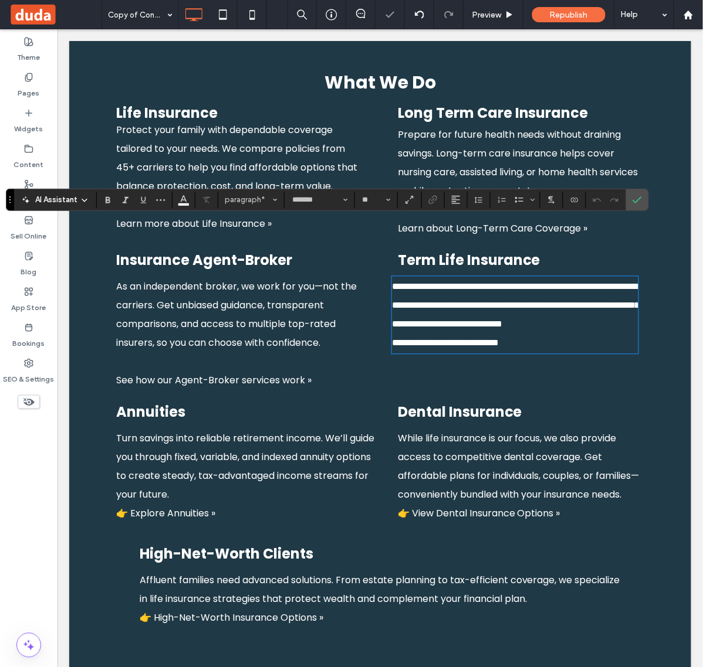
click at [560, 285] on p "**********" at bounding box center [514, 314] width 246 height 75
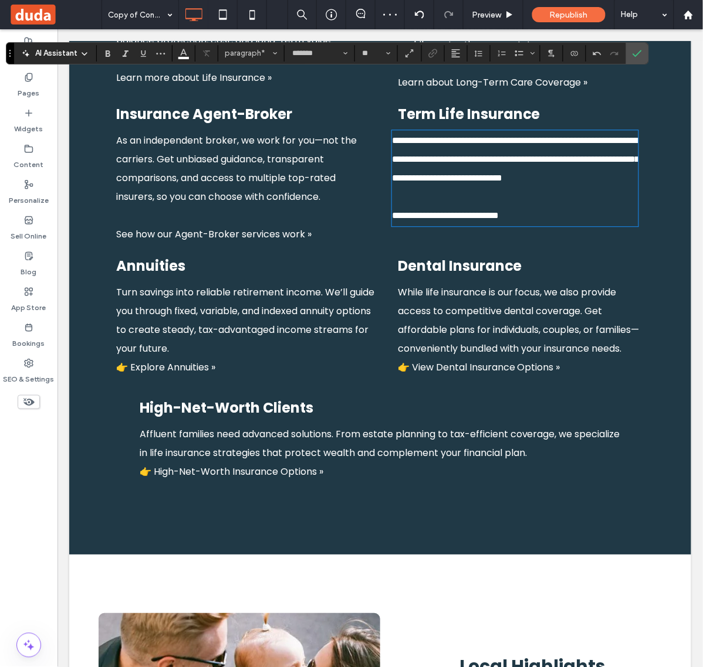
click at [161, 304] on span "Turn savings into reliable retirement income. We’ll guide you through fixed, va…" at bounding box center [245, 329] width 258 height 89
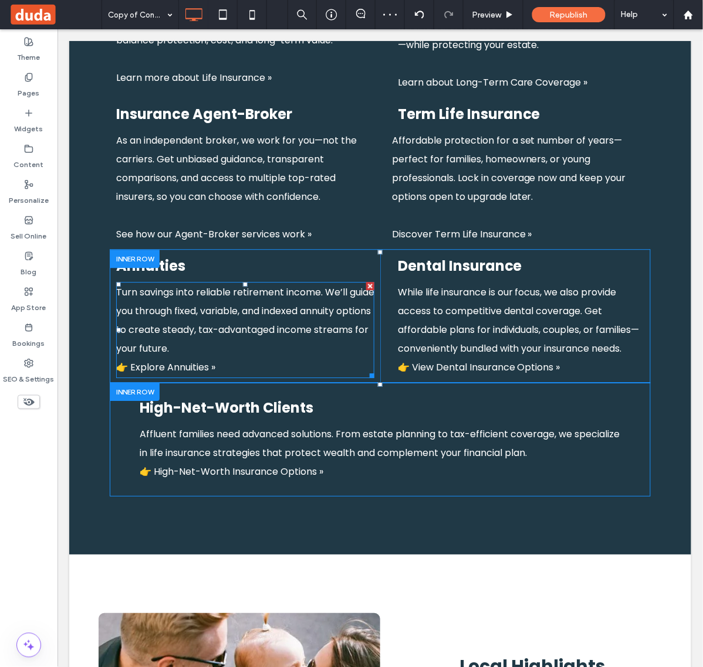
click at [161, 304] on span "Turn savings into reliable retirement income. We’ll guide you through fixed, va…" at bounding box center [245, 329] width 258 height 89
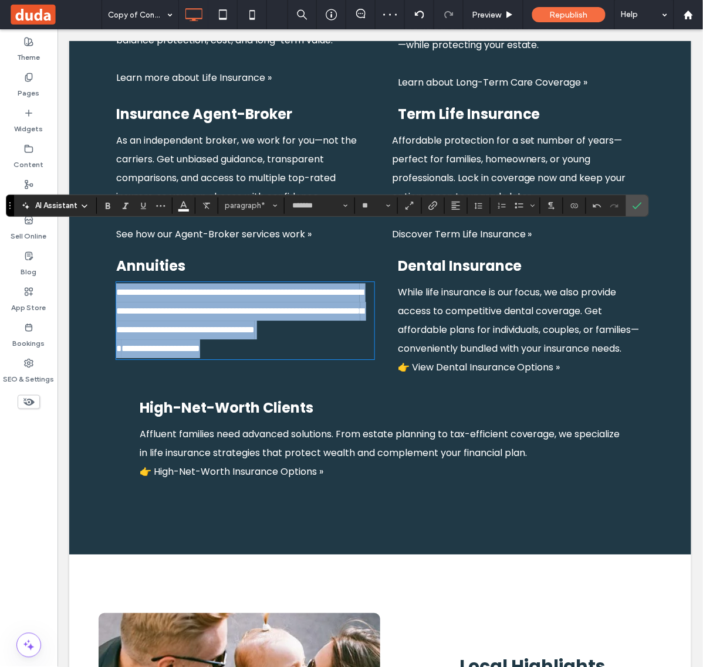
click at [133, 310] on span "**********" at bounding box center [240, 319] width 248 height 65
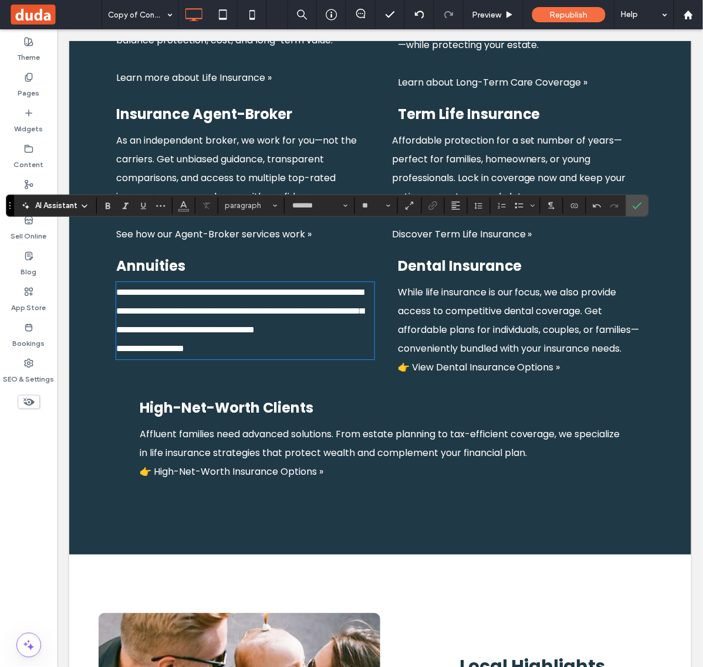
click at [311, 291] on p "**********" at bounding box center [245, 320] width 258 height 75
click at [496, 305] on span "While life insurance is our focus, we also provide access to competitive dental…" at bounding box center [518, 329] width 242 height 89
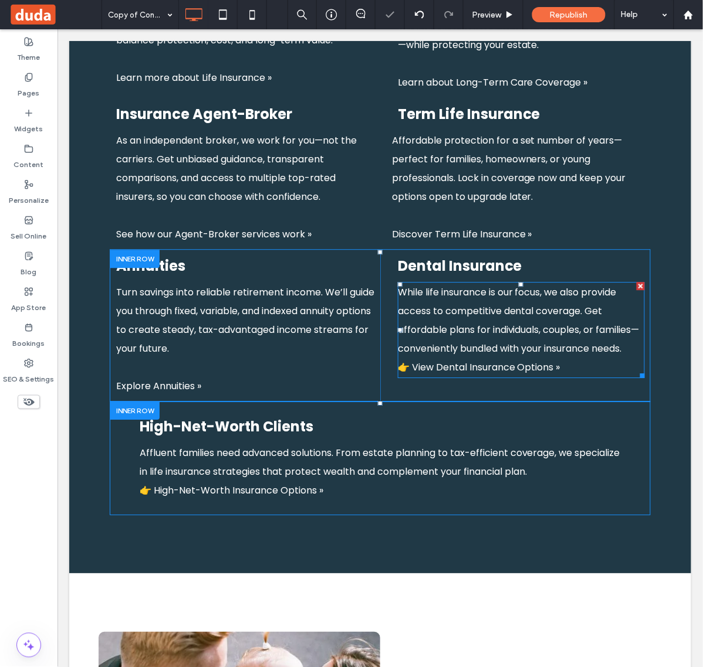
click at [496, 305] on span "While life insurance is our focus, we also provide access to competitive dental…" at bounding box center [518, 329] width 242 height 89
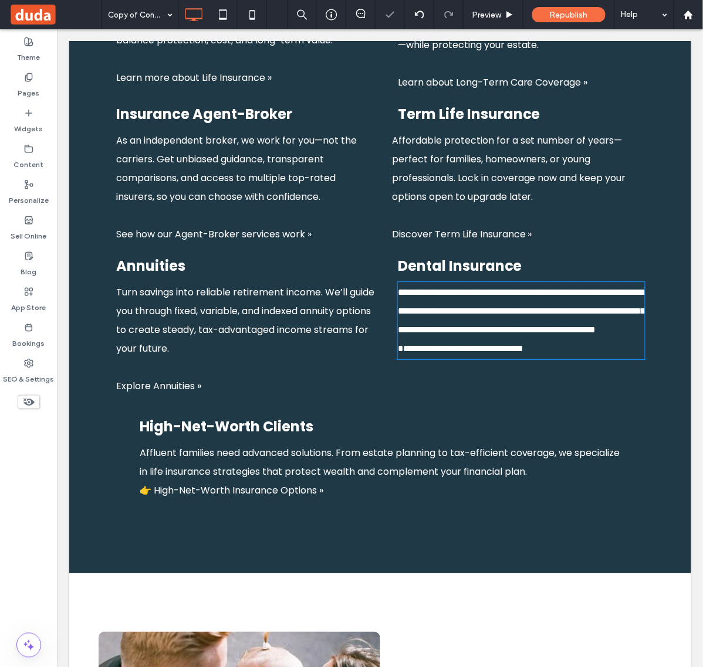
type input "*******"
type input "**"
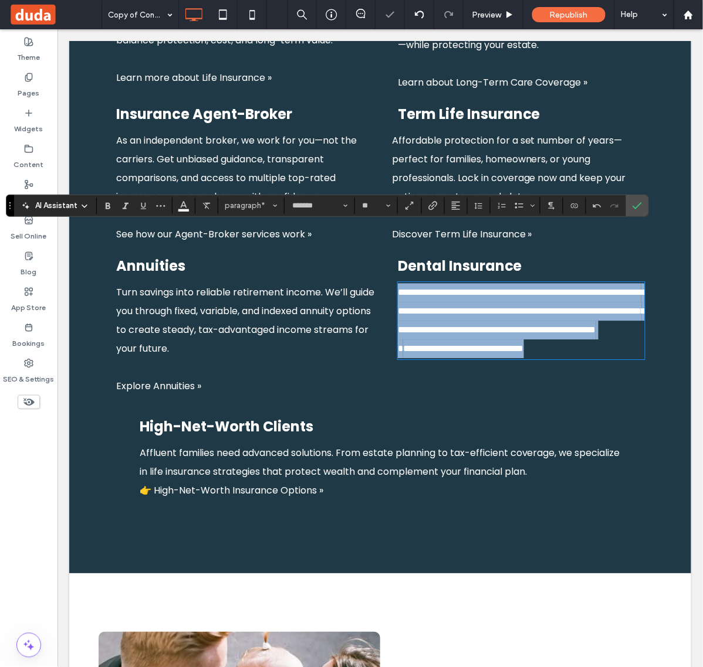
click at [412, 309] on span "**********" at bounding box center [521, 319] width 248 height 65
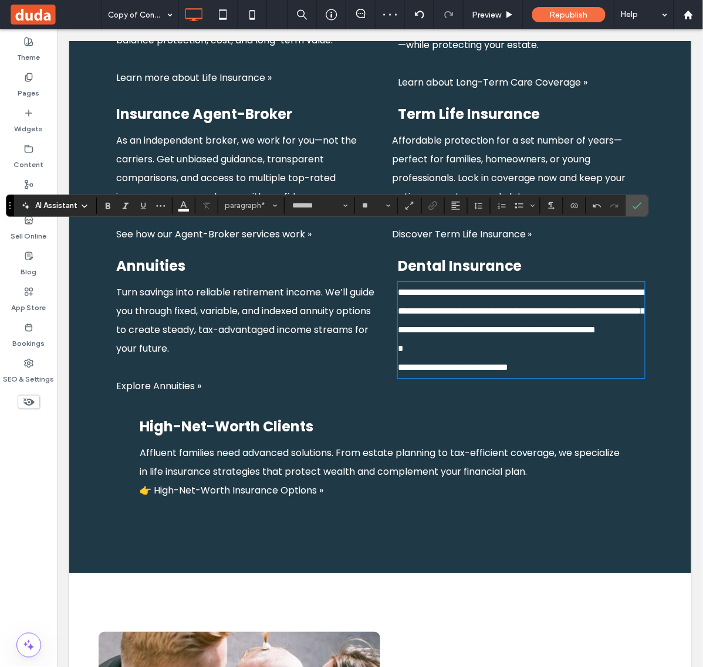
click at [185, 443] on p "Affluent families need advanced solutions. From estate planning to tax-efficien…" at bounding box center [379, 471] width 481 height 56
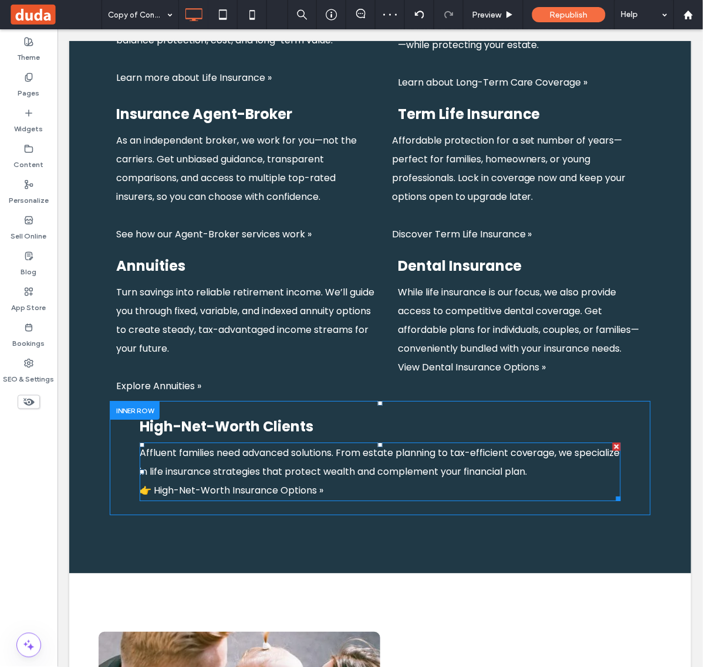
click at [165, 446] on span "Affluent families need advanced solutions. From estate planning to tax-efficien…" at bounding box center [379, 471] width 480 height 51
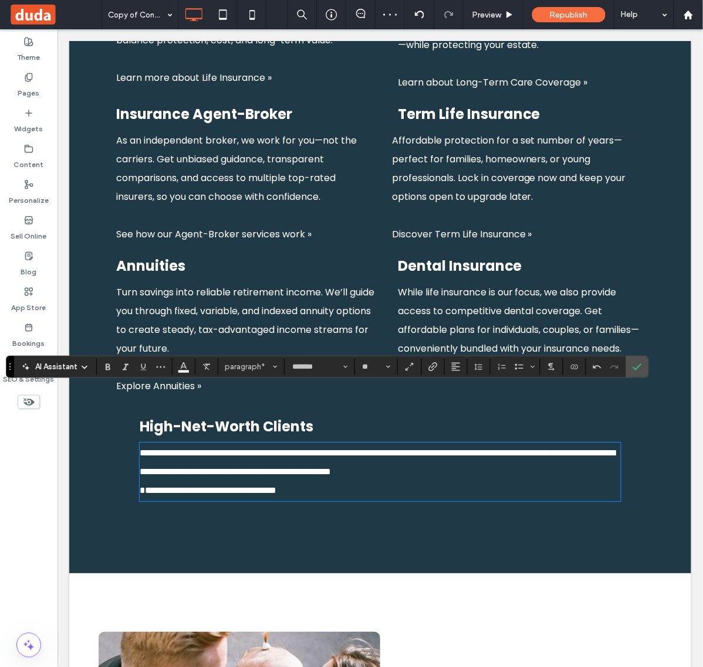
click at [157, 448] on span "**********" at bounding box center [377, 471] width 476 height 46
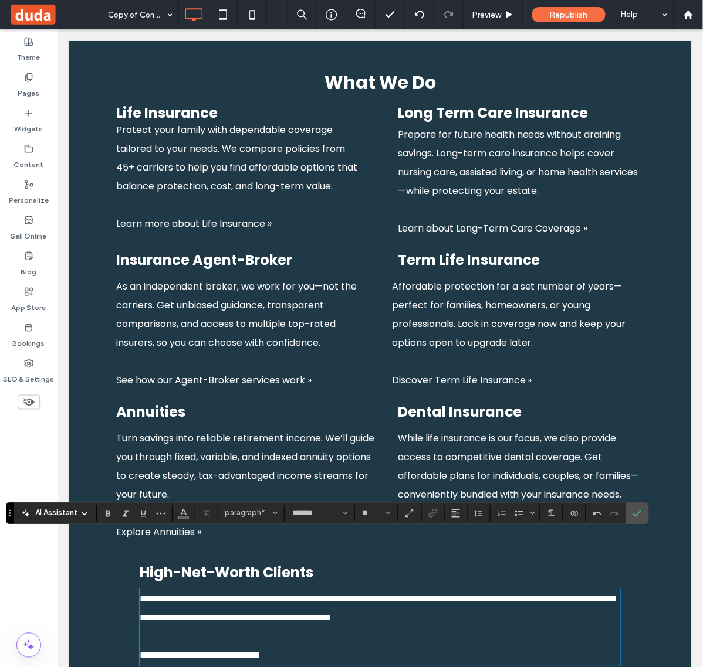
scroll to position [1252, 0]
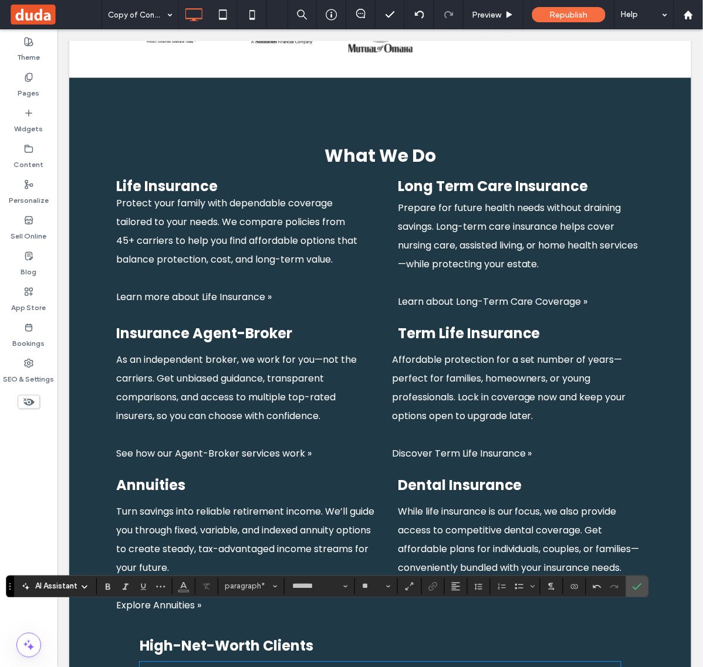
click at [208, 353] on span "As an independent broker, we work for you—not the carriers. Get unbiased guidan…" at bounding box center [236, 388] width 240 height 70
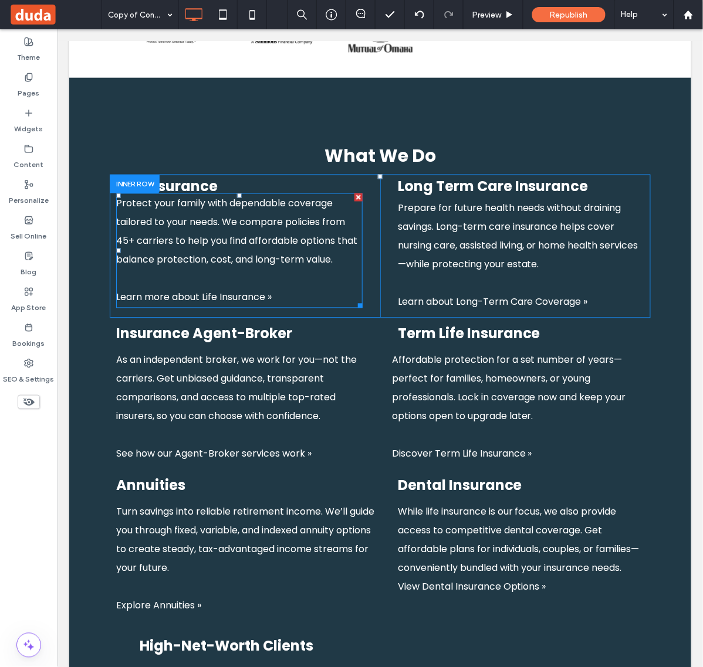
click at [224, 204] on span "Protect your family with dependable coverage tailored to your needs. We compare…" at bounding box center [236, 231] width 241 height 70
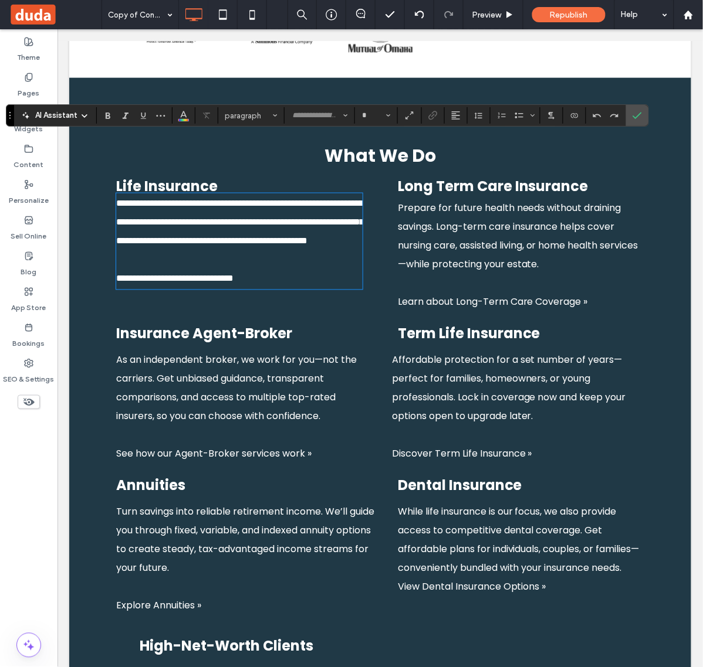
type input "*******"
type input "**"
drag, startPoint x: 266, startPoint y: 240, endPoint x: 202, endPoint y: 240, distance: 63.9
click at [202, 274] on span "**********" at bounding box center [174, 278] width 117 height 9
click at [438, 117] on icon "Link" at bounding box center [432, 115] width 9 height 9
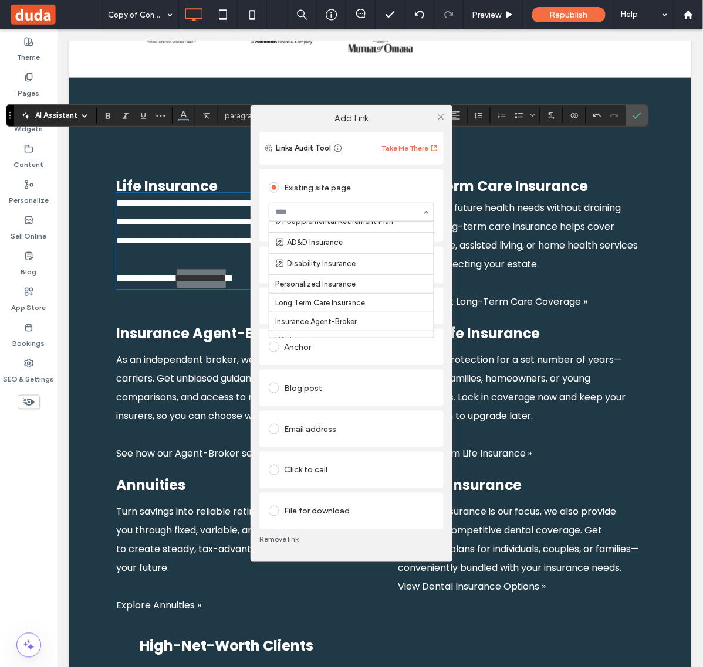
scroll to position [440, 0]
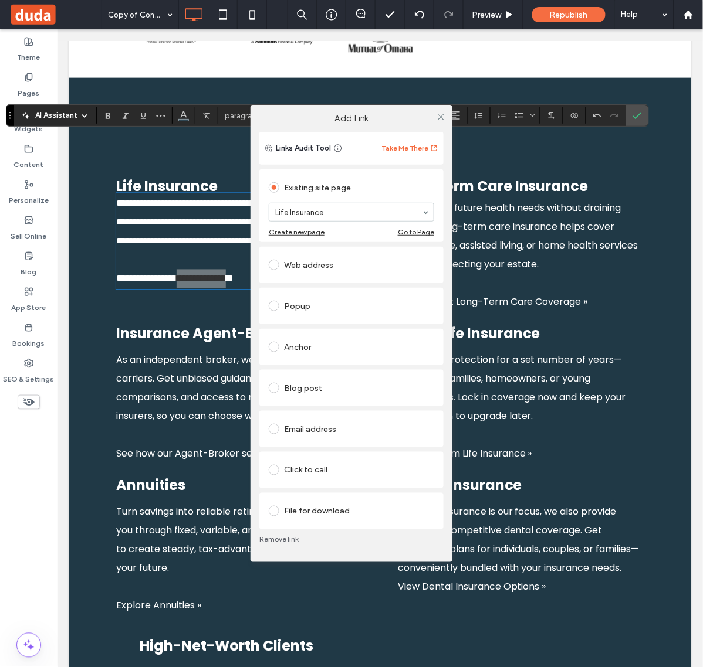
click at [204, 204] on div "Add Link Links Audit Tool Take Me There Existing site page Life Insurance Creat…" at bounding box center [351, 333] width 703 height 667
click at [223, 192] on div "Add Link Links Audit Tool Take Me There Existing site page Life Insurance Creat…" at bounding box center [351, 333] width 703 height 667
click at [440, 116] on icon at bounding box center [440, 117] width 9 height 9
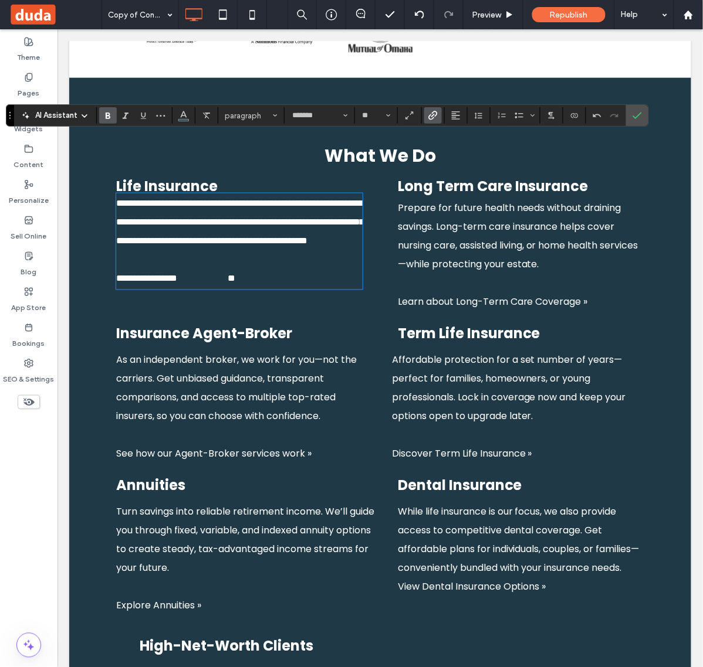
click at [410, 274] on p "Learn about Long-Term Care Coverage »" at bounding box center [520, 293] width 246 height 38
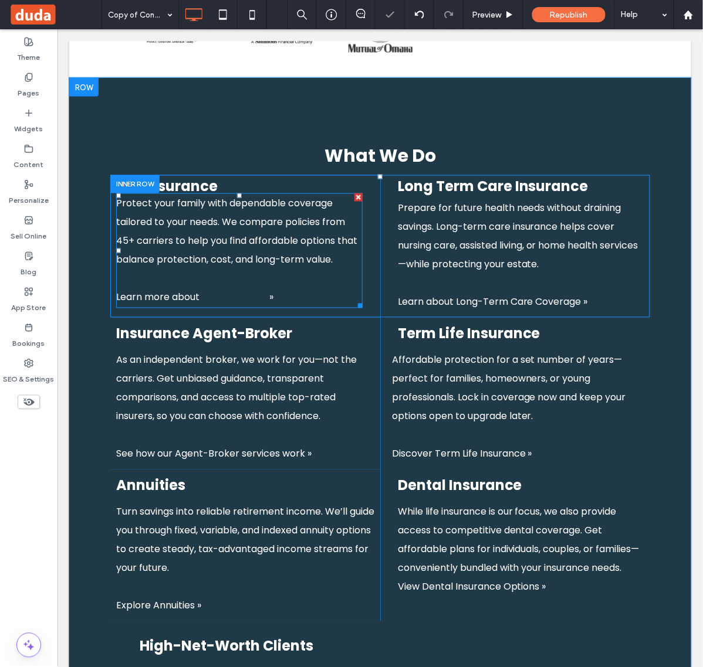
click at [279, 288] on p "Learn more about Life Insurance »" at bounding box center [239, 297] width 246 height 19
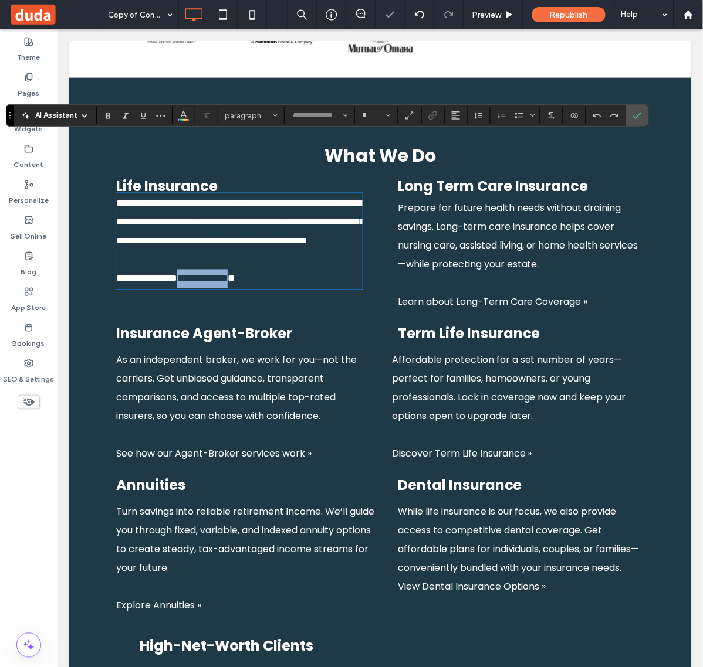
type input "*******"
type input "**"
click at [178, 109] on button "Color" at bounding box center [184, 115] width 18 height 16
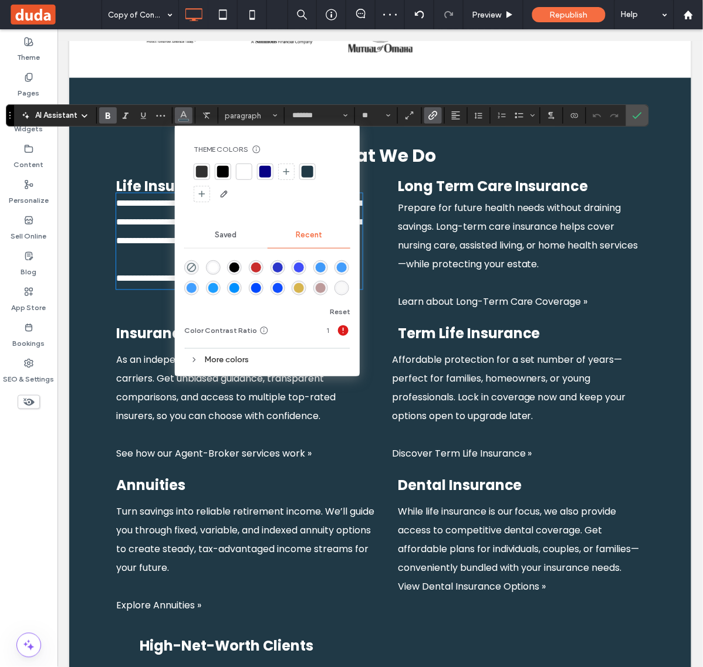
click at [241, 171] on div at bounding box center [244, 172] width 12 height 12
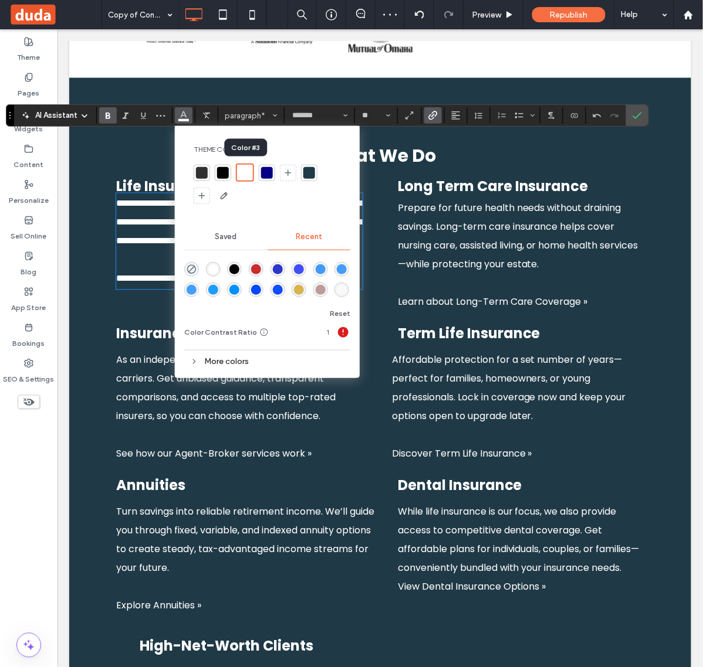
click at [545, 201] on span "Prepare for future health needs without draining savings. Long-term care insura…" at bounding box center [517, 236] width 240 height 70
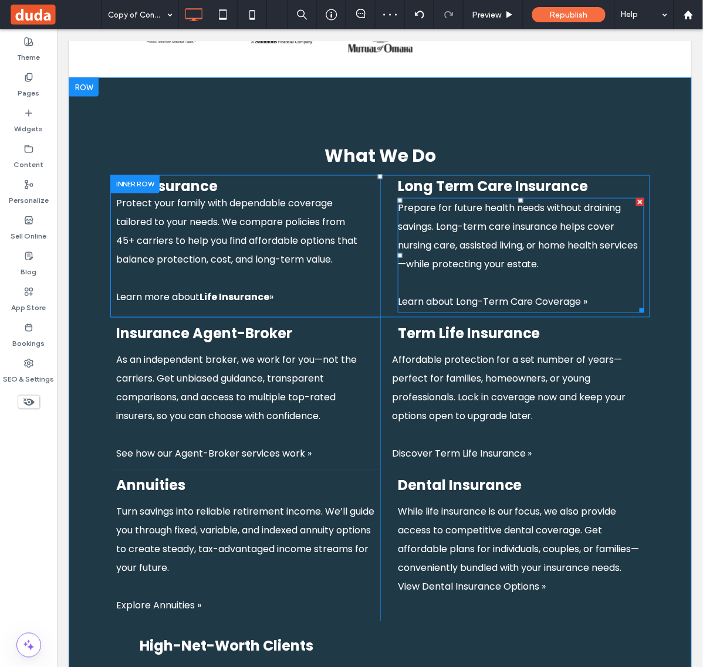
click at [535, 215] on p "Prepare for future health needs without draining savings. Long-term care insura…" at bounding box center [520, 236] width 246 height 75
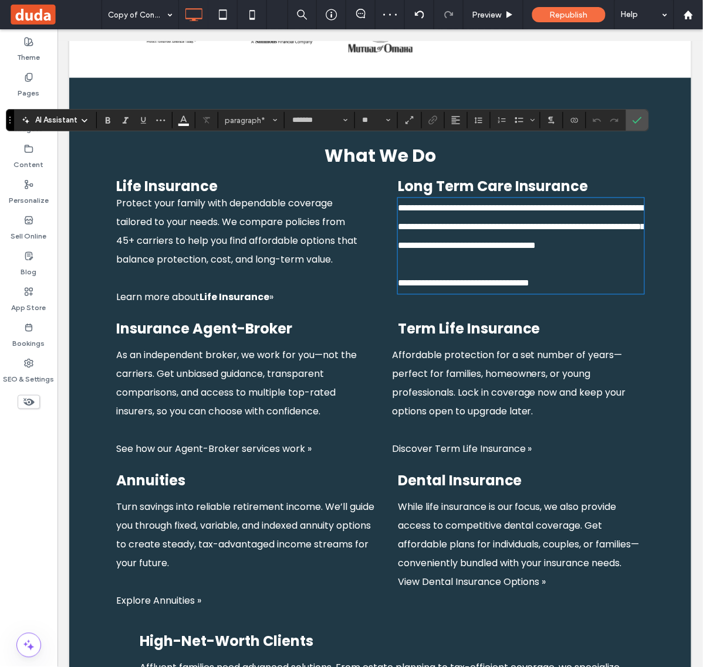
click at [528, 279] on span "**********" at bounding box center [462, 283] width 131 height 9
drag, startPoint x: 575, startPoint y: 245, endPoint x: 450, endPoint y: 246, distance: 125.5
click at [450, 279] on span "**********" at bounding box center [462, 283] width 131 height 9
click at [434, 124] on icon "Link" at bounding box center [432, 120] width 9 height 9
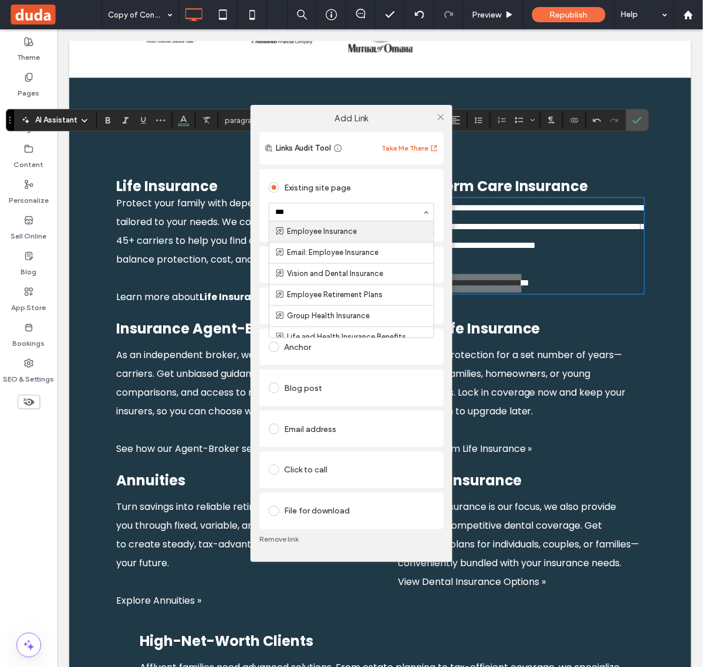
type input "****"
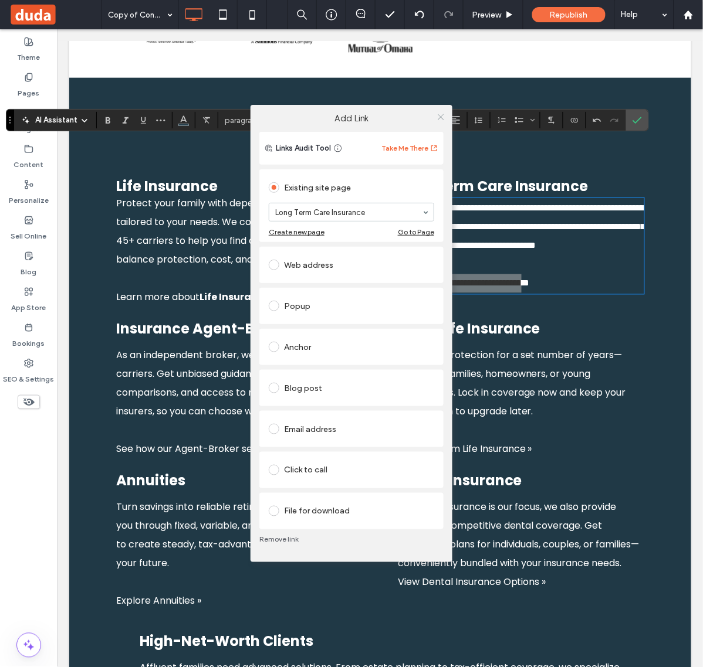
click at [438, 120] on icon at bounding box center [440, 117] width 9 height 9
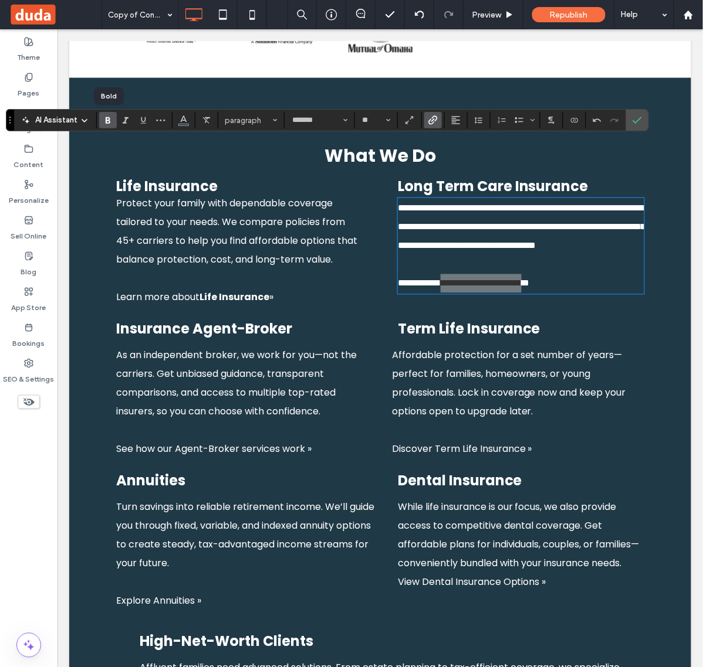
click at [107, 121] on icon "Bold" at bounding box center [107, 120] width 9 height 9
click at [184, 121] on icon "Color" at bounding box center [183, 118] width 9 height 9
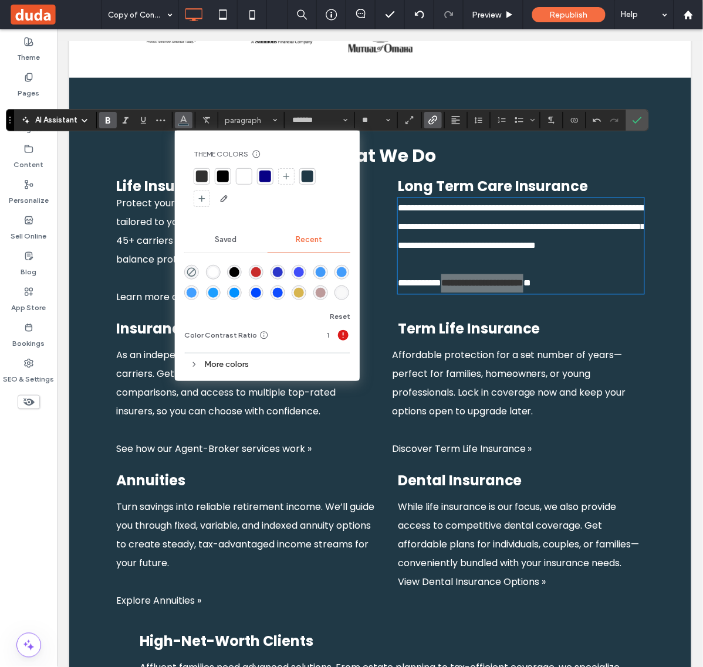
click at [245, 175] on div at bounding box center [244, 177] width 12 height 12
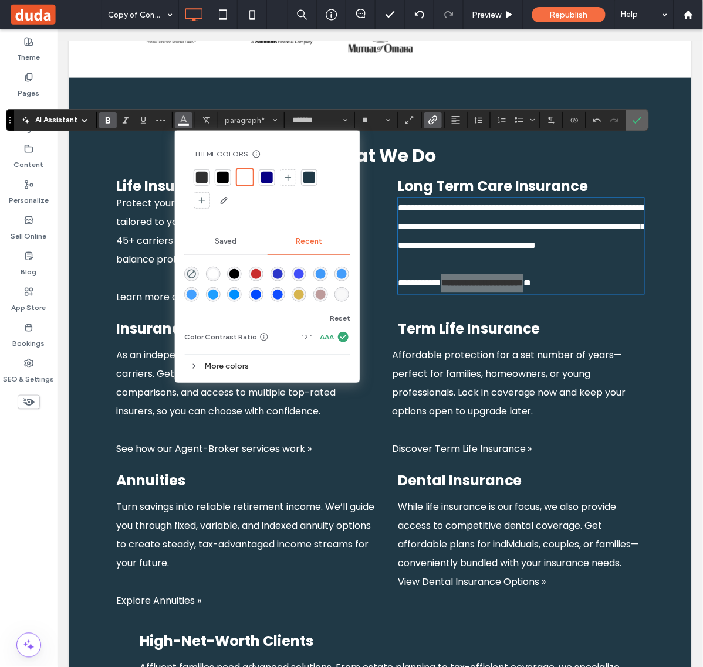
click at [640, 118] on icon "Confirm" at bounding box center [636, 120] width 9 height 9
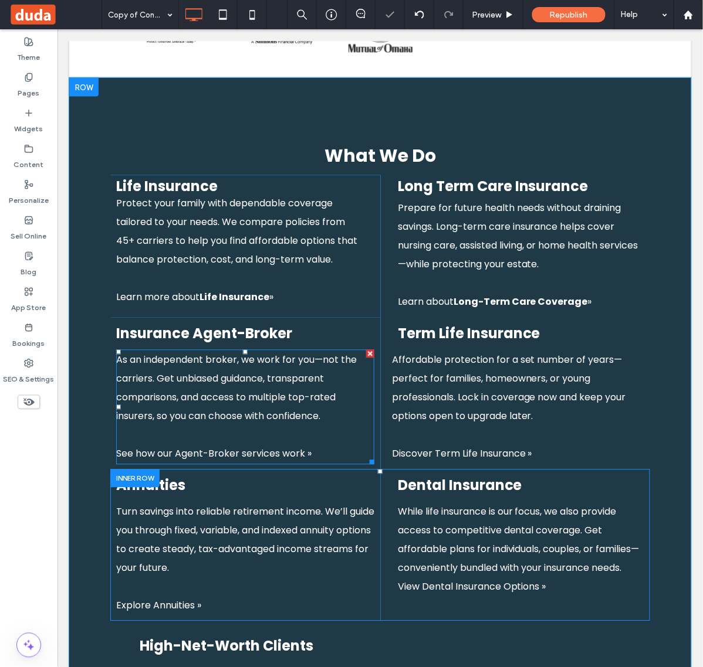
scroll to position [1325, 0]
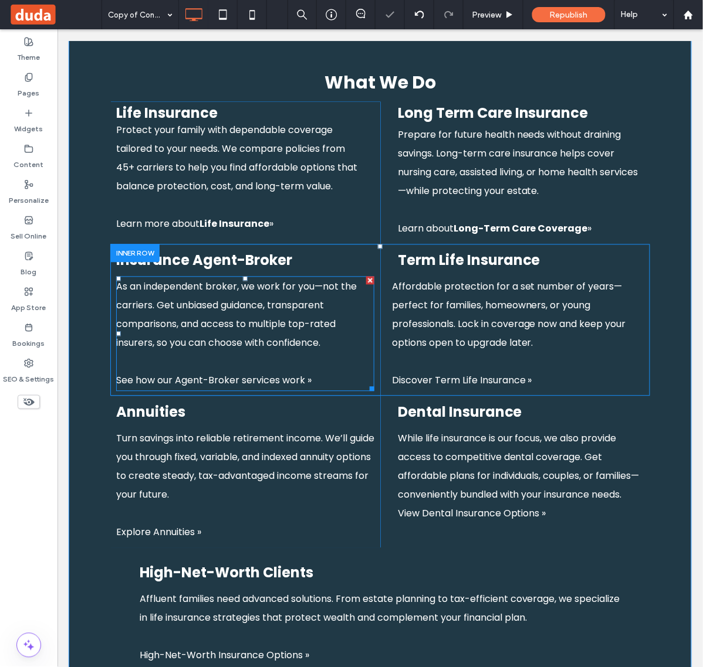
click at [255, 352] on p at bounding box center [245, 361] width 258 height 19
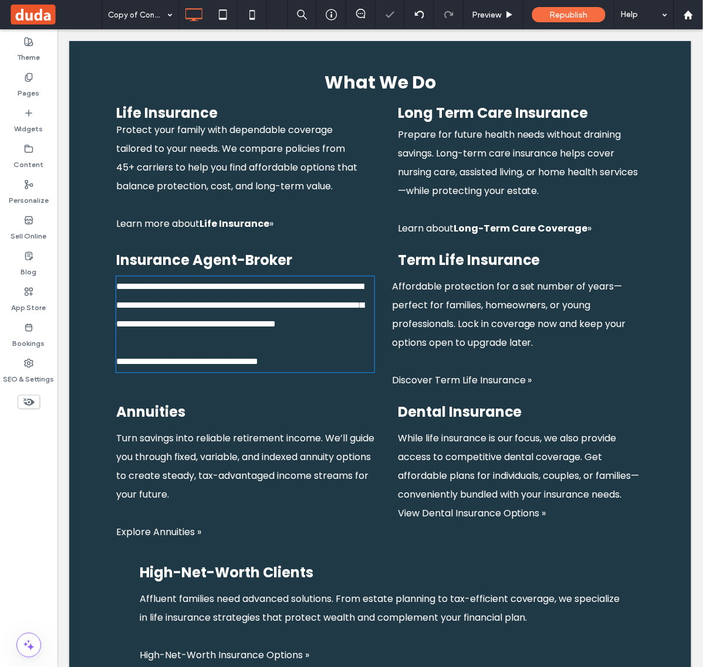
type input "*******"
type input "**"
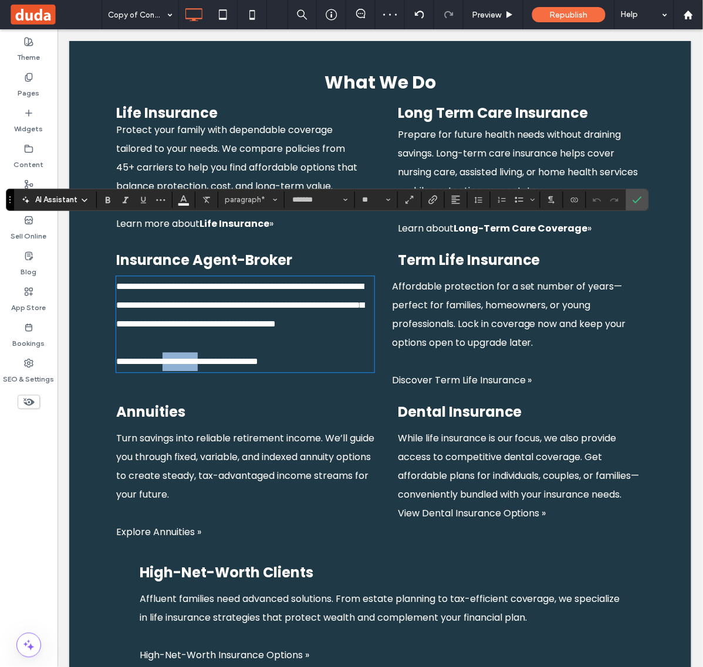
drag, startPoint x: 235, startPoint y: 323, endPoint x: 176, endPoint y: 326, distance: 59.3
click at [176, 357] on span "**********" at bounding box center [187, 361] width 142 height 9
click at [175, 357] on span "**********" at bounding box center [187, 361] width 142 height 9
drag, startPoint x: 178, startPoint y: 325, endPoint x: 222, endPoint y: 326, distance: 44.0
click at [222, 357] on span "**********" at bounding box center [187, 361] width 142 height 9
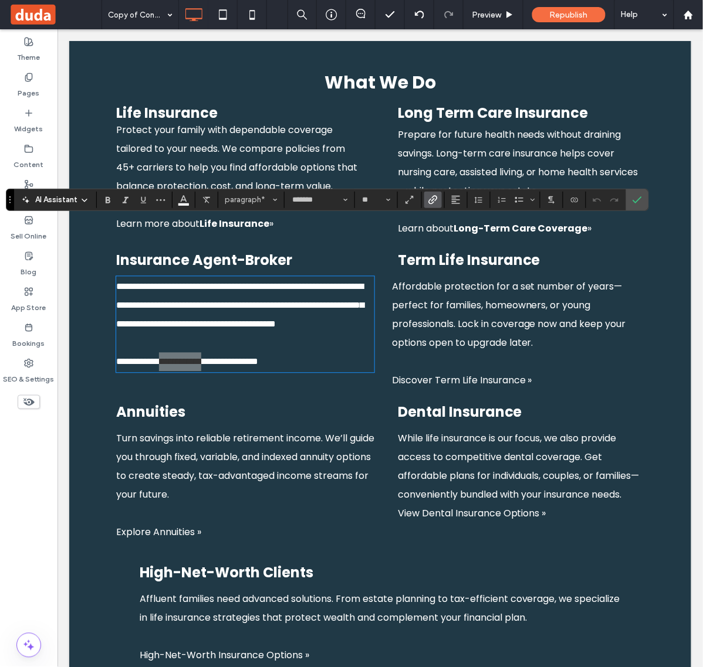
click at [433, 203] on use "Link" at bounding box center [433, 199] width 9 height 9
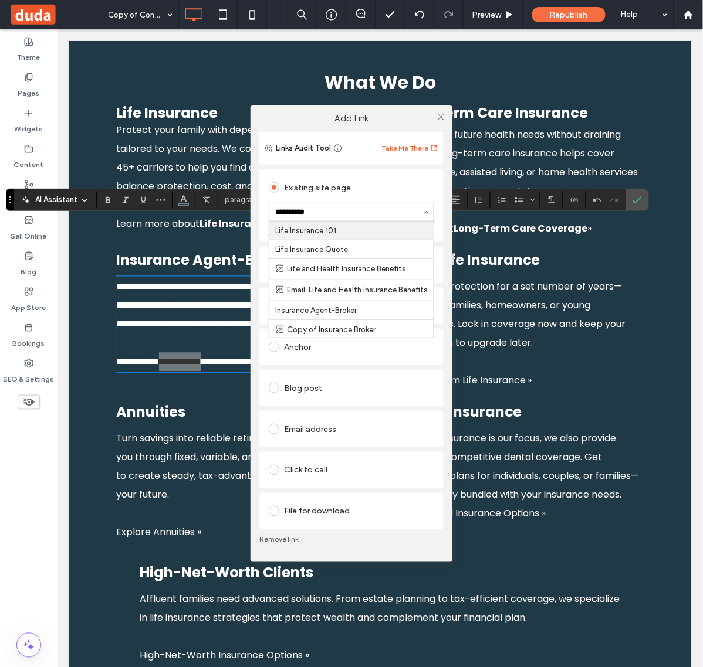
type input "**********"
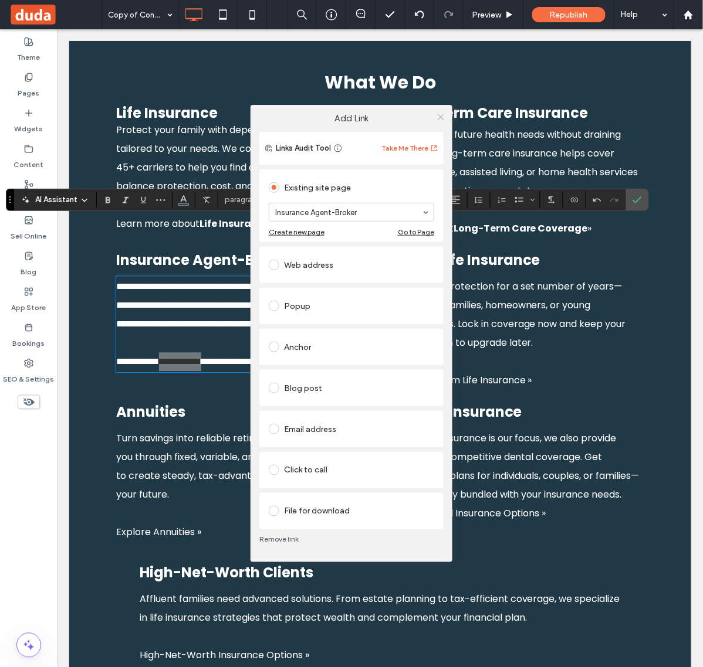
click at [443, 113] on icon at bounding box center [440, 117] width 9 height 9
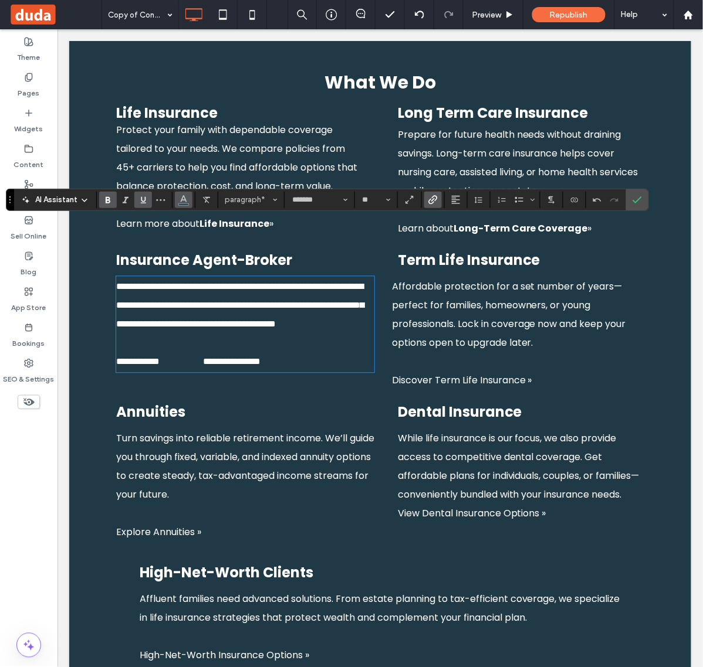
click at [184, 196] on use "Color" at bounding box center [184, 198] width 6 height 6
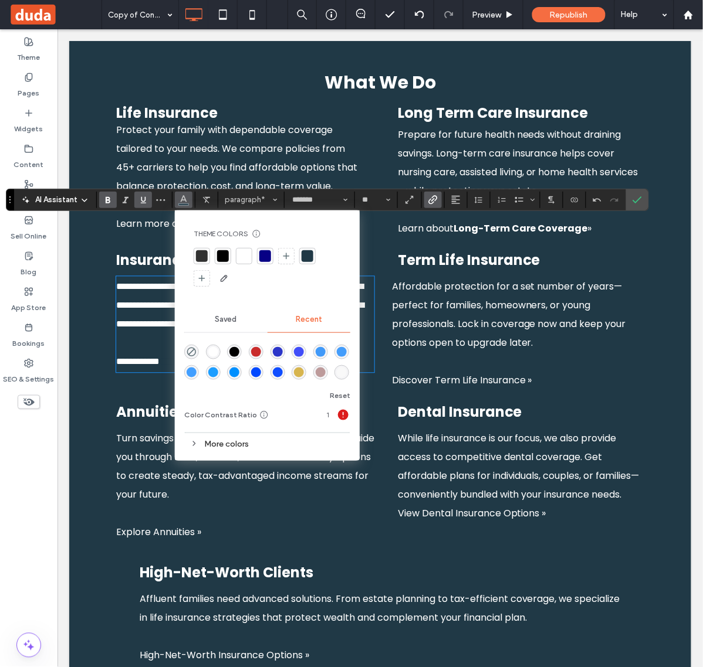
click at [241, 256] on div at bounding box center [244, 256] width 12 height 12
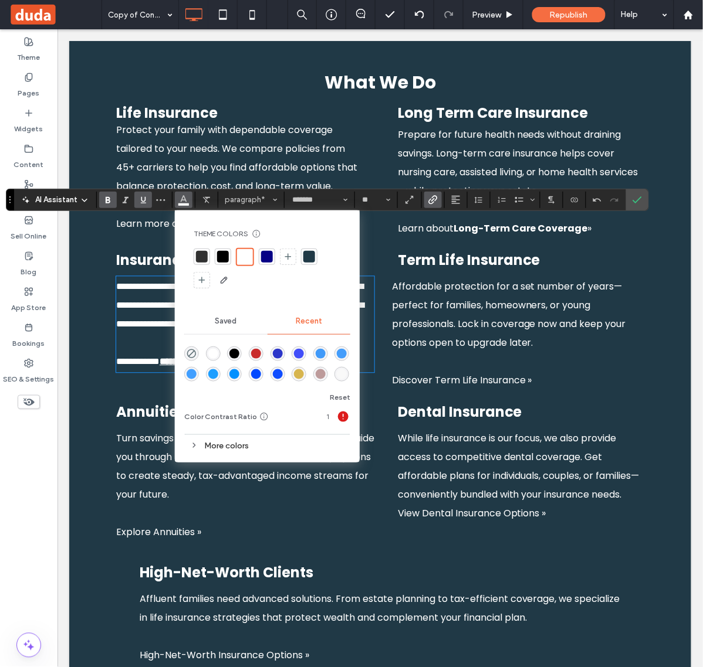
click at [452, 282] on span "Affordable protection for a set number of years—perfect for families, homeowner…" at bounding box center [508, 315] width 234 height 70
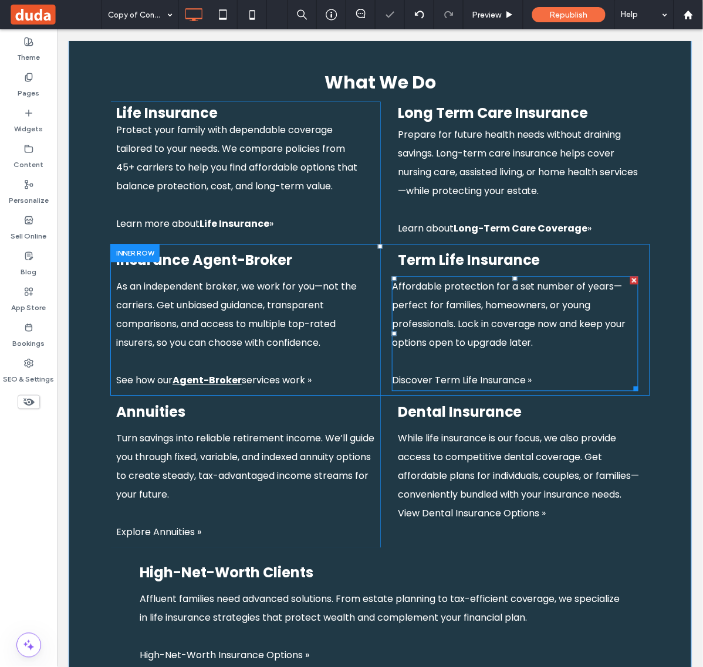
click at [480, 352] on p "﻿ Discover Term Life Insurance »" at bounding box center [514, 371] width 246 height 38
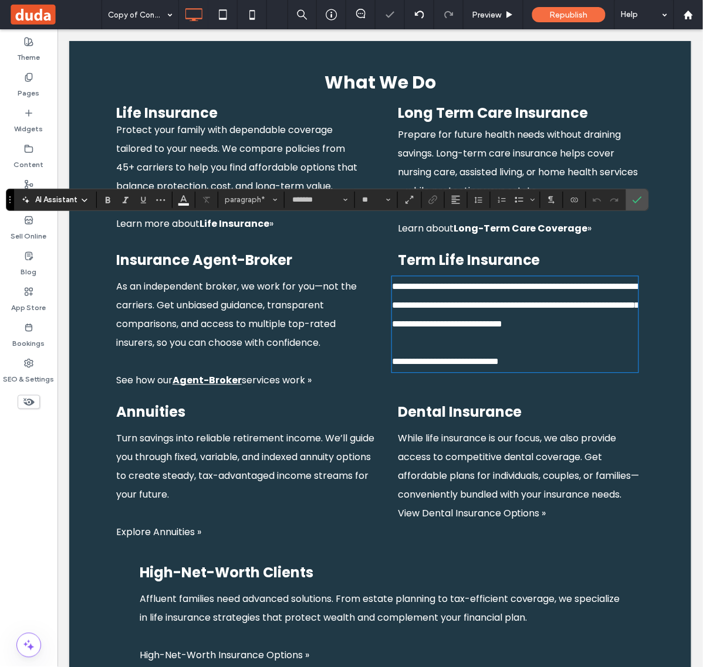
click at [496, 357] on span "**********" at bounding box center [444, 361] width 107 height 9
drag, startPoint x: 426, startPoint y: 324, endPoint x: 473, endPoint y: 323, distance: 46.3
click at [473, 357] on span "**********" at bounding box center [444, 361] width 107 height 9
click at [498, 357] on span "**********" at bounding box center [444, 361] width 107 height 9
drag, startPoint x: 518, startPoint y: 324, endPoint x: 428, endPoint y: 324, distance: 90.3
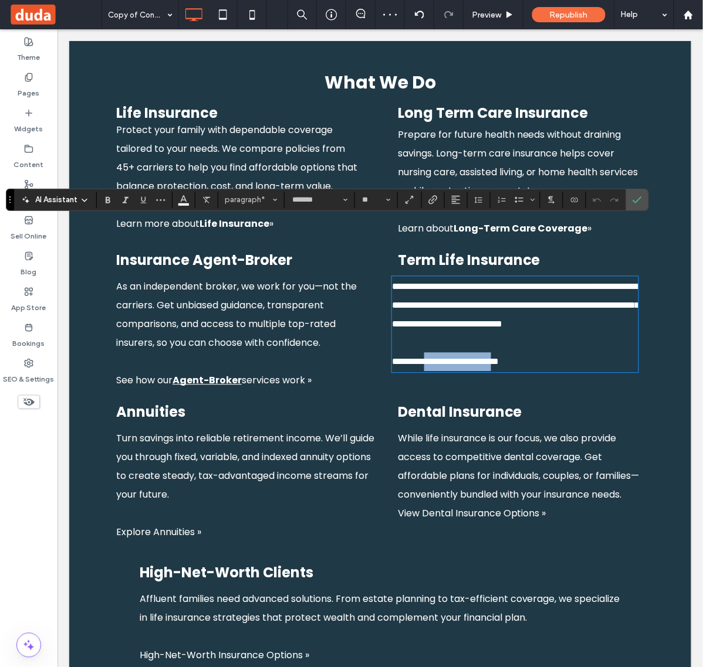
click at [428, 357] on span "**********" at bounding box center [444, 361] width 107 height 9
click at [434, 200] on icon "Link" at bounding box center [432, 199] width 9 height 9
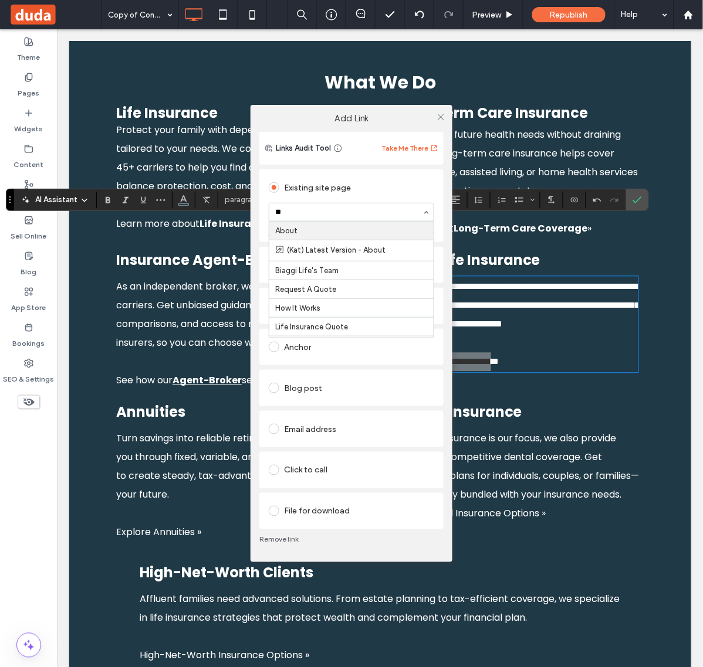
type input "***"
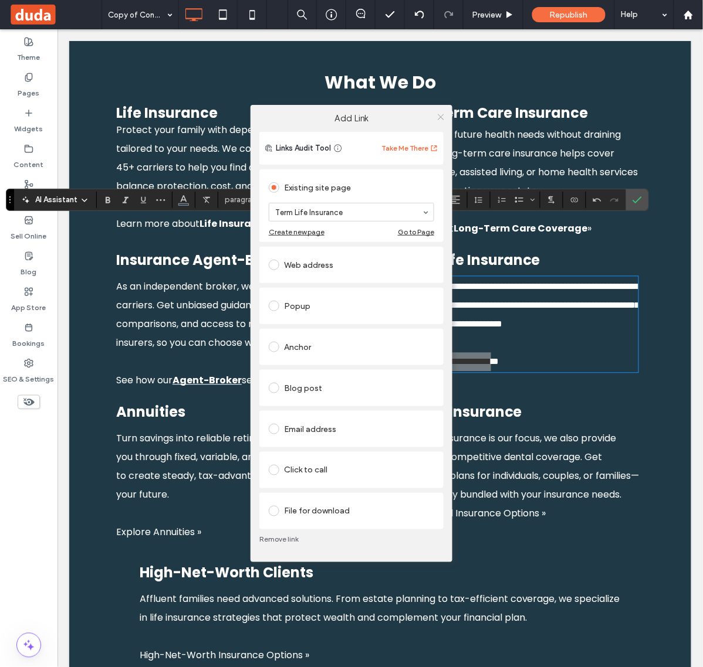
click at [440, 118] on icon at bounding box center [440, 117] width 9 height 9
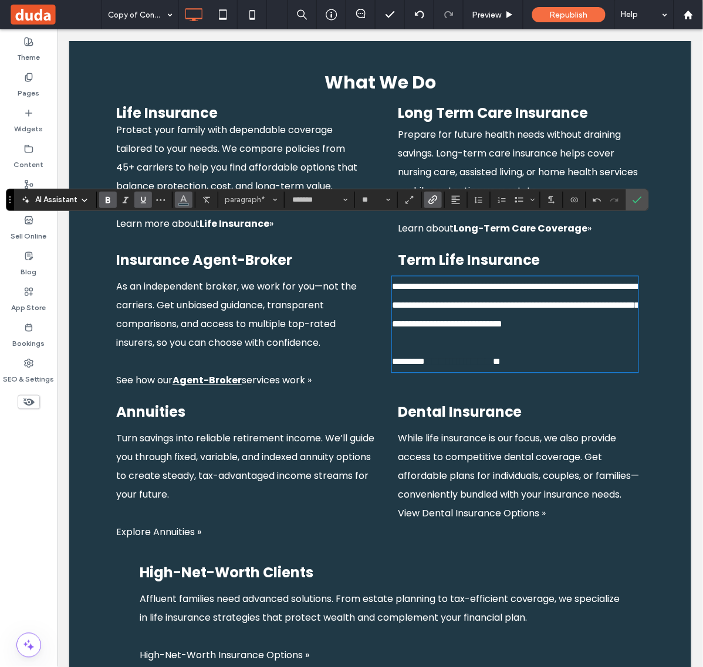
click at [185, 203] on icon "Color" at bounding box center [183, 198] width 9 height 9
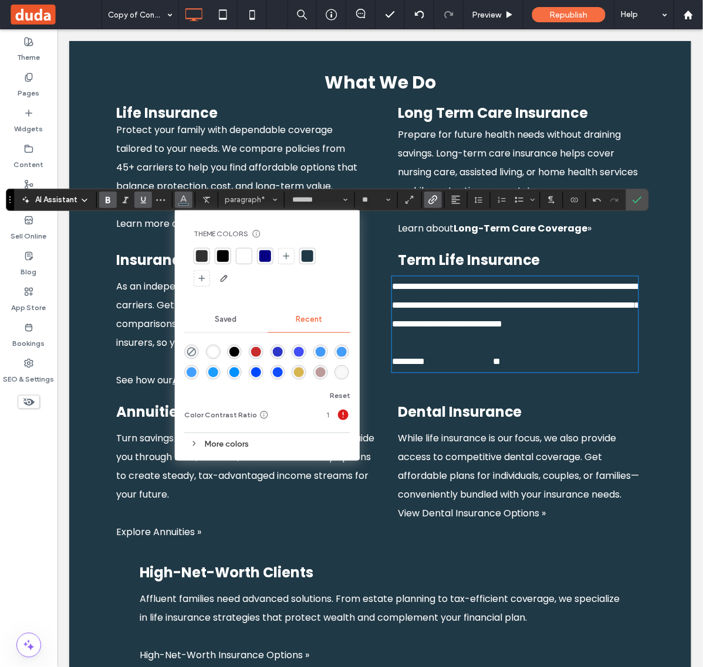
drag, startPoint x: 248, startPoint y: 259, endPoint x: 342, endPoint y: 212, distance: 105.4
click at [248, 259] on div at bounding box center [244, 256] width 12 height 12
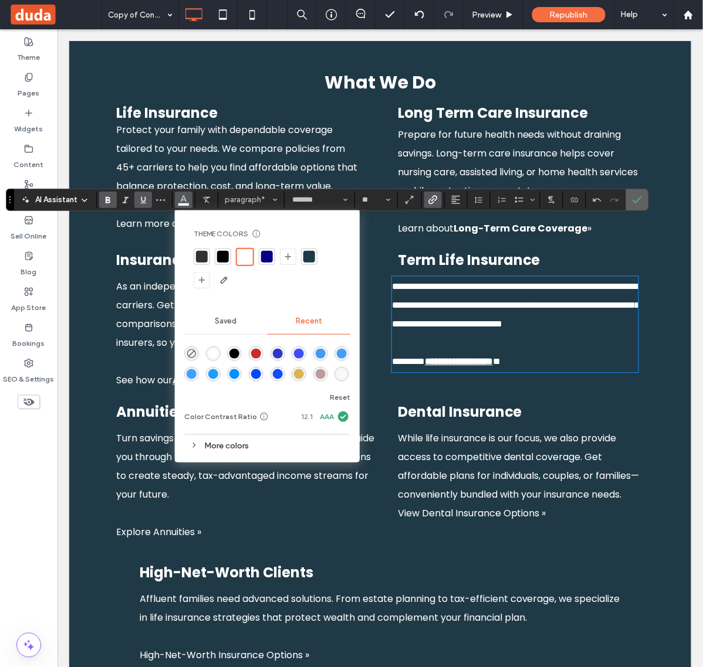
click at [638, 205] on span "Confirm" at bounding box center [634, 199] width 5 height 21
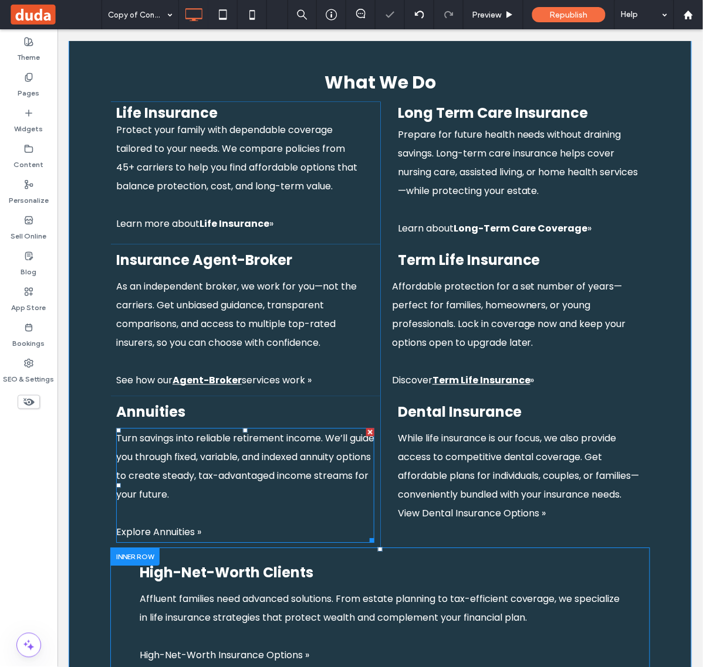
scroll to position [1472, 0]
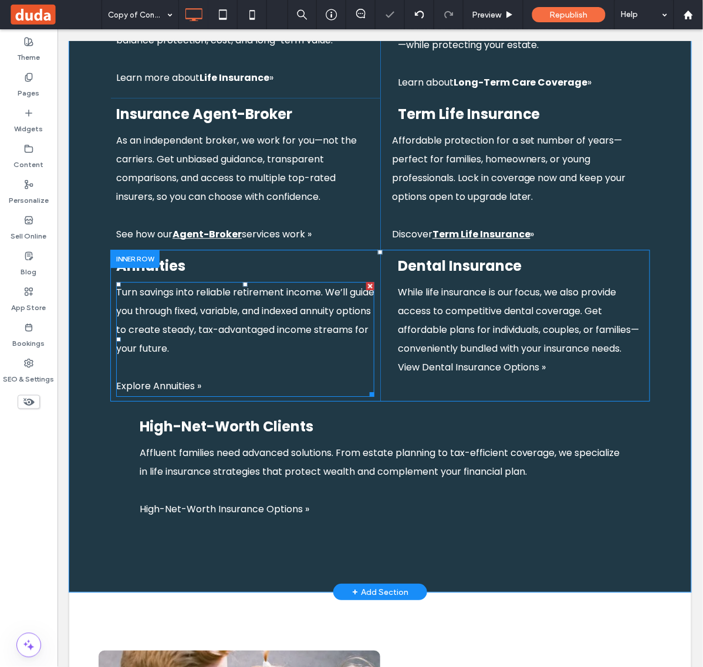
click at [220, 358] on p "﻿ Explore Annuities »" at bounding box center [245, 377] width 258 height 38
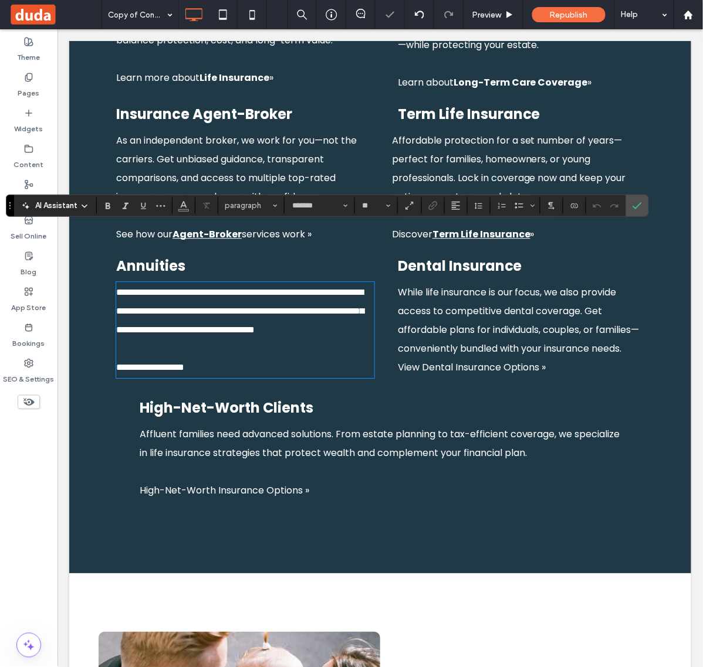
click at [162, 362] on span "**********" at bounding box center [150, 366] width 68 height 9
drag, startPoint x: 148, startPoint y: 330, endPoint x: 158, endPoint y: 330, distance: 10.0
click at [158, 362] on span "**********" at bounding box center [150, 366] width 68 height 9
click at [153, 362] on span "**********" at bounding box center [150, 366] width 68 height 9
drag, startPoint x: 153, startPoint y: 328, endPoint x: 190, endPoint y: 329, distance: 37.0
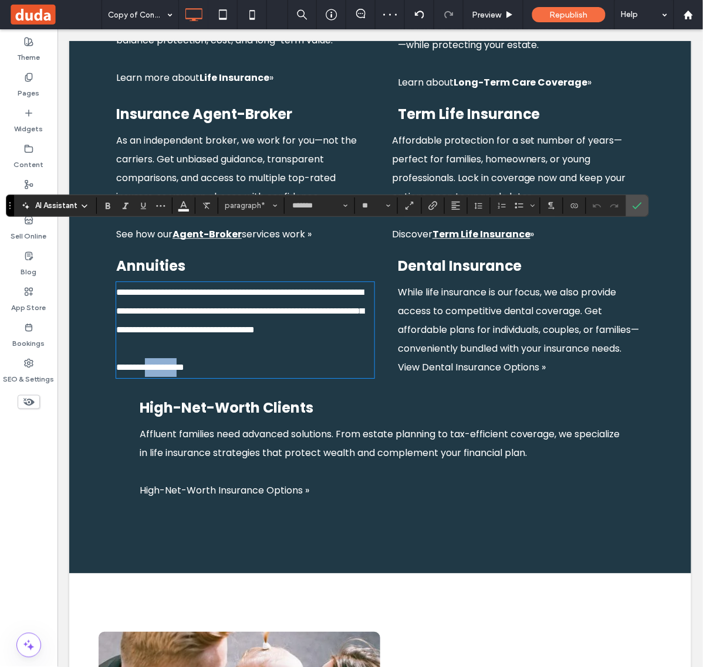
click at [184, 362] on span "**********" at bounding box center [150, 366] width 68 height 9
click at [435, 205] on icon "Link" at bounding box center [432, 205] width 9 height 9
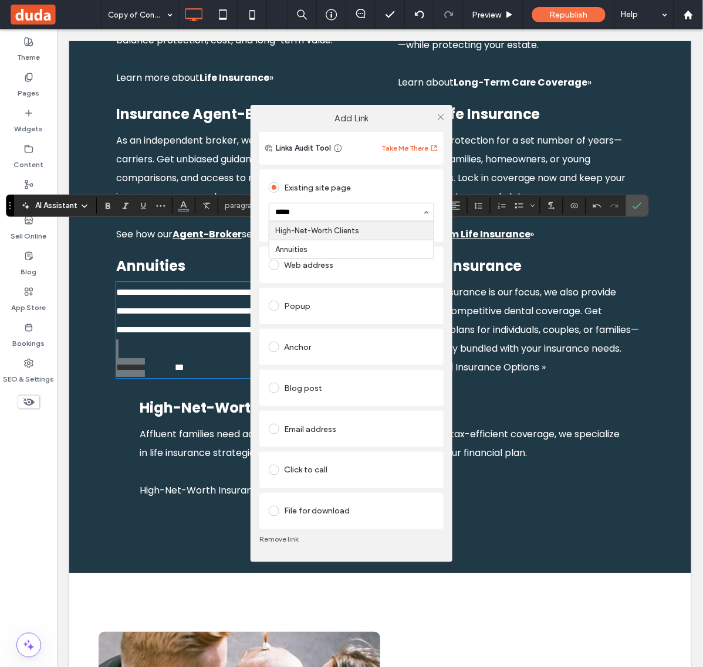
type input "******"
click at [438, 118] on icon at bounding box center [440, 117] width 9 height 9
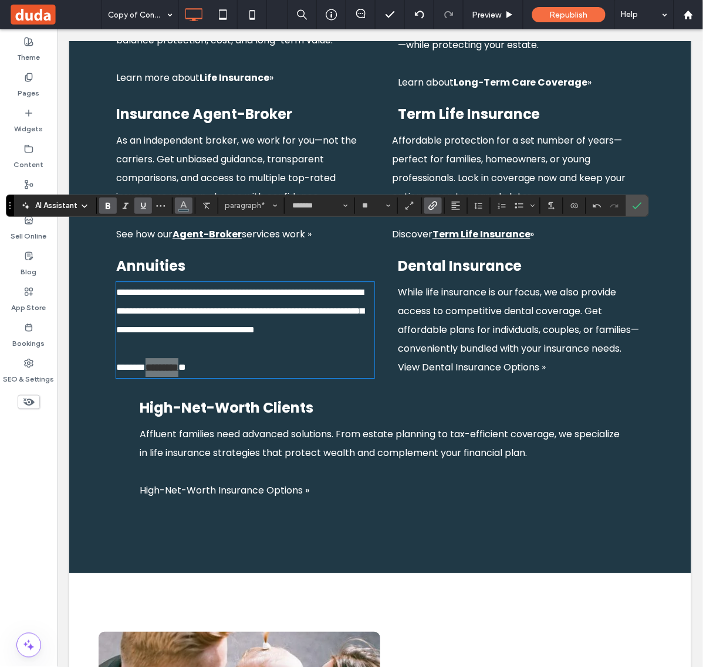
click at [180, 205] on icon "Color" at bounding box center [183, 204] width 9 height 9
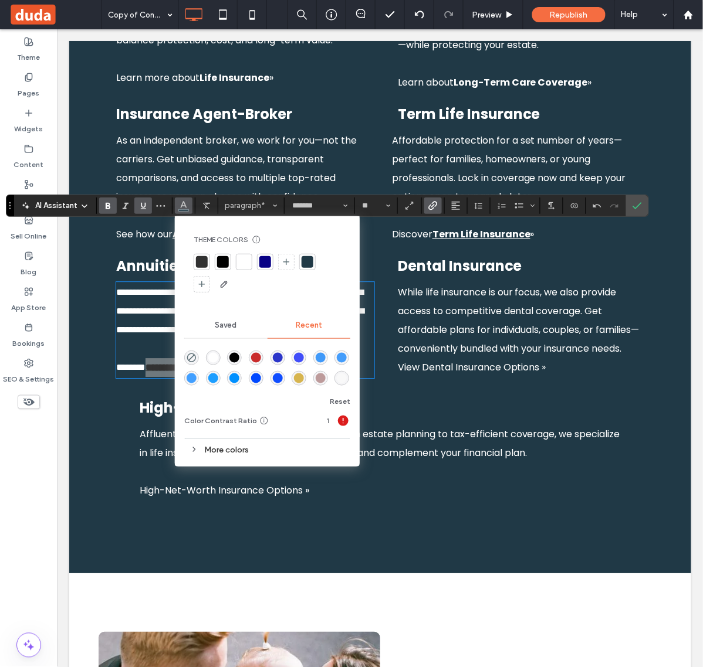
click at [239, 263] on div at bounding box center [244, 262] width 12 height 12
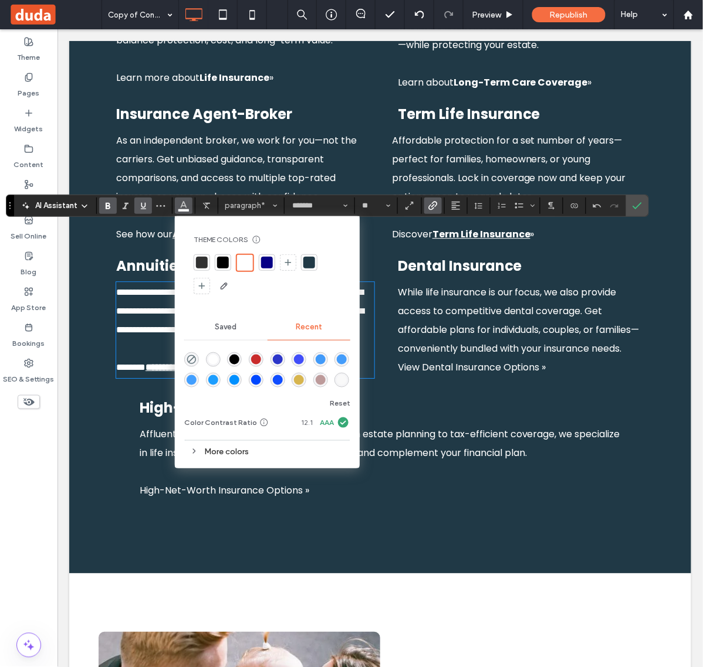
click at [517, 294] on span "While life insurance is our focus, we also provide access to competitive dental…" at bounding box center [518, 320] width 242 height 70
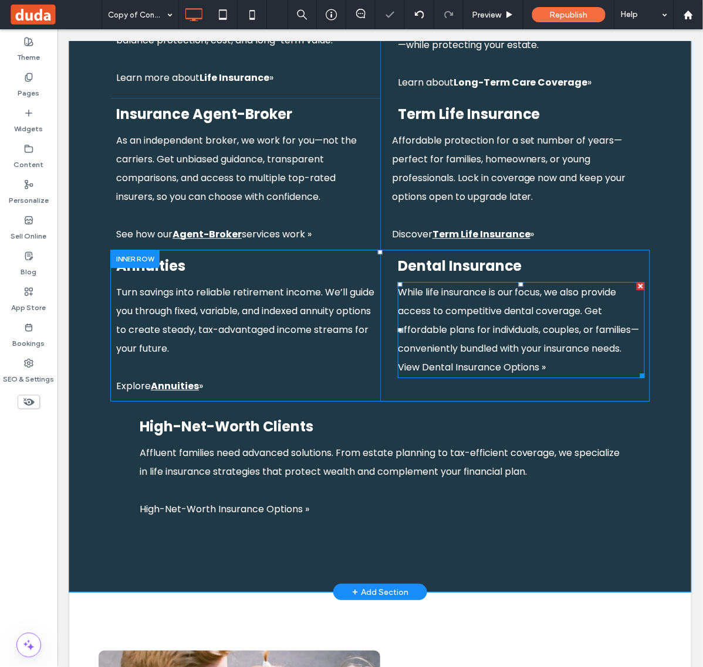
click at [529, 358] on p "﻿ View Dental Insurance Options »" at bounding box center [520, 367] width 247 height 19
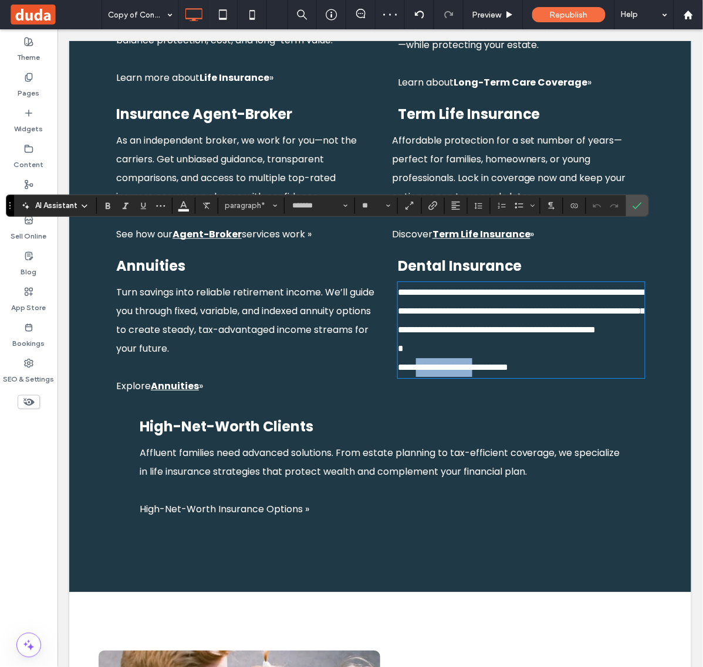
drag, startPoint x: 417, startPoint y: 328, endPoint x: 493, endPoint y: 328, distance: 76.2
click at [493, 362] on span "**********" at bounding box center [452, 366] width 110 height 9
click at [438, 198] on span "Link" at bounding box center [432, 205] width 9 height 15
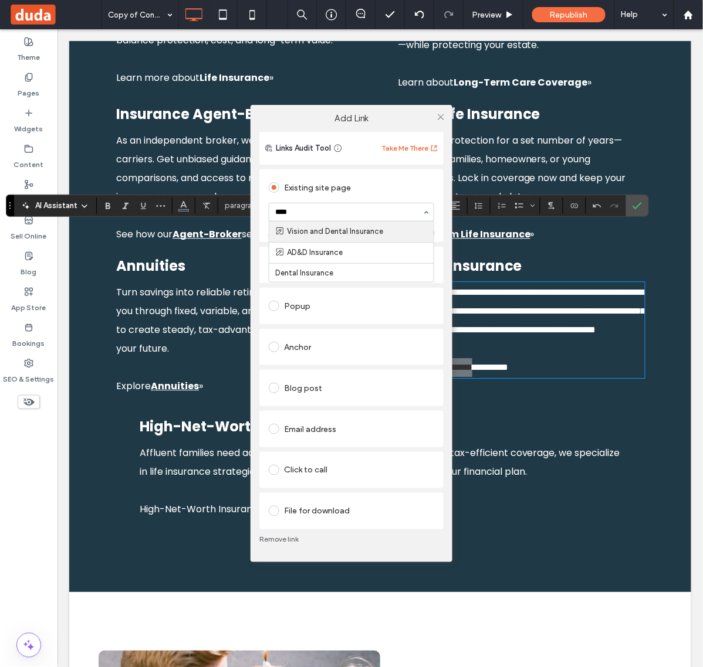
type input "*****"
click at [438, 118] on icon at bounding box center [440, 117] width 9 height 9
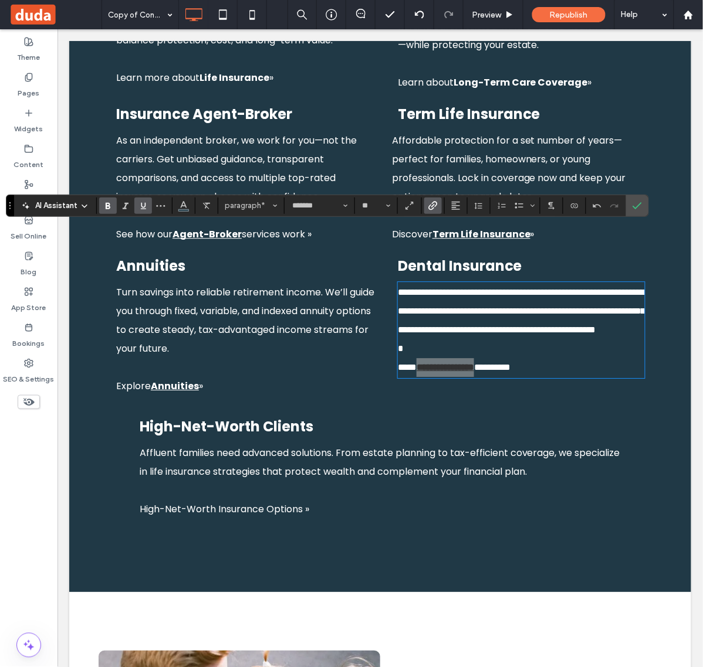
click at [186, 215] on div "AI Assistant paragraph* ******* **" at bounding box center [327, 206] width 643 height 22
click at [186, 212] on button "Color" at bounding box center [184, 206] width 18 height 16
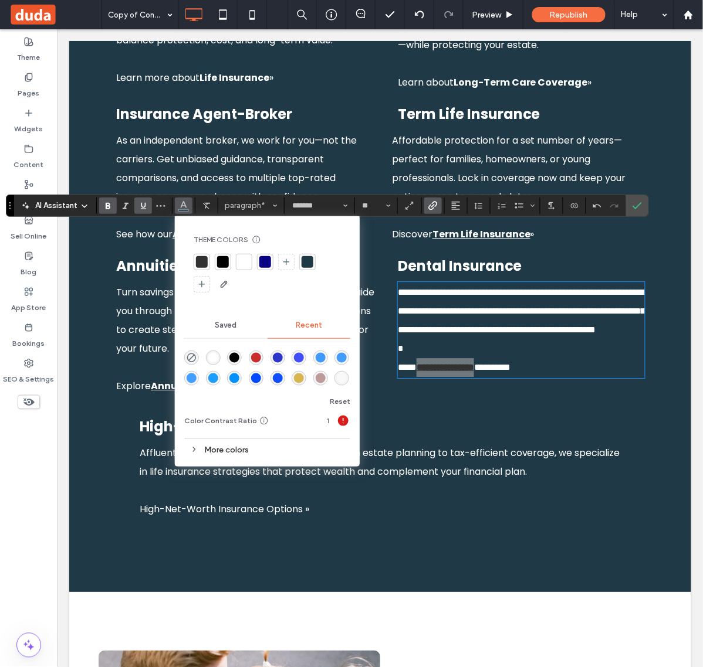
click at [249, 262] on div at bounding box center [244, 262] width 12 height 12
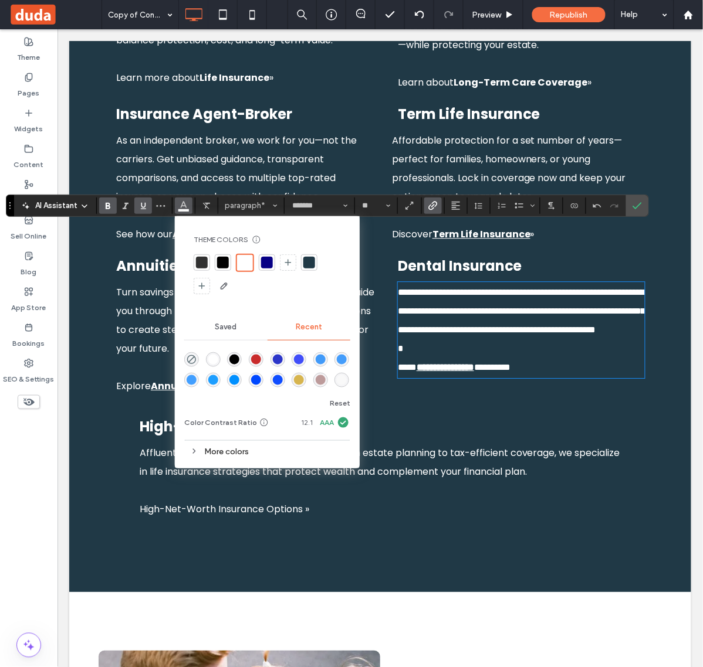
click at [516, 283] on p "**********" at bounding box center [520, 320] width 247 height 75
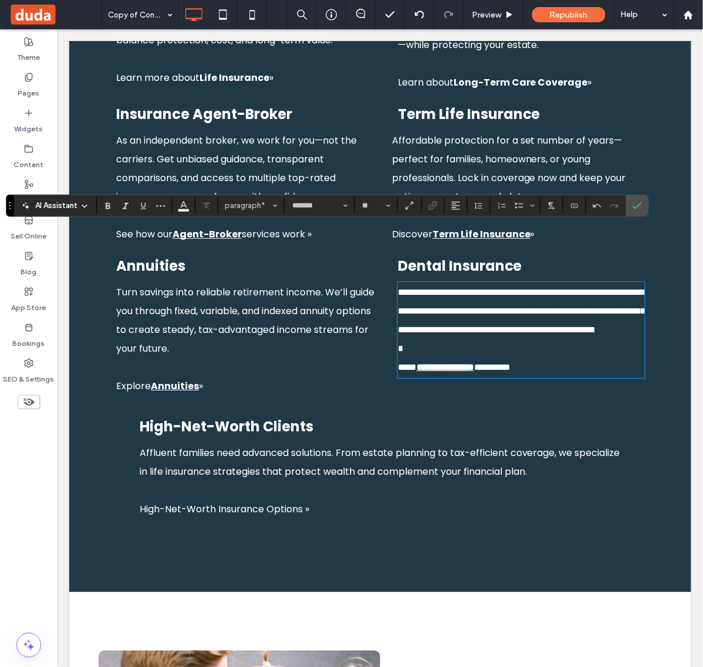
click at [371, 481] on p at bounding box center [379, 490] width 481 height 19
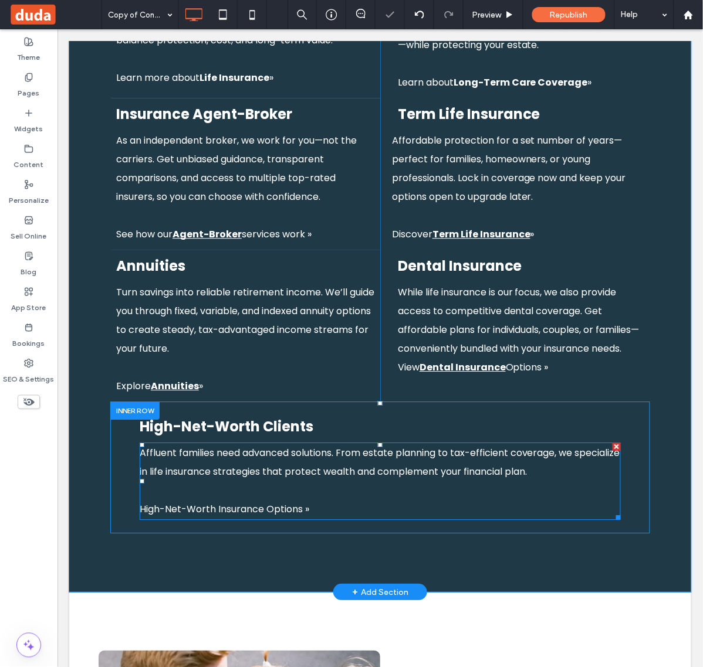
click at [278, 502] on span "﻿ High-Net-Worth Insurance Options »" at bounding box center [223, 508] width 169 height 13
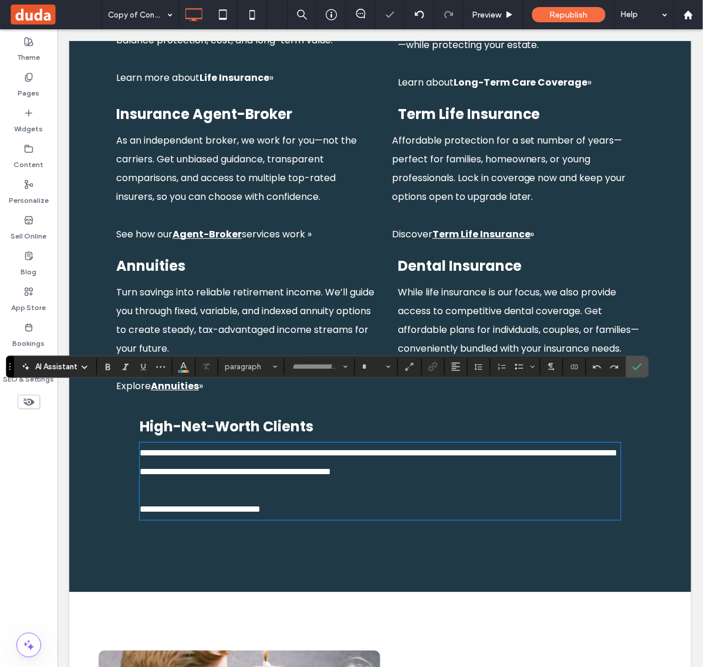
type input "*******"
type input "**"
click at [260, 504] on span "**********" at bounding box center [199, 508] width 121 height 9
drag, startPoint x: 262, startPoint y: 455, endPoint x: 109, endPoint y: 458, distance: 153.7
click at [109, 458] on div "What We Do Click To Paste Life Insurance Protect your family with dependable co…" at bounding box center [379, 224] width 551 height 617
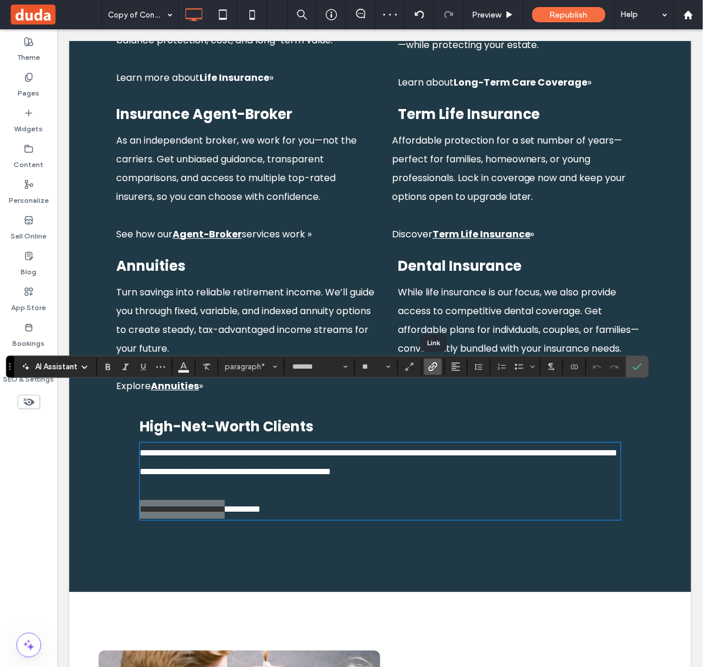
click at [429, 367] on icon "Link" at bounding box center [432, 366] width 9 height 9
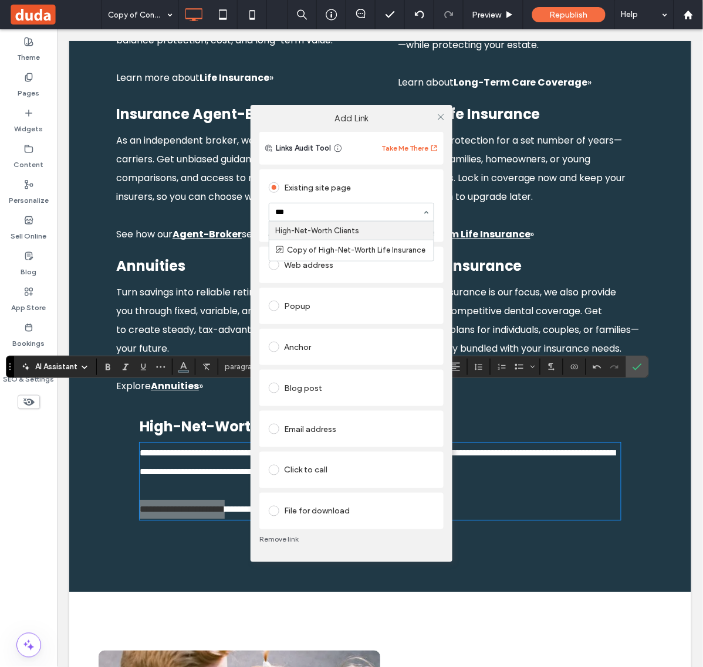
type input "****"
click at [441, 115] on icon at bounding box center [440, 117] width 9 height 9
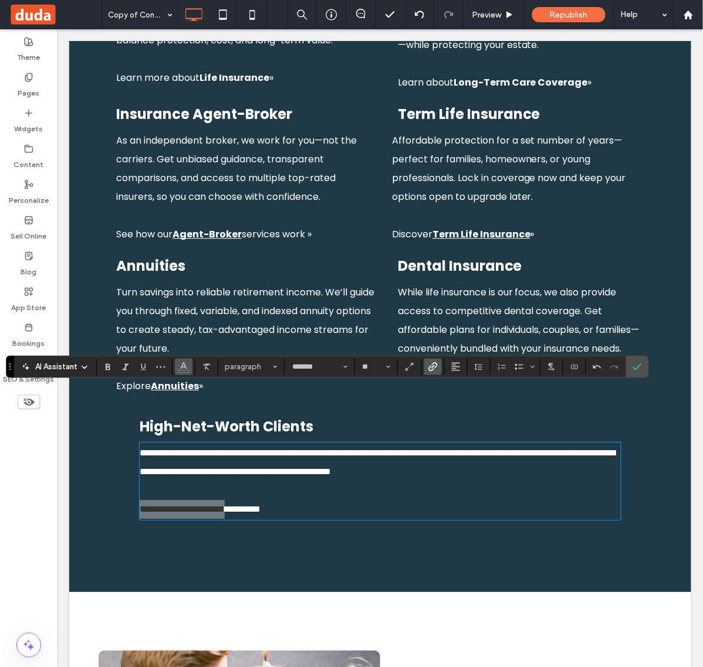
click at [188, 371] on span "Color" at bounding box center [183, 365] width 9 height 15
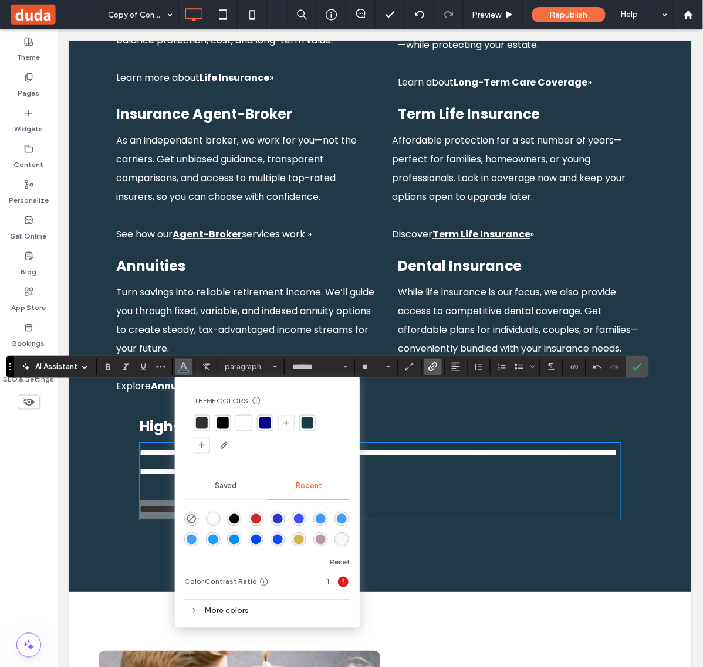
click at [245, 415] on div at bounding box center [244, 423] width 16 height 16
click at [113, 370] on label "Bold" at bounding box center [108, 367] width 18 height 16
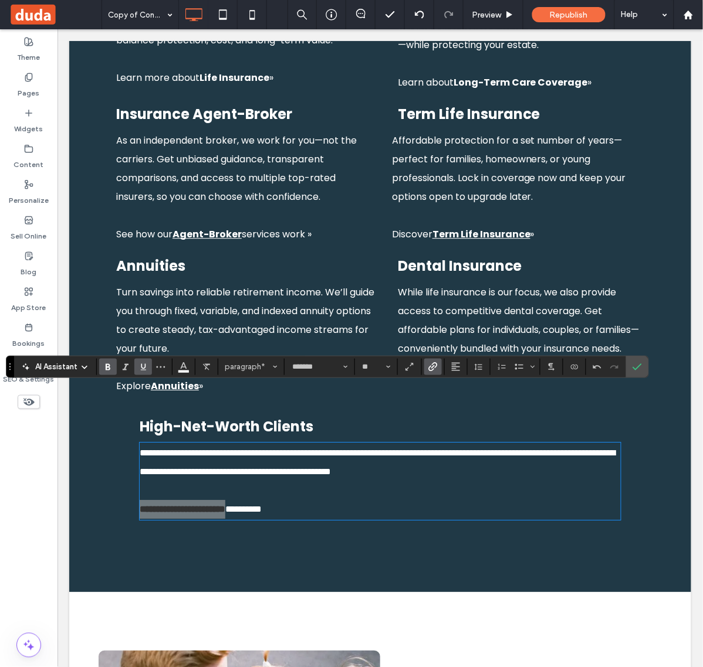
click at [145, 368] on icon "Underline" at bounding box center [142, 366] width 9 height 9
click at [642, 368] on icon "Confirm" at bounding box center [636, 366] width 9 height 9
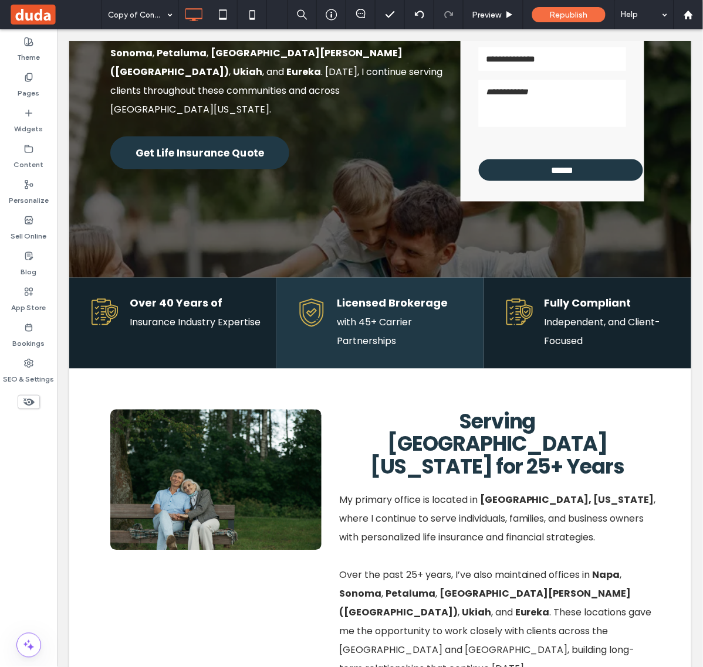
scroll to position [0, 0]
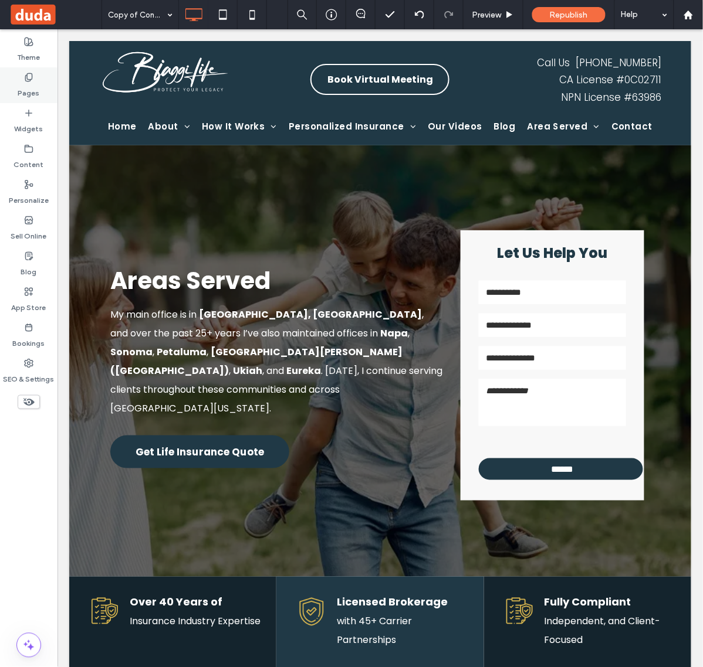
click at [35, 72] on div "Pages" at bounding box center [28, 85] width 57 height 36
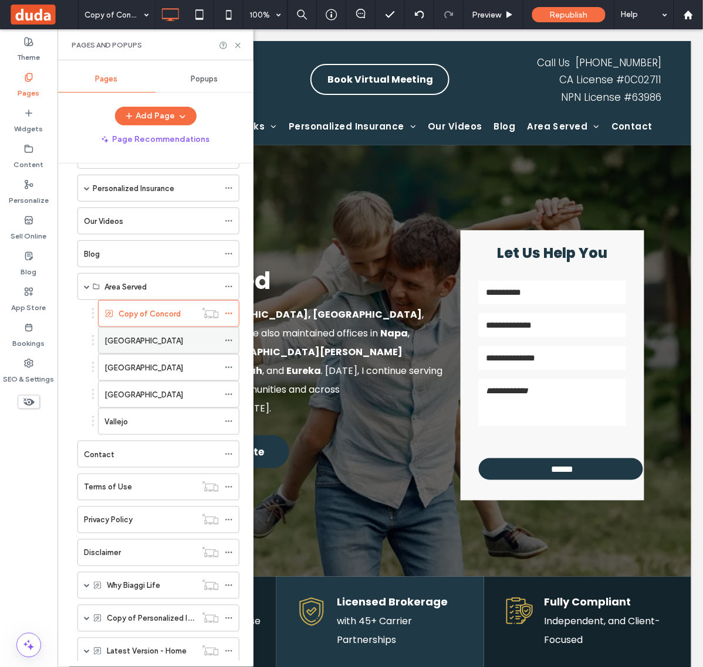
scroll to position [283, 0]
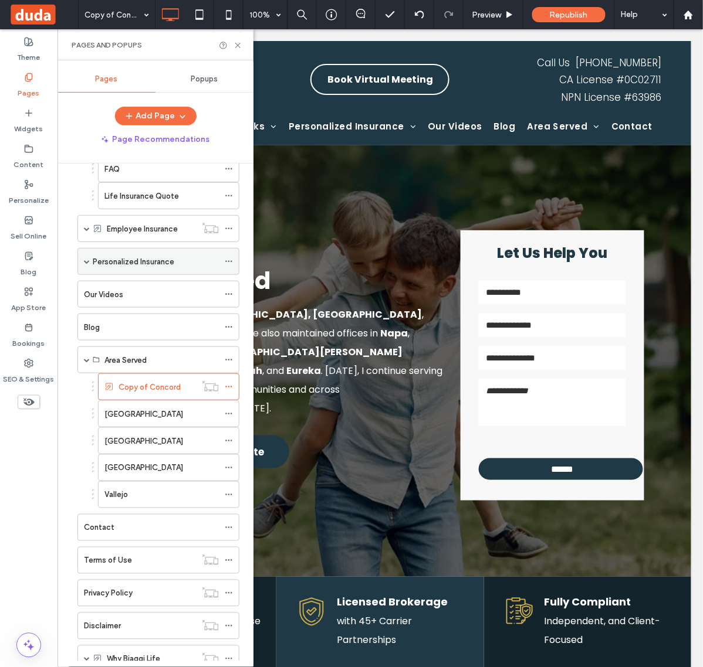
click at [84, 262] on span at bounding box center [87, 262] width 6 height 6
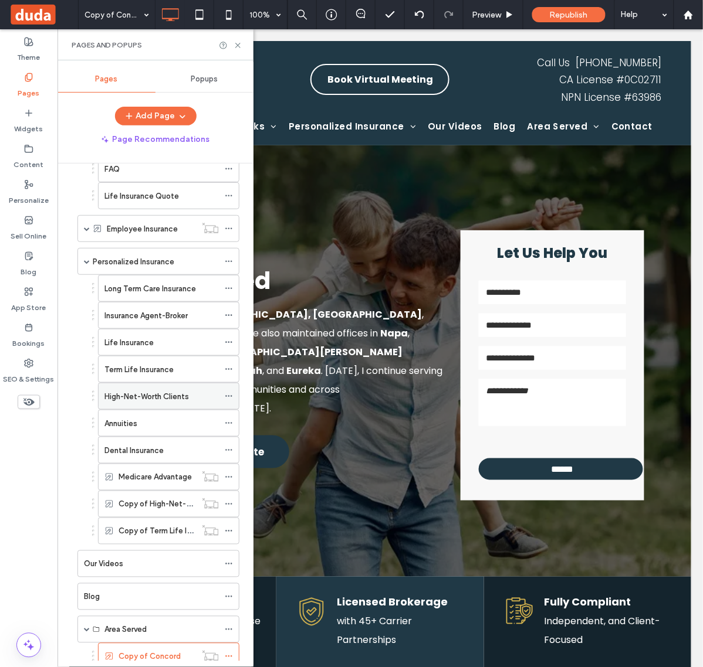
click at [180, 394] on div "High-Net-Worth Clients" at bounding box center [161, 397] width 114 height 26
click at [229, 398] on use at bounding box center [228, 397] width 6 height 2
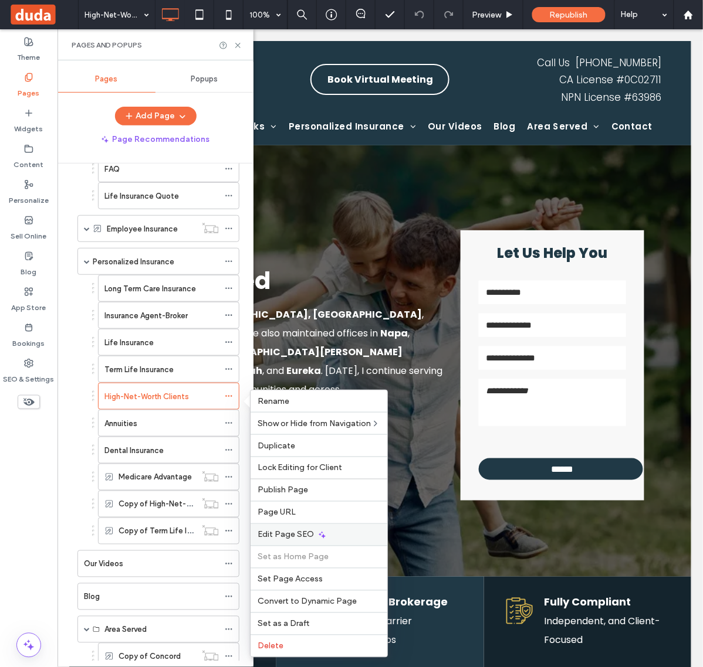
click at [328, 537] on div "Edit Page SEO" at bounding box center [318, 535] width 137 height 22
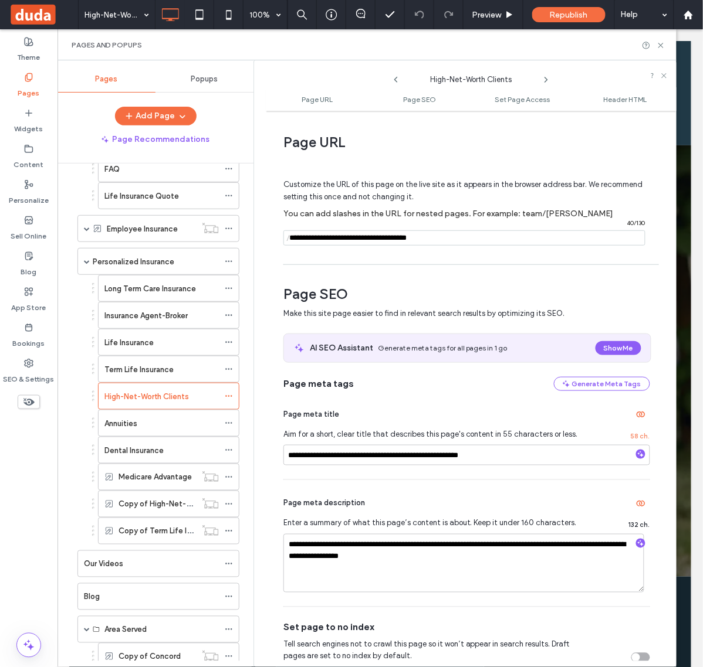
drag, startPoint x: 455, startPoint y: 243, endPoint x: 375, endPoint y: 244, distance: 79.2
click at [375, 244] on input "notEmpty" at bounding box center [464, 237] width 362 height 15
type input "**********"
click at [660, 44] on icon at bounding box center [660, 45] width 9 height 9
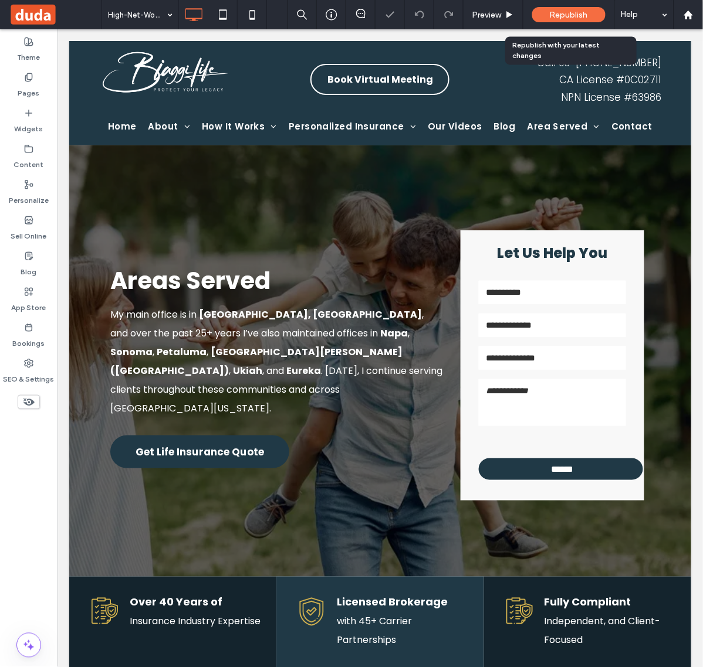
click at [590, 10] on div "Republish" at bounding box center [568, 14] width 73 height 15
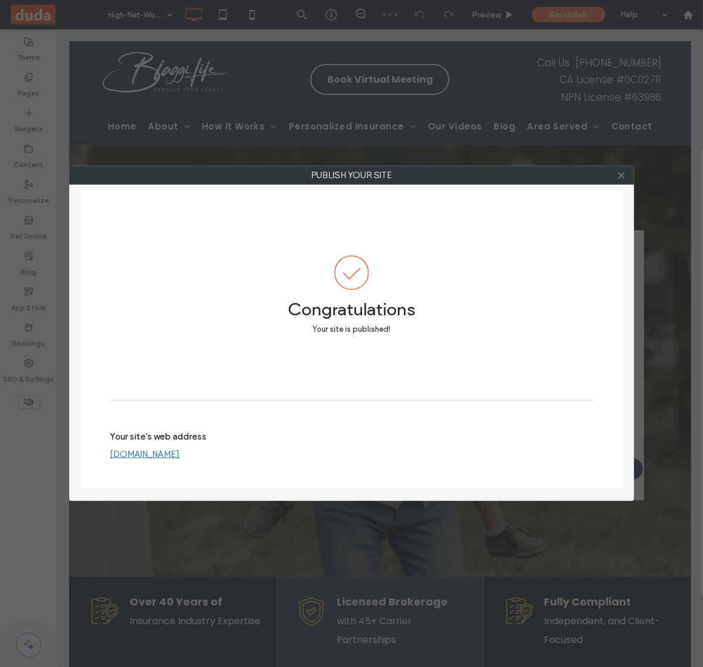
click at [623, 177] on use at bounding box center [621, 175] width 6 height 6
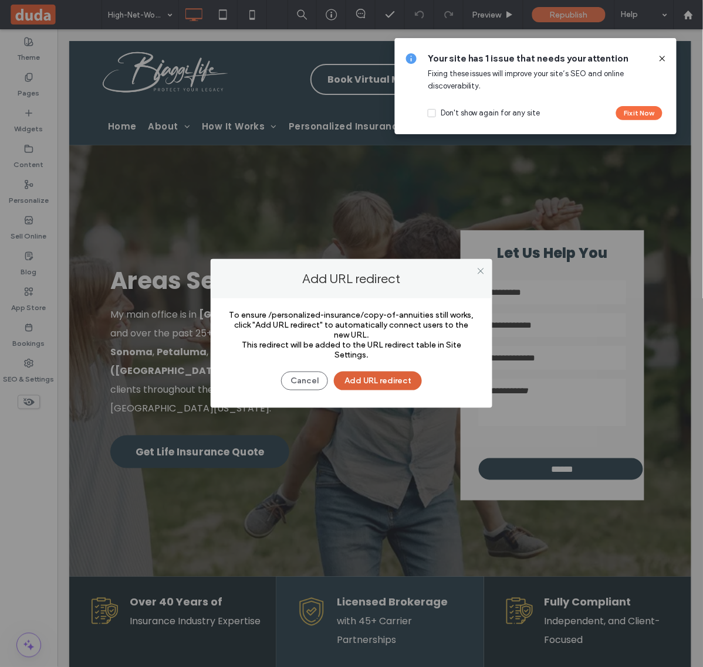
click at [389, 378] on button "Add URL redirect" at bounding box center [378, 381] width 88 height 19
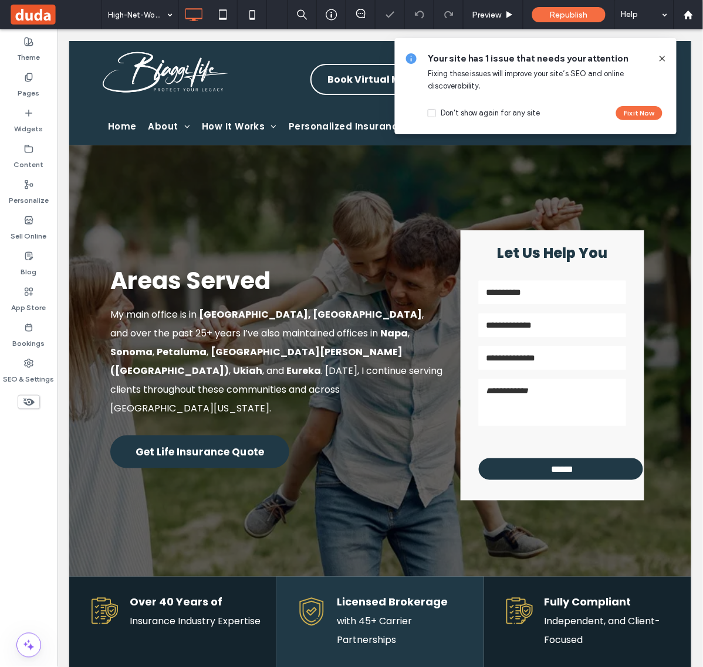
click at [665, 59] on icon at bounding box center [661, 58] width 9 height 9
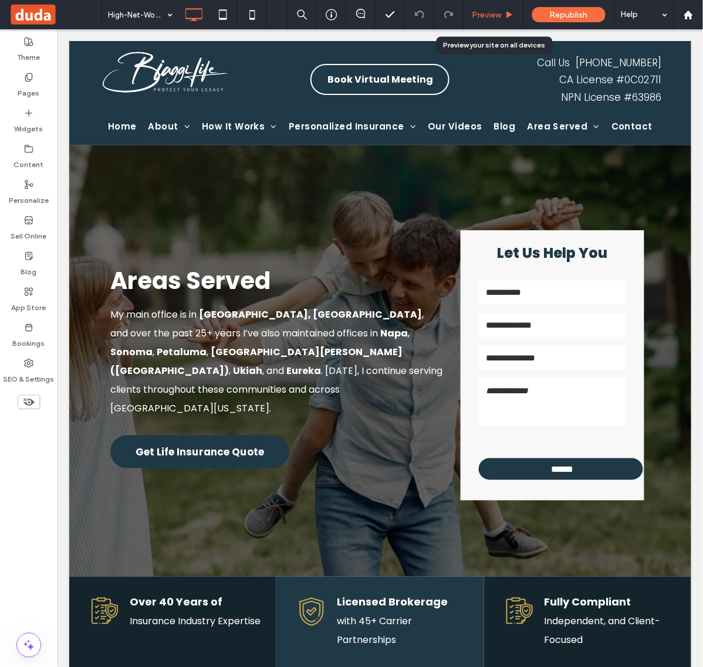
click at [494, 18] on span "Preview" at bounding box center [486, 15] width 29 height 10
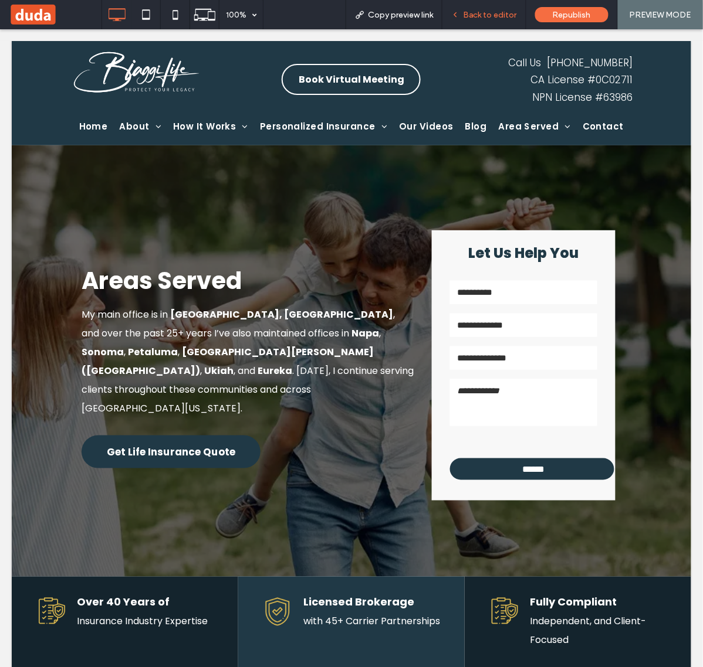
click at [482, 5] on div "Back to editor" at bounding box center [484, 14] width 84 height 29
